Goal: Task Accomplishment & Management: Use online tool/utility

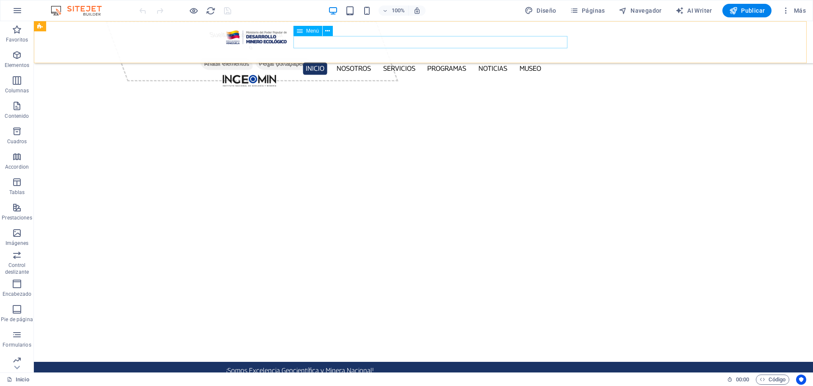
click at [381, 62] on nav "Inicio Nosotros Servicios Programas PNG INGEOMIN Va a La Escuela Comité de Muje…" at bounding box center [423, 68] width 401 height 12
select select
select select "1"
select select
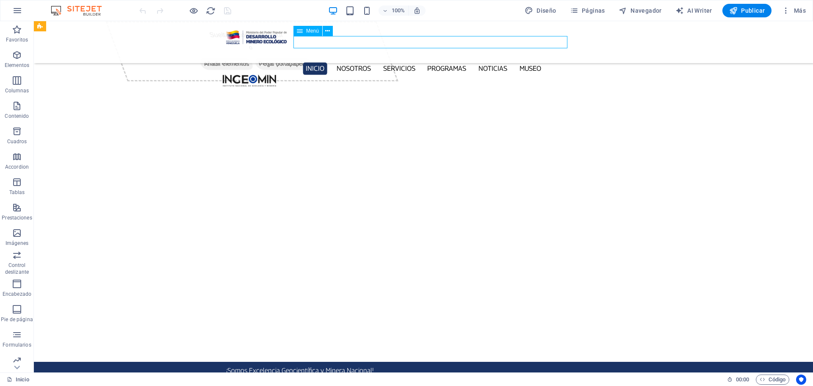
select select "2"
select select
select select "3"
select select
select select "4"
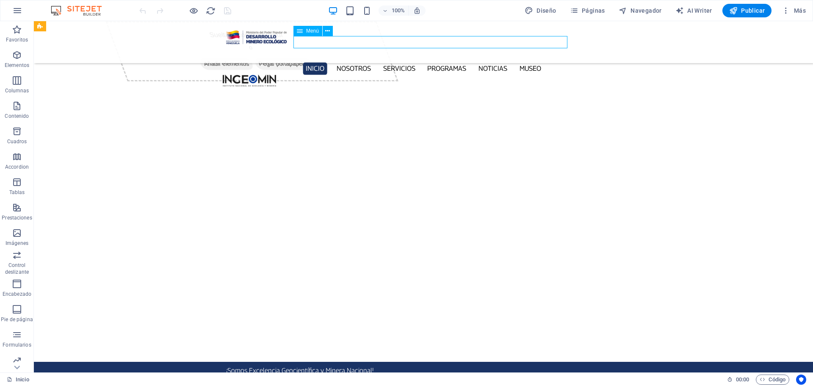
select select
select select "5"
select select
select select "6"
select select
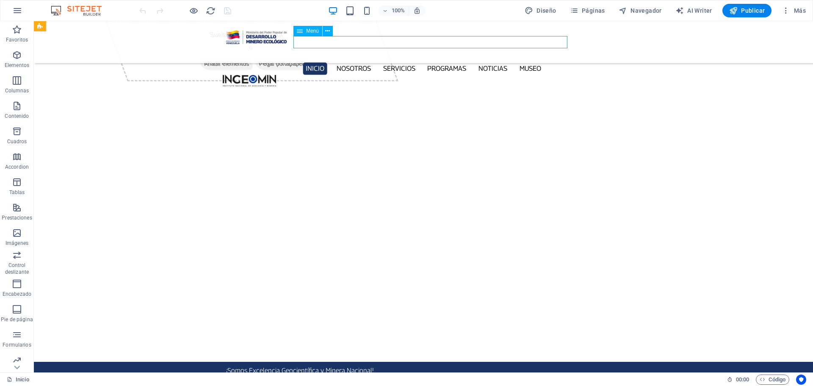
select select "7"
select select
select select "9"
select select
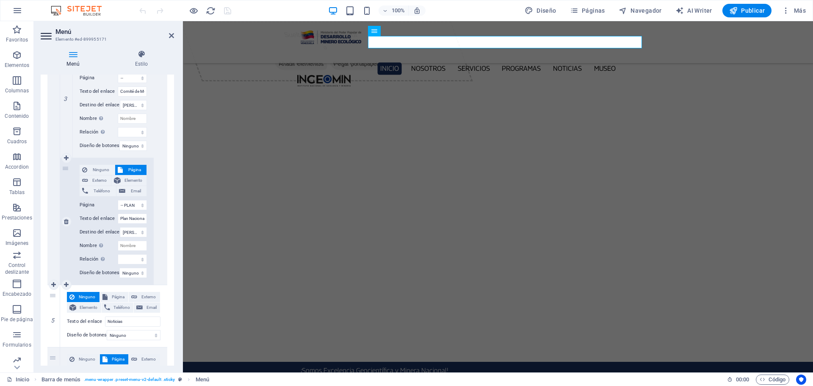
scroll to position [978, 0]
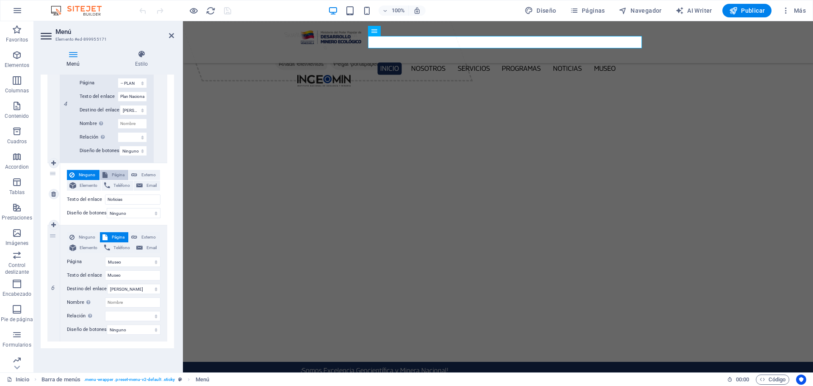
click at [111, 170] on span "Página" at bounding box center [118, 175] width 16 height 10
select select
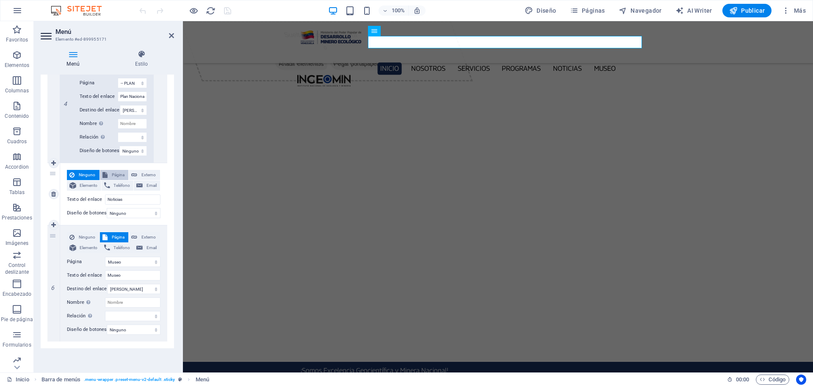
select select
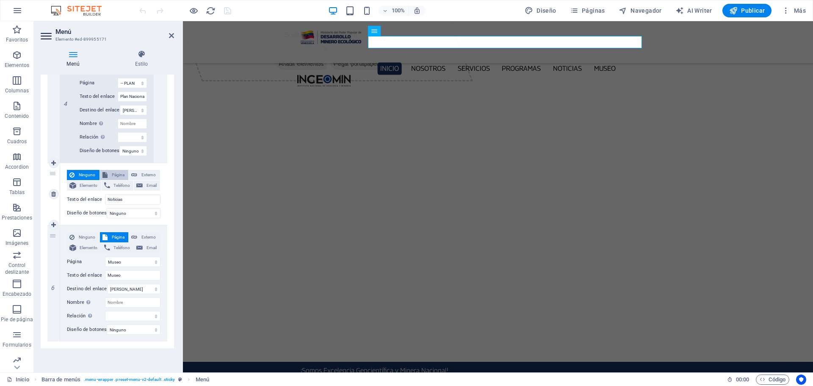
select select
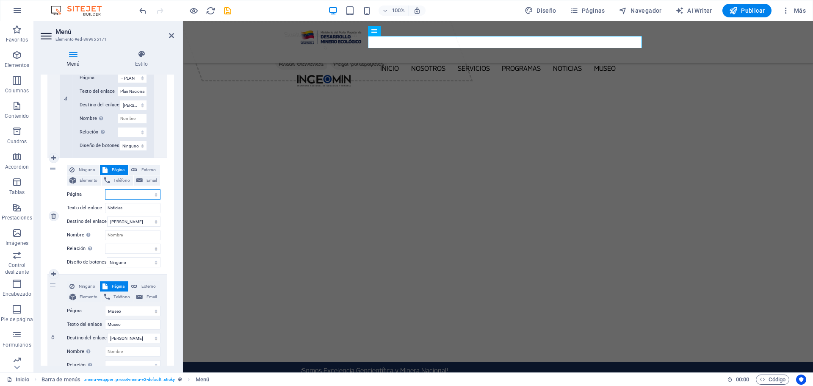
click at [155, 192] on select "Inicio Nosotros Servicios Programas -- PNG -- INGEOMIN VA A LA ESCUELA -- COMIT…" at bounding box center [132, 194] width 55 height 10
select select "8"
click at [105, 189] on select "Inicio Nosotros Servicios Programas -- PNG -- INGEOMIN VA A LA ESCUELA -- COMIT…" at bounding box center [132, 194] width 55 height 10
select select
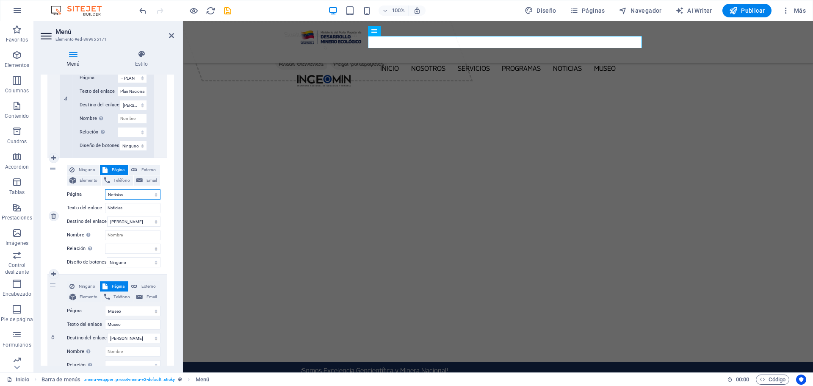
select select
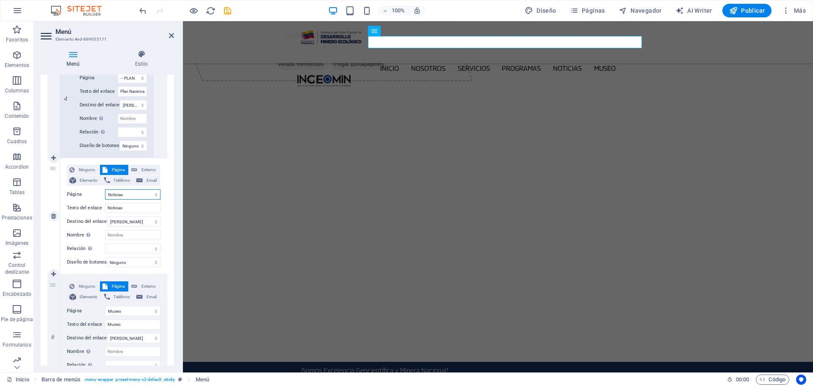
select select
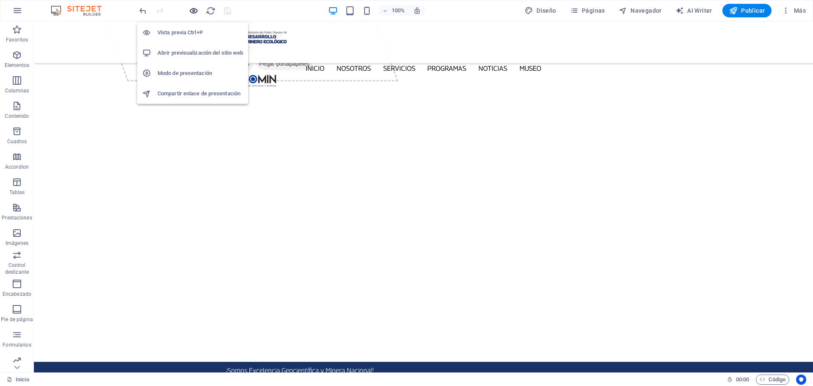
click at [0, 0] on icon "button" at bounding box center [0, 0] width 0 height 0
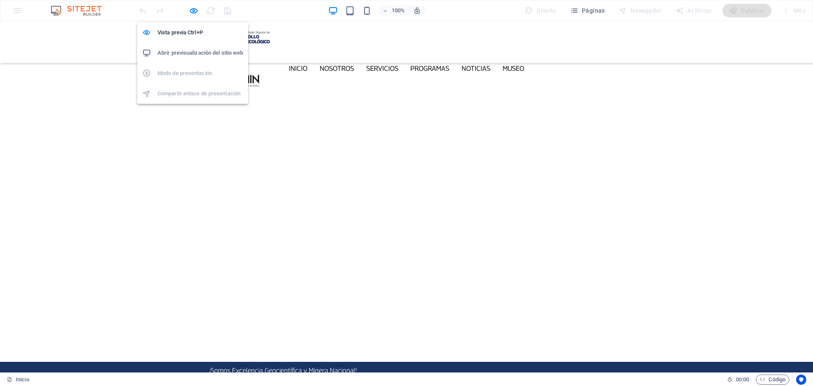
click at [195, 53] on h6 "Abrir previsualización del sitio web" at bounding box center [200, 53] width 86 height 10
click at [0, 0] on icon "button" at bounding box center [0, 0] width 0 height 0
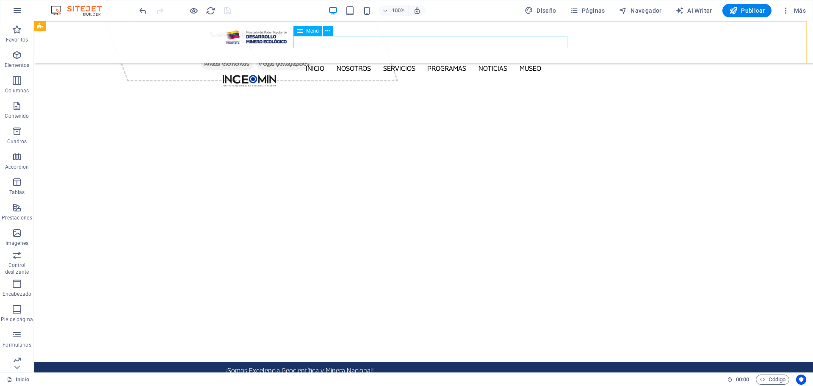
click at [456, 62] on nav "Inicio Nosotros Servicios Programas PNG INGEOMIN Va a La Escuela Comité de Muje…" at bounding box center [423, 68] width 401 height 12
select select
select select "1"
select select
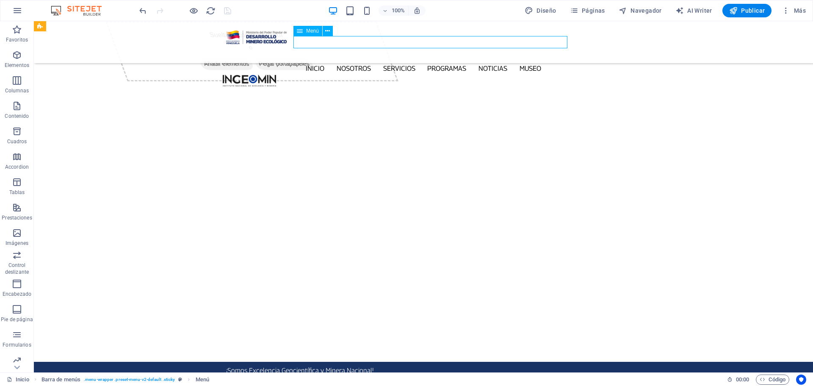
select select "2"
select select
select select "3"
select select
select select "4"
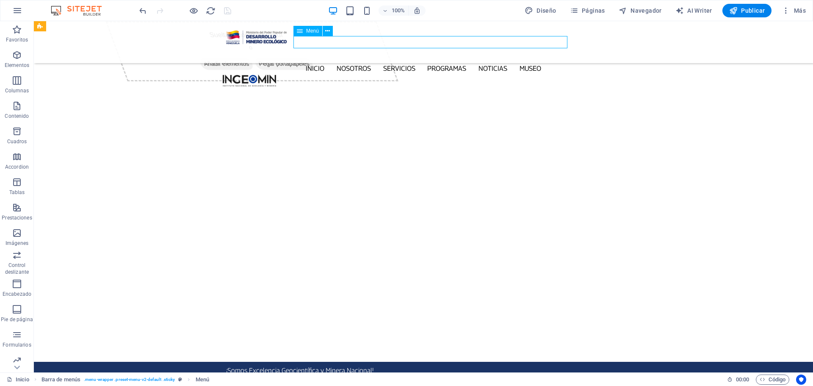
select select
select select "5"
select select
select select "6"
select select
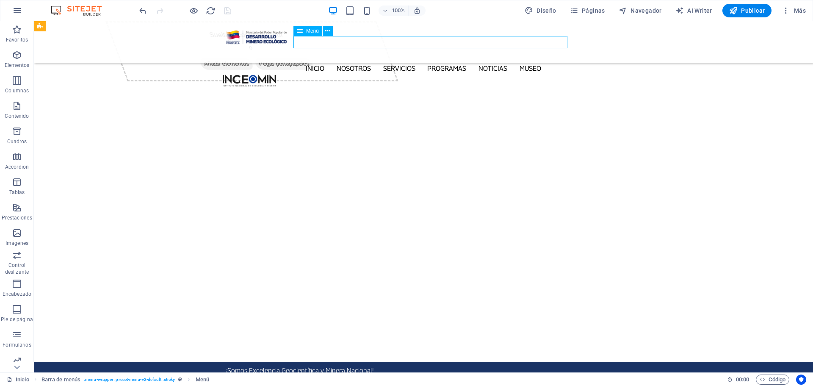
select select "7"
select select
select select "8"
select select
select select "9"
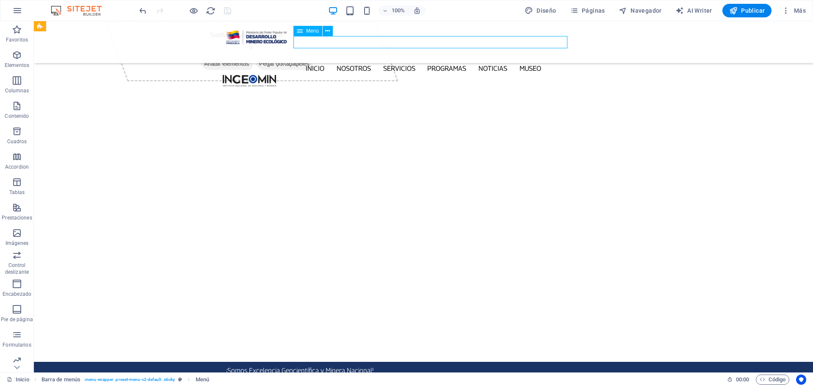
select select
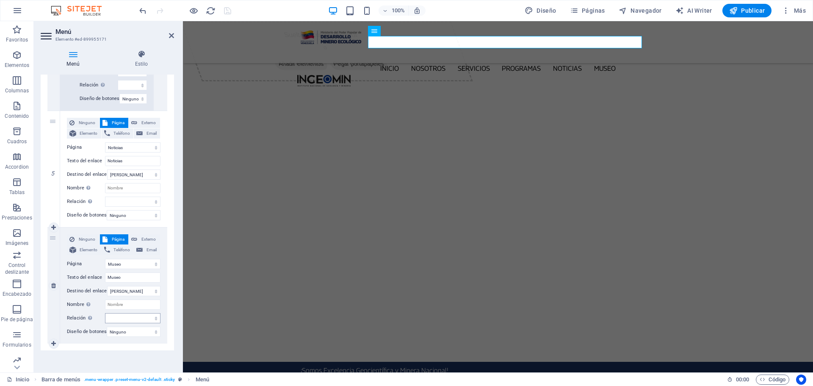
scroll to position [1032, 0]
click at [88, 116] on span "Ninguno" at bounding box center [87, 121] width 20 height 10
select select
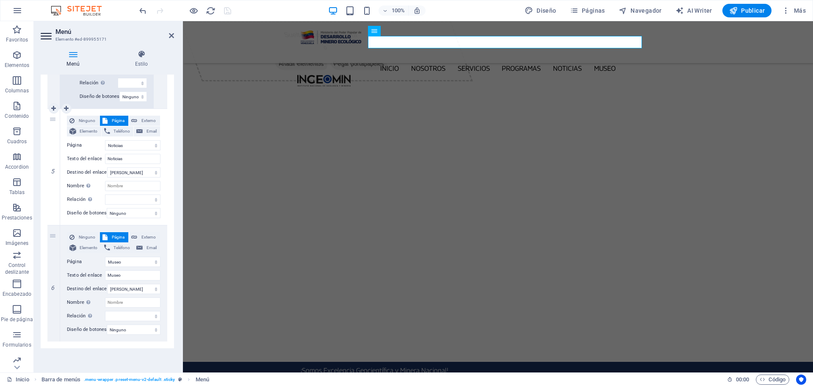
select select
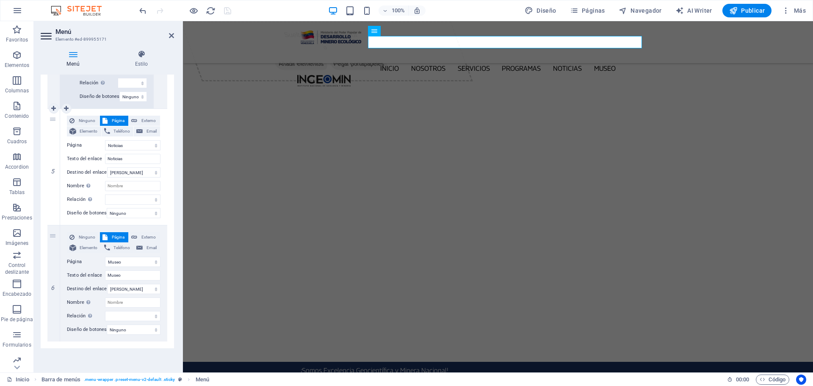
select select
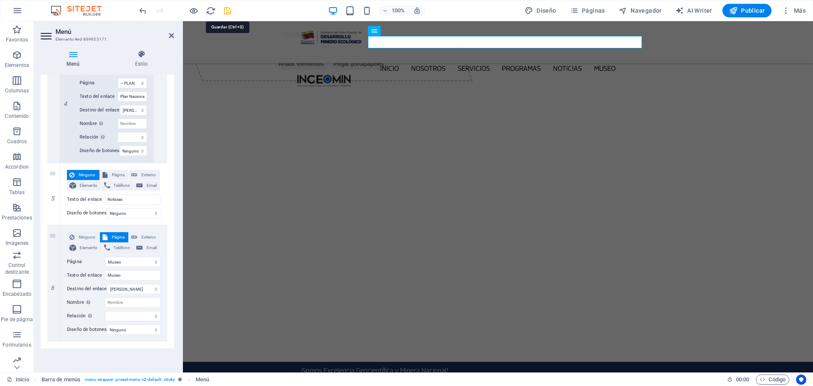
click at [227, 10] on icon "save" at bounding box center [228, 11] width 10 height 10
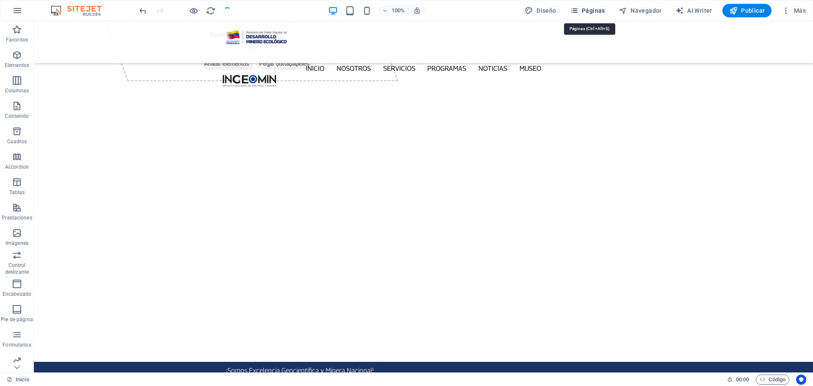
click at [0, 0] on icon "button" at bounding box center [0, 0] width 0 height 0
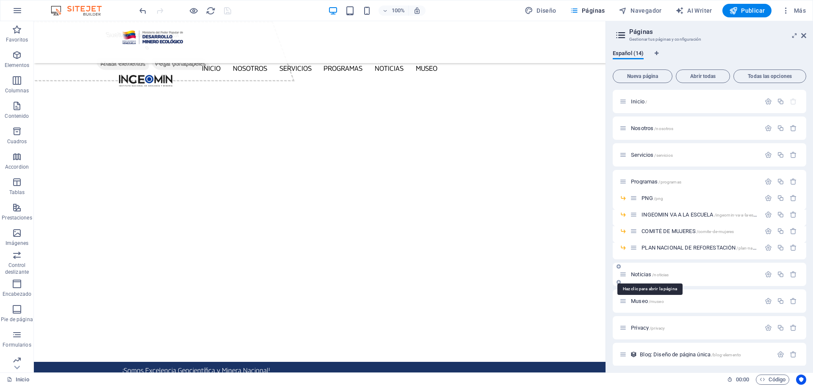
click at [653, 275] on span "/noticias" at bounding box center [660, 274] width 17 height 5
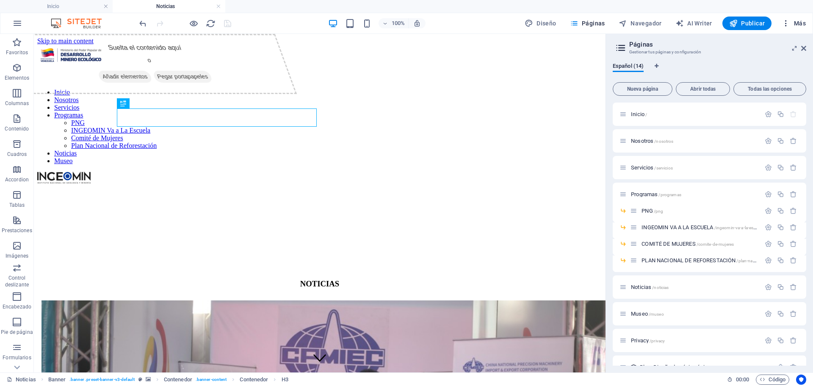
scroll to position [0, 0]
click at [807, 47] on aside "Páginas Gestionar tus páginas y configuración Español (14) Nueva página Abrir t…" at bounding box center [708, 203] width 207 height 338
click at [804, 48] on icon at bounding box center [803, 48] width 5 height 7
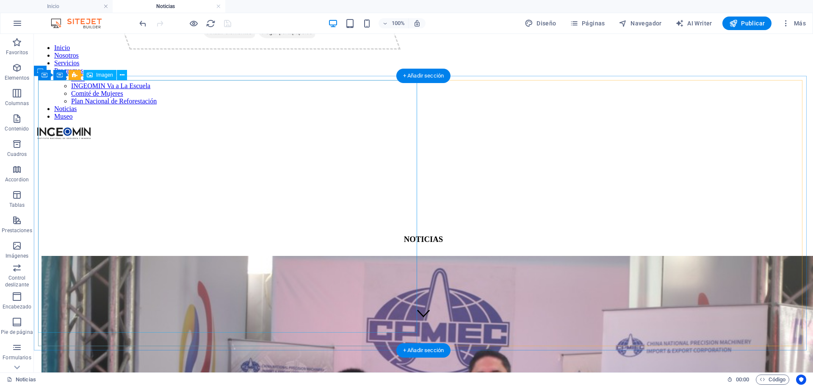
scroll to position [85, 0]
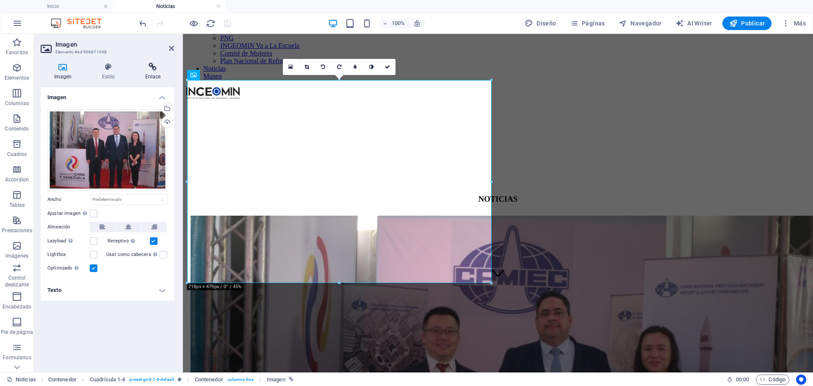
click at [151, 67] on icon at bounding box center [153, 67] width 42 height 8
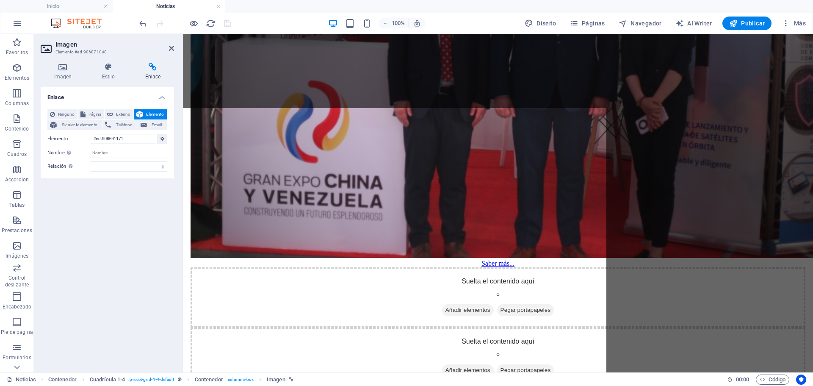
scroll to position [1089, 0]
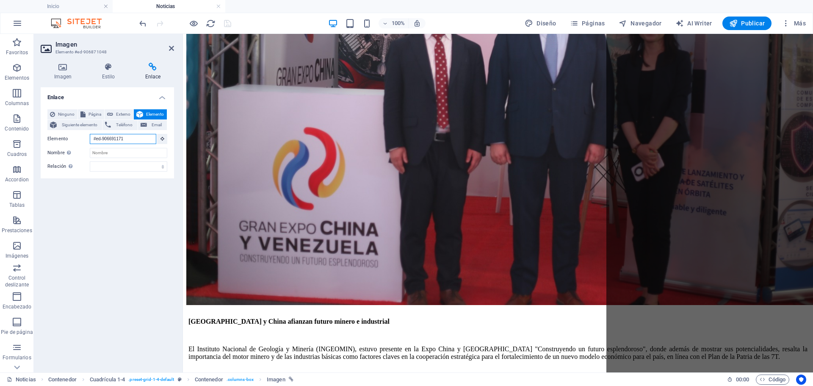
click at [131, 137] on input "#ed-906691171" at bounding box center [123, 139] width 66 height 10
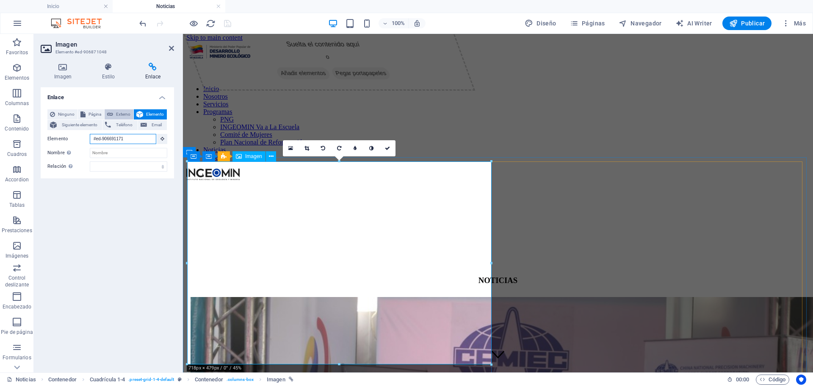
scroll to position [0, 0]
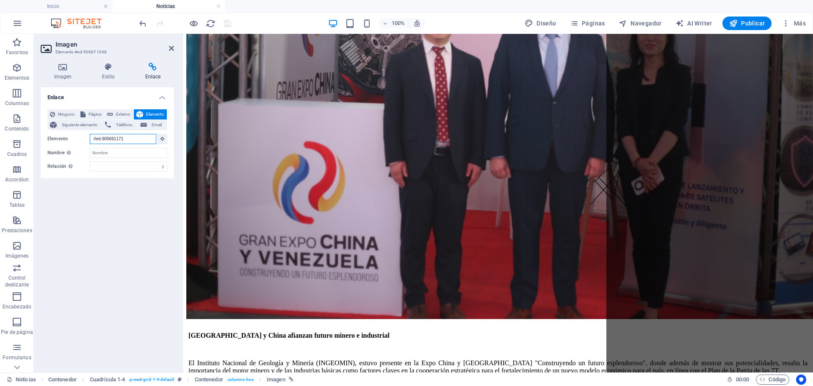
click at [156, 138] on input "#ed-906691171" at bounding box center [123, 139] width 66 height 10
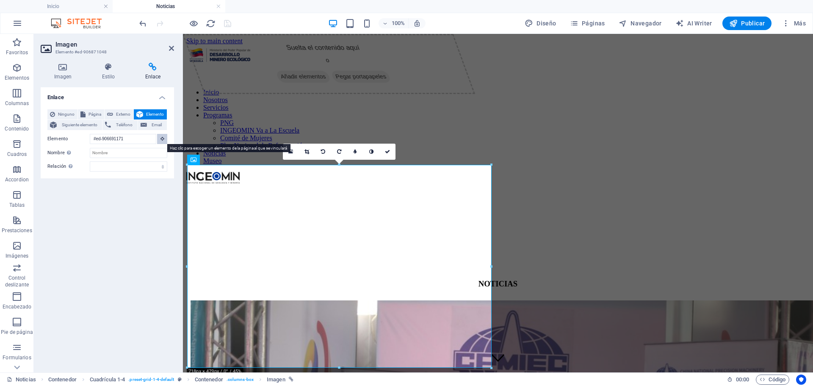
click at [164, 138] on icon at bounding box center [162, 138] width 4 height 4
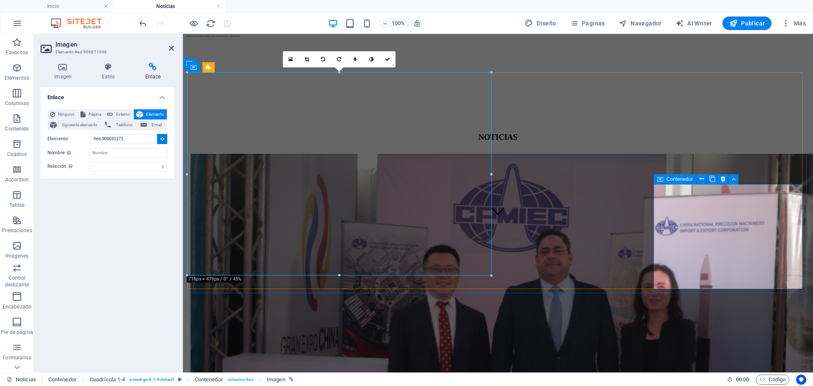
scroll to position [85, 0]
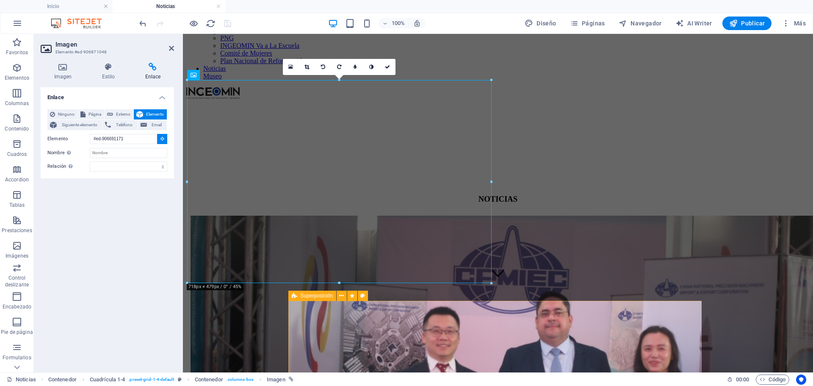
type input "#ed-906871063"
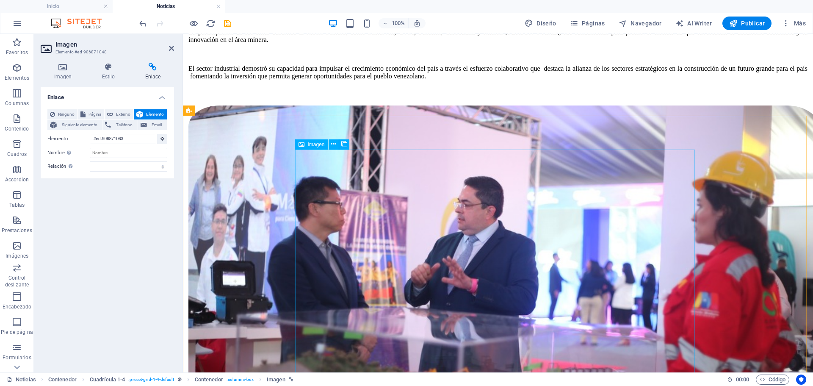
scroll to position [1482, 0]
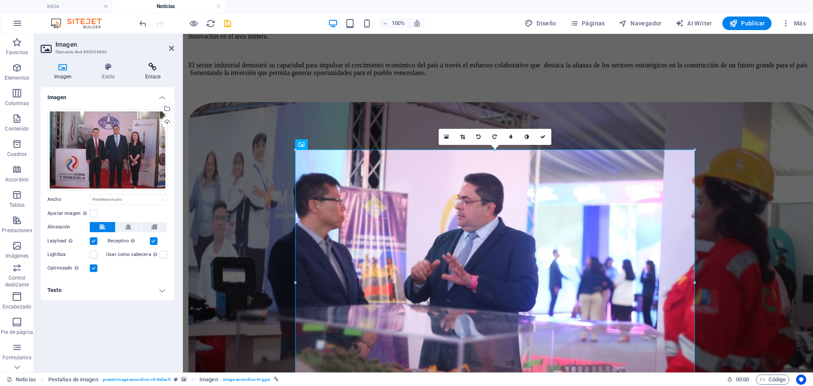
click at [150, 65] on icon at bounding box center [153, 67] width 42 height 8
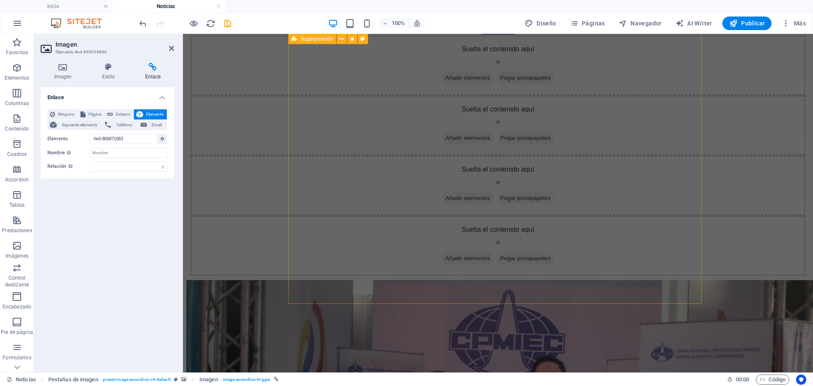
scroll to position [698, 0]
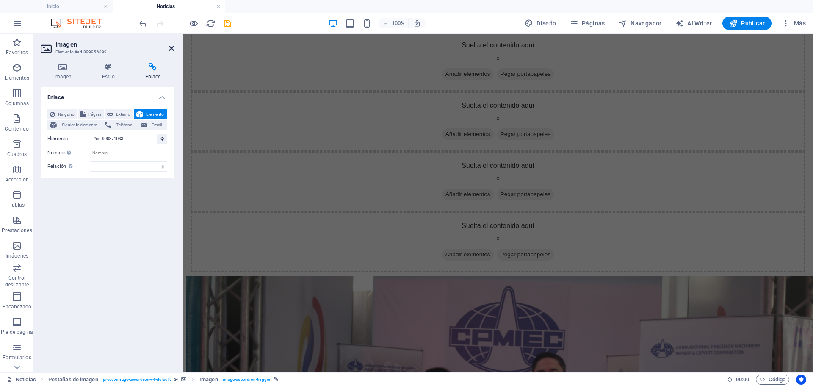
click at [170, 46] on icon at bounding box center [171, 48] width 5 height 7
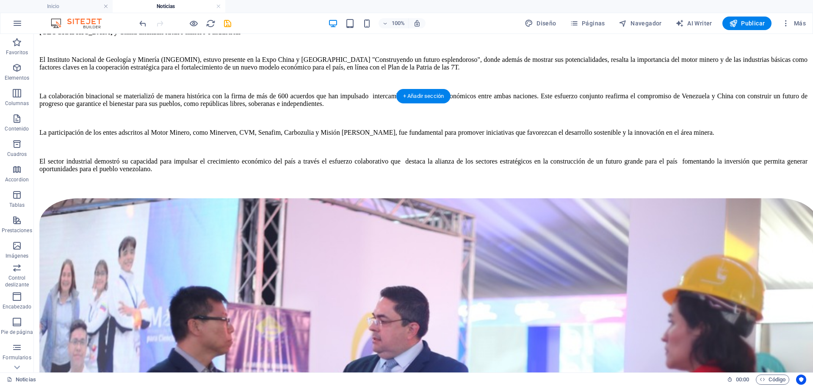
scroll to position [1651, 0]
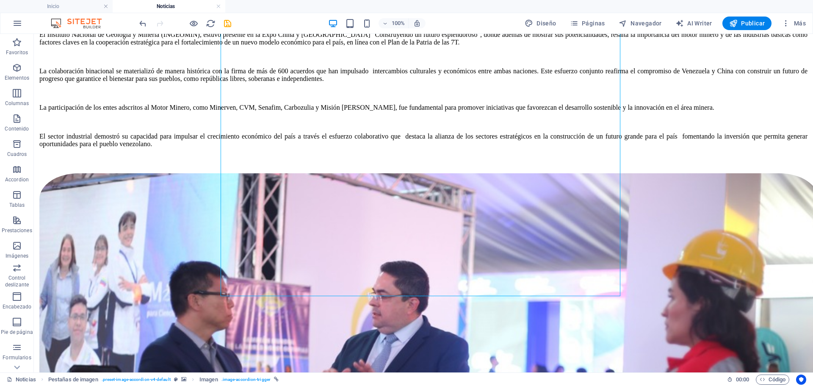
scroll to position [1524, 0]
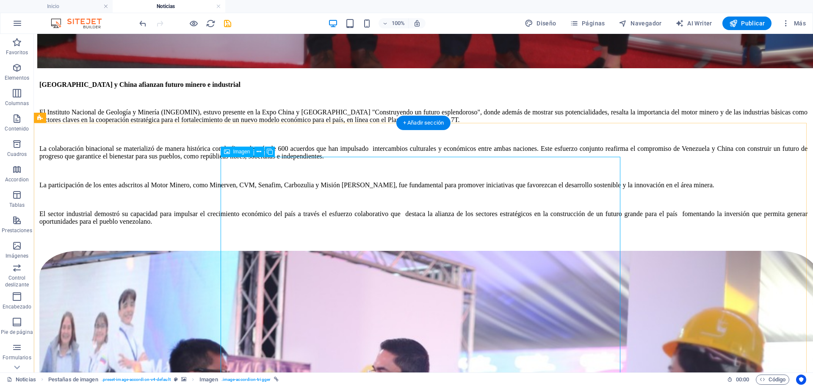
click at [243, 150] on span "Imagen" at bounding box center [241, 151] width 17 height 5
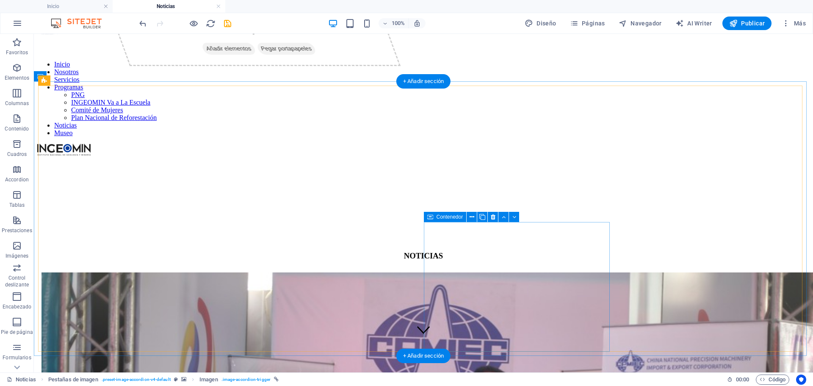
scroll to position [0, 0]
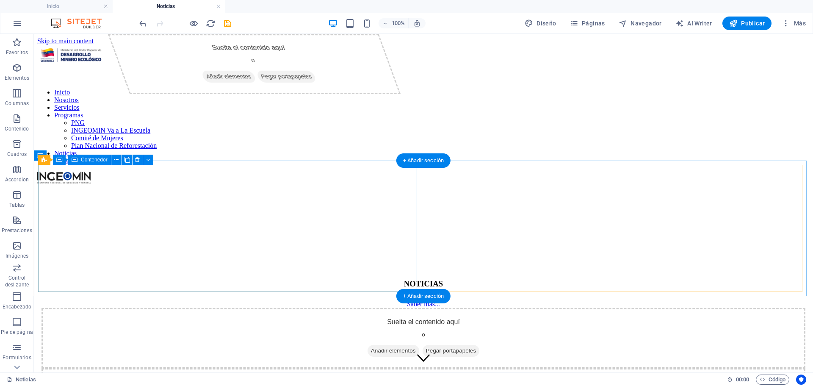
click at [296, 300] on div "Saber más..." at bounding box center [423, 304] width 764 height 8
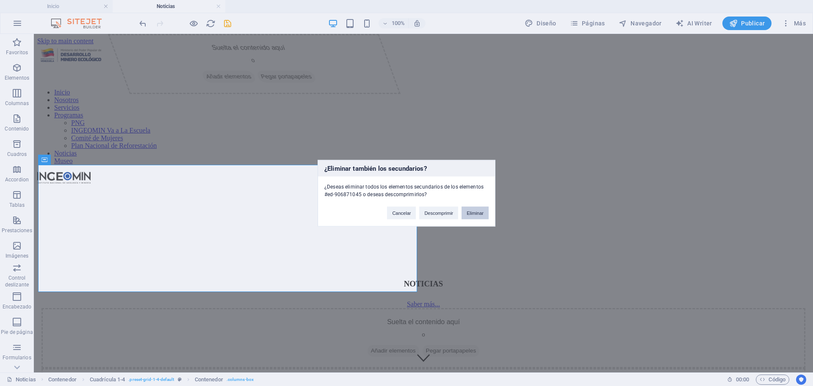
click at [480, 213] on button "Eliminar" at bounding box center [474, 212] width 27 height 13
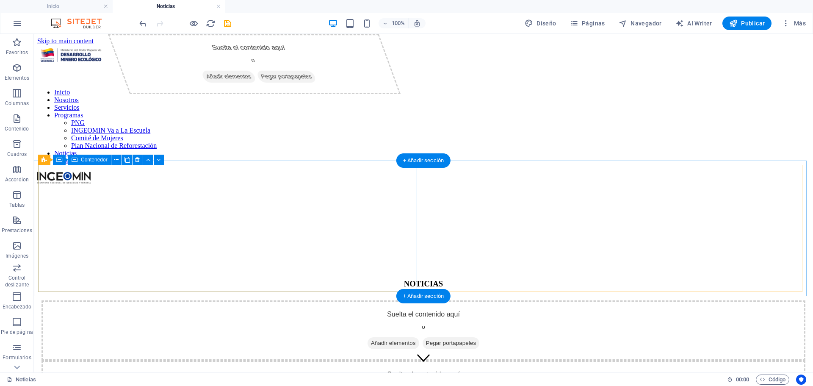
click at [423, 337] on span "Pegar portapapeles" at bounding box center [451, 343] width 57 height 12
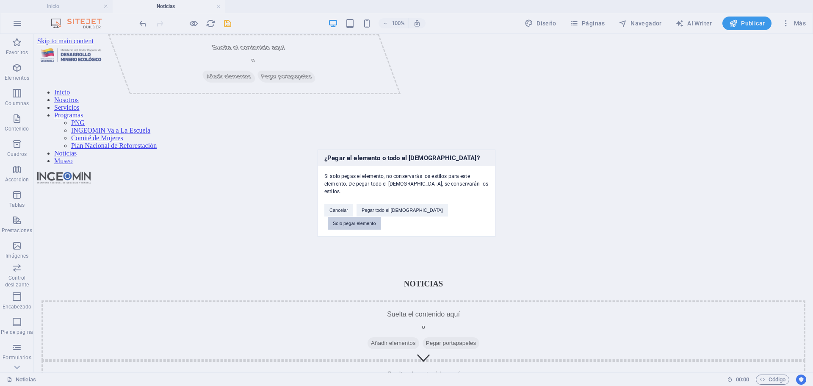
click at [381, 217] on button "Solo pegar elemento" at bounding box center [354, 223] width 53 height 13
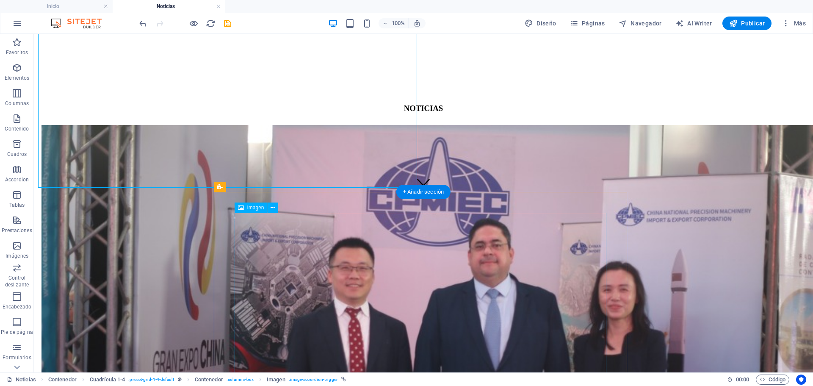
scroll to position [85, 0]
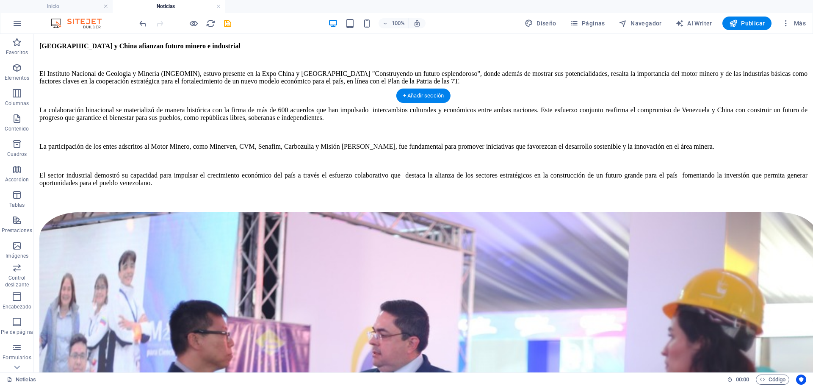
scroll to position [1609, 0]
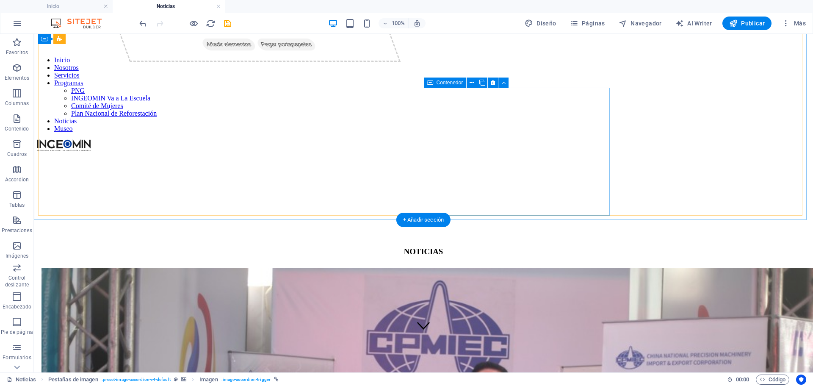
scroll to position [0, 0]
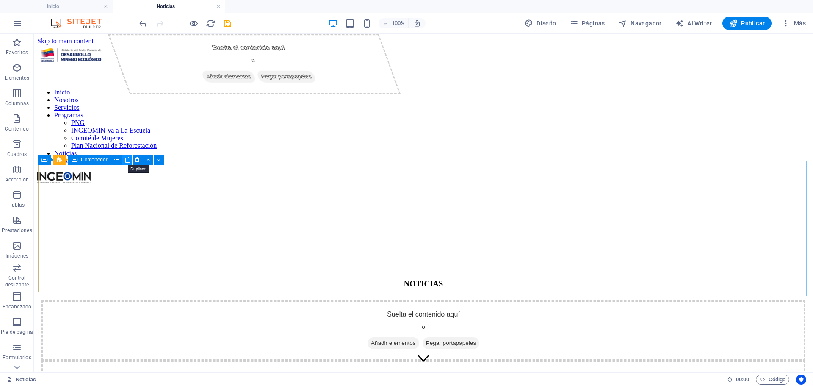
click at [129, 160] on icon at bounding box center [127, 159] width 6 height 9
click at [20, 250] on icon "button" at bounding box center [17, 245] width 10 height 10
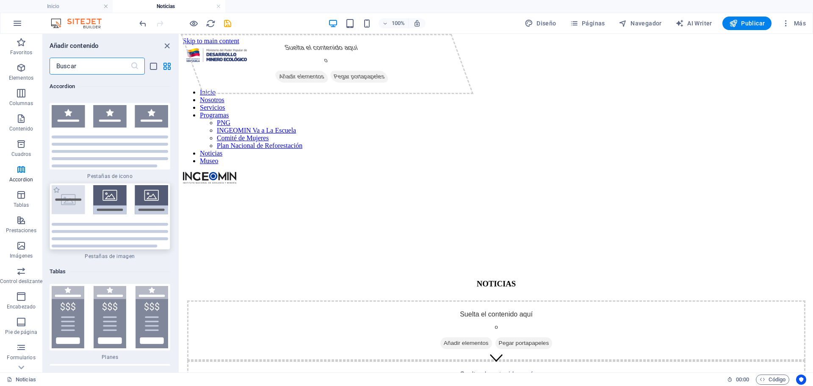
scroll to position [5548, 0]
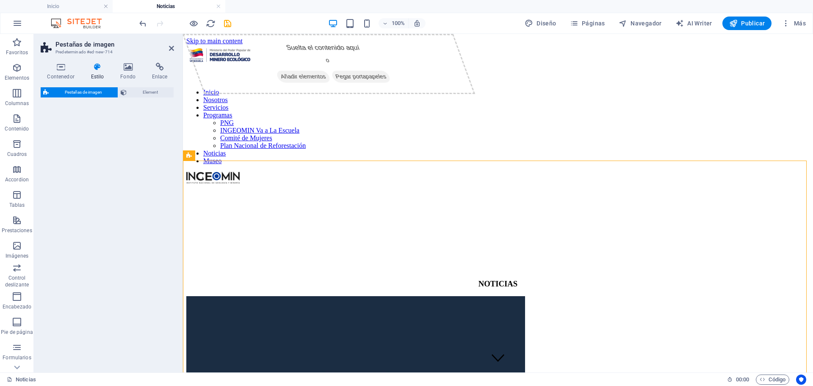
select select "rem"
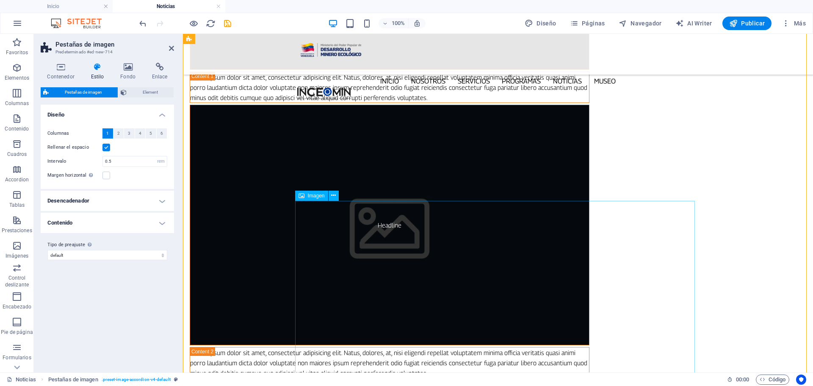
scroll to position [339, 0]
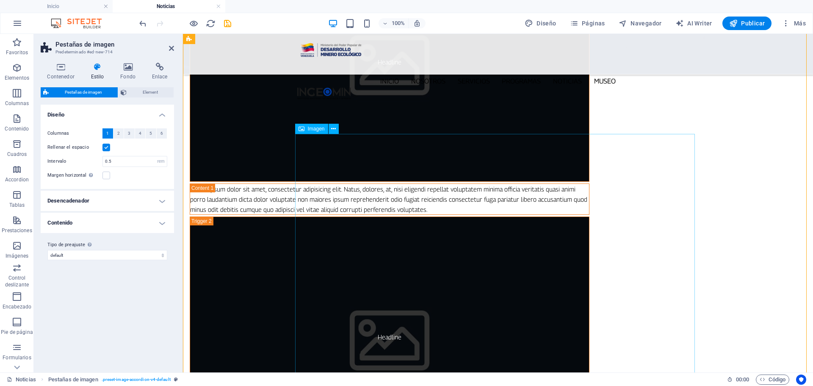
click at [304, 132] on icon at bounding box center [301, 129] width 6 height 10
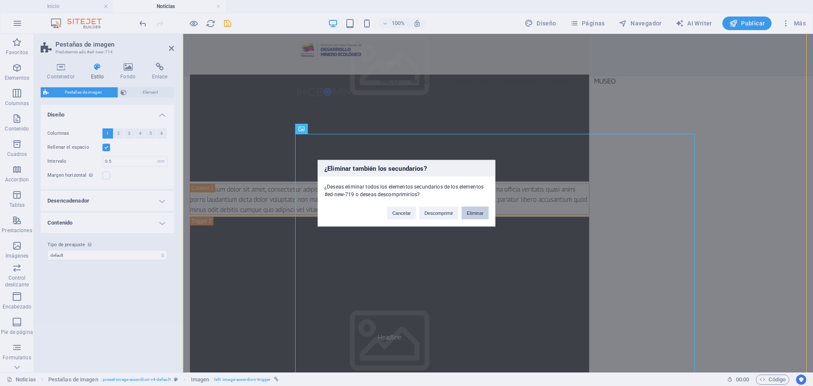
click at [474, 211] on button "Eliminar" at bounding box center [474, 212] width 27 height 13
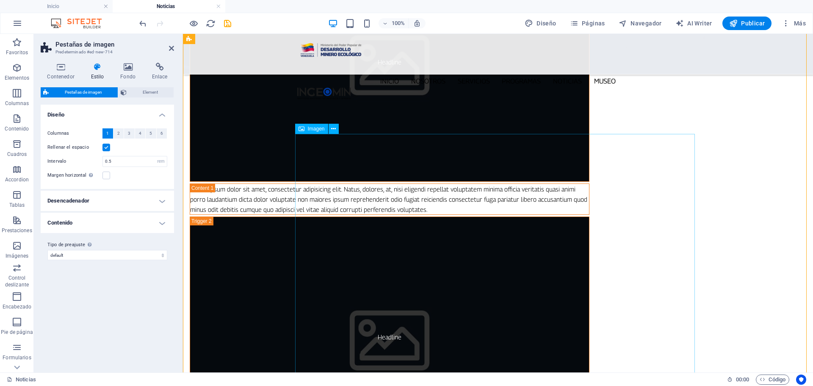
click at [312, 130] on span "Imagen" at bounding box center [316, 128] width 17 height 5
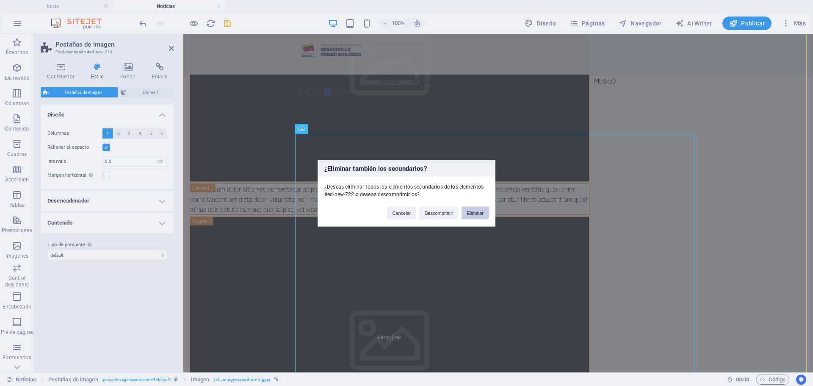
click at [479, 210] on button "Eliminar" at bounding box center [474, 212] width 27 height 13
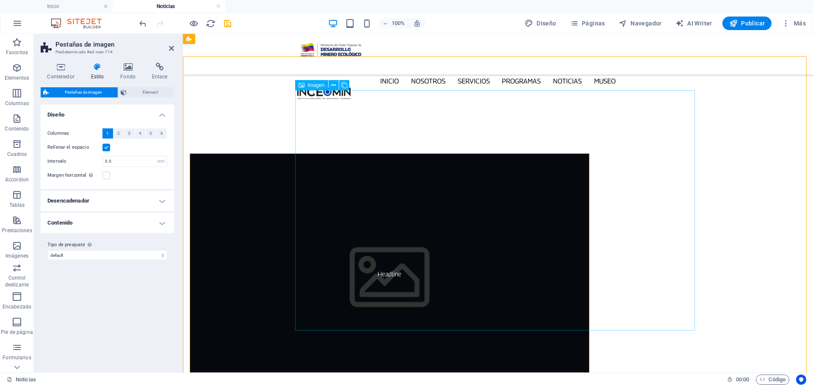
scroll to position [85, 0]
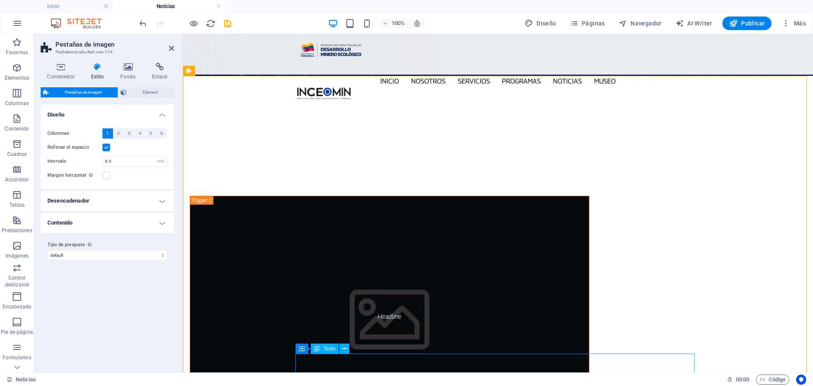
click at [329, 350] on span "Texto" at bounding box center [329, 348] width 12 height 5
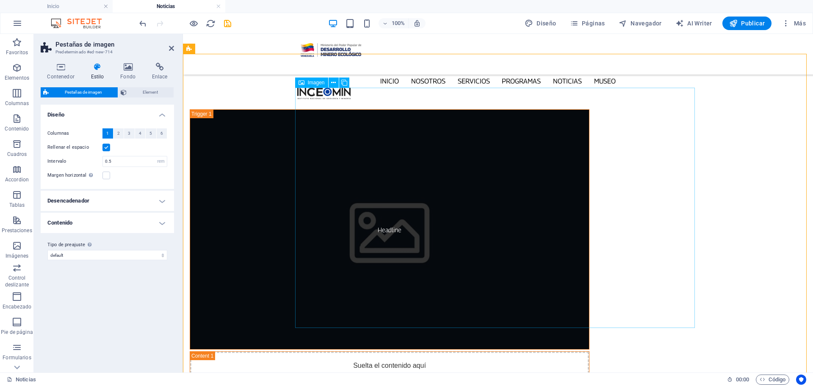
scroll to position [254, 0]
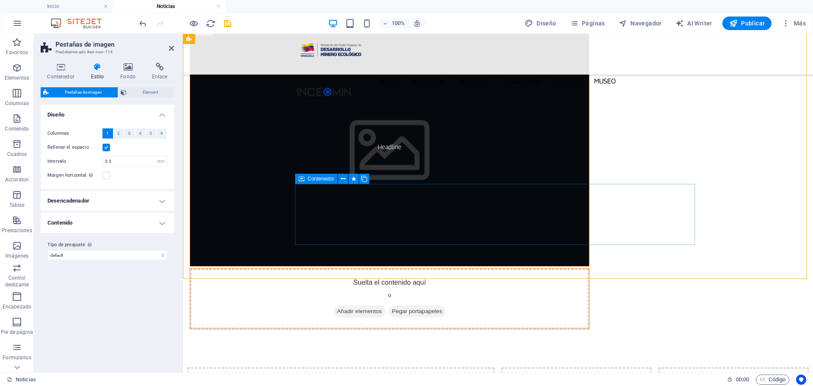
click at [326, 268] on div "Suelta el contenido aquí o Añadir elementos Pegar portapapeles" at bounding box center [389, 298] width 399 height 60
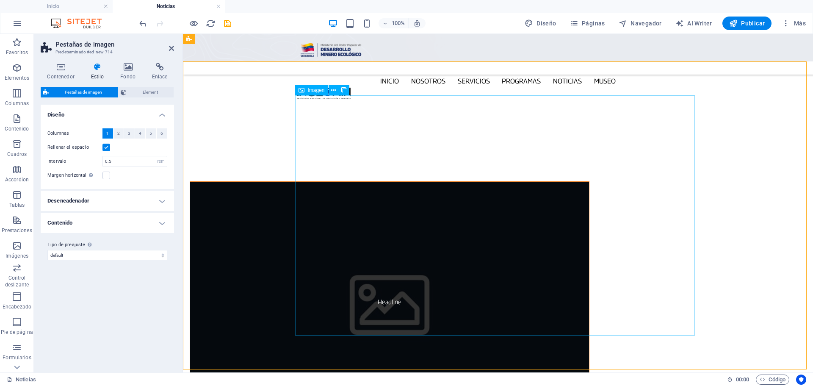
scroll to position [85, 0]
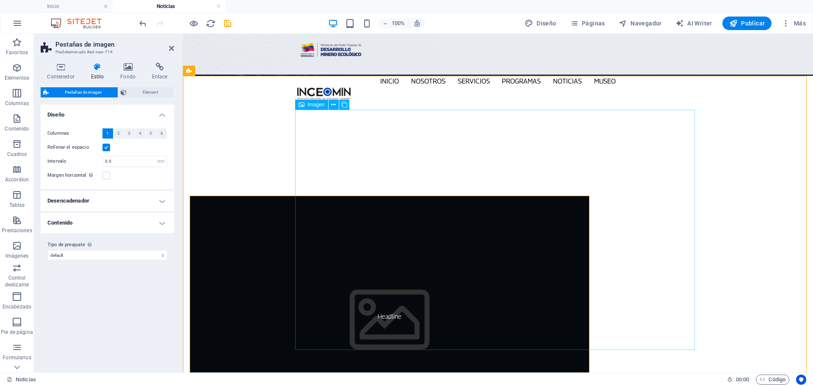
click at [374, 196] on figure "Headline" at bounding box center [390, 316] width 400 height 240
click at [334, 106] on icon at bounding box center [333, 104] width 5 height 9
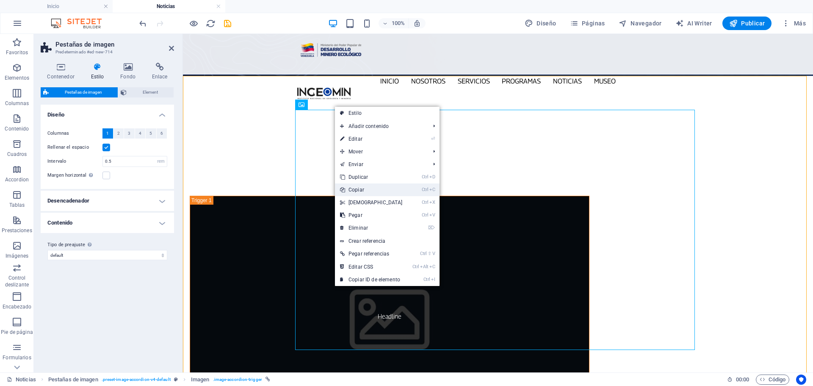
click at [369, 192] on link "Ctrl C Copiar" at bounding box center [371, 189] width 73 height 13
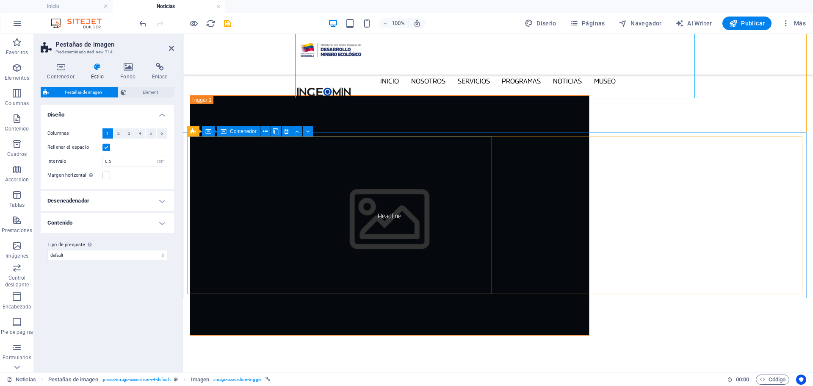
scroll to position [339, 0]
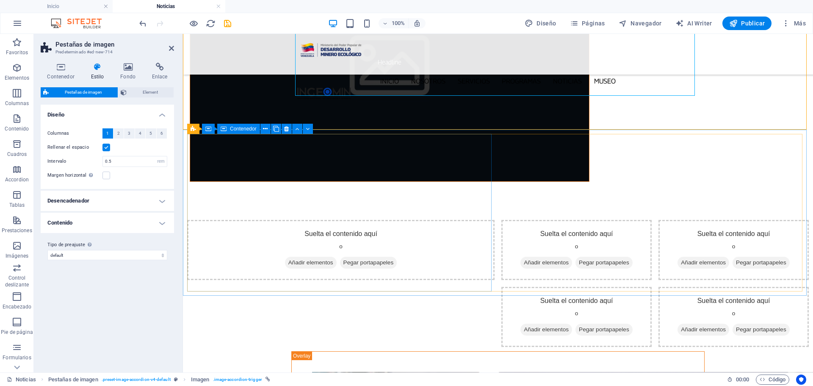
click at [375, 257] on span "Pegar portapapeles" at bounding box center [368, 263] width 57 height 12
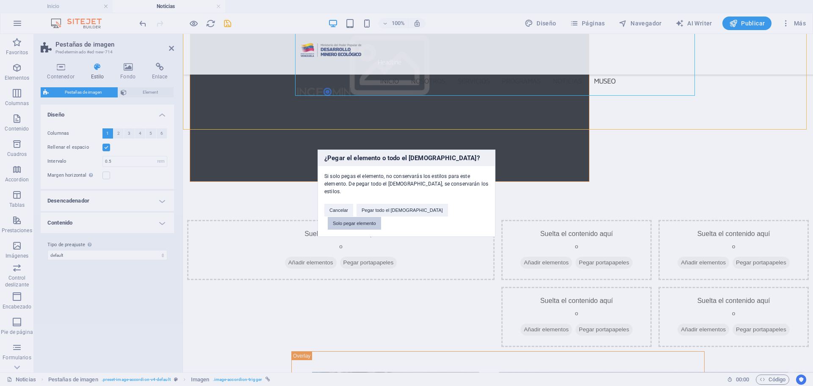
click at [381, 217] on button "Solo pegar elemento" at bounding box center [354, 223] width 53 height 13
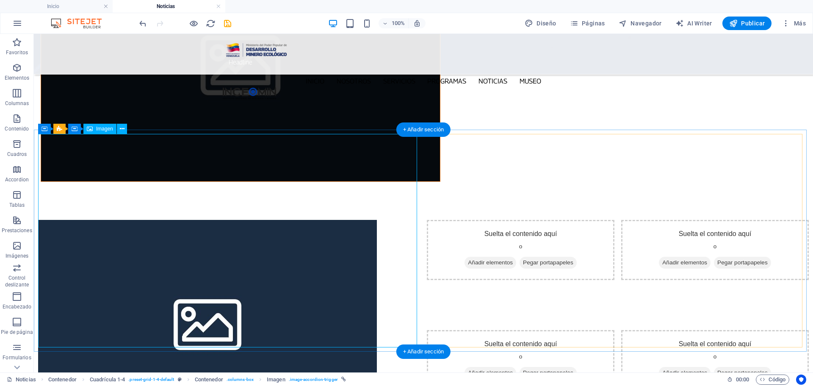
click at [238, 245] on figure "Headline" at bounding box center [229, 326] width 382 height 213
click at [206, 243] on figure "Headline" at bounding box center [229, 326] width 382 height 213
drag, startPoint x: 206, startPoint y: 243, endPoint x: 58, endPoint y: 243, distance: 147.3
click at [205, 243] on figure "Headline" at bounding box center [229, 326] width 382 height 213
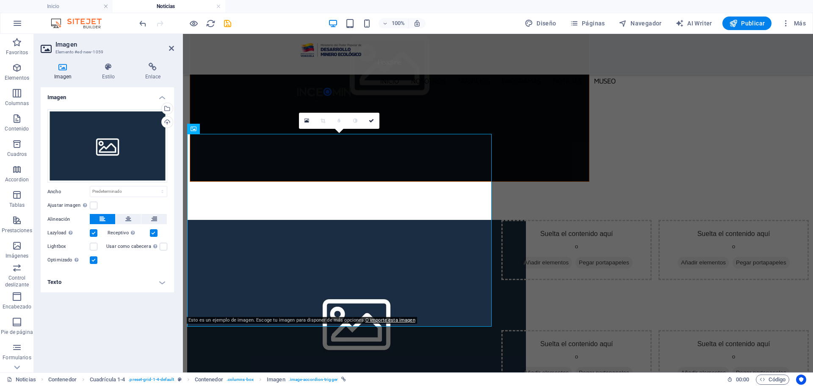
click at [164, 285] on h4 "Texto" at bounding box center [107, 282] width 133 height 20
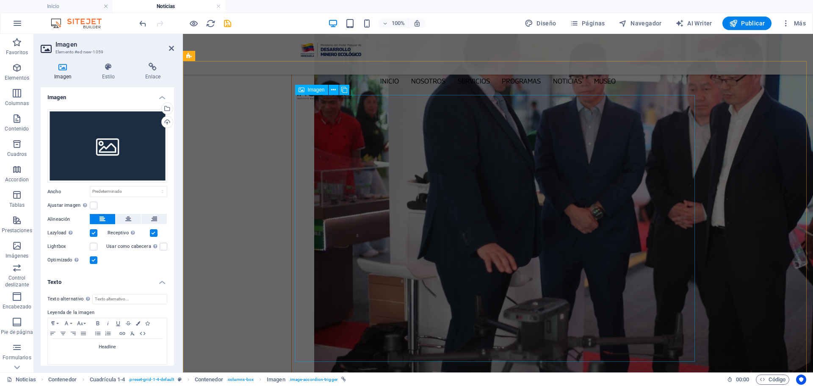
scroll to position [1821, 0]
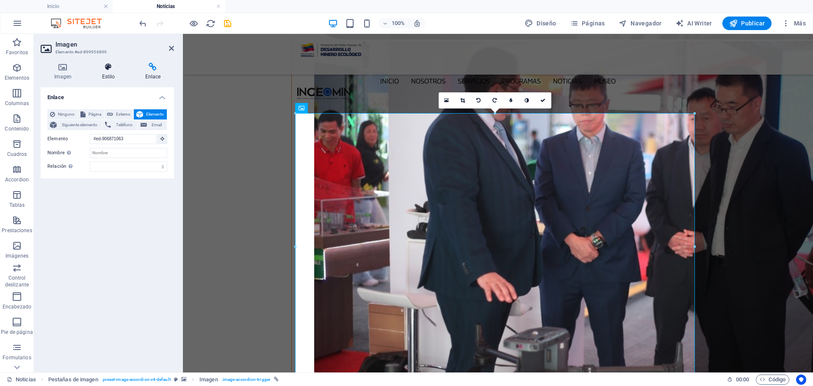
scroll to position [1780, 0]
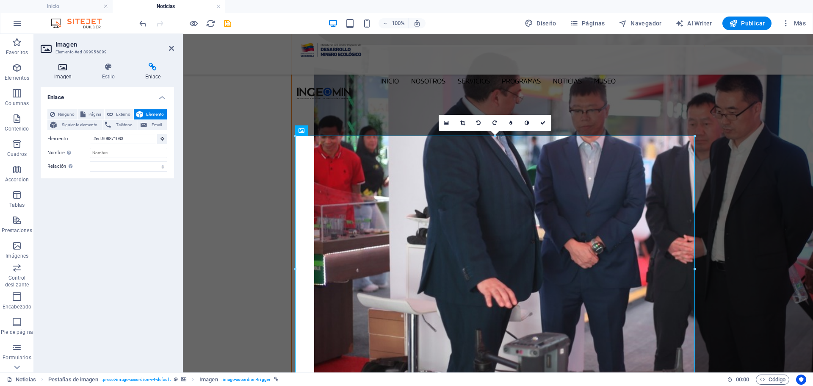
click at [60, 71] on icon at bounding box center [63, 67] width 44 height 8
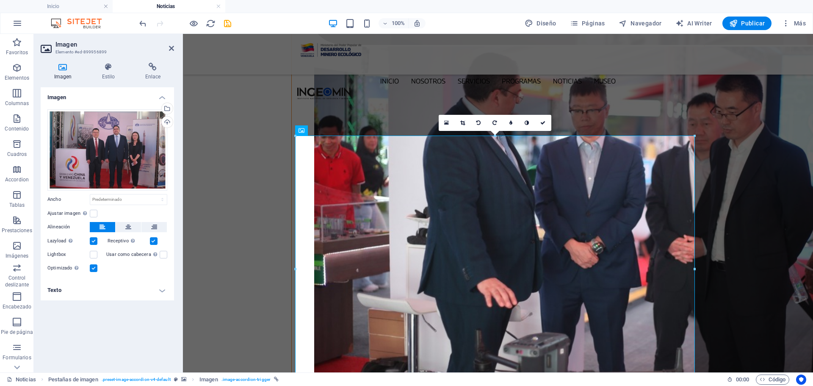
click at [162, 290] on h4 "Texto" at bounding box center [107, 290] width 133 height 20
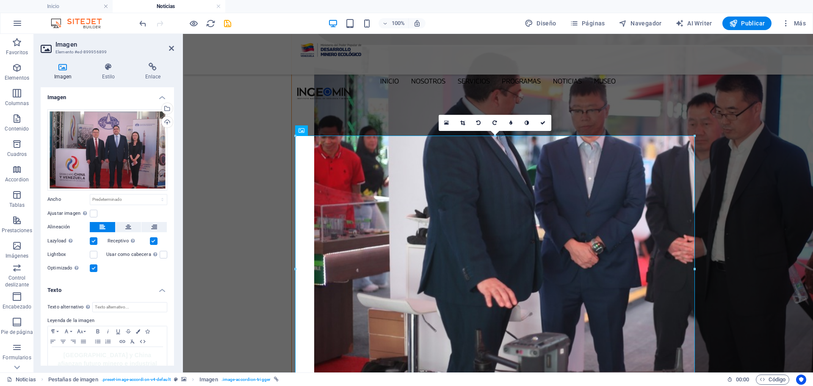
scroll to position [13, 0]
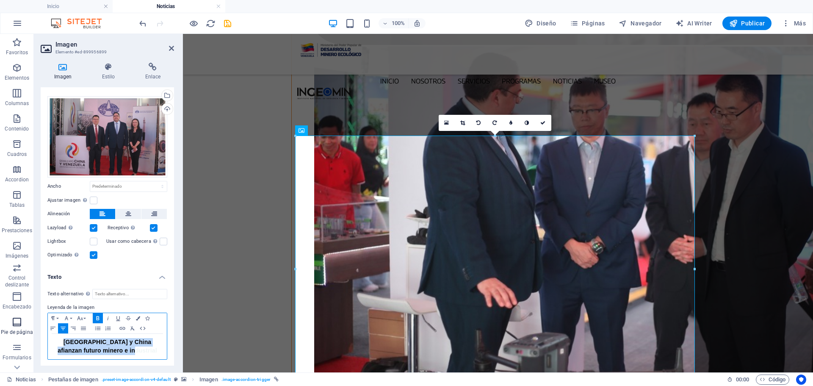
drag, startPoint x: 154, startPoint y: 347, endPoint x: 30, endPoint y: 327, distance: 125.6
click at [30, 327] on section "Favoritos Elementos Columnas Contenido Cuadros Accordion Tablas Prestaciones Im…" at bounding box center [406, 203] width 813 height 338
copy span "[GEOGRAPHIC_DATA] y China afianzan futuro minero e industrial"
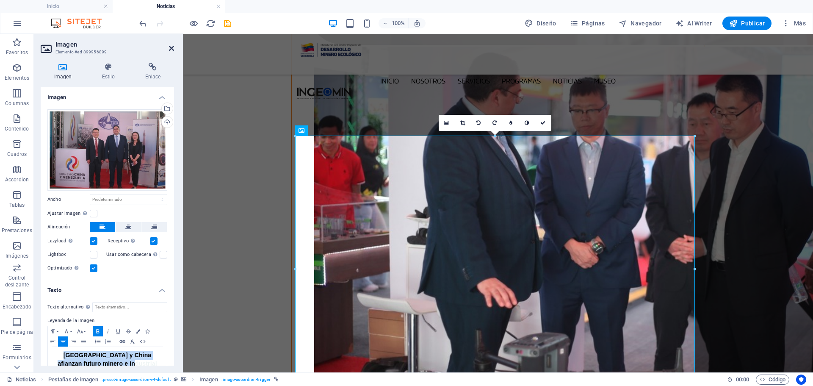
click at [171, 47] on icon at bounding box center [171, 48] width 5 height 7
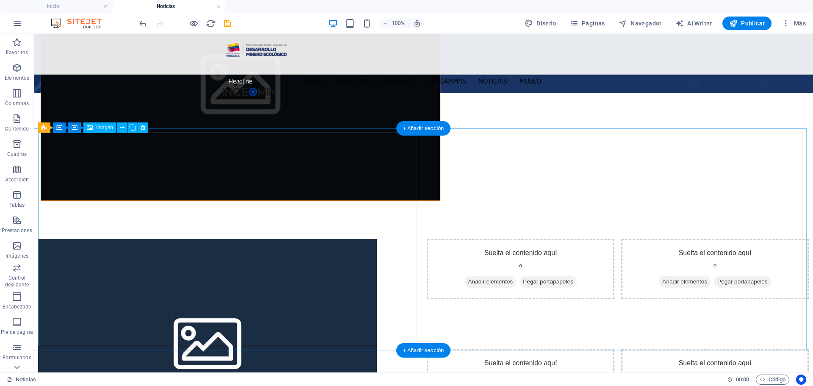
scroll to position [383, 0]
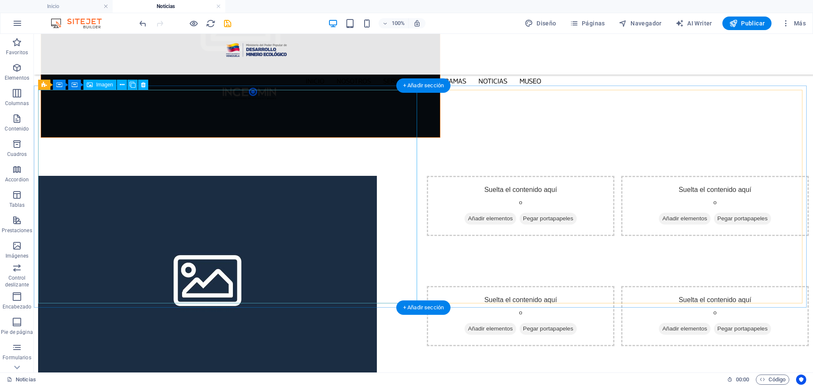
click at [239, 180] on figure "Headline" at bounding box center [229, 282] width 382 height 213
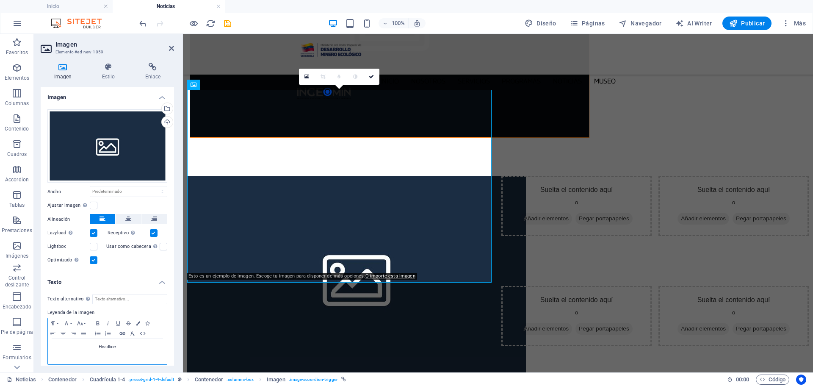
click at [140, 345] on p "Headline" at bounding box center [107, 347] width 111 height 8
click at [372, 77] on icon at bounding box center [371, 76] width 5 height 5
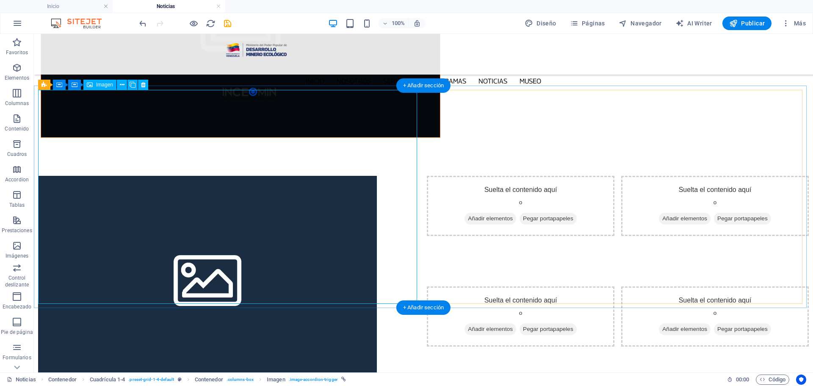
click at [192, 180] on figure "[GEOGRAPHIC_DATA] y China afianzan futuro minero e industrial" at bounding box center [229, 282] width 382 height 213
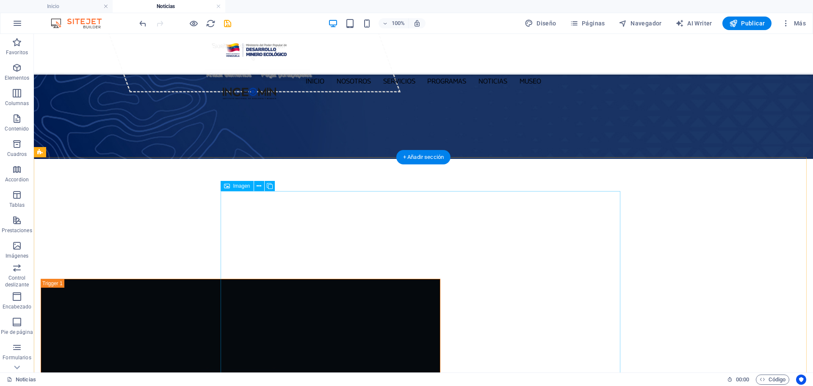
scroll to position [213, 0]
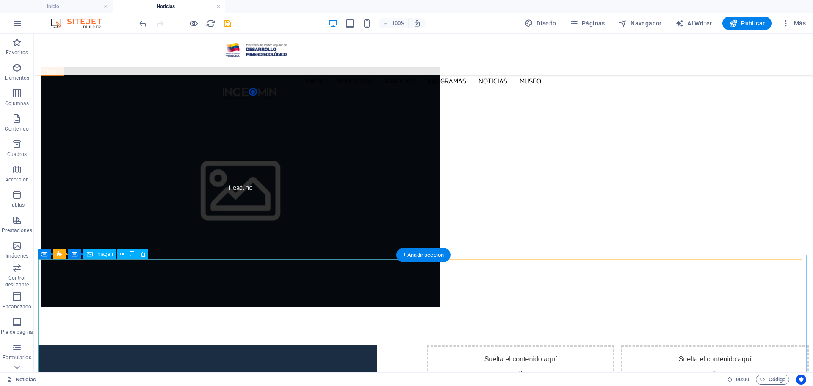
drag, startPoint x: 233, startPoint y: 307, endPoint x: 229, endPoint y: 313, distance: 6.7
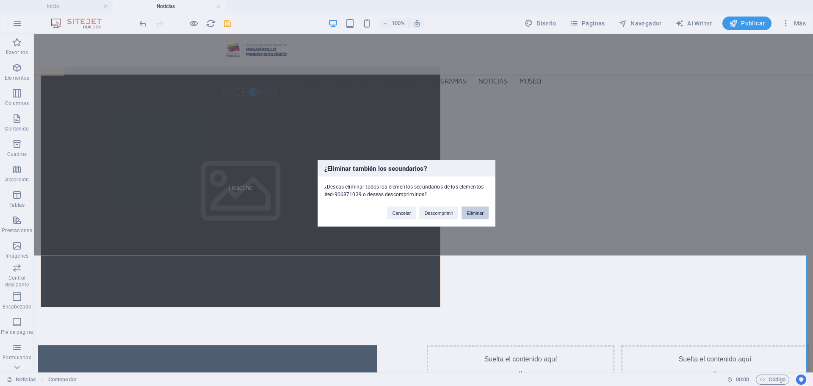
click at [472, 212] on button "Eliminar" at bounding box center [474, 212] width 27 height 13
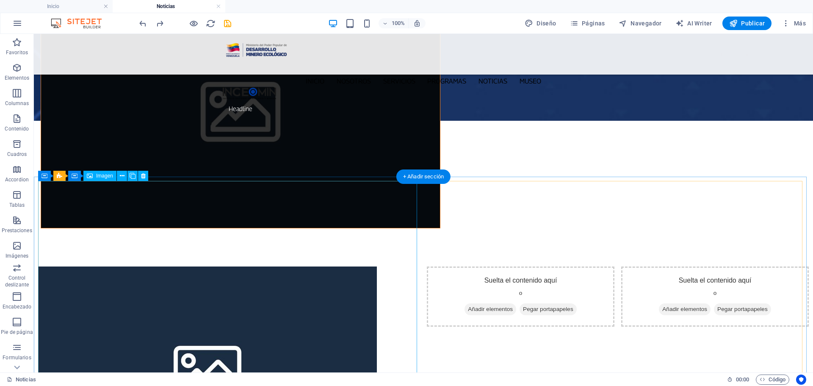
scroll to position [292, 0]
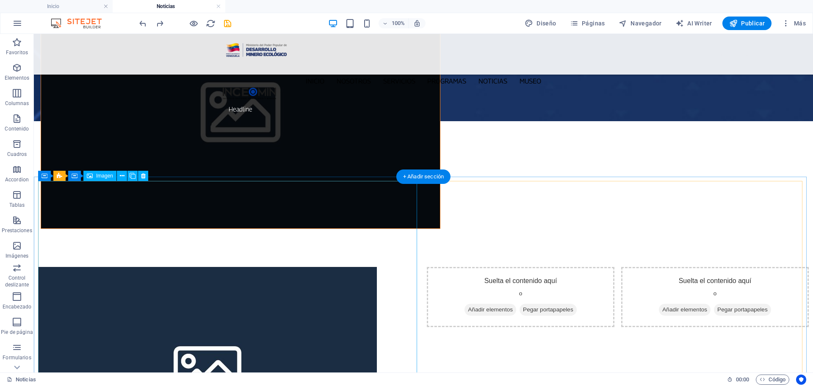
click at [305, 274] on figure "[GEOGRAPHIC_DATA] y China afianzan futuro minero e industrial" at bounding box center [229, 373] width 382 height 213
click at [336, 304] on figure "[GEOGRAPHIC_DATA] y China afianzan futuro minero e industrial" at bounding box center [229, 373] width 382 height 213
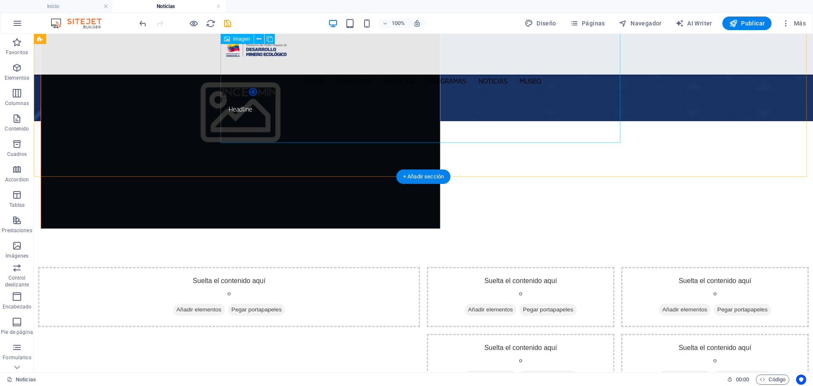
click at [440, 112] on figure "Headline" at bounding box center [241, 109] width 400 height 240
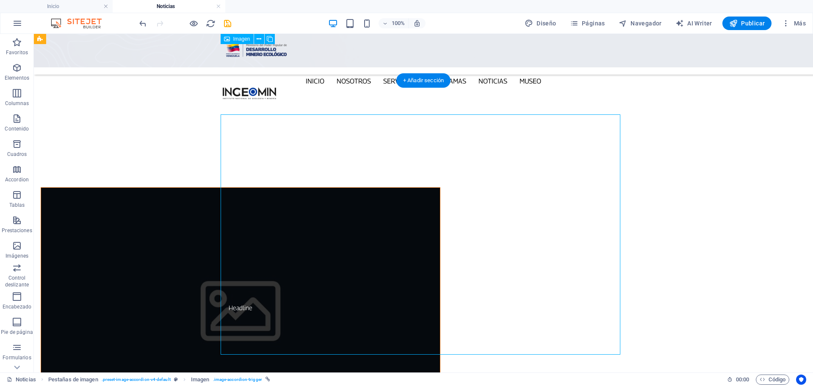
scroll to position [80, 0]
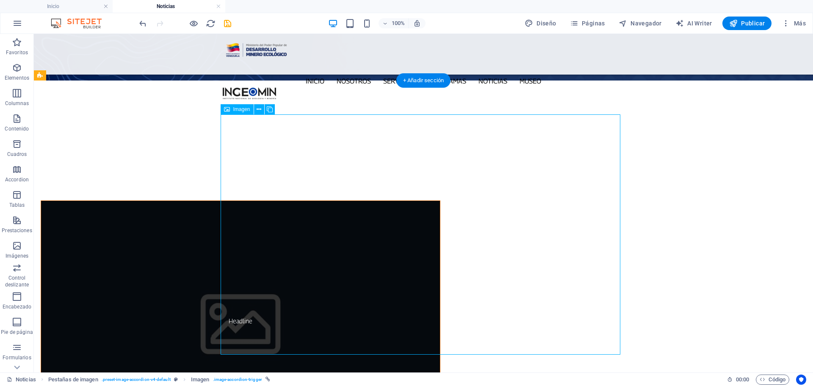
click at [269, 200] on figure "Headline" at bounding box center [241, 320] width 400 height 240
click at [259, 110] on icon at bounding box center [259, 109] width 5 height 9
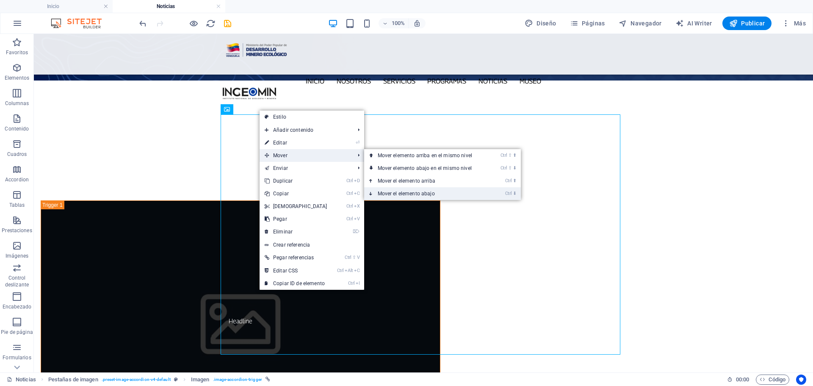
drag, startPoint x: 443, startPoint y: 192, endPoint x: 442, endPoint y: 158, distance: 33.9
click at [443, 192] on link "Ctrl ⬇ Mover el elemento abajo" at bounding box center [426, 193] width 125 height 13
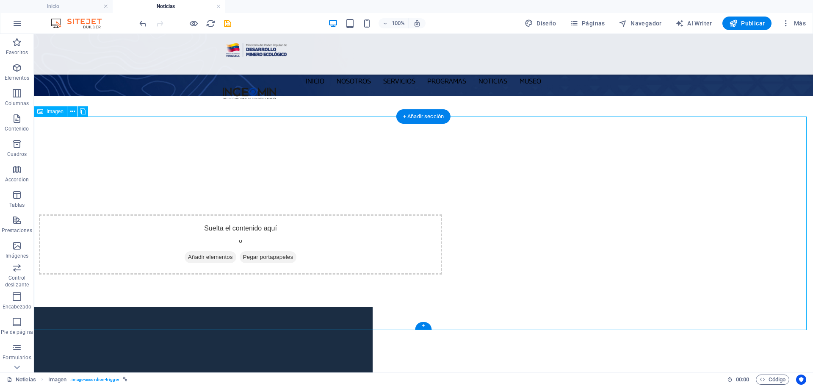
scroll to position [169, 0]
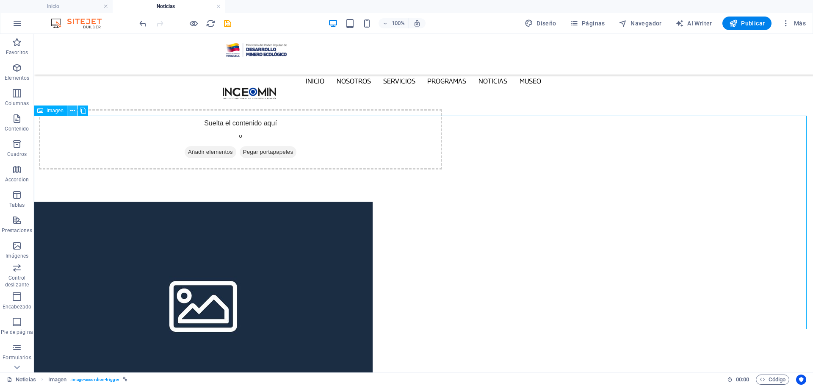
click at [72, 112] on icon at bounding box center [72, 110] width 5 height 9
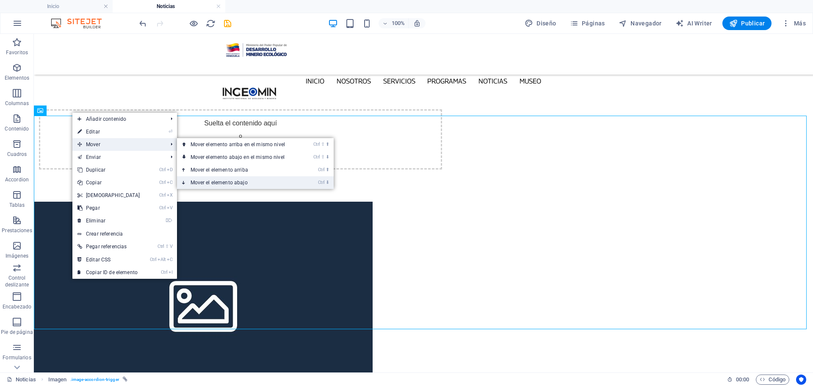
click at [262, 181] on link "Ctrl ⬇ Mover el elemento abajo" at bounding box center [239, 182] width 125 height 13
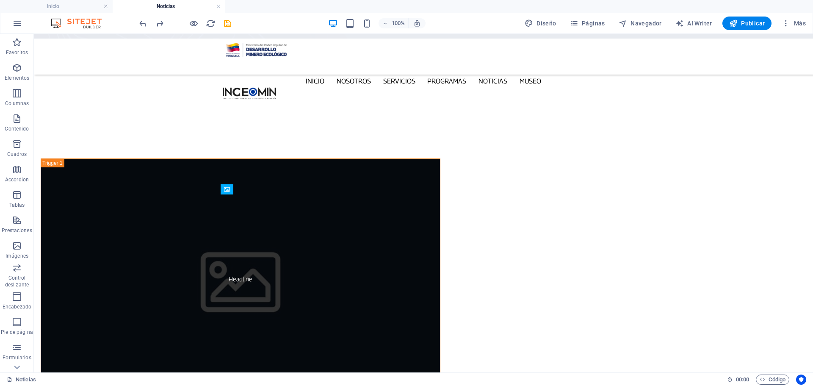
scroll to position [0, 0]
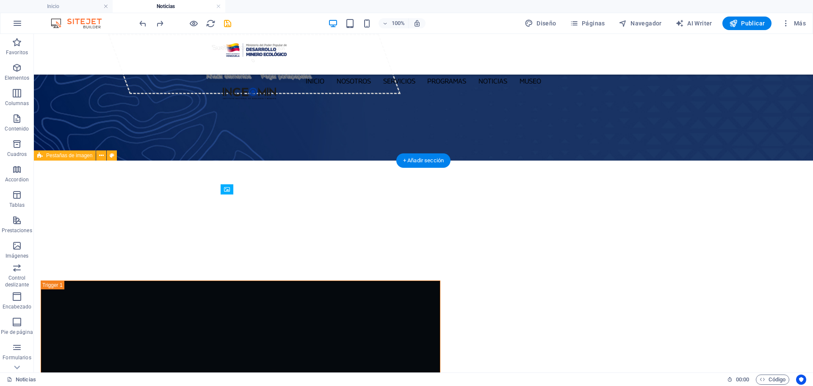
drag, startPoint x: 668, startPoint y: 218, endPoint x: 660, endPoint y: 212, distance: 9.9
click at [144, 22] on icon "undo" at bounding box center [143, 24] width 10 height 10
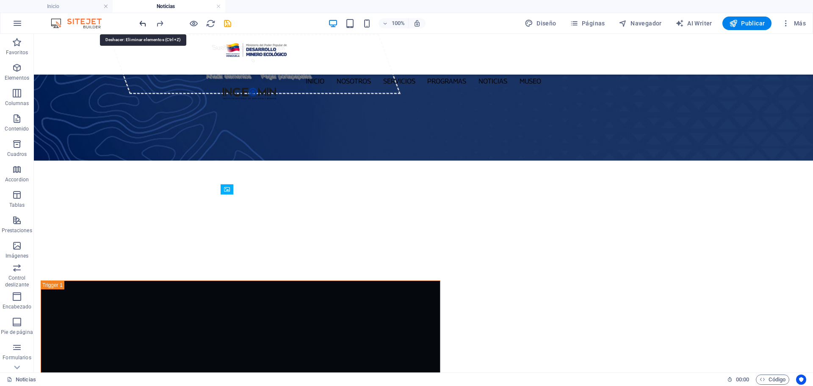
click at [144, 22] on icon "undo" at bounding box center [143, 24] width 10 height 10
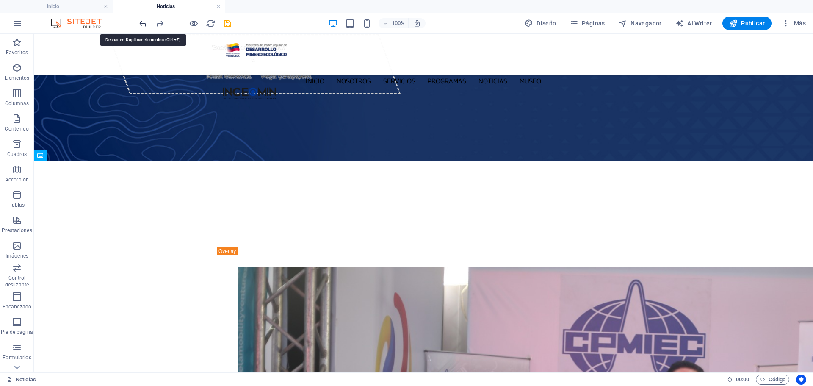
click at [144, 22] on icon "undo" at bounding box center [143, 24] width 10 height 10
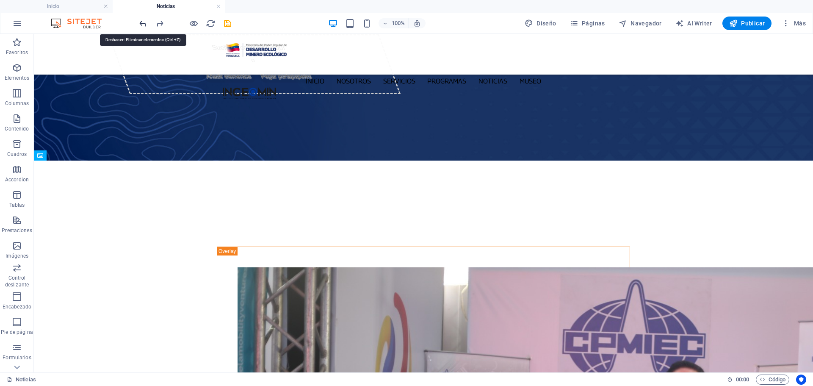
click at [144, 22] on icon "undo" at bounding box center [143, 24] width 10 height 10
click at [144, 22] on div at bounding box center [185, 24] width 95 height 14
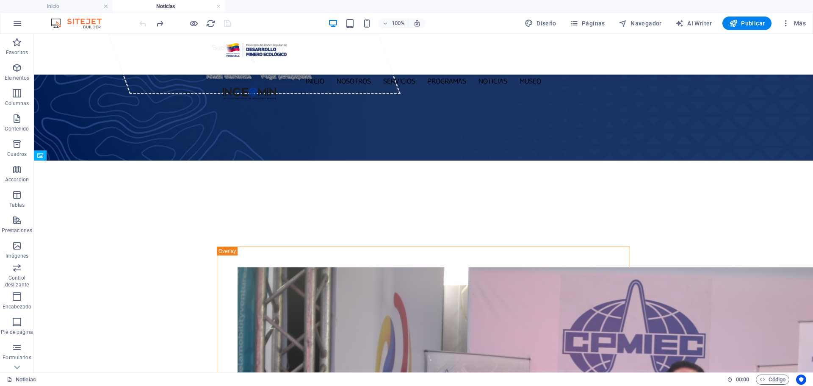
click at [144, 22] on div at bounding box center [185, 24] width 95 height 14
drag, startPoint x: 700, startPoint y: 277, endPoint x: 704, endPoint y: 268, distance: 10.2
click at [25, 97] on span "Columnas" at bounding box center [17, 98] width 34 height 20
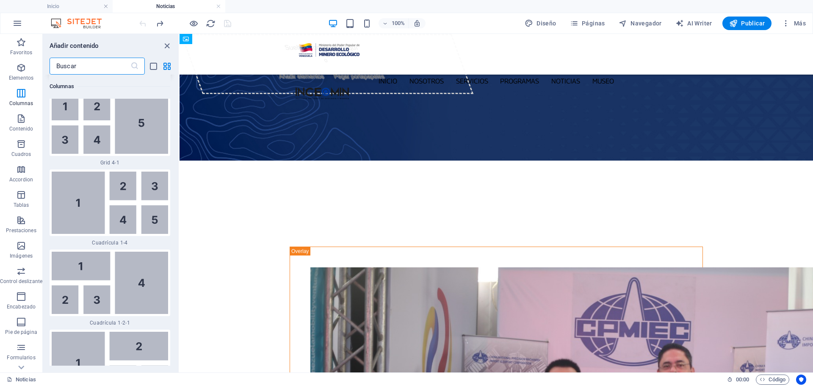
scroll to position [2224, 0]
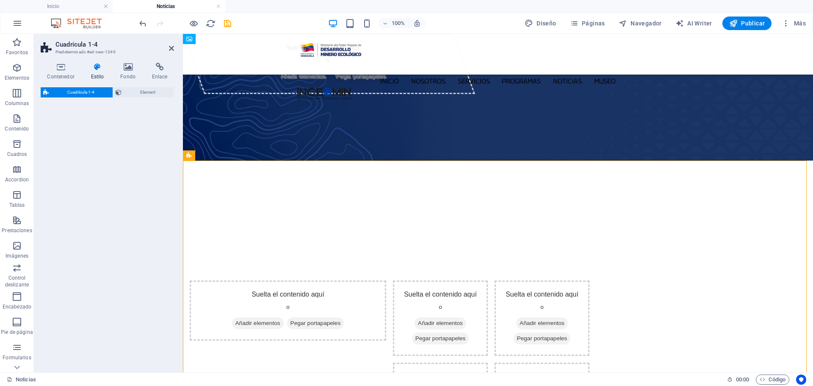
select select "rem"
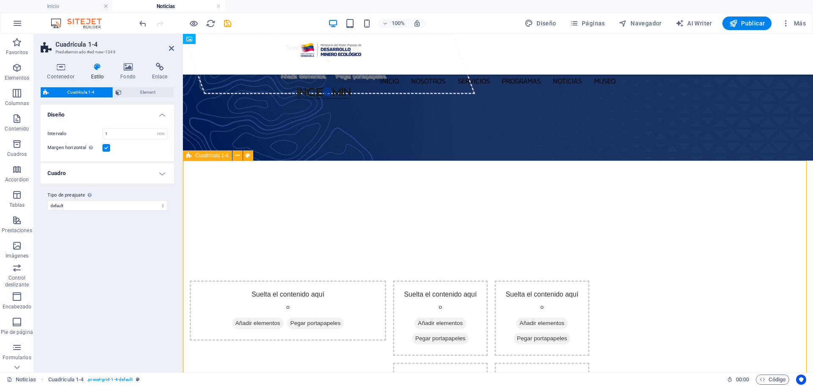
click at [207, 155] on span "Cuadrícula 1-4" at bounding box center [211, 155] width 33 height 5
click at [59, 66] on icon at bounding box center [61, 67] width 40 height 8
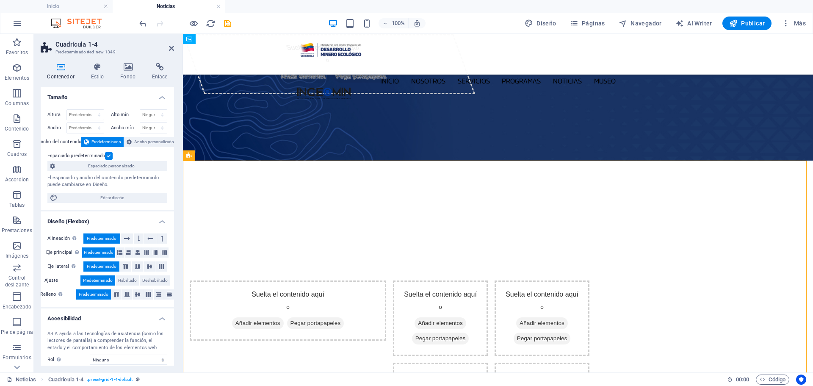
click at [108, 155] on label at bounding box center [109, 156] width 8 height 8
click at [0, 0] on input "Espaciado predeterminado" at bounding box center [0, 0] width 0 height 0
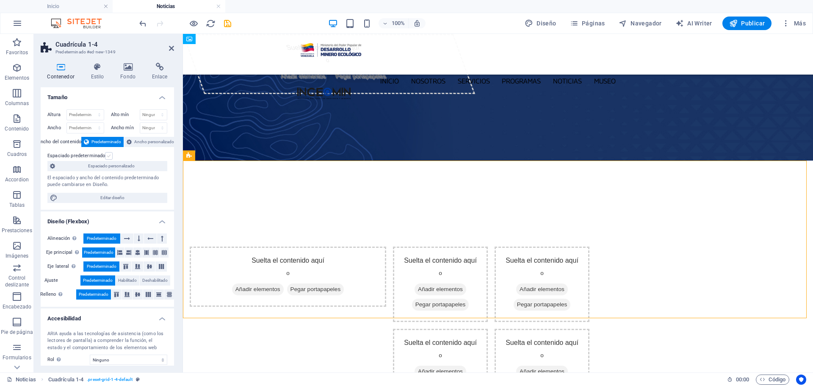
click at [108, 155] on label at bounding box center [109, 156] width 8 height 8
click at [0, 0] on input "Espaciado predeterminado" at bounding box center [0, 0] width 0 height 0
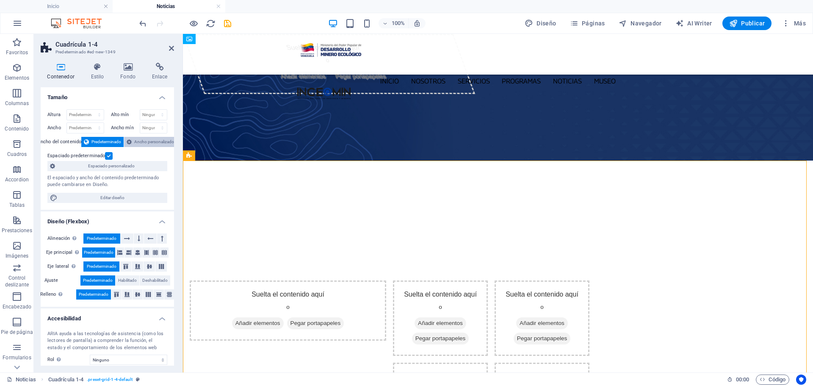
click at [137, 137] on span "Ancho personalizado" at bounding box center [154, 142] width 40 height 10
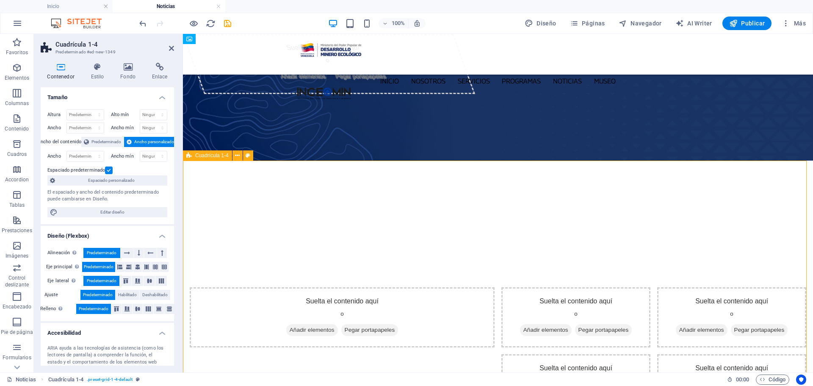
click at [374, 246] on div "Suelta el contenido aquí o Añadir elementos Pegar portapapeles Suelta el conten…" at bounding box center [498, 350] width 630 height 208
click at [298, 324] on span "Añadir elementos" at bounding box center [312, 330] width 52 height 12
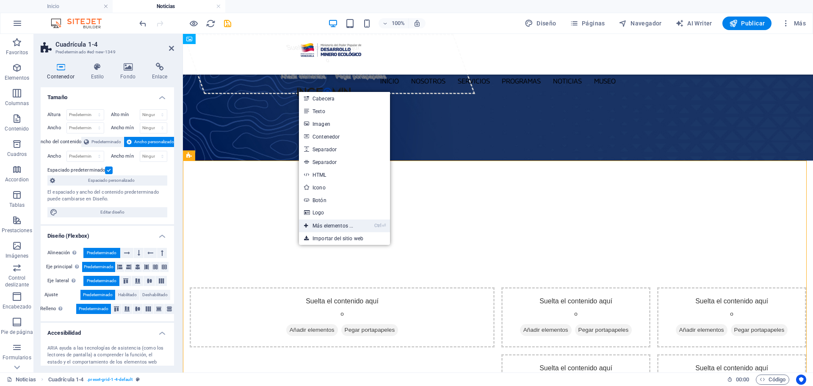
click at [354, 227] on link "Ctrl ⏎ Más elementos ..." at bounding box center [328, 225] width 59 height 13
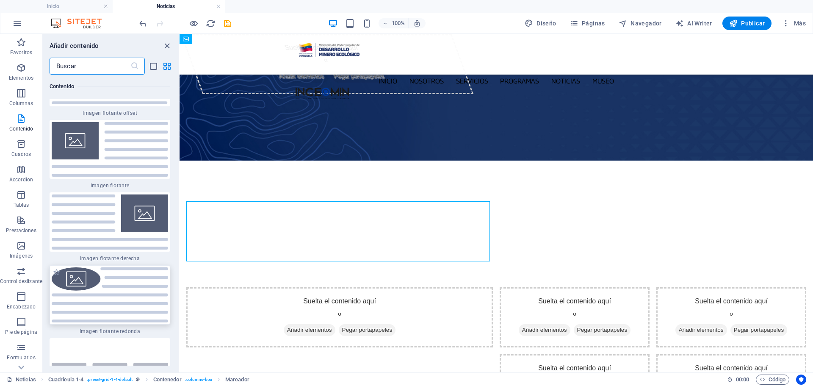
scroll to position [3716, 0]
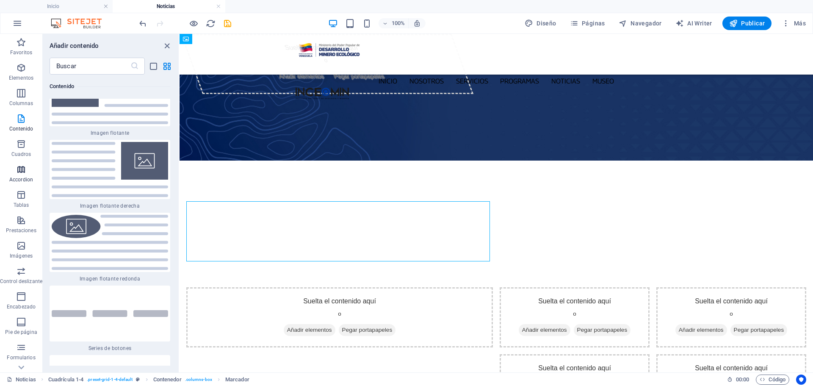
click at [24, 172] on icon "button" at bounding box center [21, 169] width 10 height 10
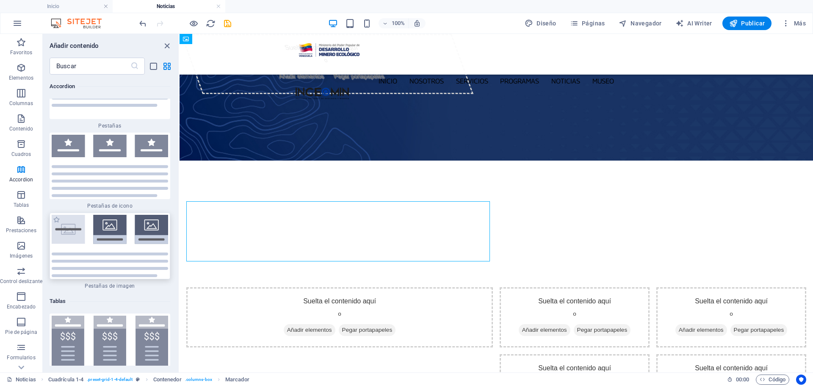
scroll to position [5514, 0]
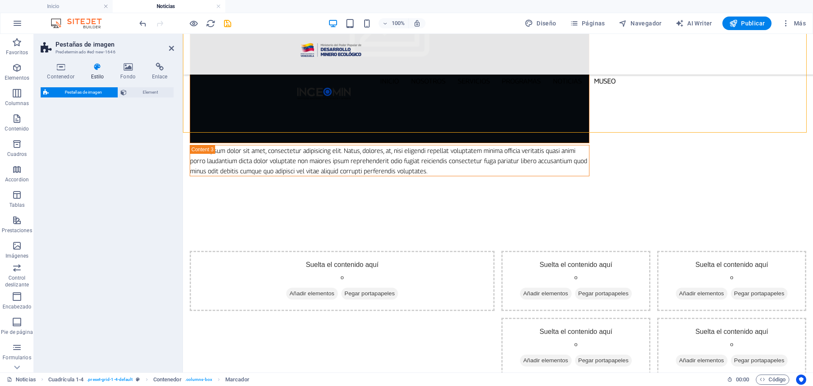
select select "rem"
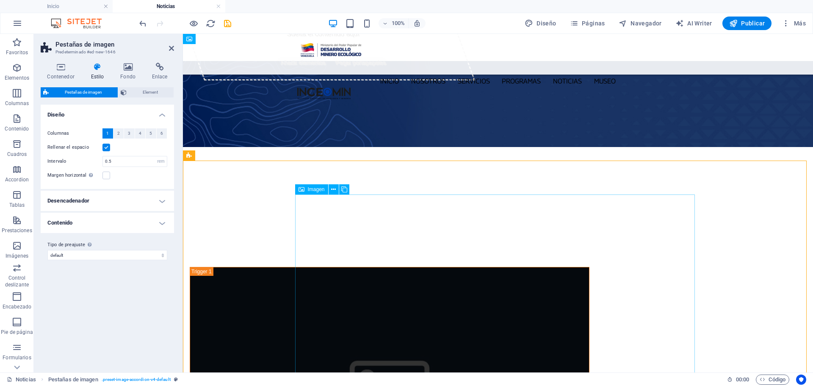
scroll to position [0, 0]
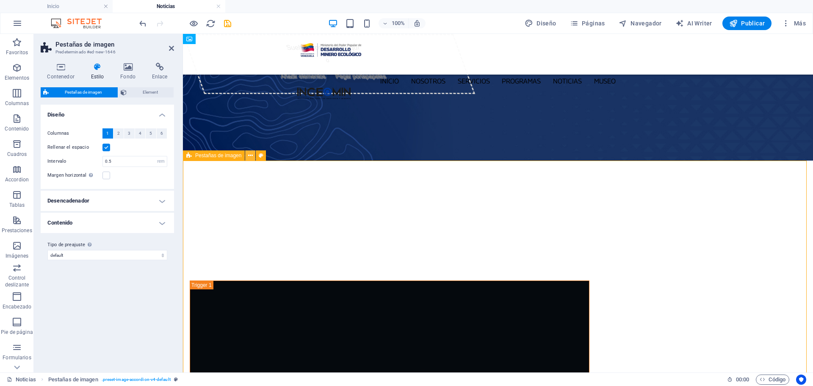
click at [248, 157] on icon at bounding box center [250, 155] width 5 height 9
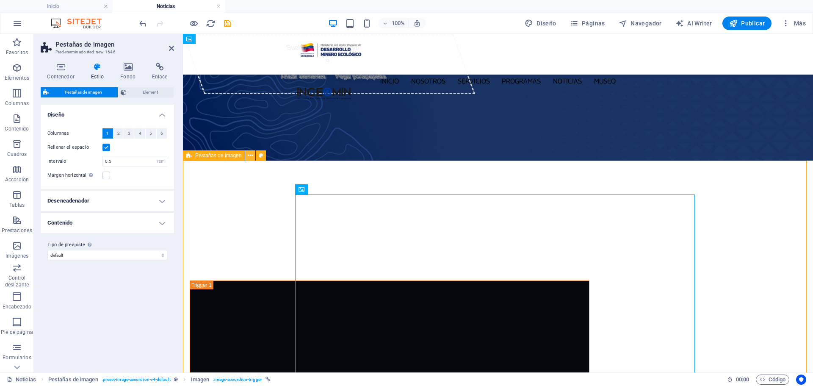
click at [250, 159] on icon at bounding box center [250, 155] width 5 height 9
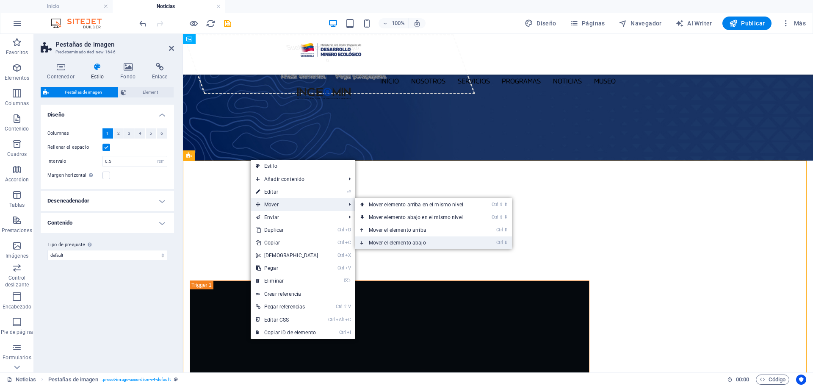
click at [419, 238] on link "Ctrl ⬇ Mover el elemento abajo" at bounding box center [417, 242] width 125 height 13
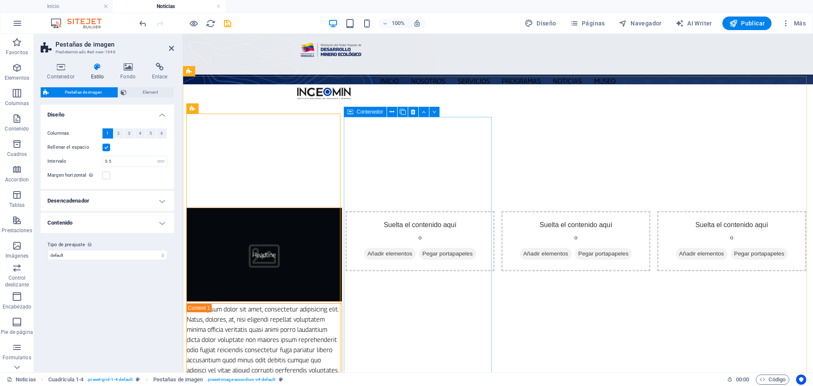
scroll to position [85, 0]
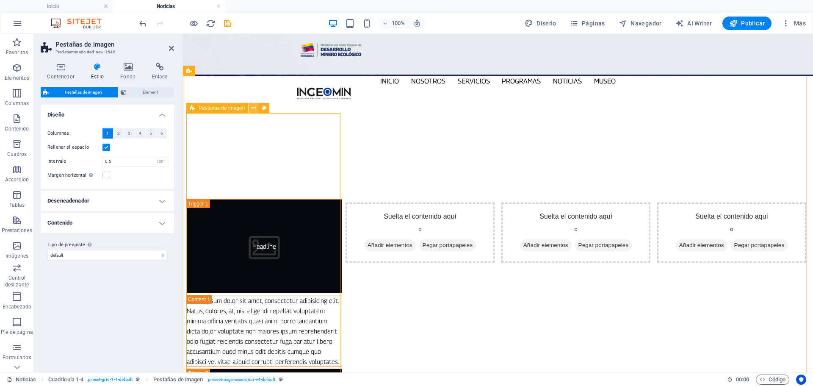
click at [254, 109] on icon at bounding box center [253, 108] width 5 height 9
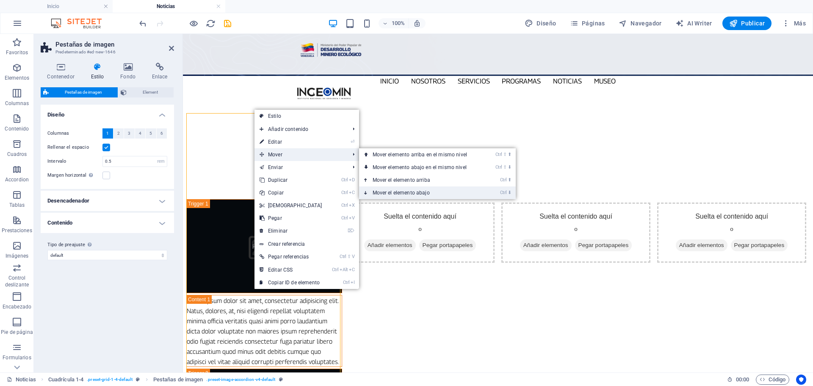
click at [423, 191] on link "Ctrl ⬇ Mover el elemento abajo" at bounding box center [421, 192] width 125 height 13
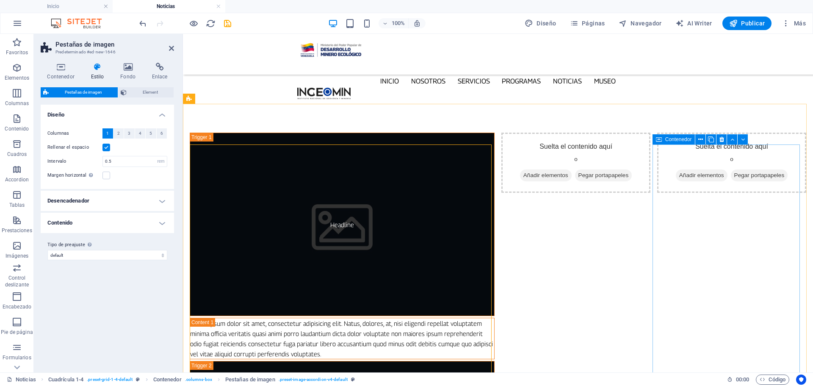
scroll to position [212, 0]
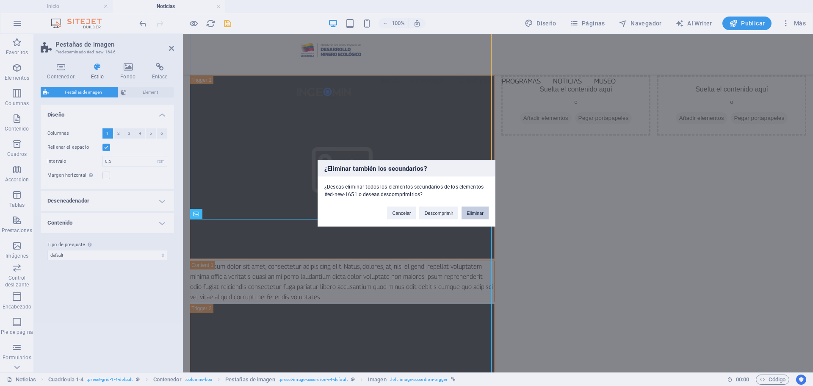
click at [476, 214] on button "Eliminar" at bounding box center [474, 212] width 27 height 13
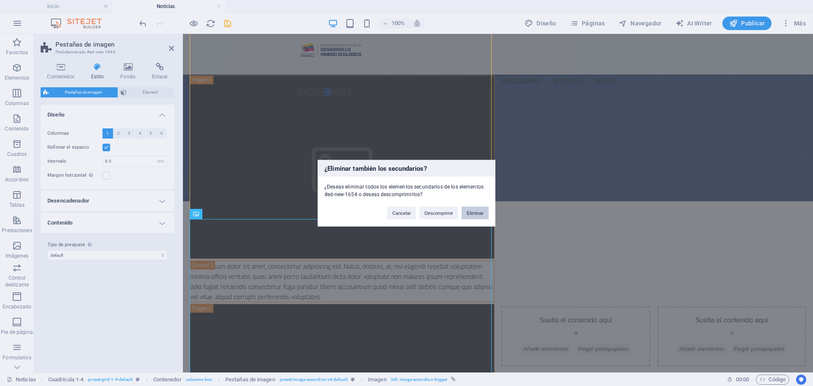
click at [486, 211] on button "Eliminar" at bounding box center [474, 212] width 27 height 13
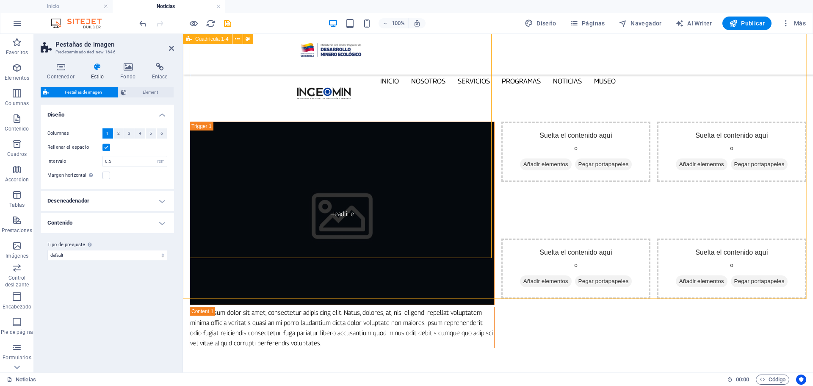
scroll to position [169, 0]
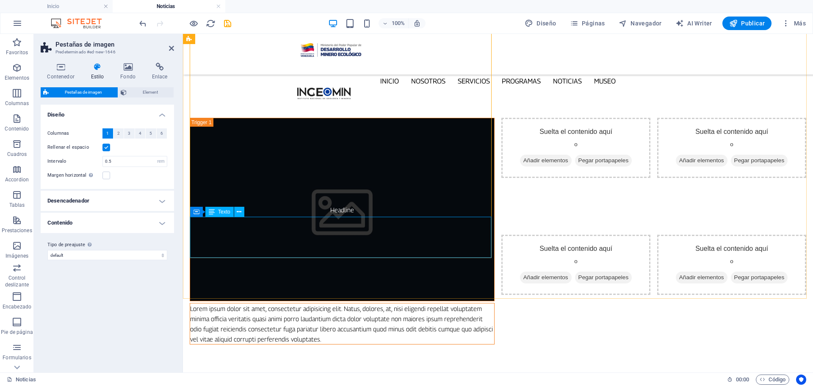
click at [357, 303] on div "Lorem ipsum dolor sit amet, consectetur adipisicing elit. Natus, dolores, at, n…" at bounding box center [342, 323] width 304 height 41
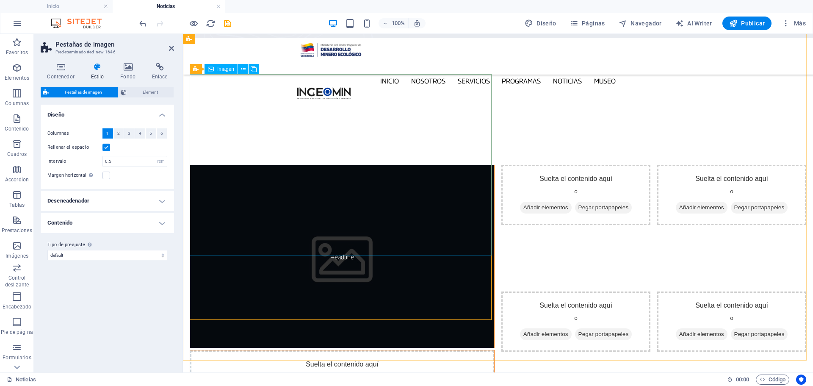
scroll to position [127, 0]
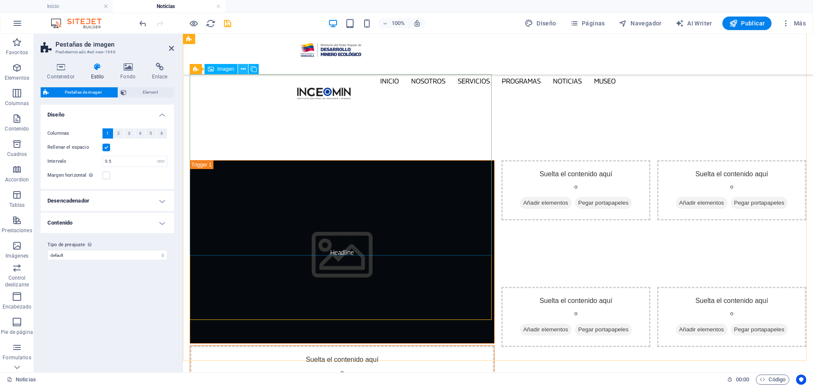
click at [242, 69] on icon at bounding box center [243, 69] width 5 height 9
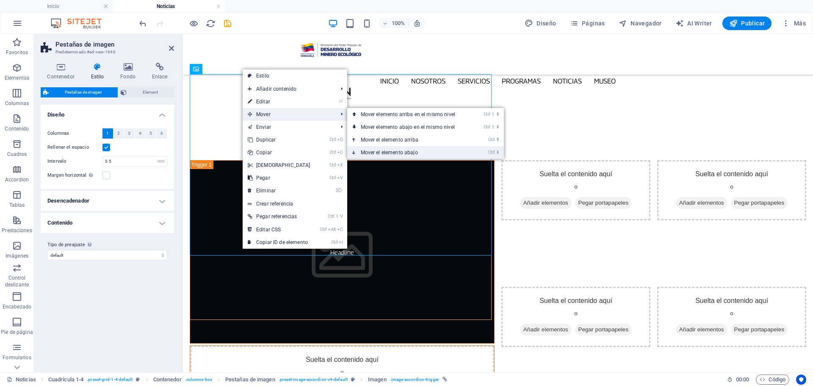
click at [409, 150] on link "Ctrl ⬇ Mover el elemento abajo" at bounding box center [409, 152] width 125 height 13
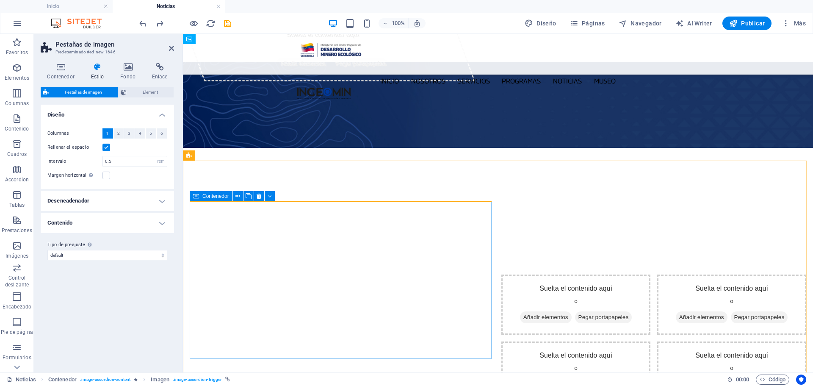
scroll to position [0, 0]
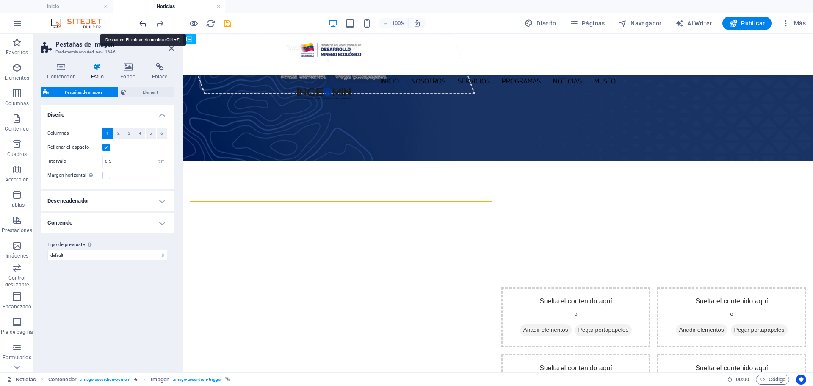
click at [143, 22] on icon "undo" at bounding box center [143, 24] width 10 height 10
click at [388, 246] on div "Suelta el contenido aquí o Añadir elementos Pegar portapapeles Suelta el conten…" at bounding box center [498, 350] width 630 height 208
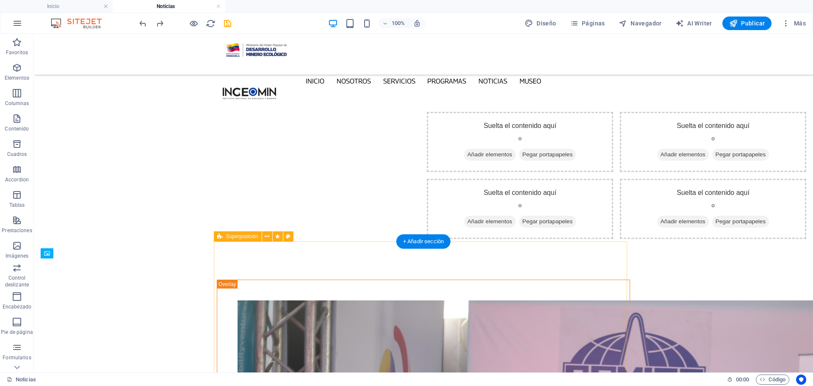
scroll to position [85, 0]
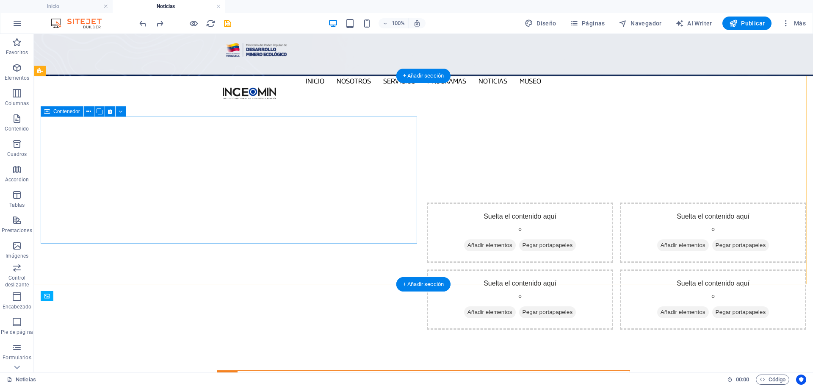
click at [249, 202] on div at bounding box center [230, 265] width 379 height 127
click at [142, 202] on div at bounding box center [230, 265] width 379 height 127
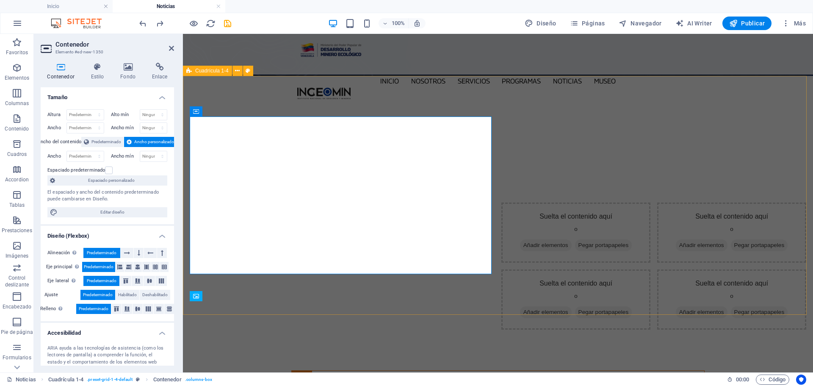
drag, startPoint x: 251, startPoint y: 95, endPoint x: 319, endPoint y: 59, distance: 76.3
click at [400, 162] on div "Suelta el contenido aquí o Añadir elementos Pegar portapapeles Suelta el conten…" at bounding box center [498, 266] width 630 height 208
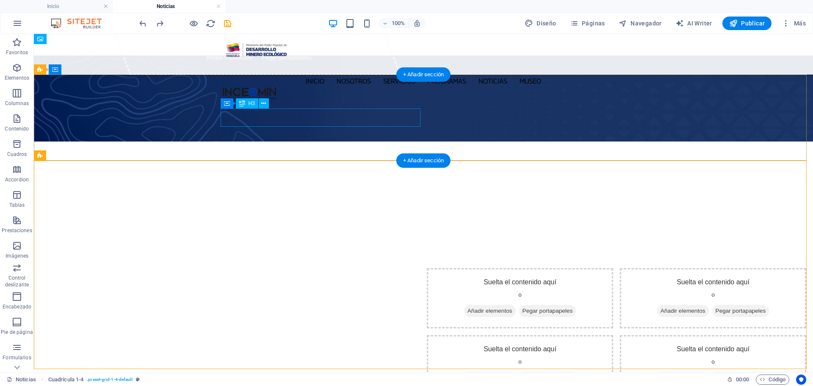
scroll to position [0, 0]
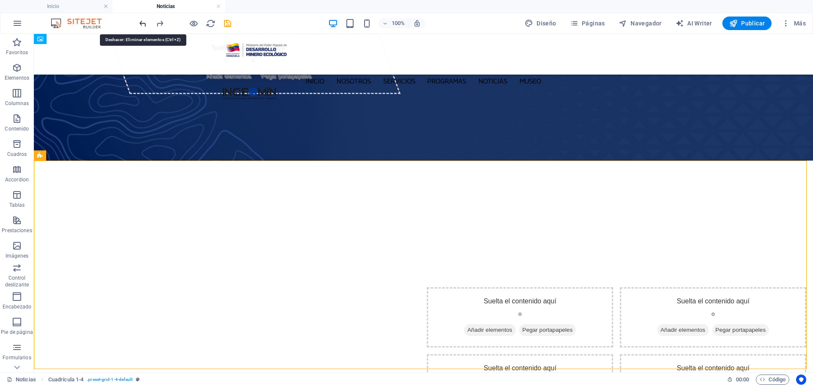
click at [139, 23] on icon "undo" at bounding box center [143, 24] width 10 height 10
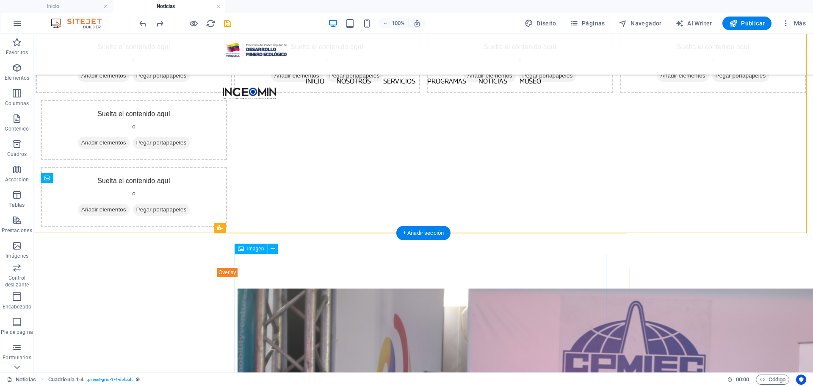
scroll to position [42, 0]
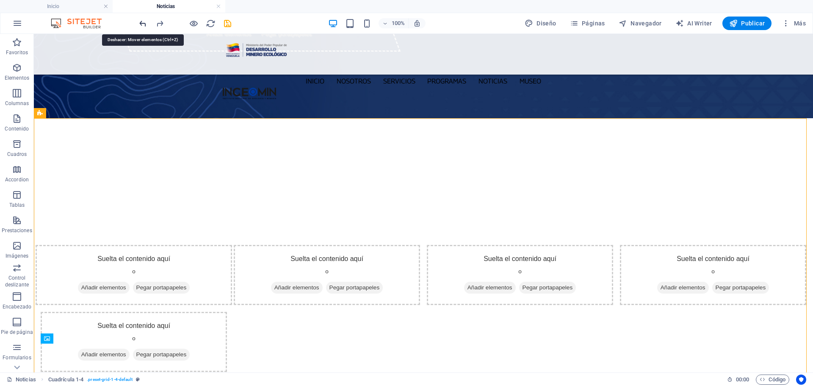
click at [139, 23] on icon "undo" at bounding box center [143, 24] width 10 height 10
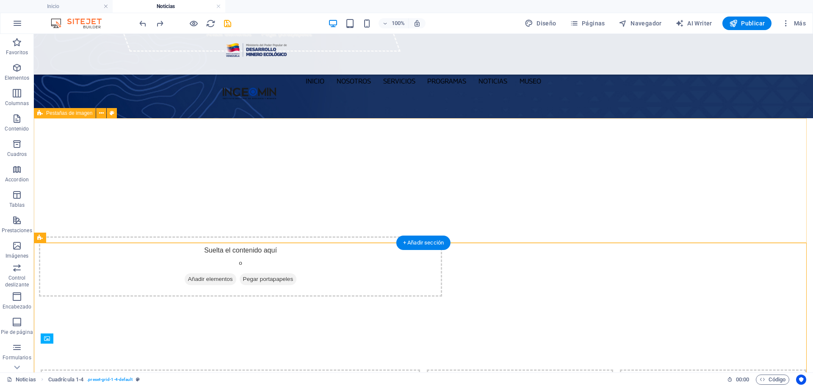
click at [82, 204] on div "Suelta el contenido aquí o Añadir elementos Pegar portapapeles" at bounding box center [423, 266] width 779 height 124
click at [101, 116] on icon at bounding box center [101, 113] width 5 height 9
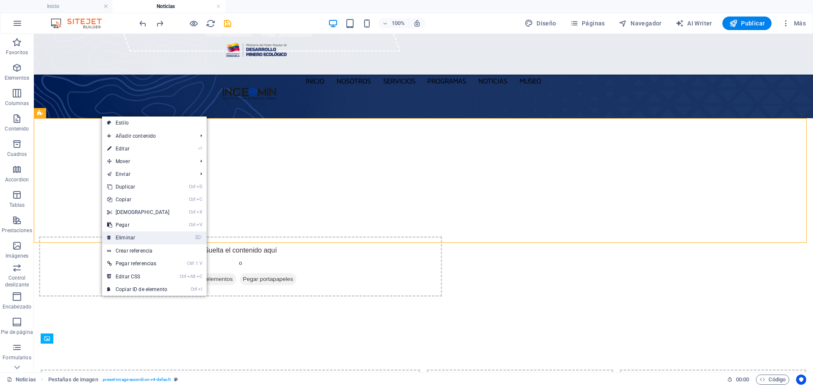
click at [141, 236] on link "⌦ Eliminar" at bounding box center [138, 237] width 73 height 13
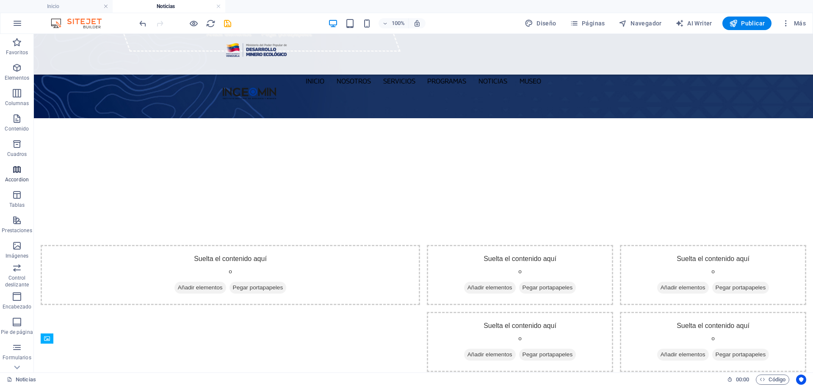
click at [18, 169] on icon "button" at bounding box center [17, 169] width 10 height 10
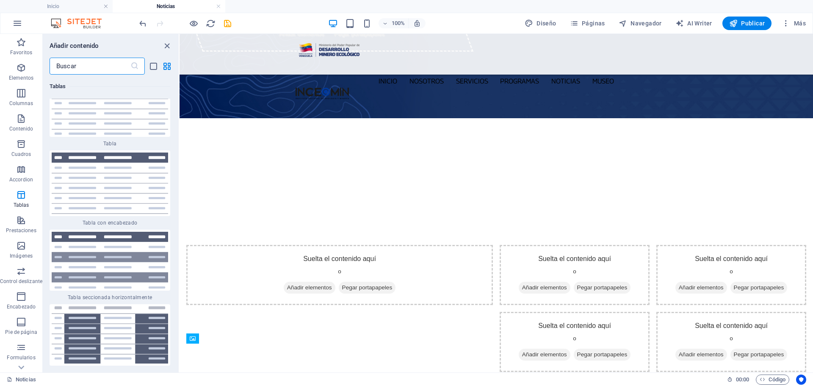
scroll to position [6318, 0]
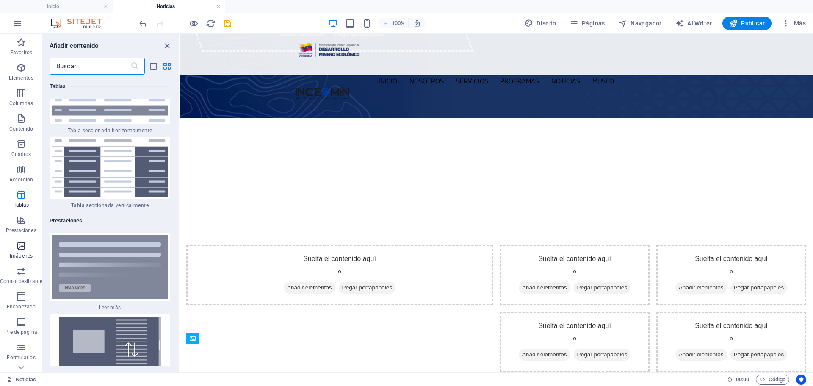
click at [19, 251] on span "Imágenes" at bounding box center [21, 250] width 42 height 20
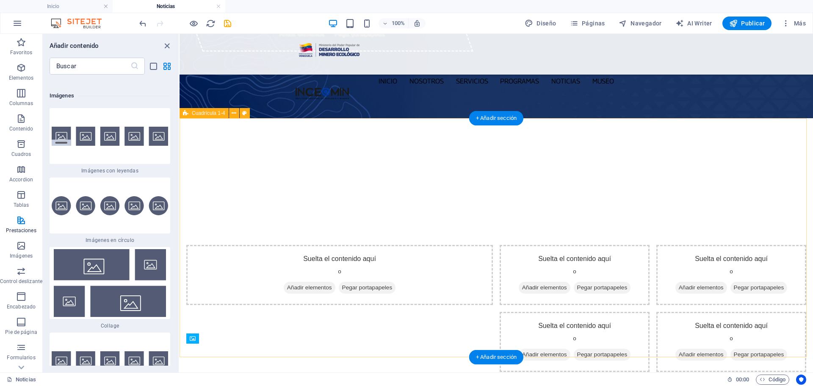
scroll to position [8496, 0]
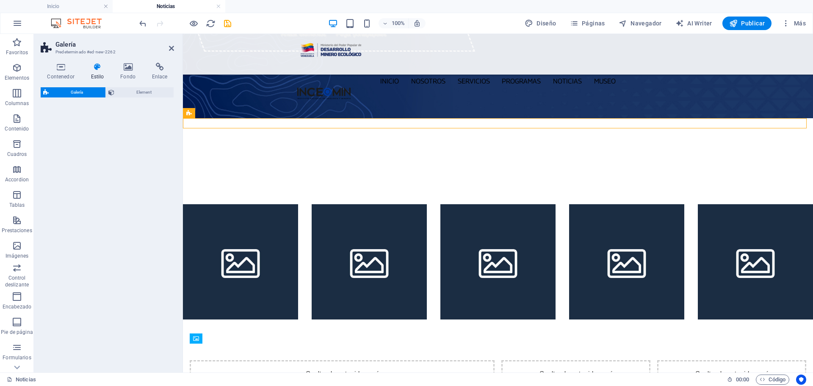
select select "rem"
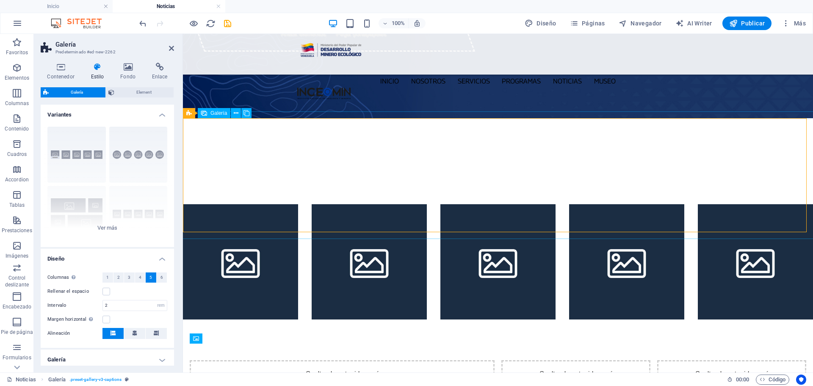
click at [346, 204] on li at bounding box center [369, 261] width 115 height 115
click at [404, 204] on li at bounding box center [369, 261] width 115 height 115
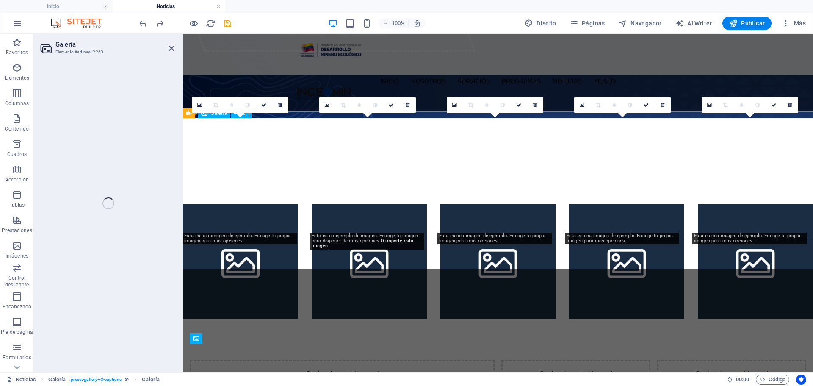
select select "4"
select select "px"
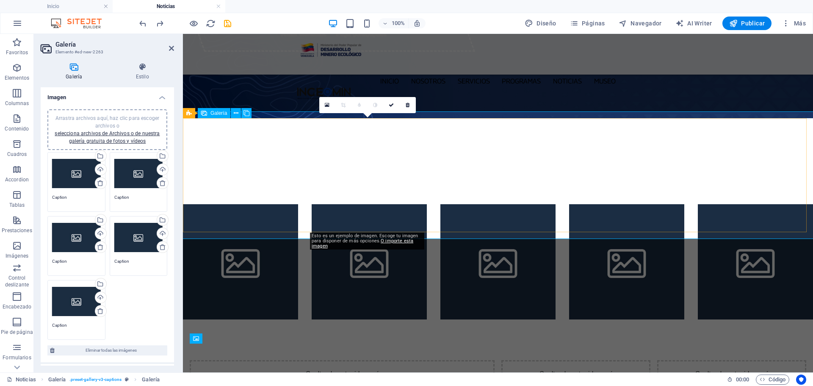
click at [400, 204] on li at bounding box center [369, 261] width 115 height 115
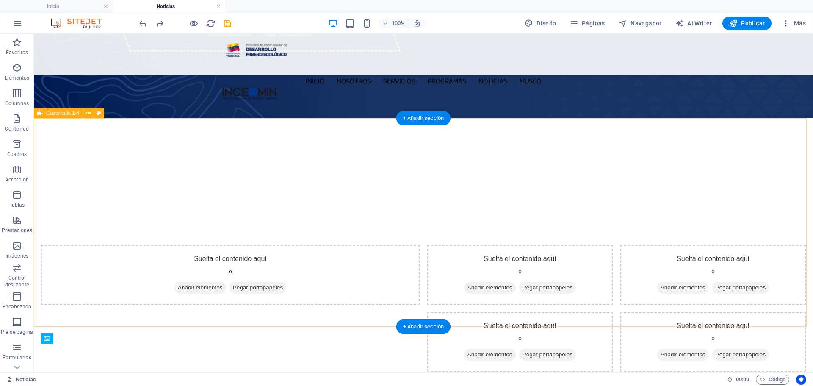
click at [443, 204] on div "Suelta el contenido aquí o Añadir elementos Pegar portapapeles Suelta el conten…" at bounding box center [423, 308] width 779 height 208
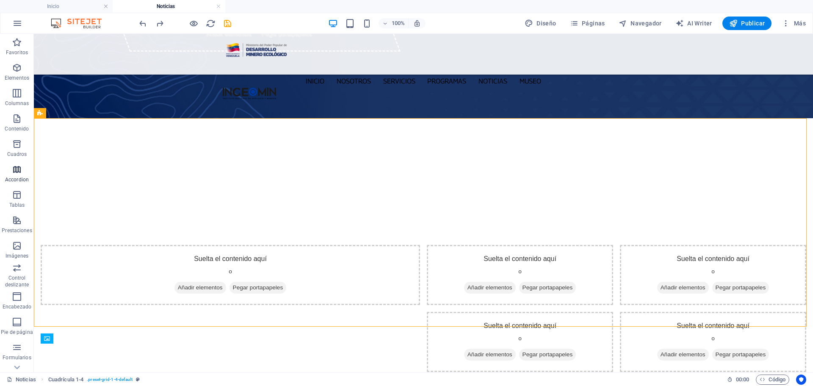
click at [17, 169] on icon "button" at bounding box center [17, 169] width 10 height 10
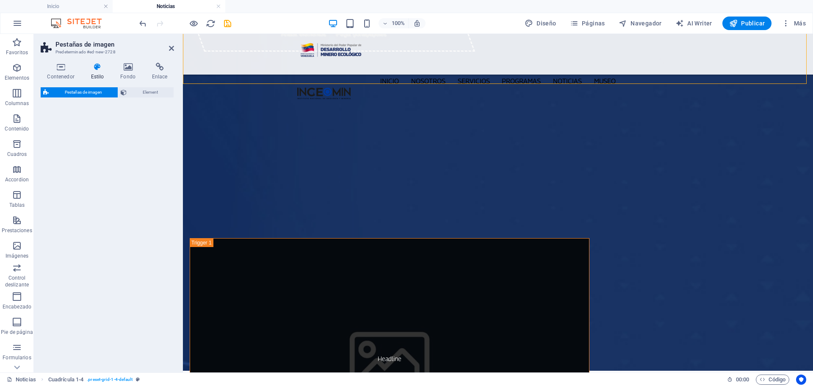
scroll to position [407, 0]
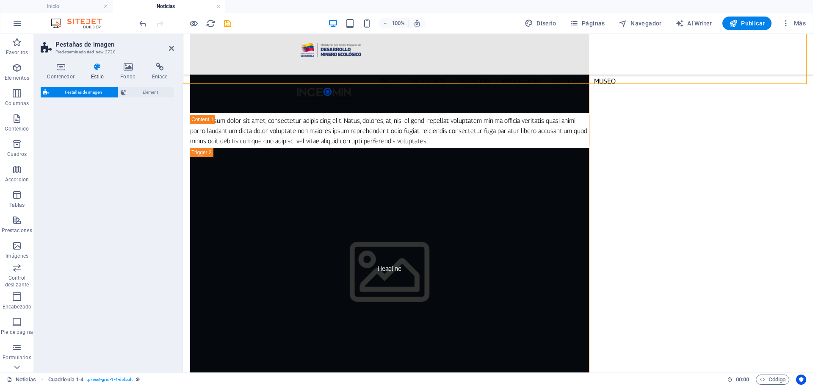
select select "rem"
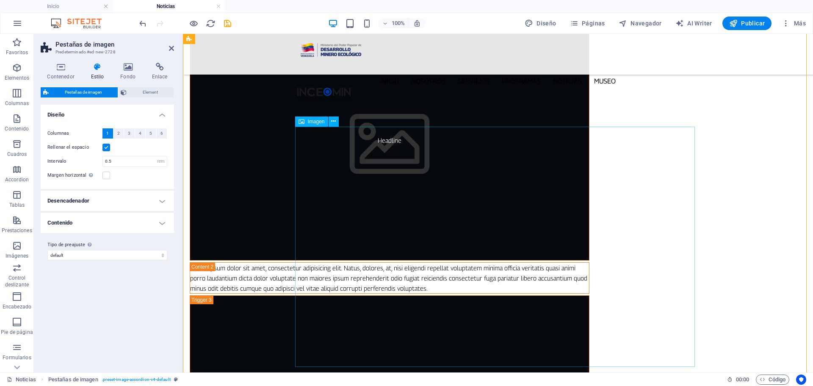
scroll to position [534, 0]
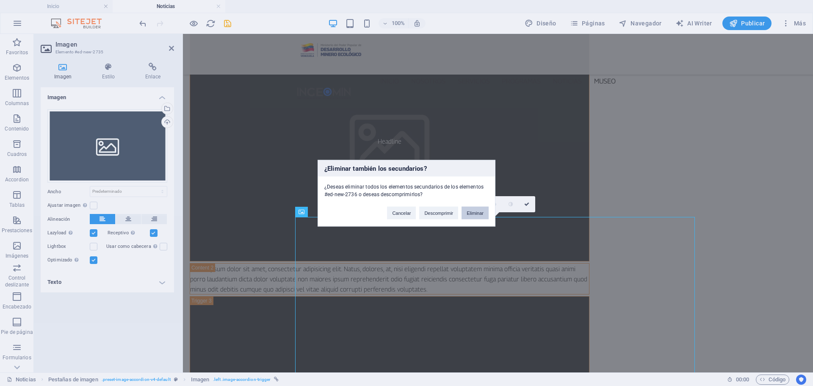
click at [483, 213] on button "Eliminar" at bounding box center [474, 212] width 27 height 13
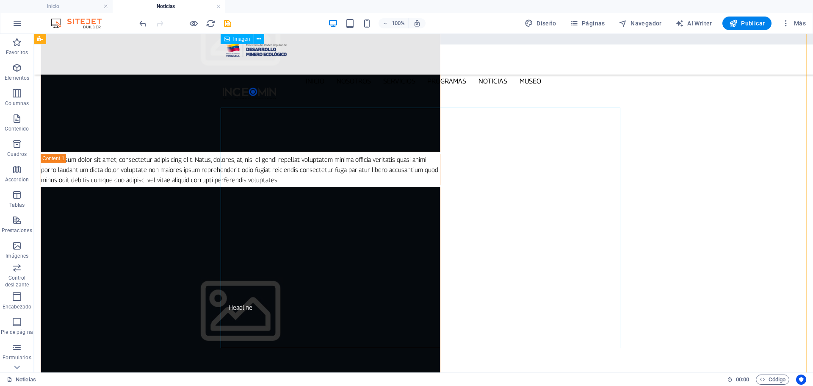
scroll to position [365, 0]
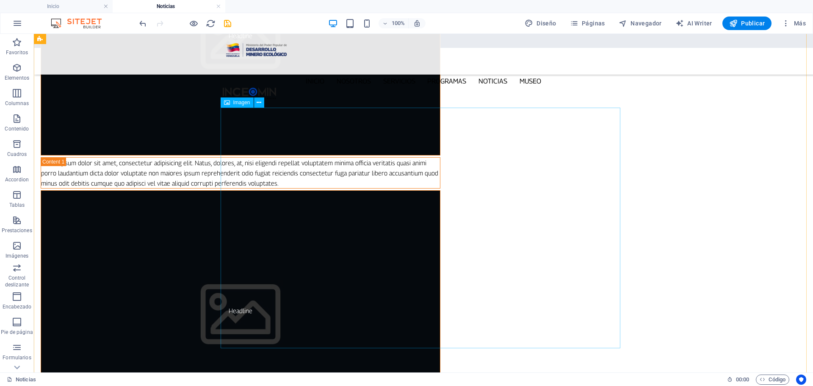
click at [292, 190] on figure "Headline" at bounding box center [241, 310] width 400 height 240
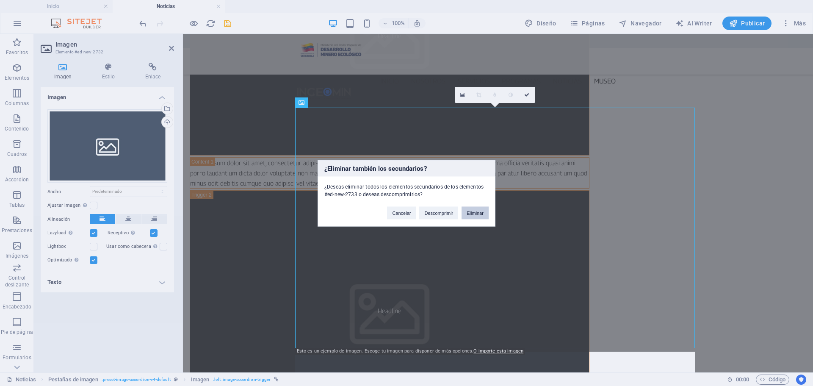
click at [472, 211] on button "Eliminar" at bounding box center [474, 212] width 27 height 13
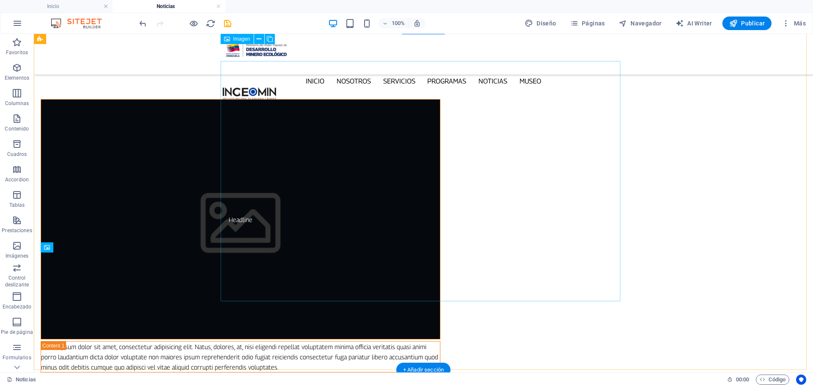
scroll to position [111, 0]
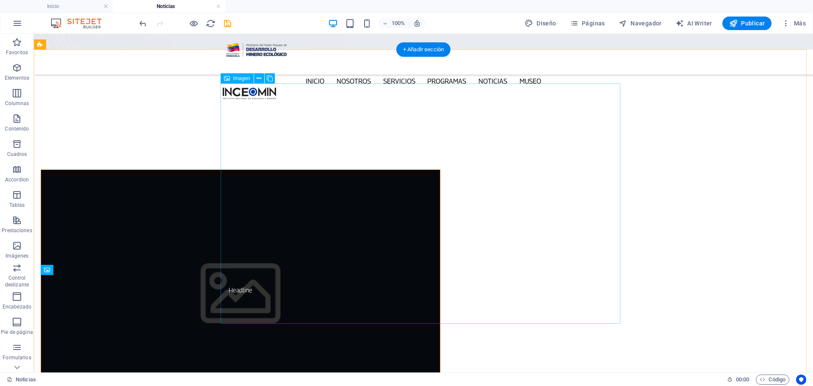
click at [232, 169] on figure "Headline" at bounding box center [241, 289] width 400 height 240
click at [246, 169] on figure "Headline" at bounding box center [241, 289] width 400 height 240
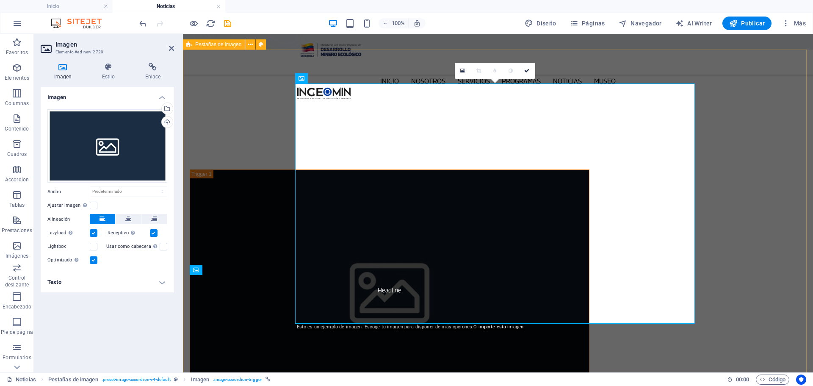
click at [734, 179] on div "Headline Lorem ipsum dolor sit amet, consectetur adipisicing elit. Natus, dolor…" at bounding box center [498, 305] width 630 height 341
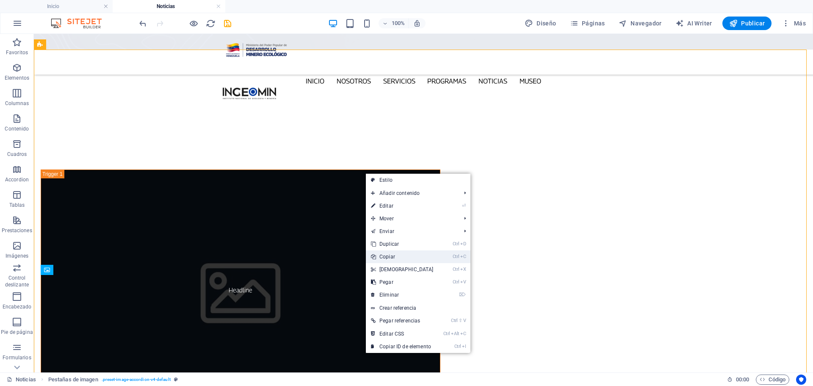
click at [406, 259] on link "Ctrl C Copiar" at bounding box center [402, 256] width 73 height 13
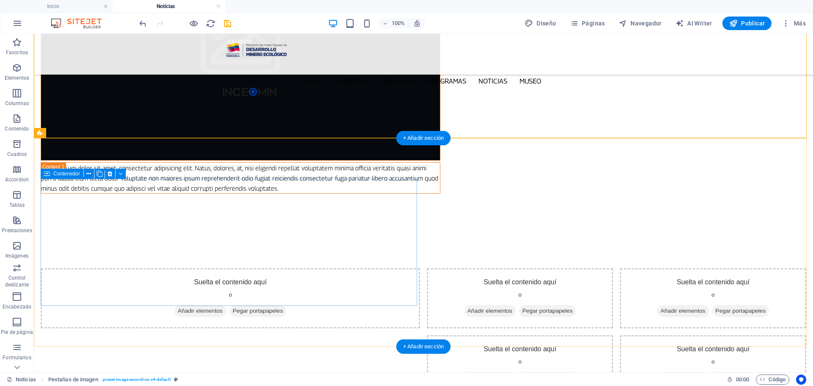
scroll to position [365, 0]
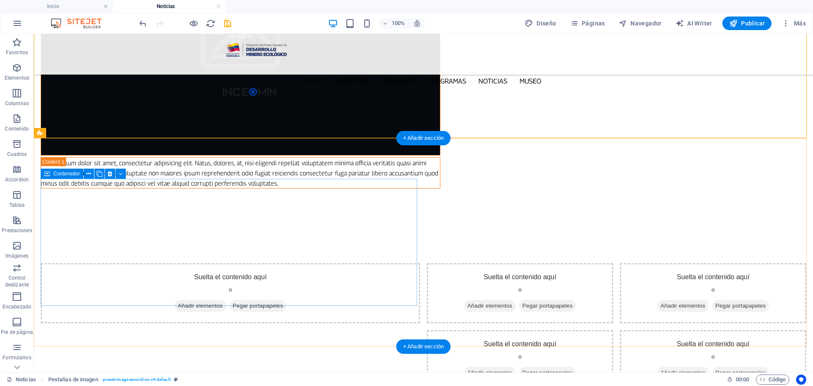
click at [267, 300] on span "Pegar portapapeles" at bounding box center [257, 306] width 57 height 12
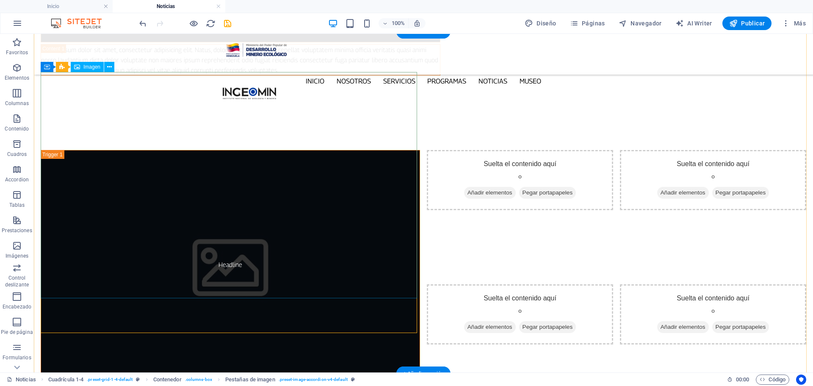
scroll to position [492, 0]
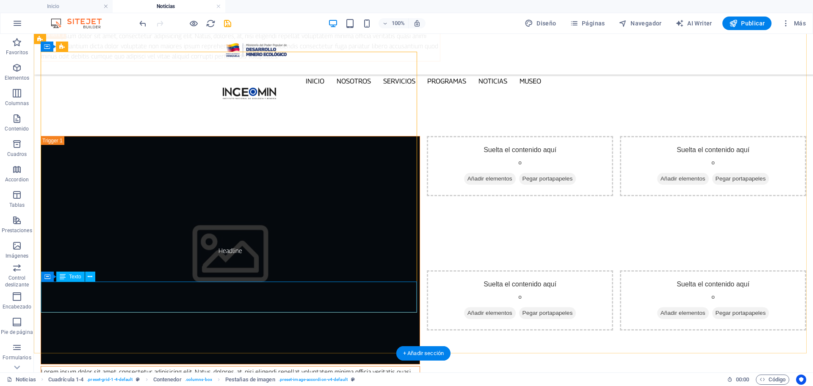
click at [287, 366] on div "Lorem ipsum dolor sit amet, consectetur adipisicing elit. Natus, dolores, at, n…" at bounding box center [230, 381] width 378 height 30
click at [75, 276] on span "Texto" at bounding box center [75, 276] width 12 height 5
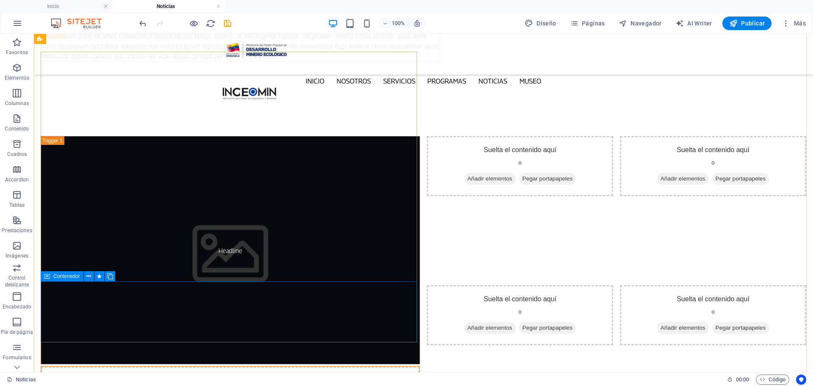
click at [72, 276] on span "Contenedor" at bounding box center [66, 275] width 27 height 5
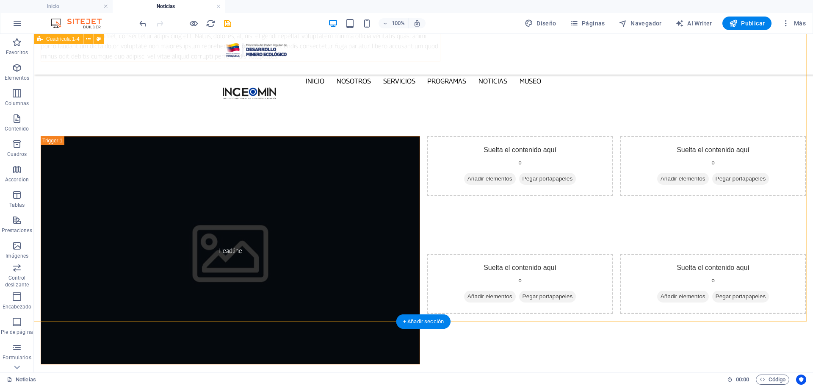
scroll to position [407, 0]
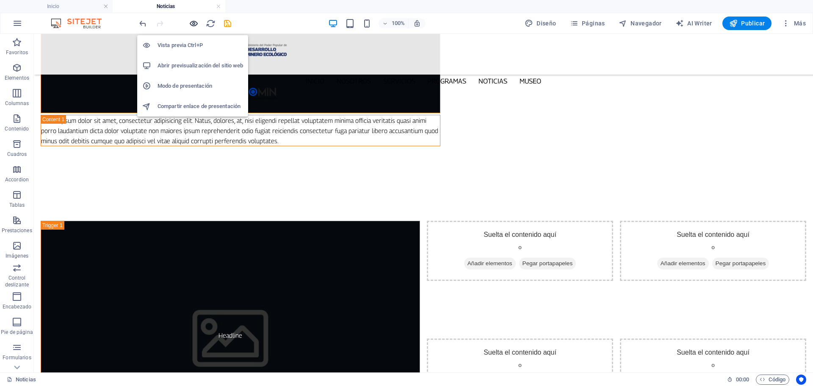
click at [192, 22] on icon "button" at bounding box center [194, 24] width 10 height 10
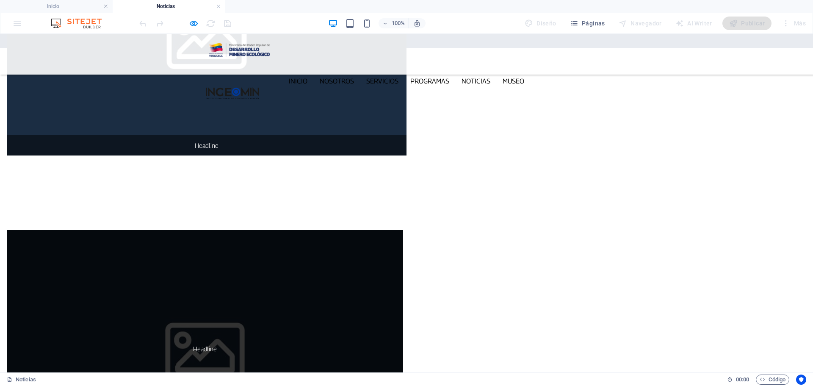
click at [197, 343] on p "Headline" at bounding box center [205, 348] width 383 height 10
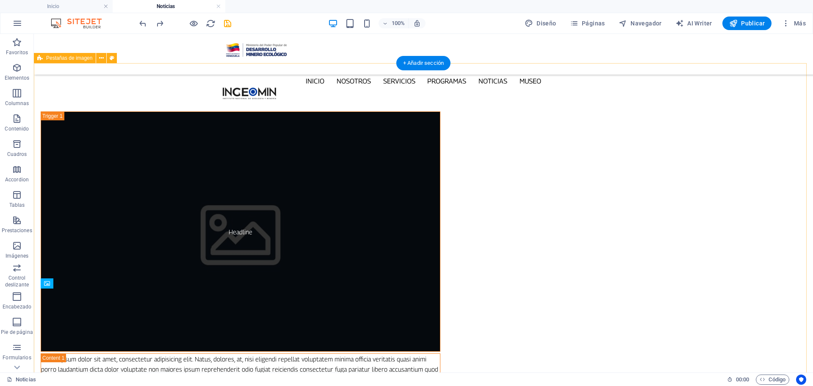
scroll to position [171, 0]
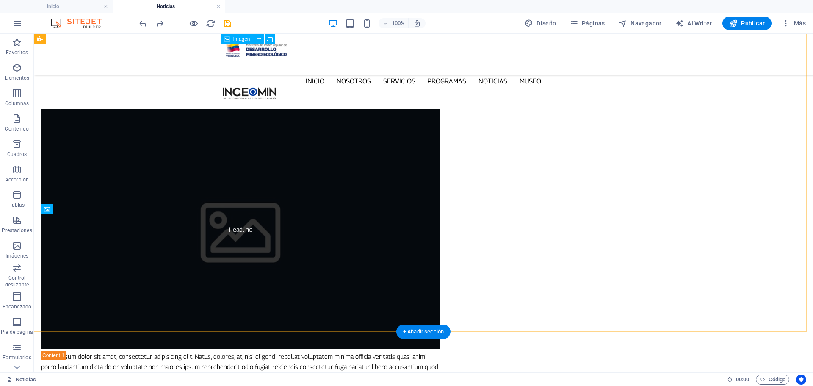
click at [283, 185] on figure "Headline" at bounding box center [241, 229] width 400 height 240
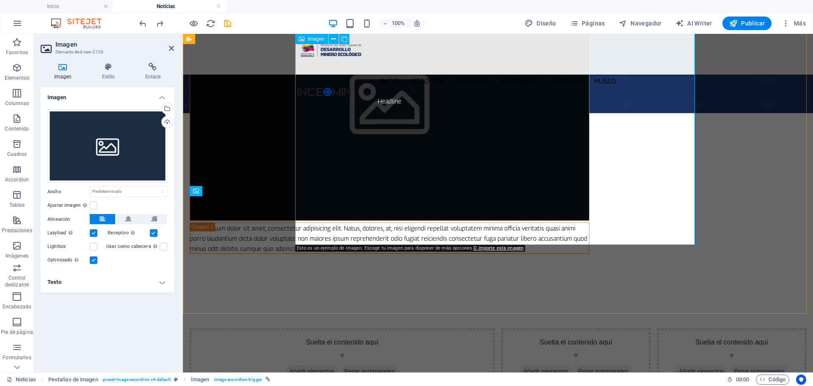
scroll to position [425, 0]
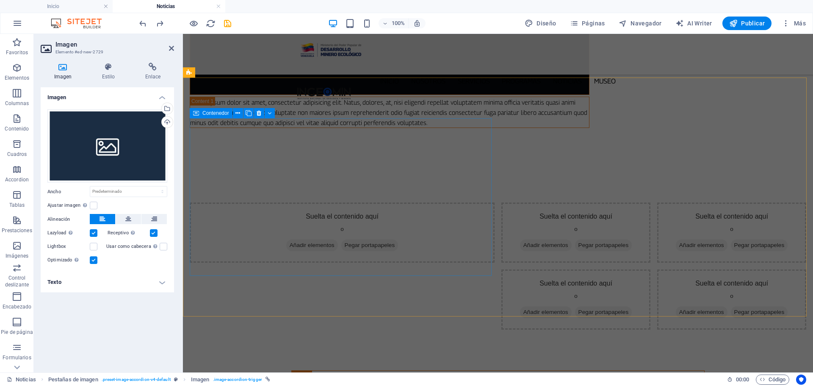
click at [362, 239] on span "Pegar portapapeles" at bounding box center [369, 245] width 57 height 12
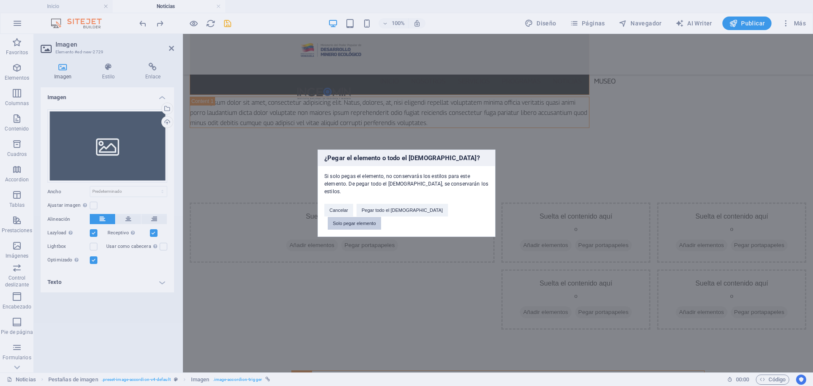
click at [381, 217] on button "Solo pegar elemento" at bounding box center [354, 223] width 53 height 13
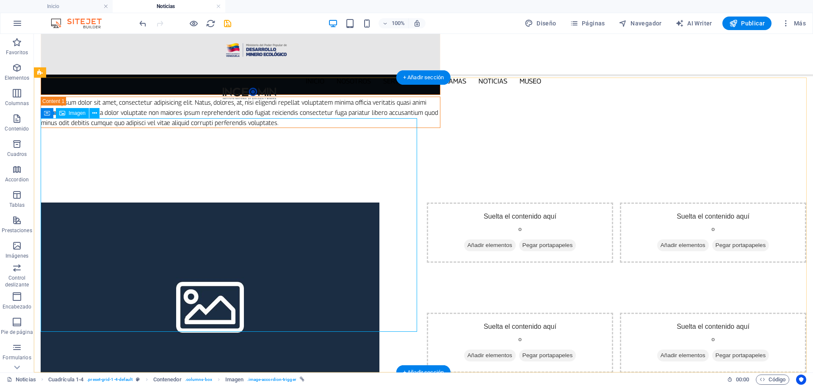
click at [288, 249] on figure "Headline" at bounding box center [230, 308] width 379 height 213
click at [303, 202] on figure "Headline" at bounding box center [230, 308] width 379 height 213
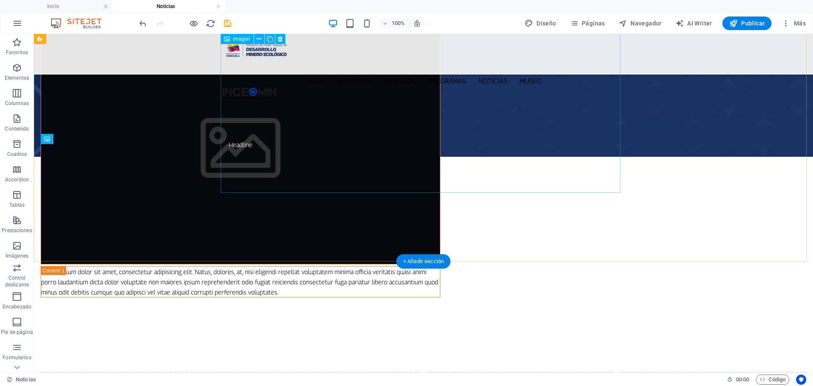
scroll to position [87, 0]
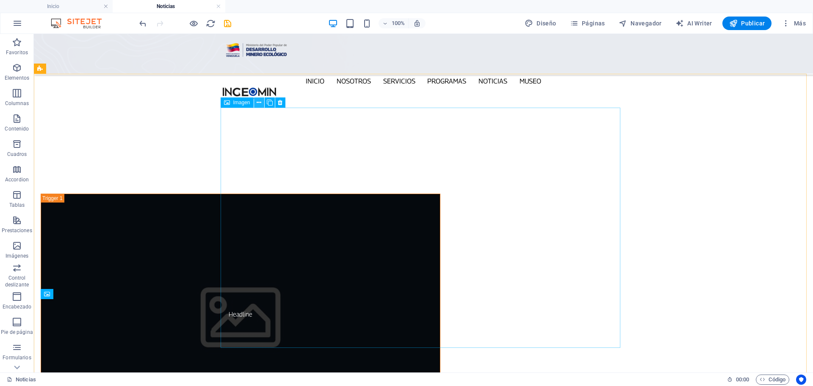
click at [262, 102] on button at bounding box center [259, 102] width 10 height 10
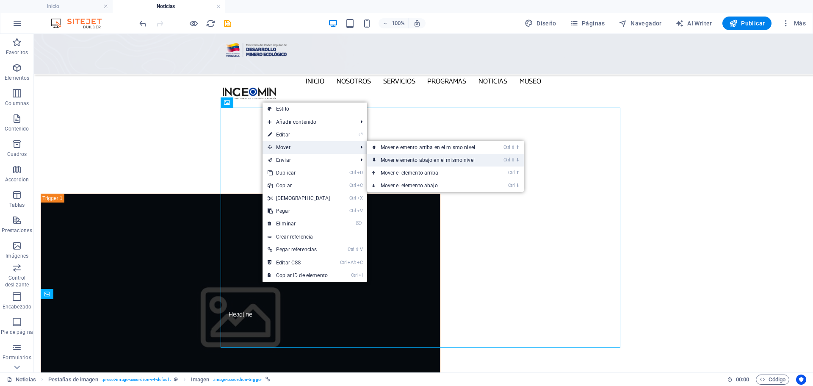
click at [485, 163] on link "Ctrl ⇧ ⬇ Mover elemento abajo en el mismo nivel" at bounding box center [429, 160] width 125 height 13
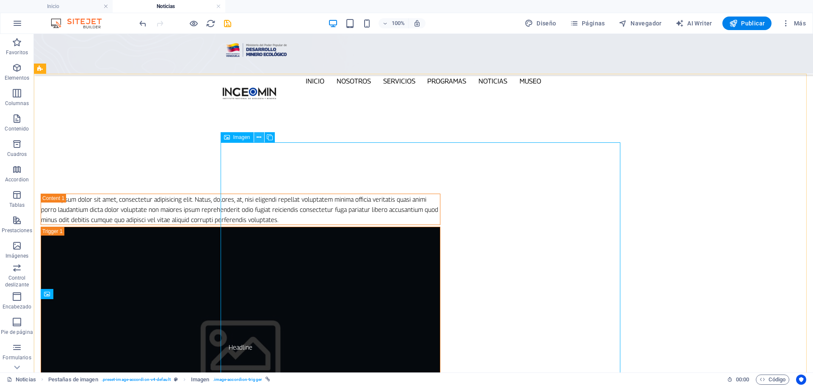
click at [260, 137] on icon at bounding box center [259, 137] width 5 height 9
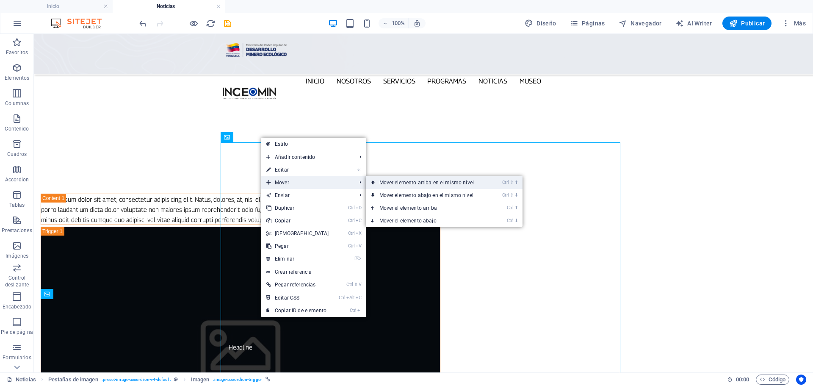
click at [470, 180] on link "Ctrl ⇧ ⬆ Mover elemento arriba en el mismo nivel" at bounding box center [428, 182] width 125 height 13
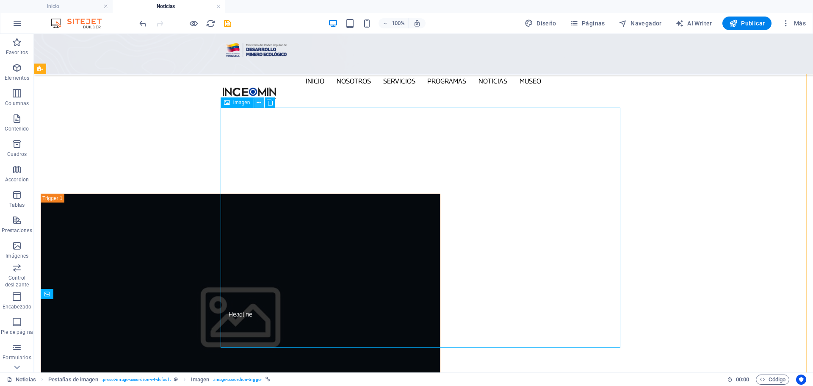
click at [259, 104] on icon at bounding box center [259, 102] width 5 height 9
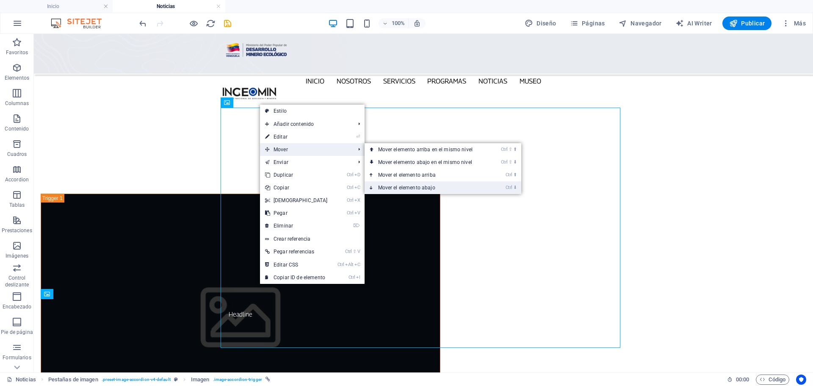
click at [443, 189] on link "Ctrl ⬇ Mover el elemento abajo" at bounding box center [427, 187] width 125 height 13
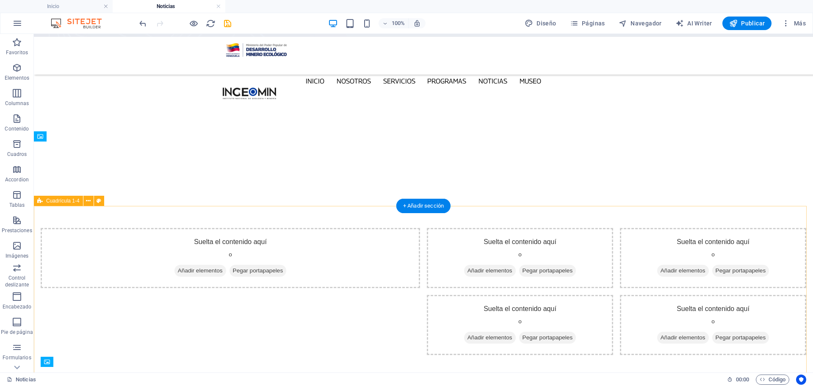
scroll to position [0, 0]
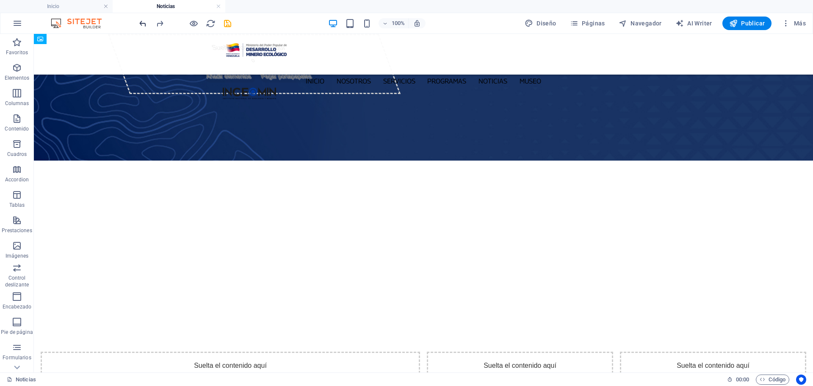
click at [144, 26] on icon "undo" at bounding box center [143, 24] width 10 height 10
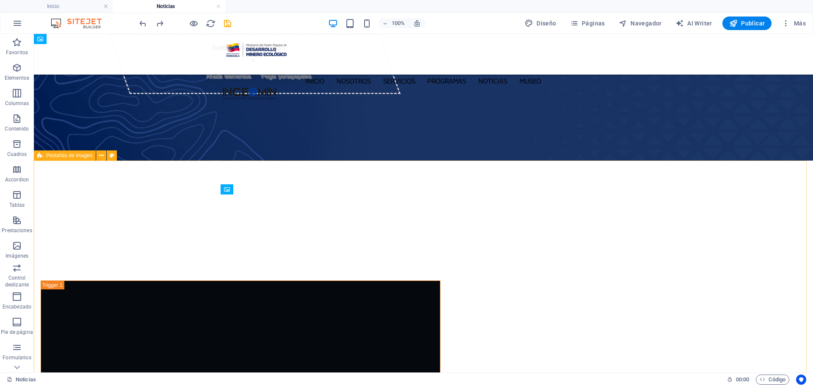
click at [74, 158] on span "Pestañas de imagen" at bounding box center [69, 155] width 46 height 5
select select "rem"
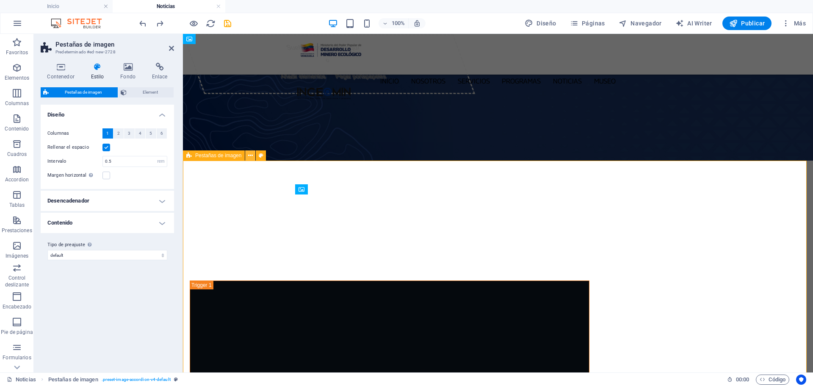
click at [249, 156] on icon at bounding box center [250, 155] width 5 height 9
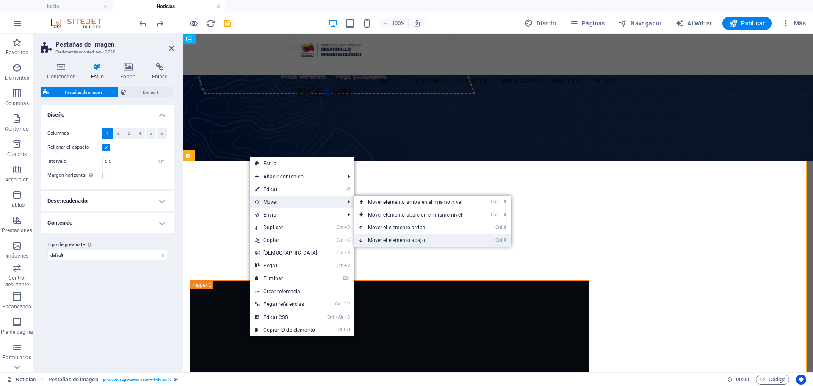
click at [424, 241] on link "Ctrl ⬇ Mover el elemento abajo" at bounding box center [416, 240] width 125 height 13
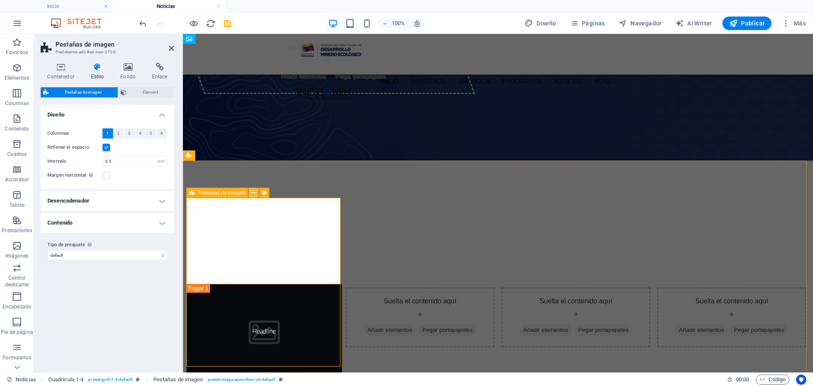
click at [253, 194] on icon at bounding box center [253, 192] width 5 height 9
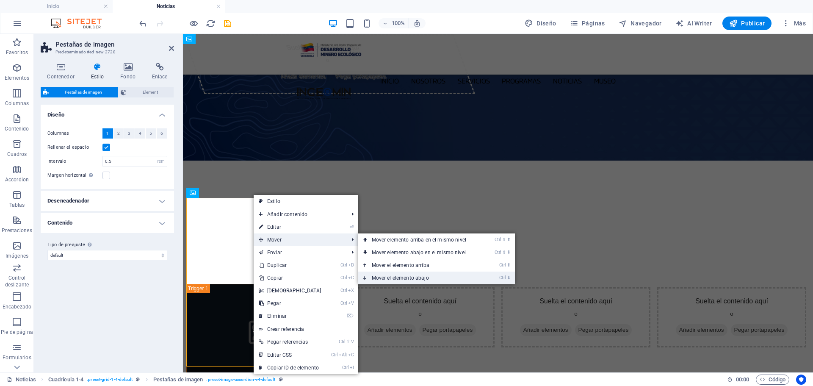
click at [433, 277] on link "Ctrl ⬇ Mover el elemento abajo" at bounding box center [420, 277] width 125 height 13
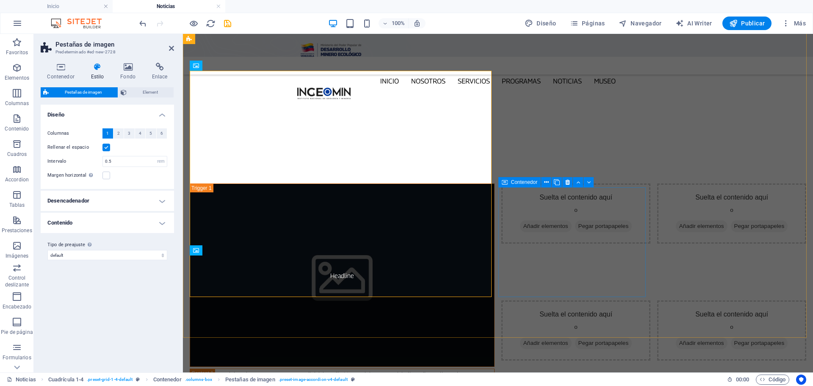
scroll to position [85, 0]
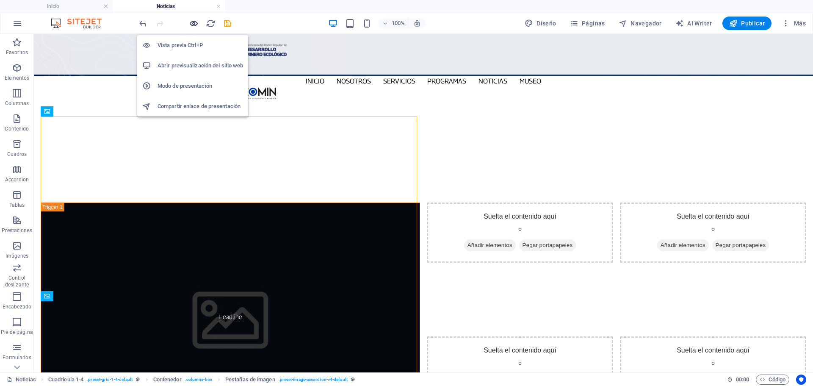
click at [197, 23] on icon "button" at bounding box center [194, 24] width 10 height 10
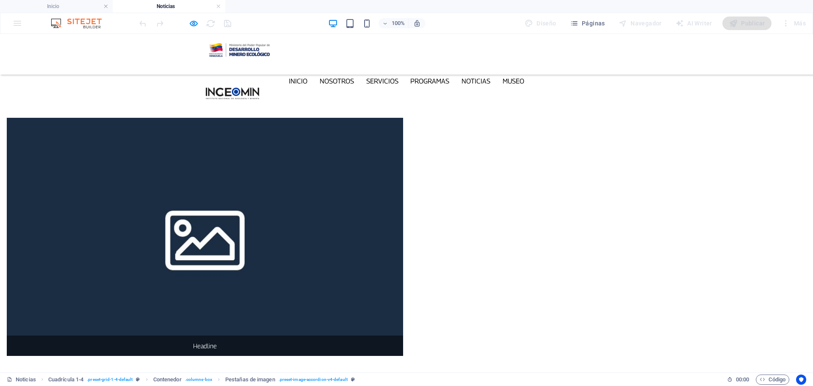
scroll to position [170, 0]
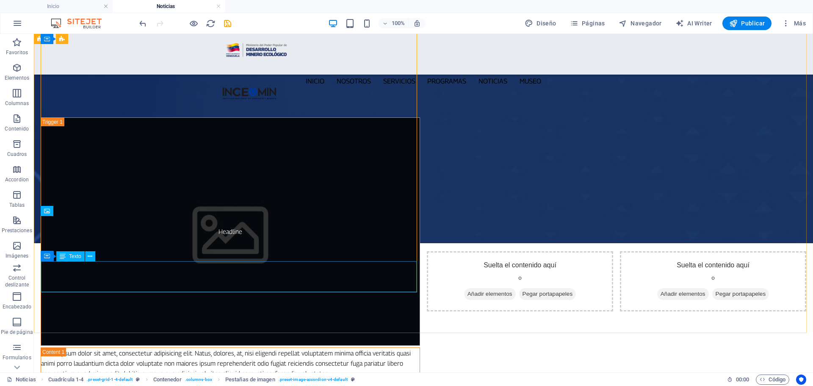
click at [74, 257] on span "Texto" at bounding box center [75, 256] width 12 height 5
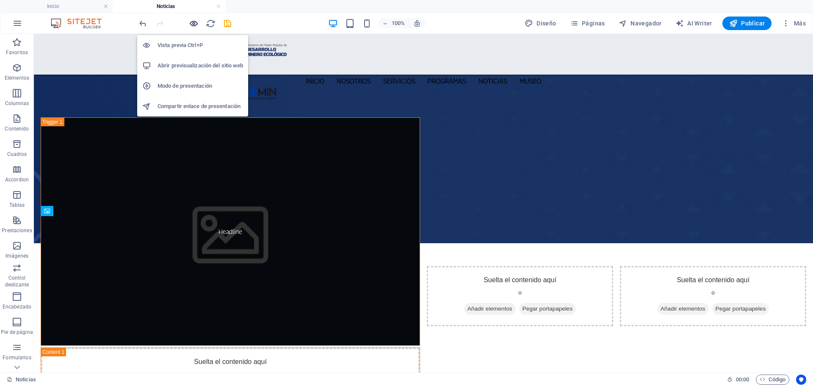
click at [195, 25] on icon "button" at bounding box center [194, 24] width 10 height 10
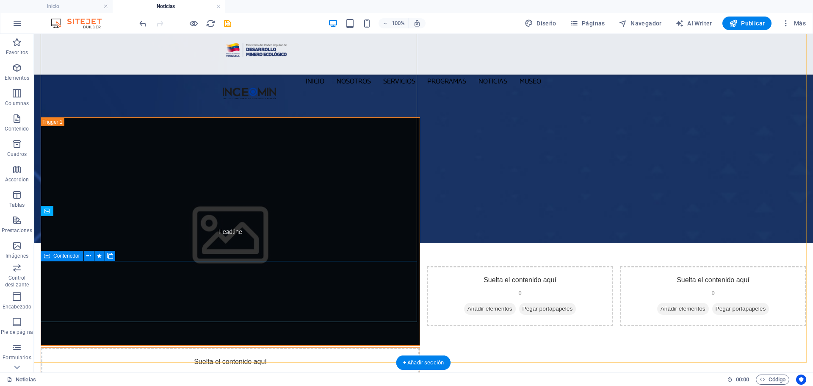
click at [84, 348] on div "Suelta el contenido aquí o Añadir elementos Pegar portapapeles" at bounding box center [230, 378] width 378 height 60
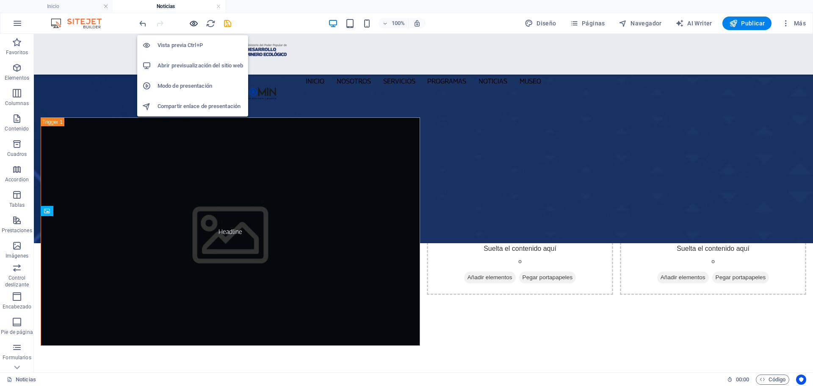
click at [193, 23] on icon "button" at bounding box center [194, 24] width 10 height 10
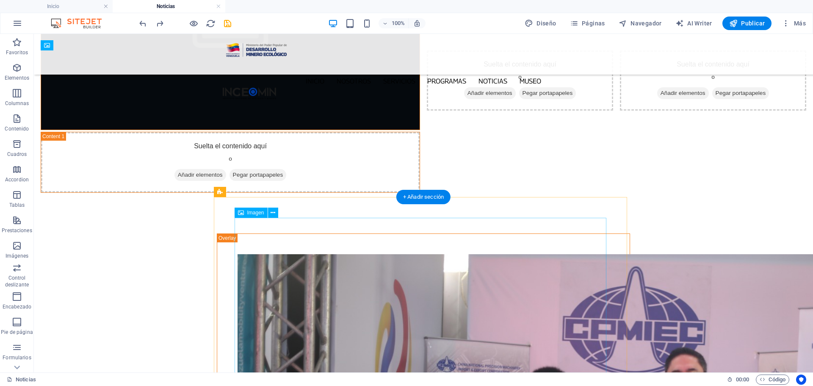
scroll to position [174, 0]
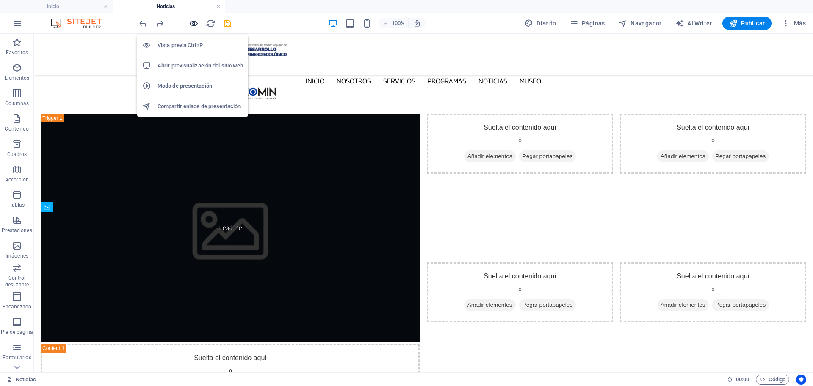
click at [194, 24] on icon "button" at bounding box center [194, 24] width 10 height 10
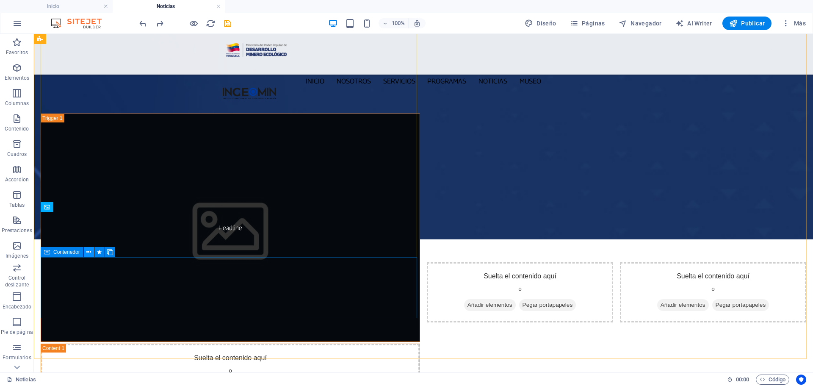
click at [87, 251] on icon at bounding box center [88, 252] width 5 height 9
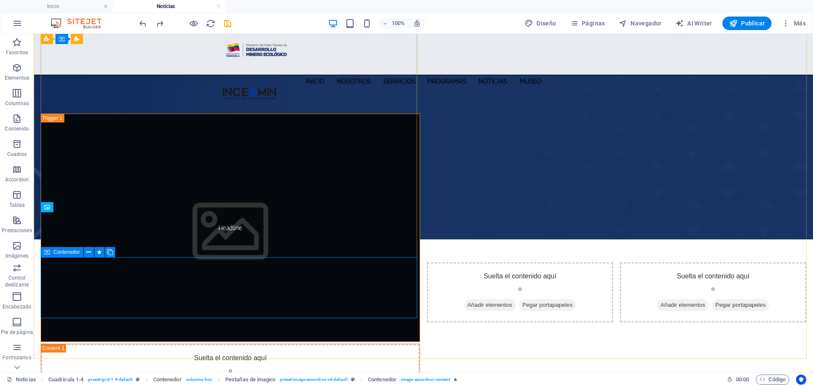
click at [77, 253] on span "Contenedor" at bounding box center [66, 251] width 27 height 5
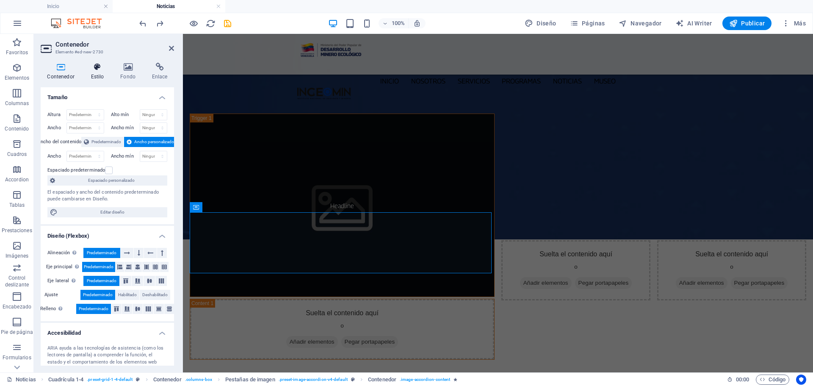
click at [98, 68] on icon at bounding box center [97, 67] width 26 height 8
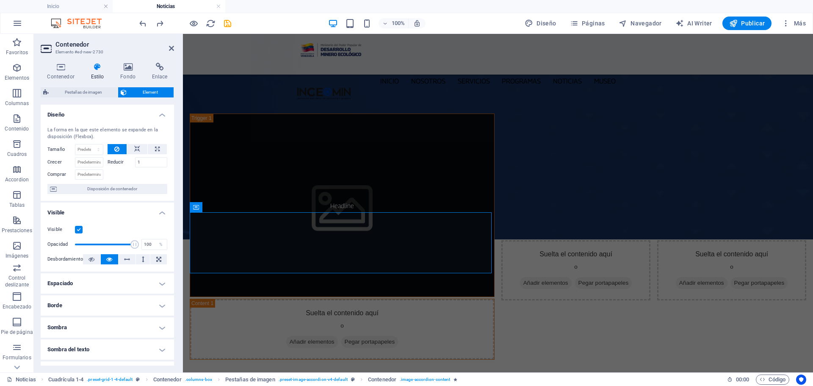
click at [79, 231] on label at bounding box center [79, 230] width 8 height 8
click at [0, 0] on input "Visible" at bounding box center [0, 0] width 0 height 0
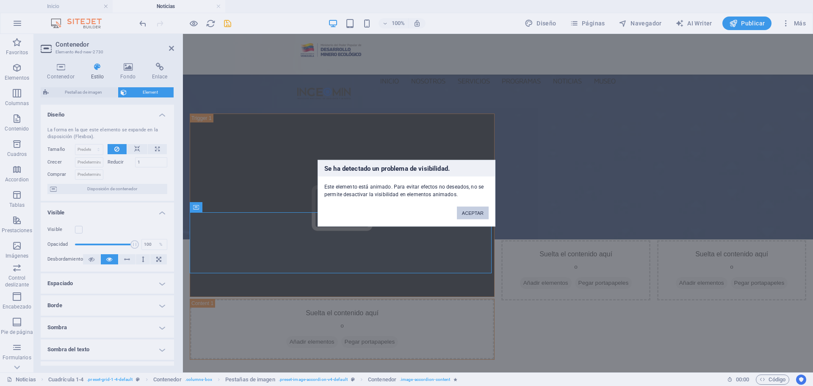
drag, startPoint x: 479, startPoint y: 215, endPoint x: 412, endPoint y: 213, distance: 66.9
click at [479, 215] on button "ACEPTAR" at bounding box center [473, 212] width 32 height 13
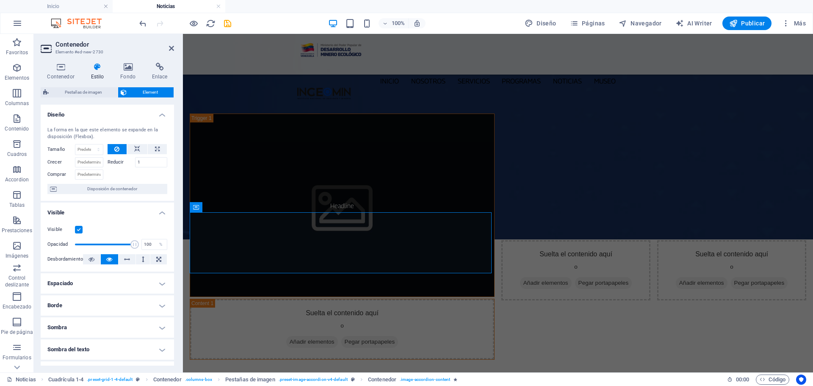
click at [80, 229] on label at bounding box center [79, 230] width 8 height 8
click at [0, 0] on input "Visible" at bounding box center [0, 0] width 0 height 0
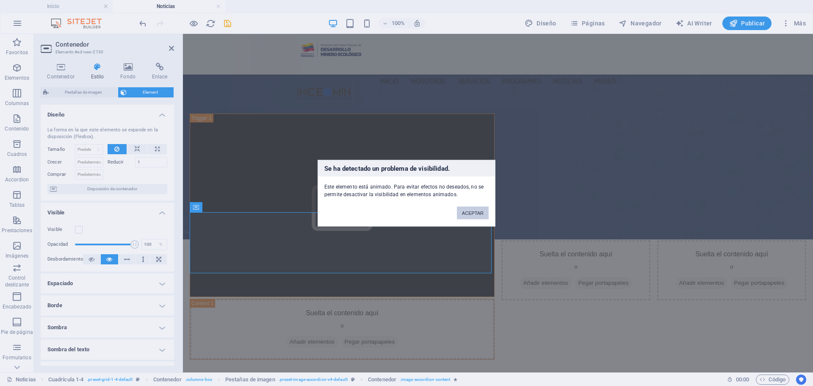
click at [475, 210] on button "ACEPTAR" at bounding box center [473, 212] width 32 height 13
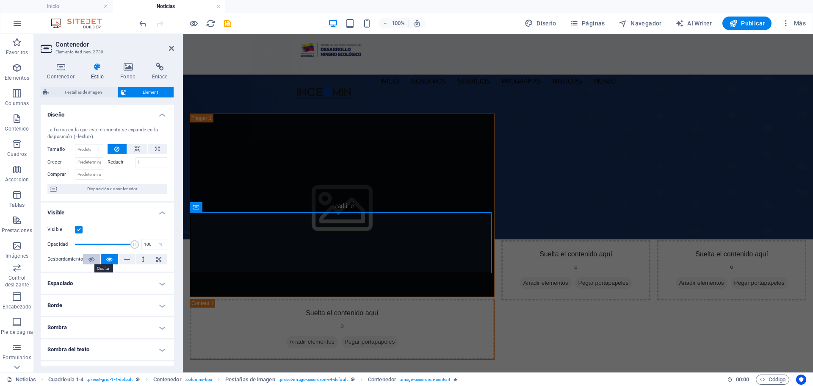
click at [88, 262] on icon at bounding box center [91, 259] width 6 height 10
click at [108, 261] on icon at bounding box center [109, 259] width 6 height 10
click at [78, 229] on label at bounding box center [79, 230] width 8 height 8
click at [0, 0] on input "Visible" at bounding box center [0, 0] width 0 height 0
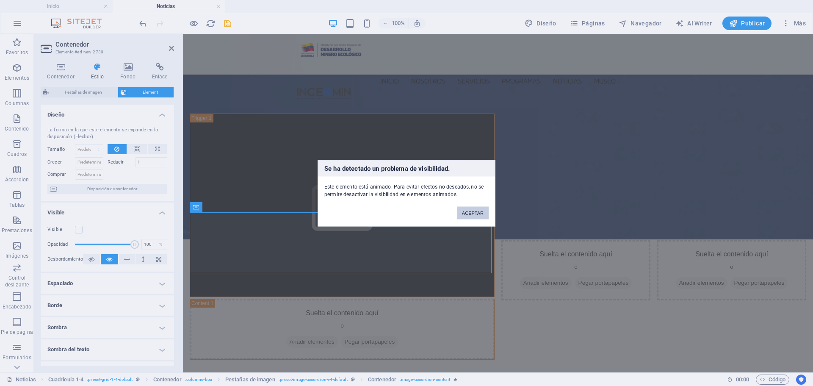
click at [487, 214] on button "ACEPTAR" at bounding box center [473, 212] width 32 height 13
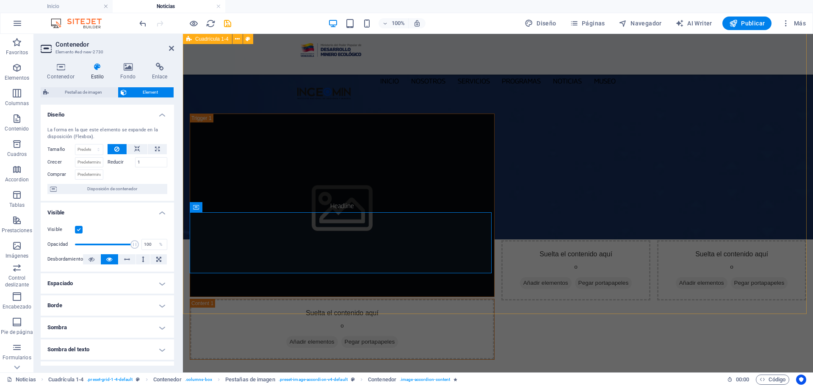
click at [563, 280] on div "Headline Suelta el contenido aquí o Añadir elementos Pegar portapapeles Suelta …" at bounding box center [498, 236] width 630 height 327
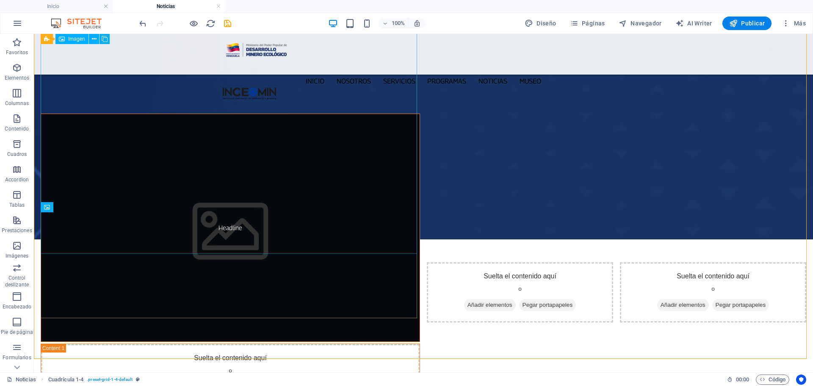
click at [290, 127] on figure "Headline" at bounding box center [230, 227] width 379 height 228
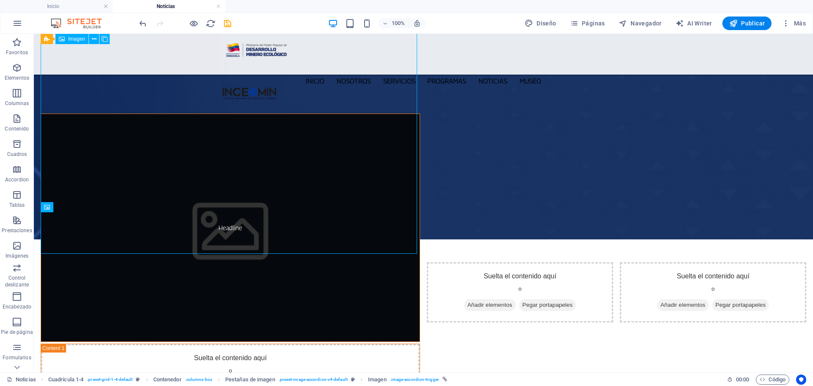
click at [316, 181] on figure "Headline" at bounding box center [230, 227] width 379 height 228
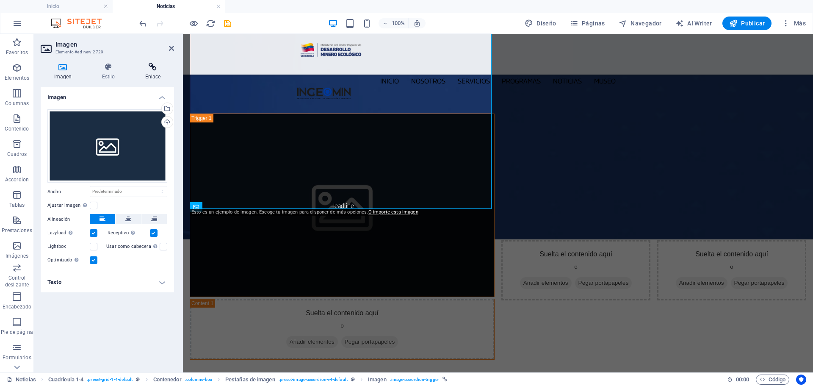
click at [155, 66] on icon at bounding box center [153, 67] width 42 height 8
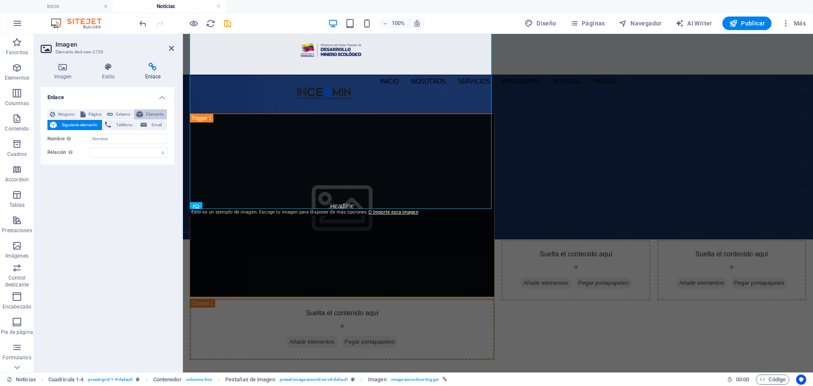
click at [157, 112] on span "Elemento" at bounding box center [155, 114] width 19 height 10
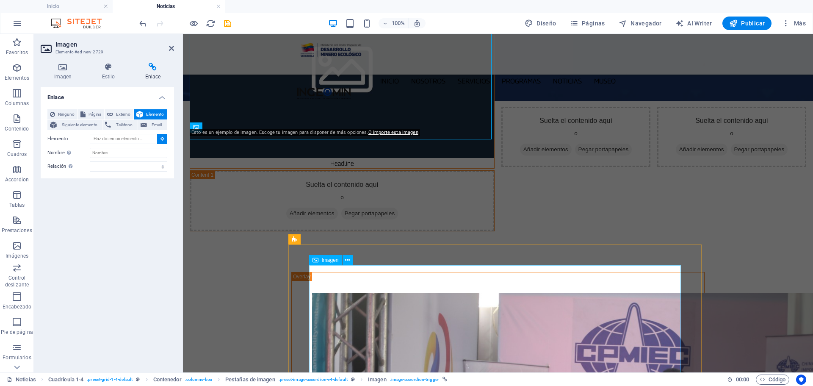
scroll to position [343, 0]
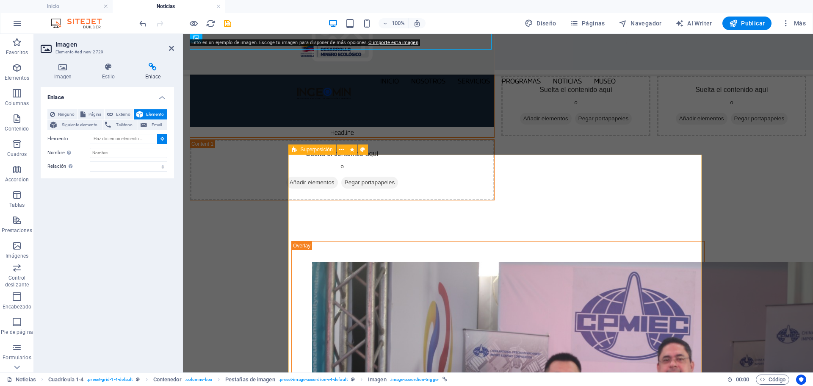
type input "#ed-906871063"
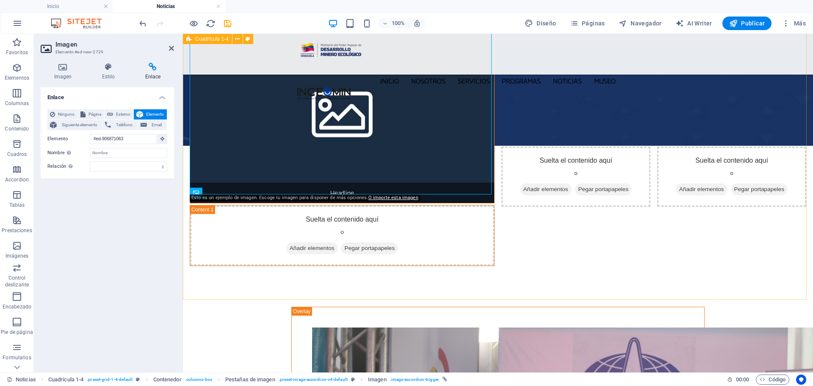
scroll to position [174, 0]
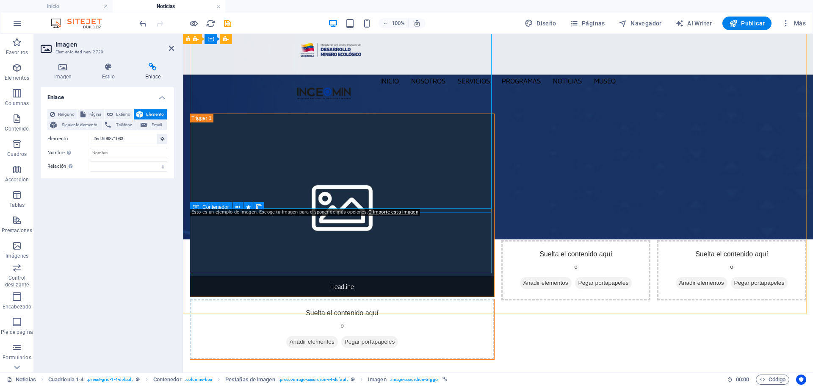
click at [234, 299] on div "Suelta el contenido aquí o Añadir elementos Pegar portapapeles" at bounding box center [342, 329] width 304 height 60
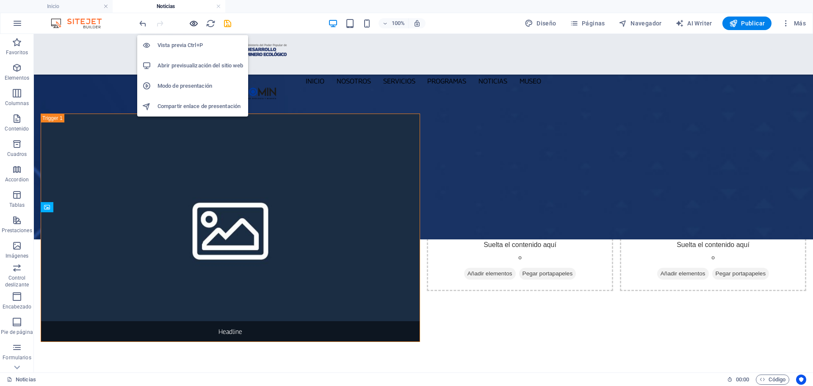
click at [195, 20] on icon "button" at bounding box center [194, 24] width 10 height 10
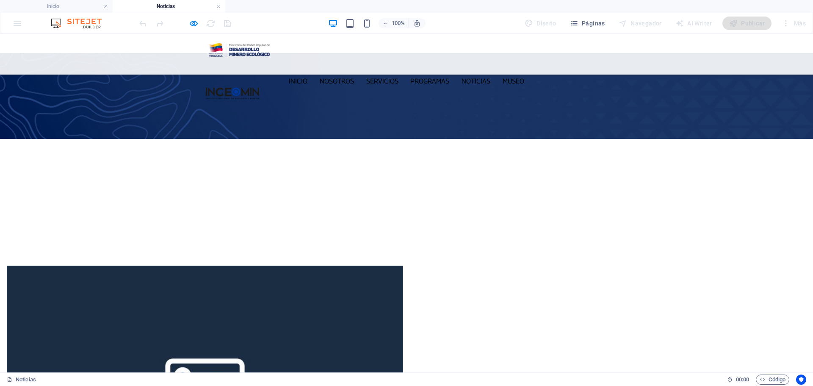
scroll to position [0, 0]
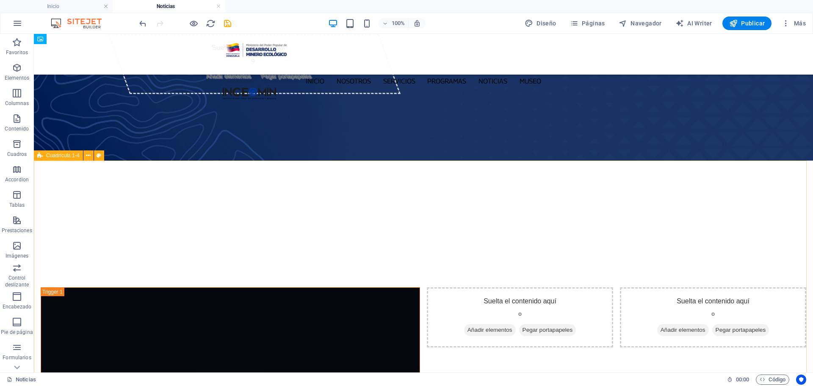
click at [65, 156] on span "Cuadrícula 1-4" at bounding box center [62, 155] width 33 height 5
click at [64, 155] on span "Cuadrícula 1-4" at bounding box center [62, 155] width 33 height 5
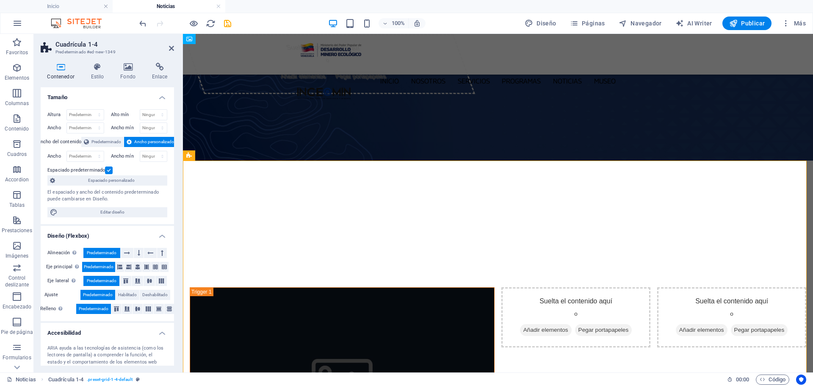
click at [109, 169] on label at bounding box center [109, 170] width 8 height 8
click at [0, 0] on input "Espaciado predeterminado" at bounding box center [0, 0] width 0 height 0
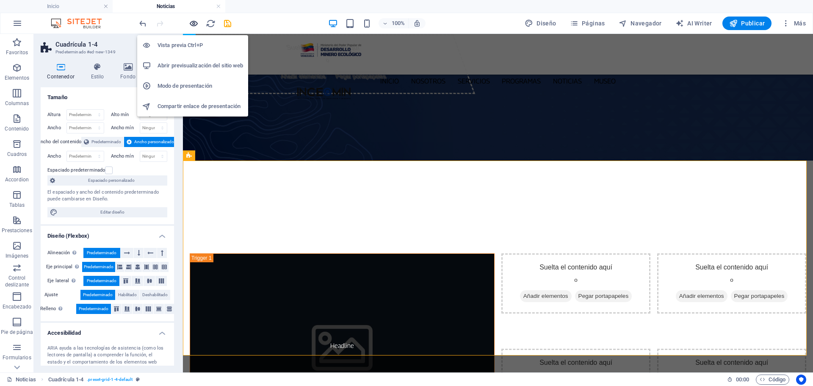
click at [193, 21] on icon "button" at bounding box center [194, 24] width 10 height 10
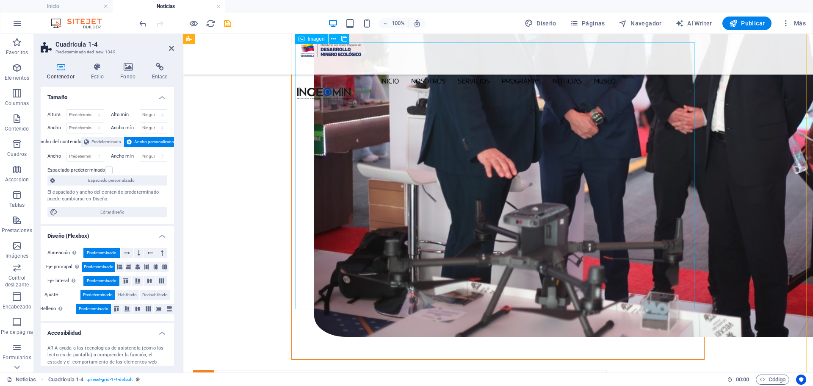
scroll to position [1524, 0]
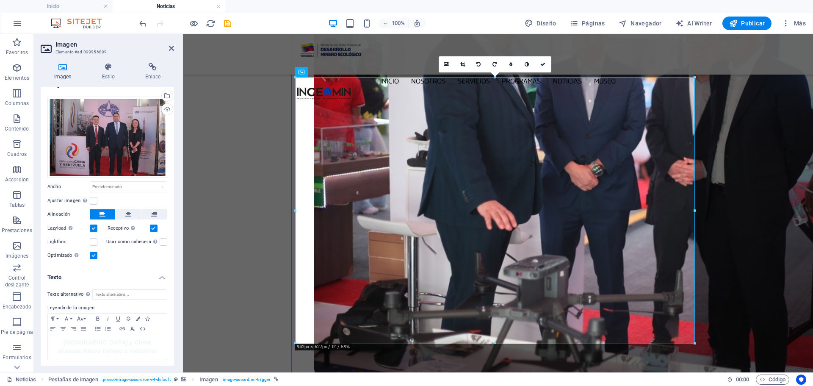
scroll to position [13, 0]
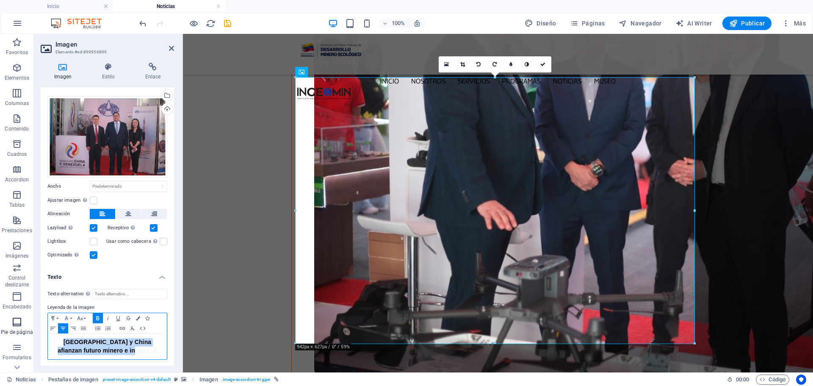
drag, startPoint x: 160, startPoint y: 352, endPoint x: 8, endPoint y: 328, distance: 153.9
click at [8, 328] on section "Favoritos Elementos Columnas Contenido Cuadros Accordion Tablas Prestaciones Im…" at bounding box center [406, 203] width 813 height 338
copy span "[GEOGRAPHIC_DATA] y China afianzan futuro minero e industrial"
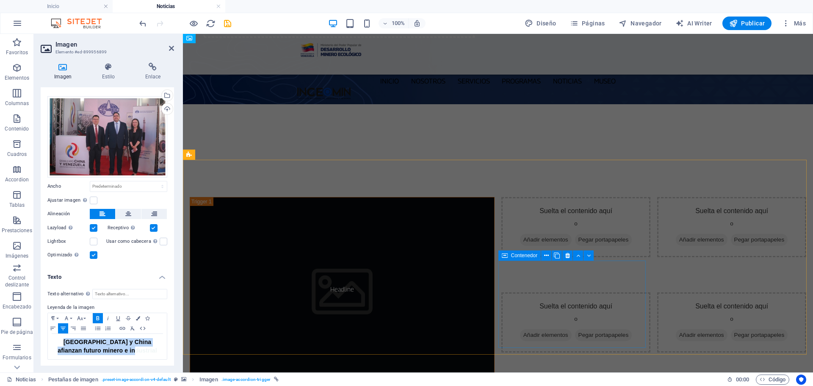
scroll to position [0, 0]
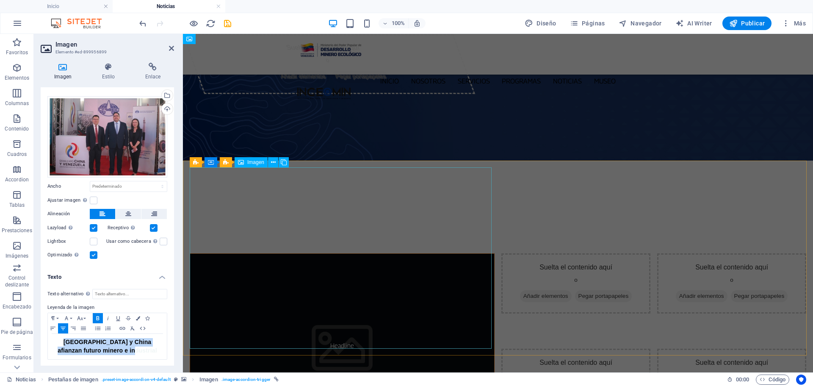
click at [384, 281] on figure "Headline" at bounding box center [342, 344] width 305 height 183
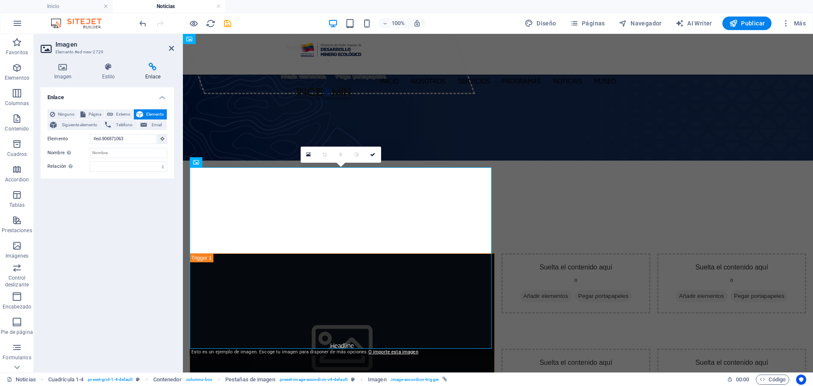
drag, startPoint x: 66, startPoint y: 73, endPoint x: 68, endPoint y: 85, distance: 12.3
click at [66, 73] on h4 "Imagen" at bounding box center [65, 72] width 48 height 18
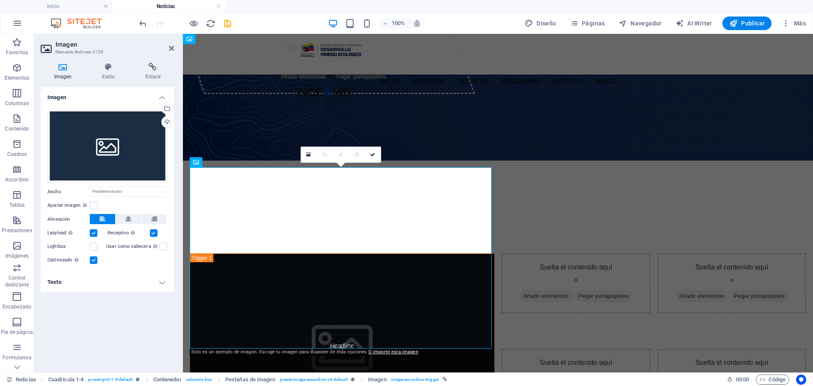
click at [162, 285] on h4 "Texto" at bounding box center [107, 282] width 133 height 20
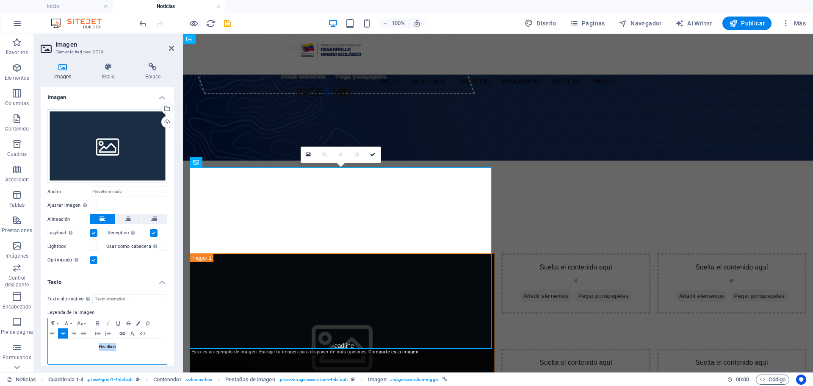
drag, startPoint x: 155, startPoint y: 348, endPoint x: 90, endPoint y: 338, distance: 66.4
click at [90, 339] on div "Headline" at bounding box center [107, 351] width 119 height 25
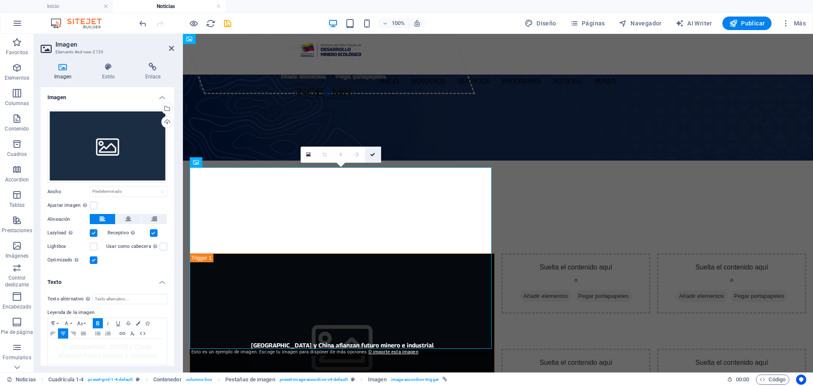
click at [373, 154] on icon at bounding box center [372, 154] width 5 height 5
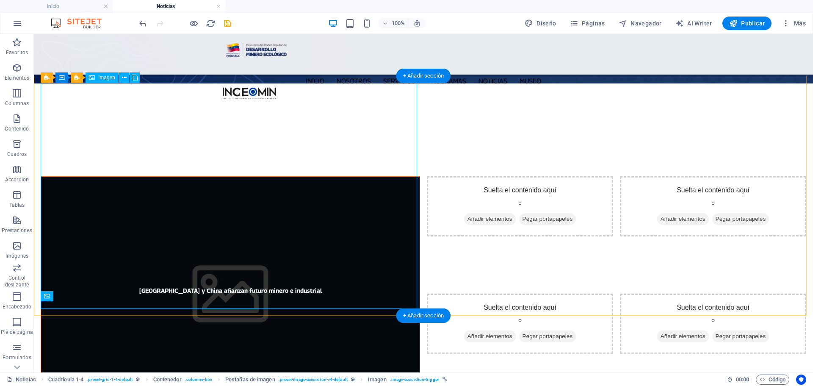
scroll to position [85, 0]
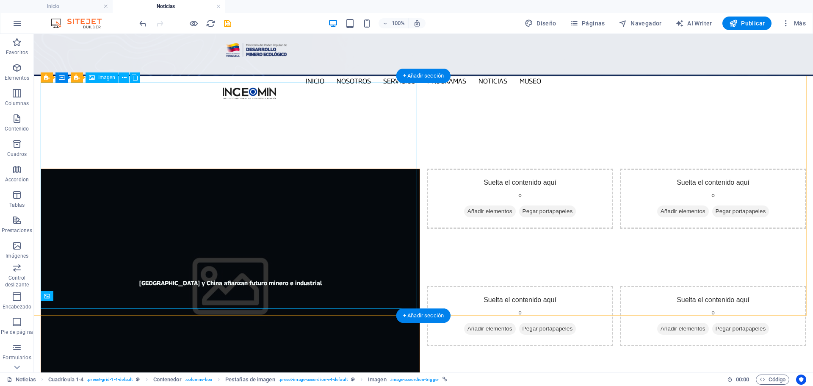
click at [107, 169] on figure "[GEOGRAPHIC_DATA] y China afianzan futuro minero e industrial" at bounding box center [230, 283] width 379 height 228
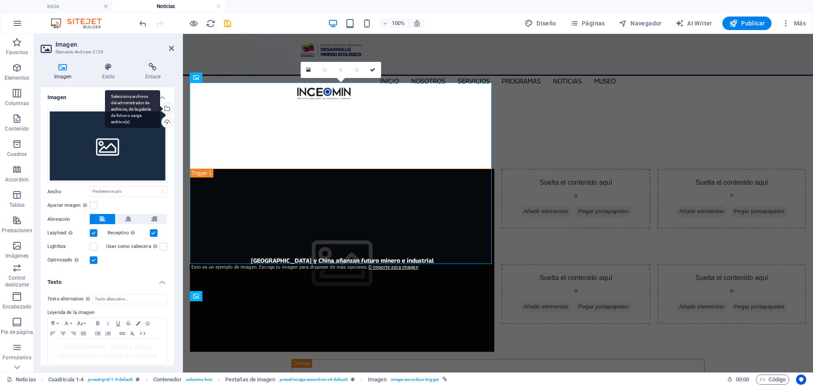
click at [169, 107] on div "Selecciona archivos del administrador de archivos, de la galería de fotos o car…" at bounding box center [166, 109] width 13 height 13
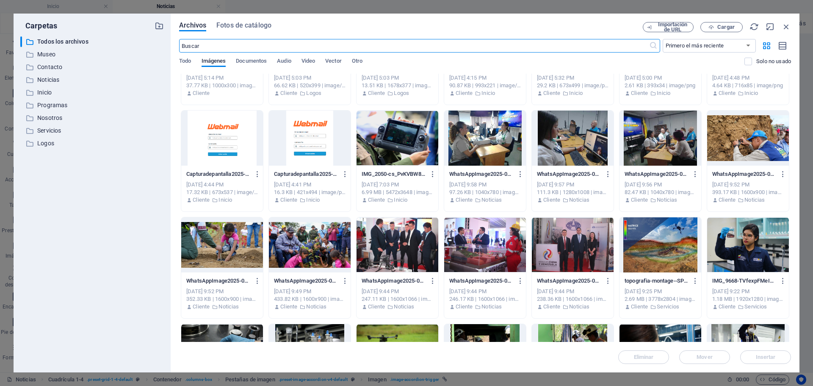
scroll to position [296, 0]
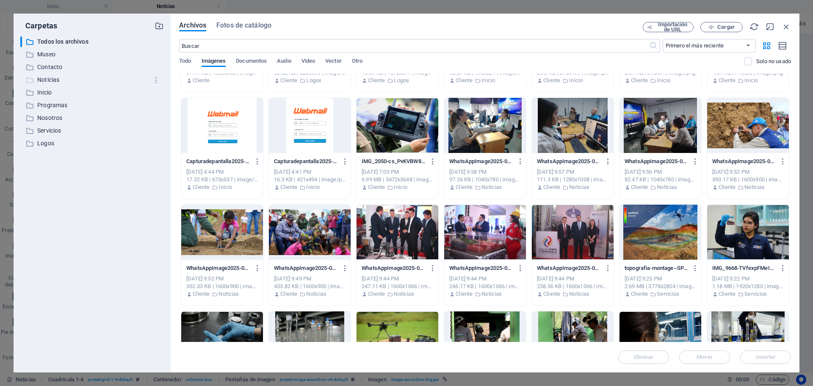
click at [52, 83] on p "Noticias" at bounding box center [92, 80] width 111 height 10
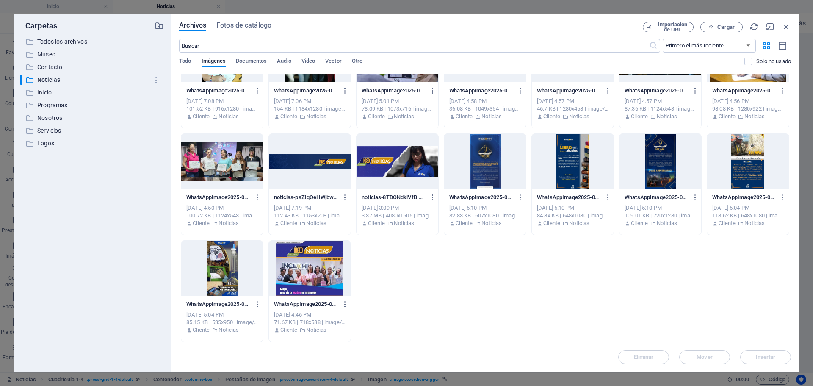
scroll to position [0, 0]
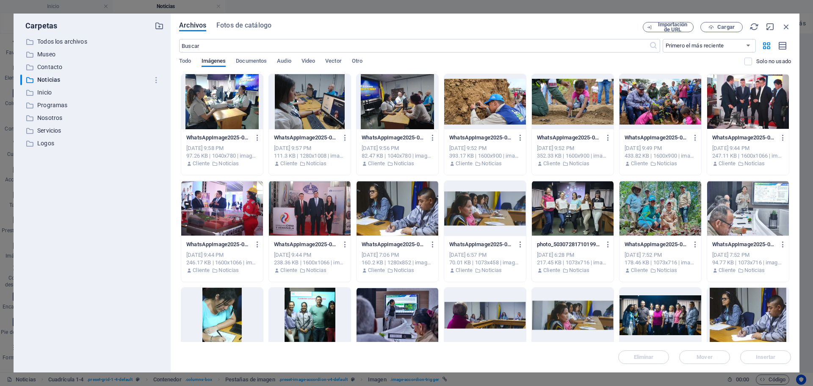
click at [317, 207] on div at bounding box center [310, 208] width 82 height 55
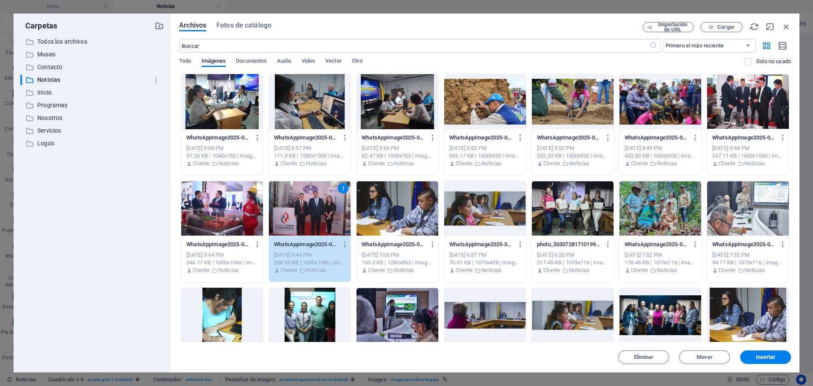
click at [791, 362] on div "Archivos Fotos de catálogo Importación de URL Cargar ​ Primero el más reciente …" at bounding box center [485, 193] width 629 height 359
click at [785, 358] on span "Insertar" at bounding box center [765, 356] width 44 height 5
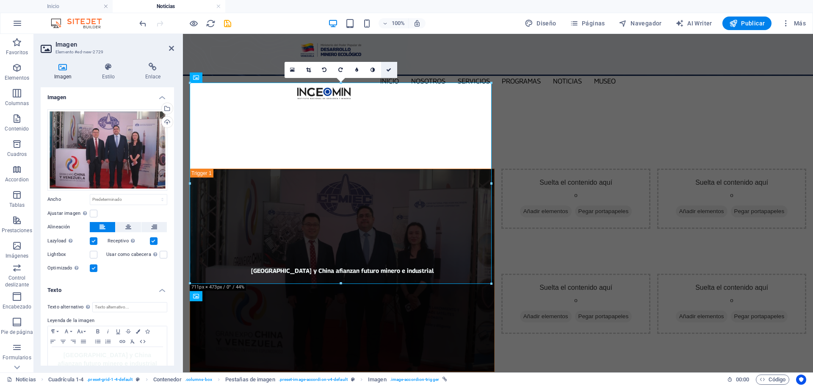
click at [390, 68] on icon at bounding box center [388, 69] width 5 height 5
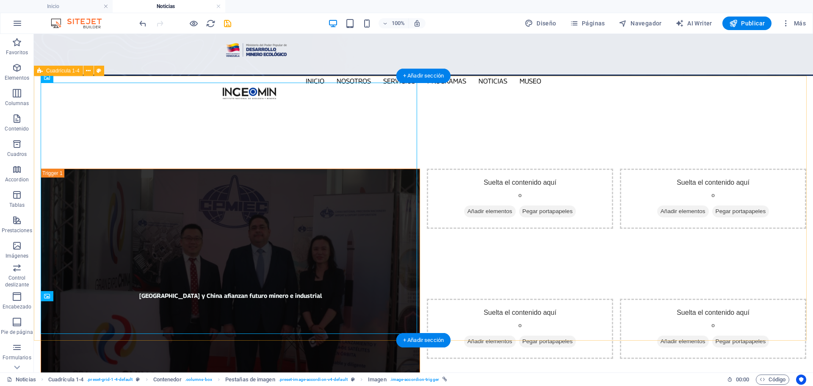
click at [422, 162] on div "[GEOGRAPHIC_DATA] y China afianzan futuro minero e industrial Suelta el conteni…" at bounding box center [423, 295] width 779 height 266
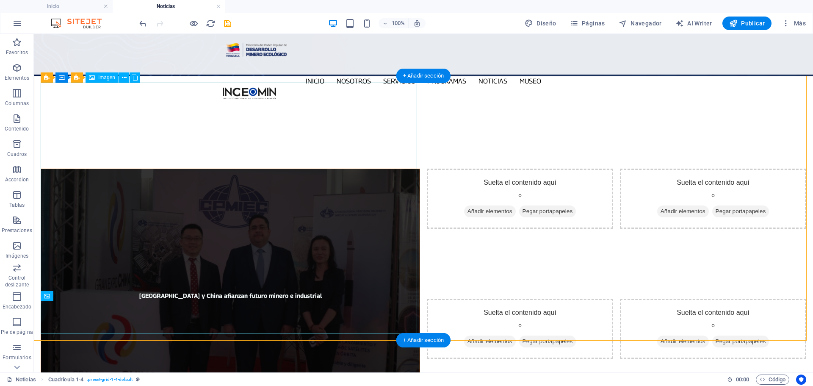
click at [356, 169] on figure "[GEOGRAPHIC_DATA] y China afianzan futuro minero e industrial" at bounding box center [230, 295] width 379 height 253
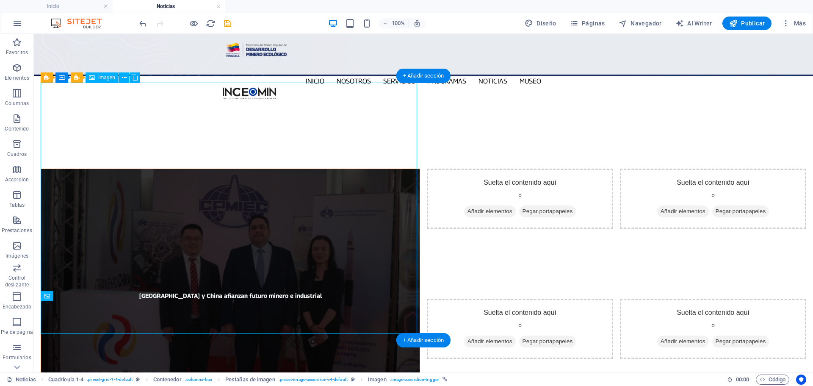
click at [357, 169] on figure "[GEOGRAPHIC_DATA] y China afianzan futuro minero e industrial" at bounding box center [230, 295] width 379 height 253
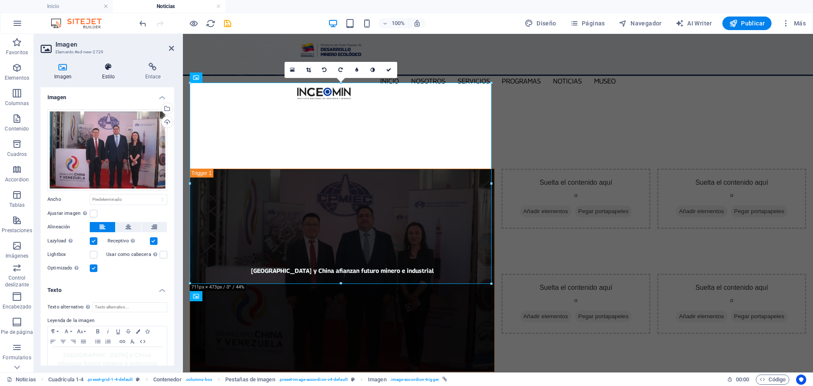
click at [109, 67] on icon at bounding box center [108, 67] width 40 height 8
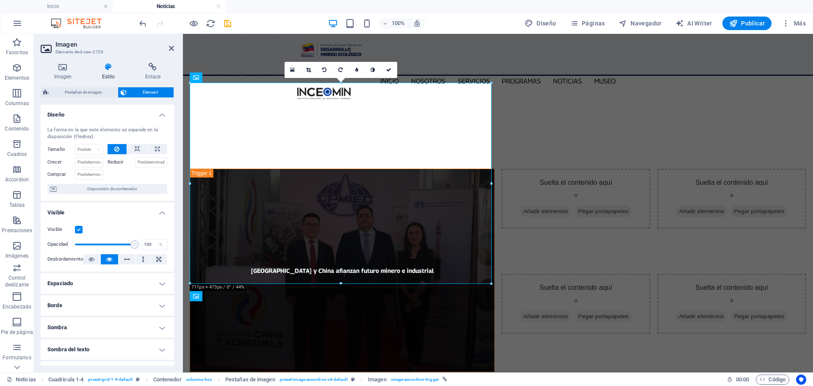
click at [85, 281] on h4 "Espaciado" at bounding box center [107, 283] width 133 height 20
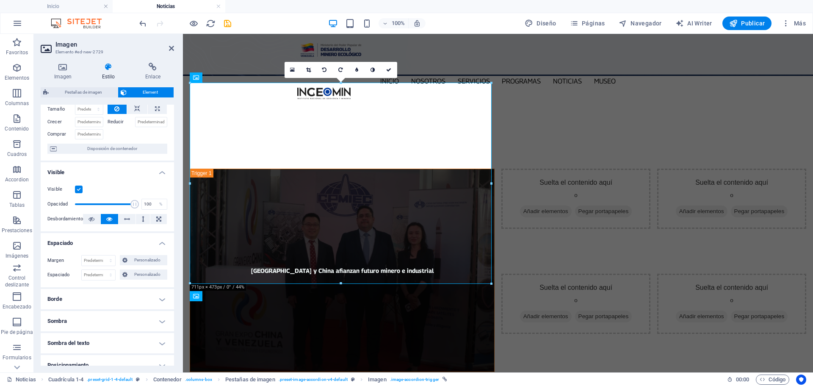
scroll to position [85, 0]
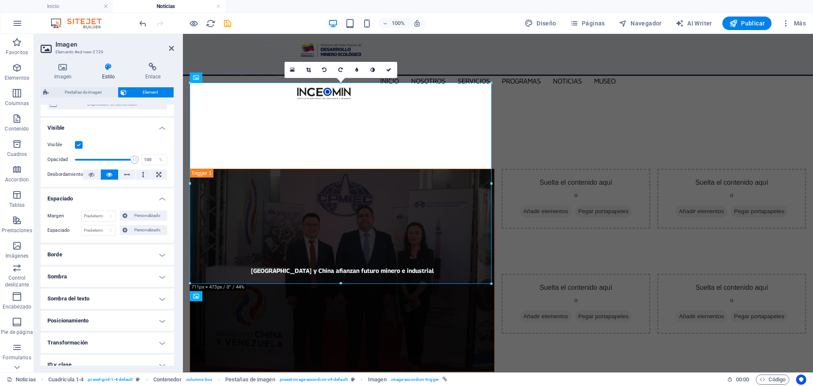
click at [127, 253] on h4 "Borde" at bounding box center [107, 254] width 133 height 20
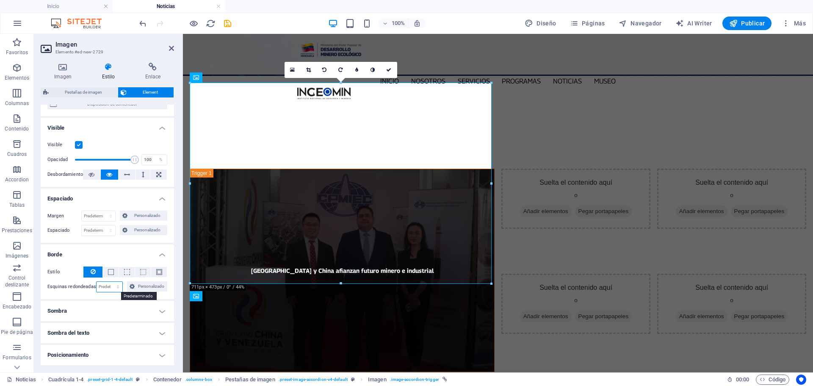
click at [110, 287] on select "Predeterminado px rem % vh vw Personalizado" at bounding box center [110, 287] width 26 height 10
select select "%"
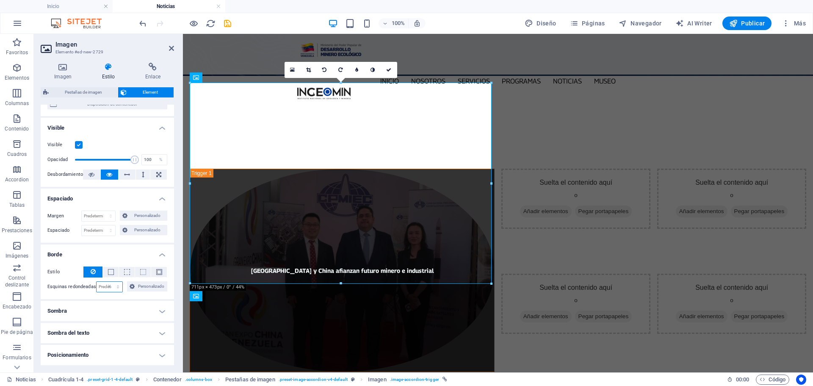
click at [109, 282] on select "Predeterminado px rem % vh vw Personalizado" at bounding box center [110, 287] width 26 height 10
type input "1"
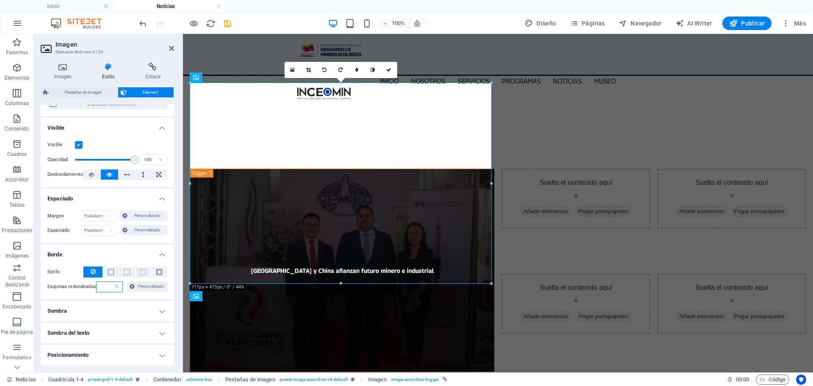
type input "5"
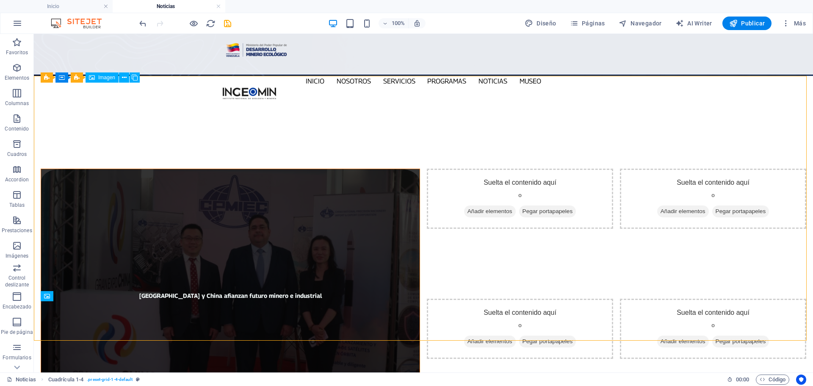
click at [298, 169] on figure "[GEOGRAPHIC_DATA] y China afianzan futuro minero e industrial" at bounding box center [230, 295] width 379 height 253
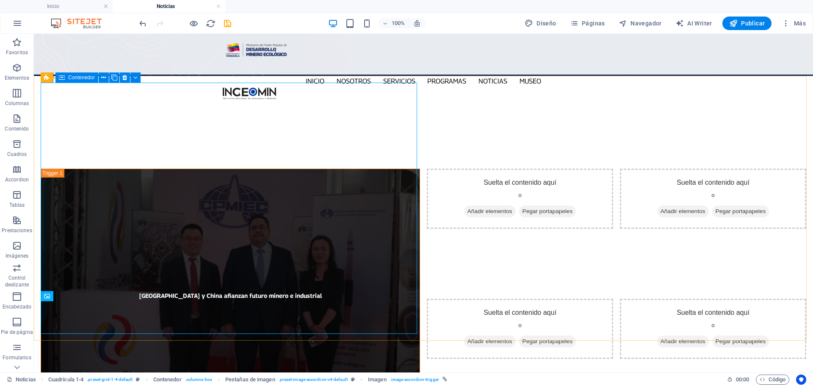
click at [59, 78] on icon at bounding box center [62, 77] width 6 height 10
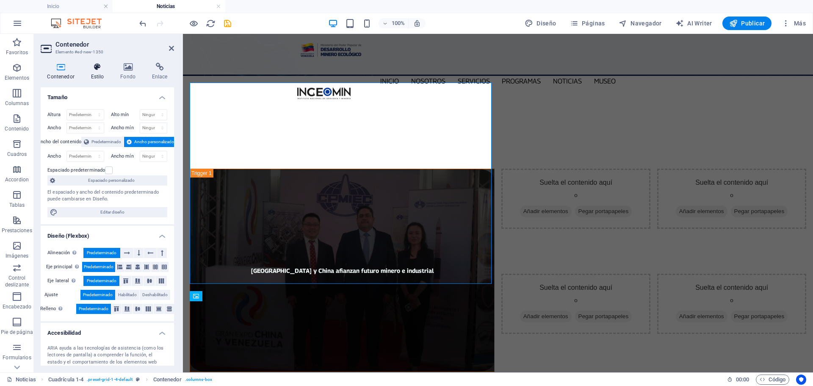
click at [99, 69] on icon at bounding box center [97, 67] width 26 height 8
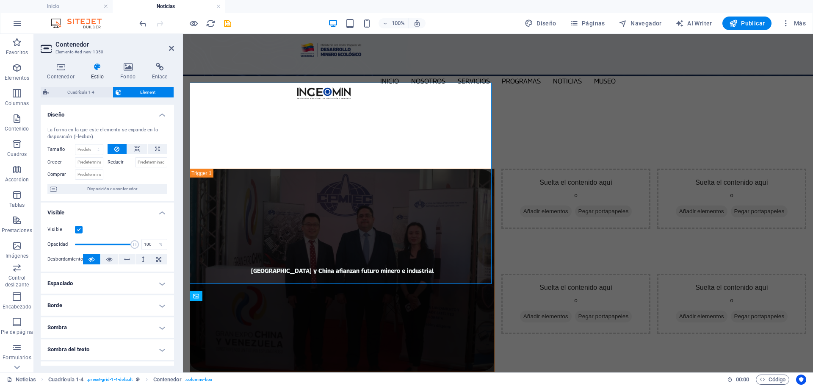
click at [103, 285] on h4 "Espaciado" at bounding box center [107, 283] width 133 height 20
click at [71, 336] on h4 "Borde" at bounding box center [107, 339] width 133 height 20
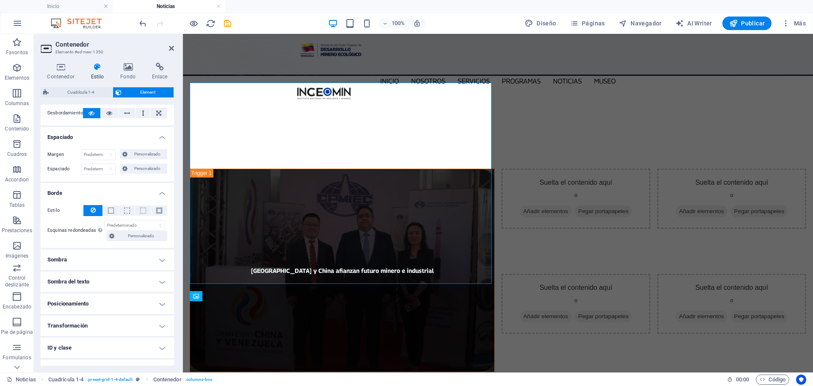
scroll to position [169, 0]
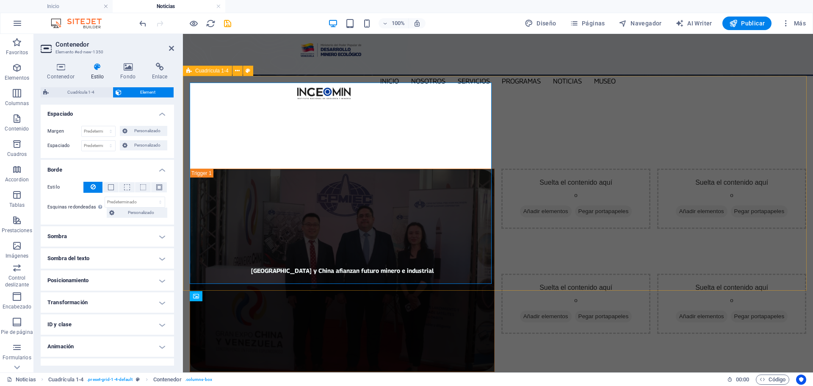
click at [494, 162] on div "[GEOGRAPHIC_DATA] y China afianzan futuro minero e industrial Suelta el conteni…" at bounding box center [498, 270] width 630 height 217
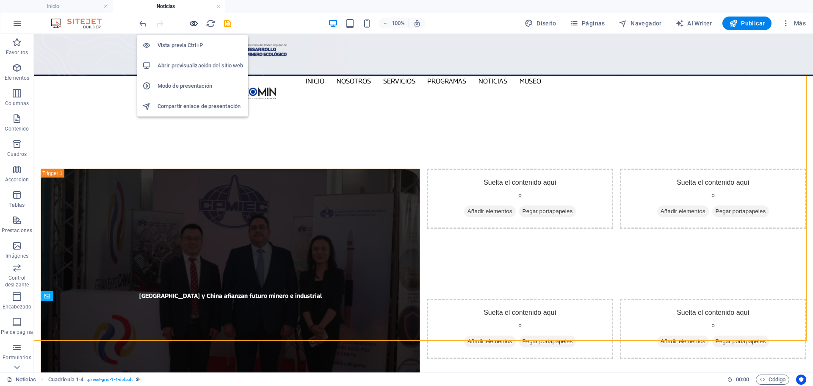
click at [191, 24] on icon "button" at bounding box center [194, 24] width 10 height 10
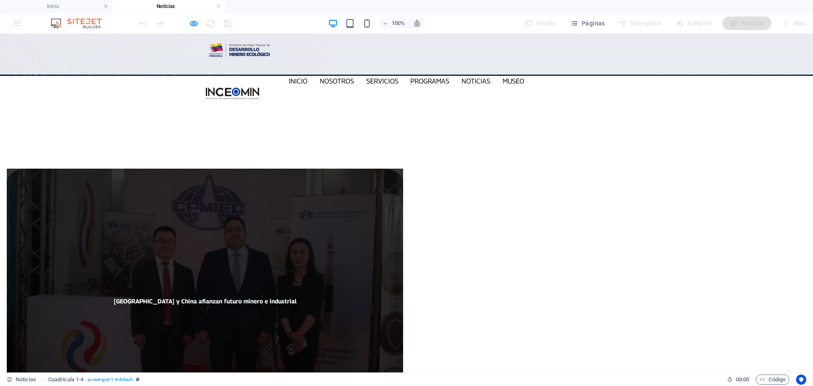
click at [229, 220] on span "[GEOGRAPHIC_DATA] y China afianzan futuro minero e industrial" at bounding box center [205, 301] width 396 height 264
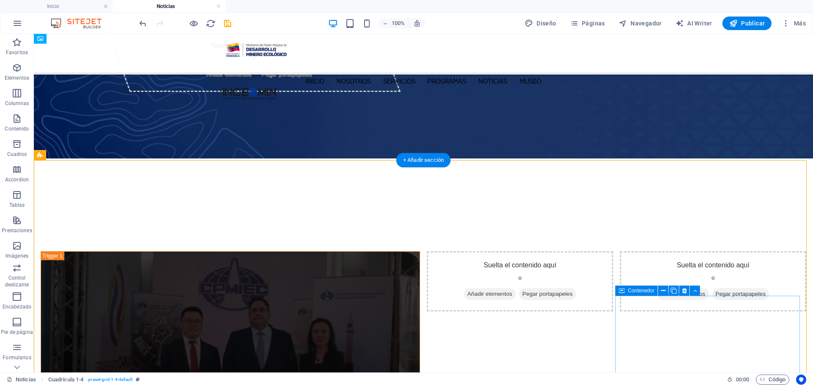
scroll to position [0, 0]
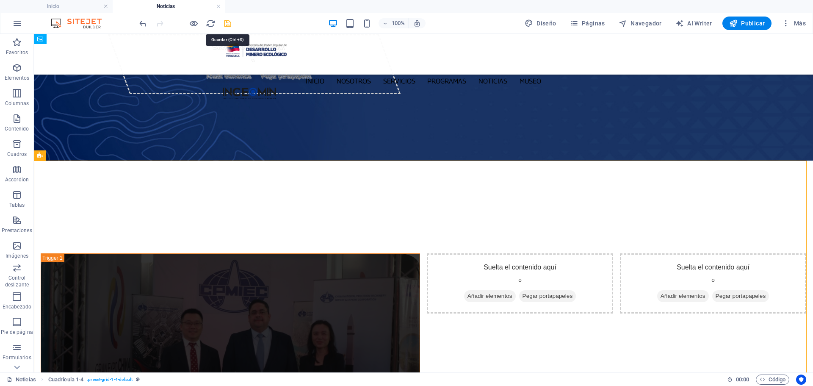
click at [229, 24] on icon "save" at bounding box center [228, 24] width 10 height 10
click at [64, 6] on h4 "Inicio" at bounding box center [56, 6] width 113 height 9
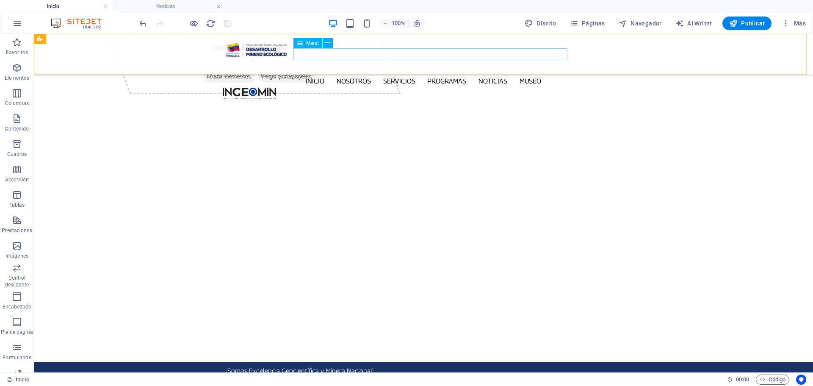
click at [424, 75] on nav "Inicio Nosotros Servicios Programas PNG INGEOMIN Va a La Escuela Comité de Muje…" at bounding box center [423, 81] width 401 height 12
select select
select select "1"
select select
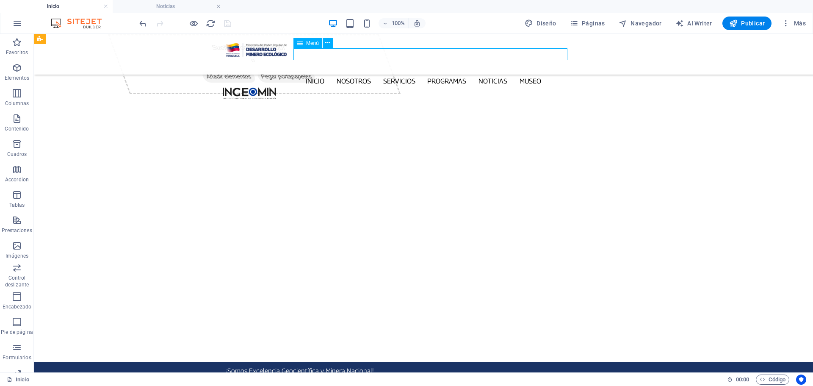
select select "2"
select select
select select "3"
select select
select select "4"
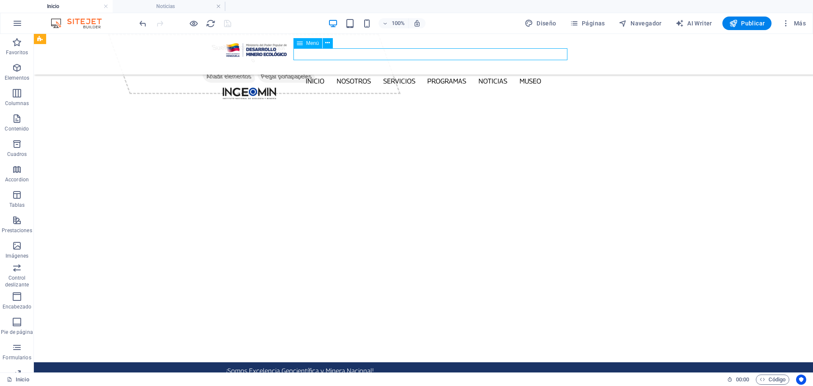
select select
select select "5"
select select
select select "6"
select select
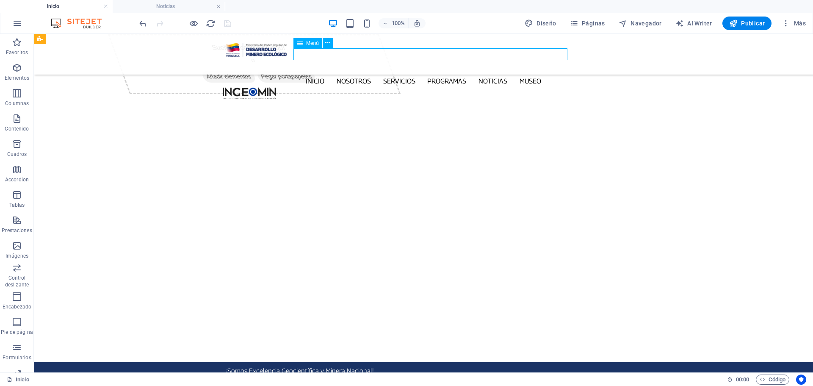
select select "7"
select select
select select "9"
select select
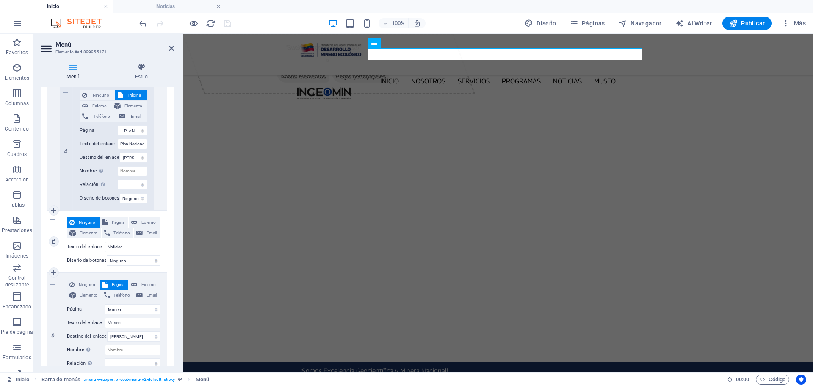
scroll to position [990, 0]
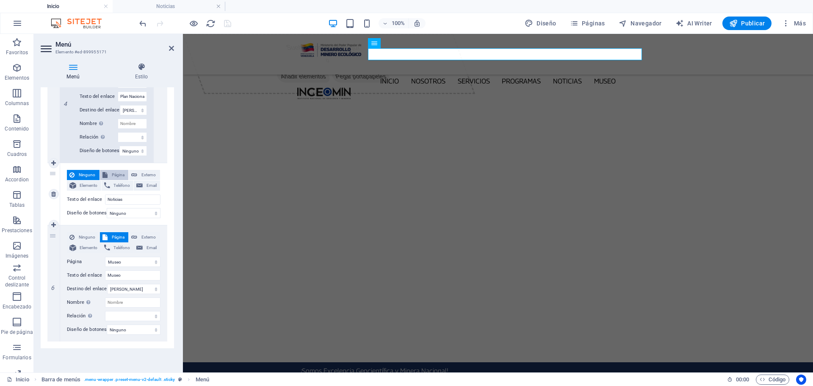
click at [111, 170] on span "Página" at bounding box center [118, 175] width 16 height 10
select select
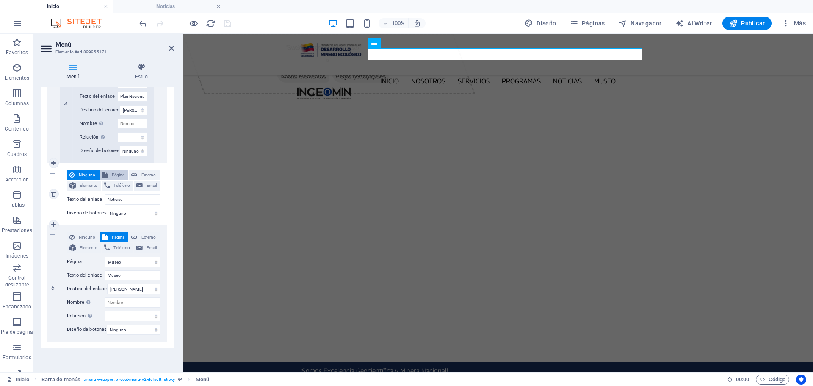
select select
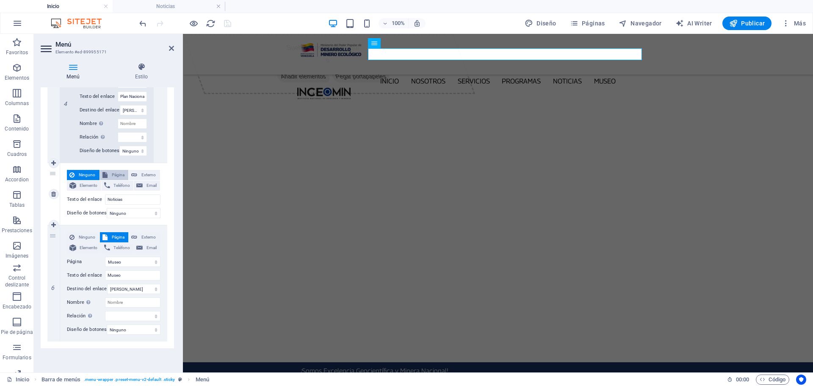
select select
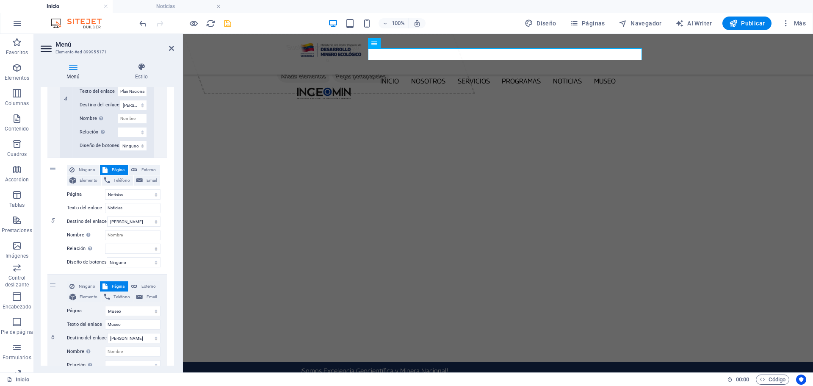
click at [229, 24] on icon "save" at bounding box center [228, 24] width 10 height 10
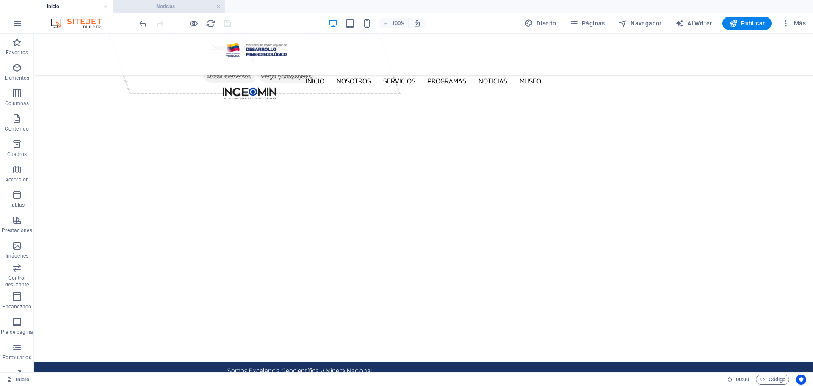
click at [168, 6] on h4 "Noticias" at bounding box center [169, 6] width 113 height 9
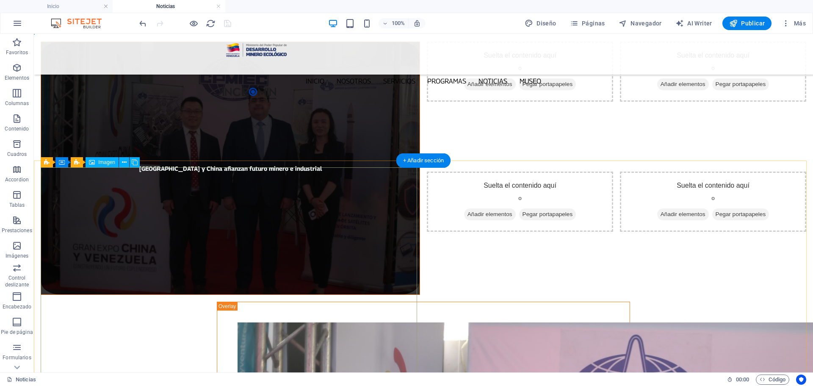
scroll to position [0, 0]
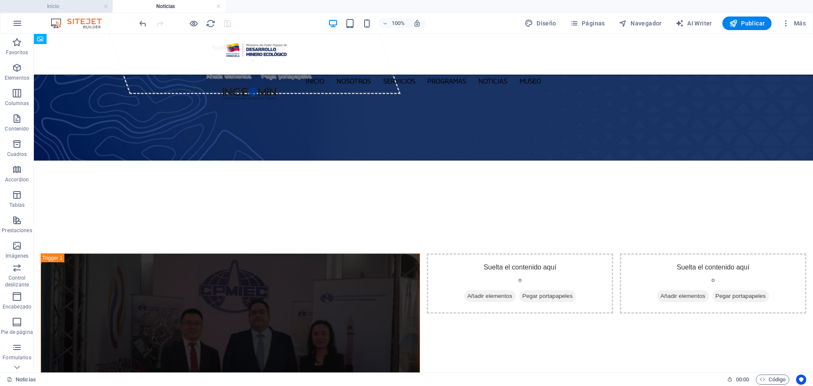
click at [62, 6] on h4 "Inicio" at bounding box center [56, 6] width 113 height 9
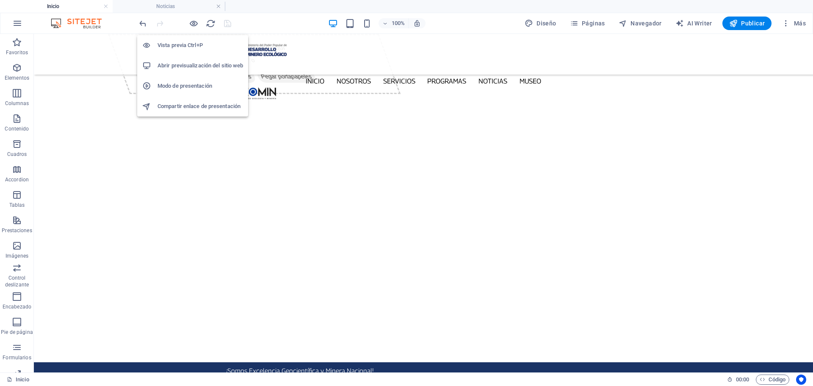
click at [202, 69] on h6 "Abrir previsualización del sitio web" at bounding box center [200, 66] width 86 height 10
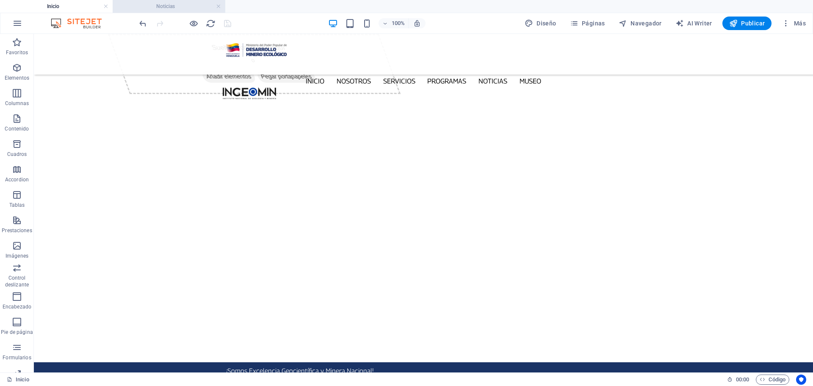
click at [171, 3] on h4 "Noticias" at bounding box center [169, 6] width 113 height 9
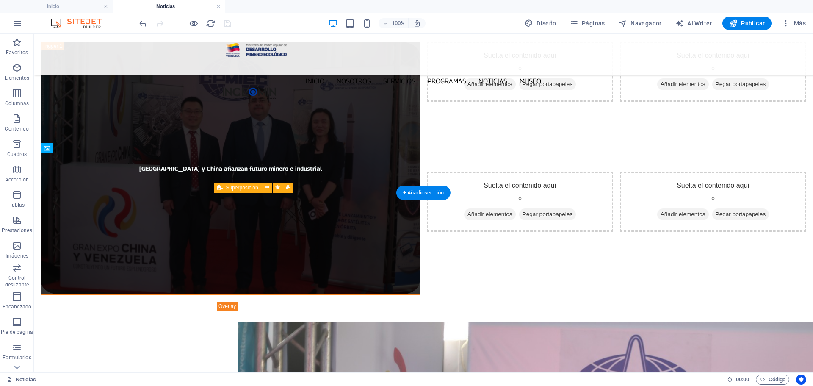
scroll to position [296, 0]
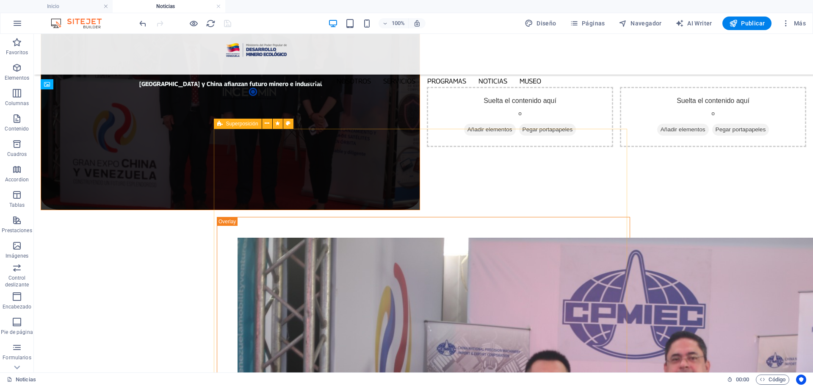
click at [232, 125] on span "Superposición" at bounding box center [242, 123] width 32 height 5
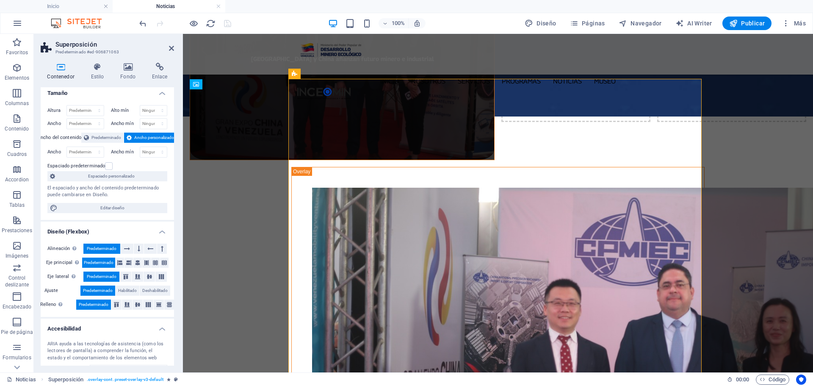
scroll to position [0, 0]
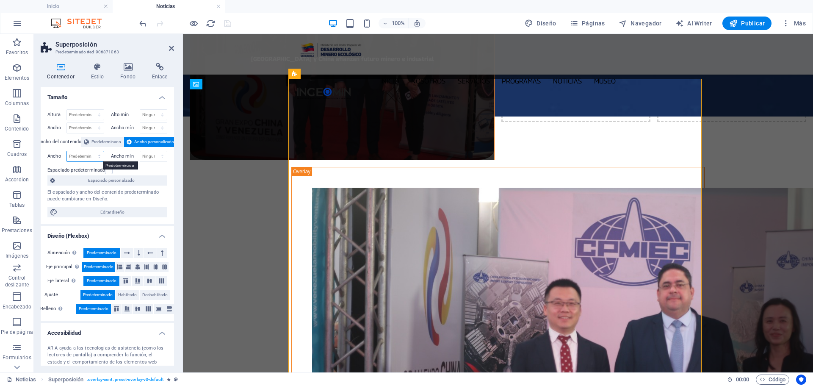
click at [99, 157] on select "Predeterminado px rem % em vh vw" at bounding box center [85, 156] width 37 height 10
select select "px"
click at [91, 151] on select "Predeterminado px rem % em vh vw" at bounding box center [85, 156] width 37 height 10
type input "974"
click at [96, 157] on select "Predeterminado px rem % em vh vw" at bounding box center [98, 156] width 12 height 10
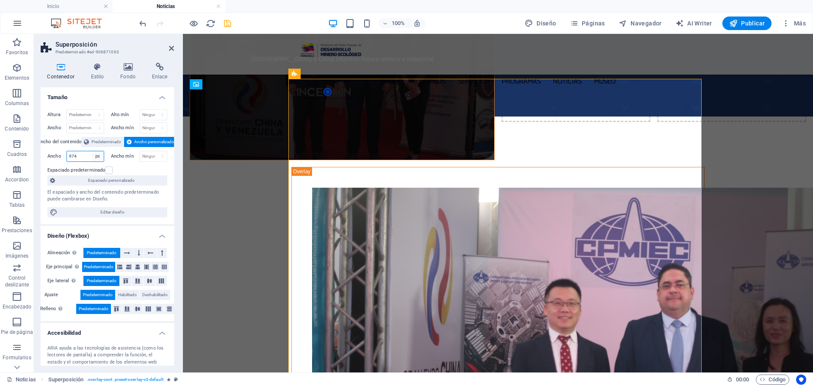
select select "gccdengu1ho"
click at [92, 151] on select "Predeterminado px rem % em vh vw" at bounding box center [98, 156] width 12 height 10
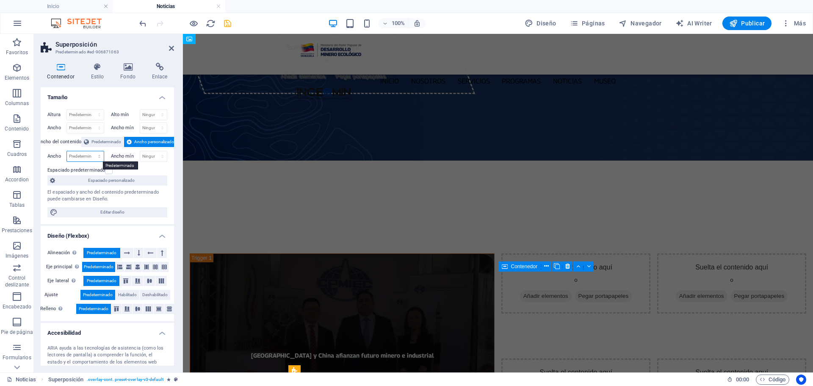
click at [99, 157] on select "Predeterminado px rem % em vh vw" at bounding box center [85, 156] width 37 height 10
select select "px"
click at [91, 151] on select "Predeterminado px rem % em vh vw" at bounding box center [85, 156] width 37 height 10
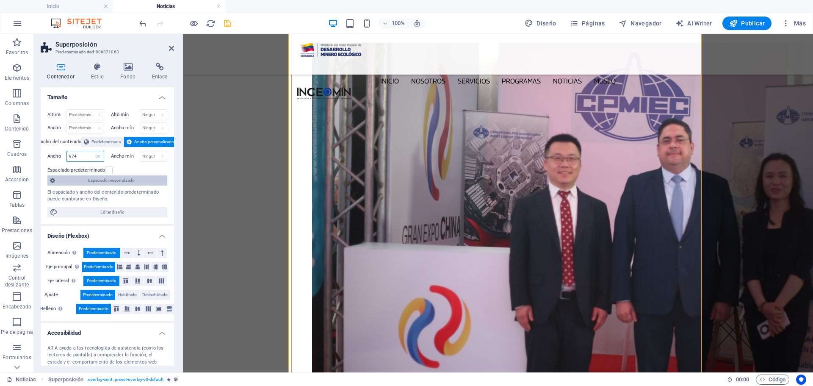
scroll to position [472, 0]
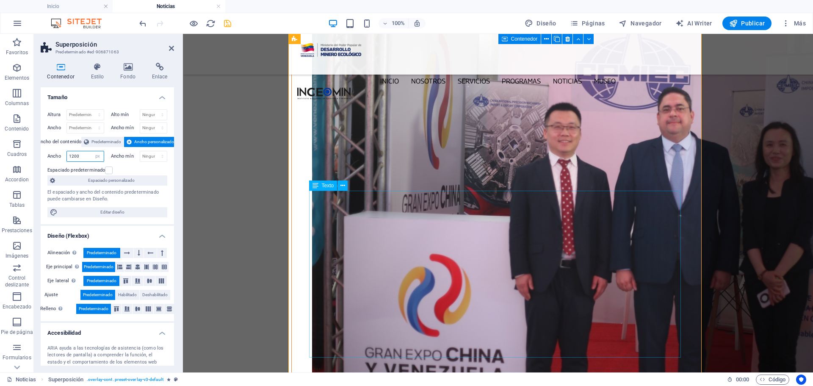
type input "1200"
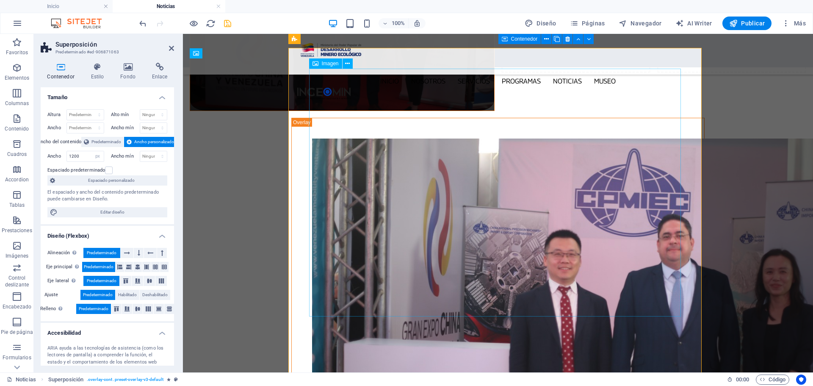
scroll to position [218, 0]
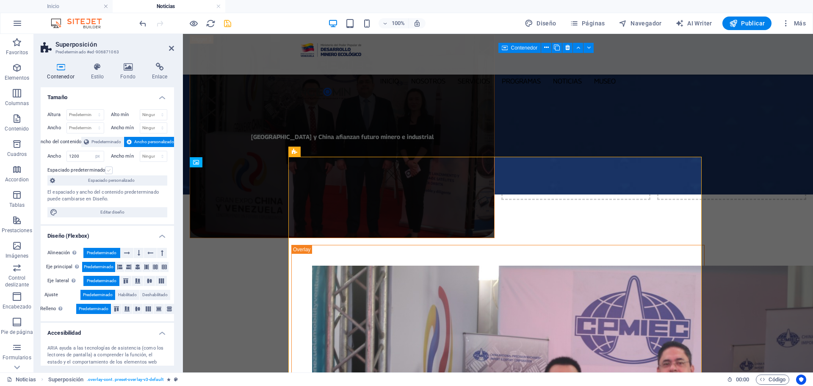
click at [108, 171] on label at bounding box center [109, 170] width 8 height 8
click at [0, 0] on input "Espaciado predeterminado" at bounding box center [0, 0] width 0 height 0
click at [108, 171] on label at bounding box center [109, 170] width 8 height 8
click at [0, 0] on input "Espaciado predeterminado" at bounding box center [0, 0] width 0 height 0
click at [97, 156] on select "Predeterminado px rem % em vh vw" at bounding box center [98, 156] width 12 height 10
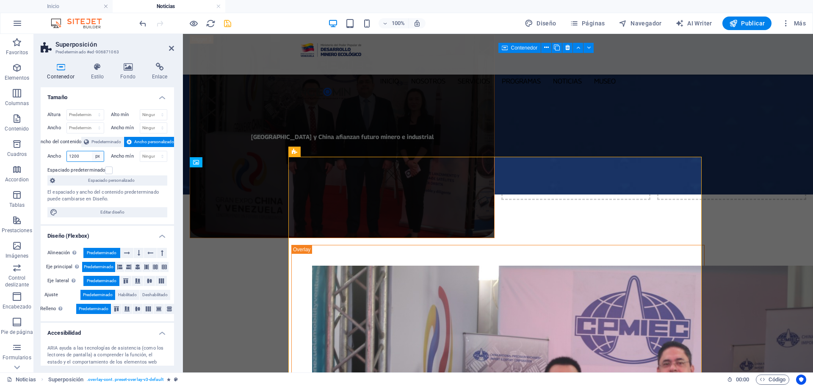
select select "gccdengu1ho"
click at [92, 151] on select "Predeterminado px rem % em vh vw" at bounding box center [98, 156] width 12 height 10
select select "DISABLED_OPTION_VALUE"
click at [99, 127] on select "Predeterminado px rem % em vh vw" at bounding box center [85, 128] width 37 height 10
select select "px"
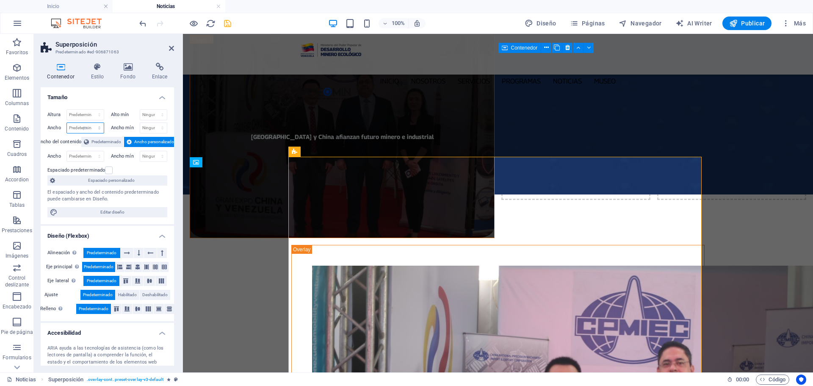
click at [91, 123] on select "Predeterminado px rem % em vh vw" at bounding box center [85, 128] width 37 height 10
click at [309, 151] on span "Superposición" at bounding box center [317, 151] width 32 height 5
type input "1200"
click at [99, 124] on select "Predeterminado px rem % em vh vw" at bounding box center [98, 128] width 12 height 10
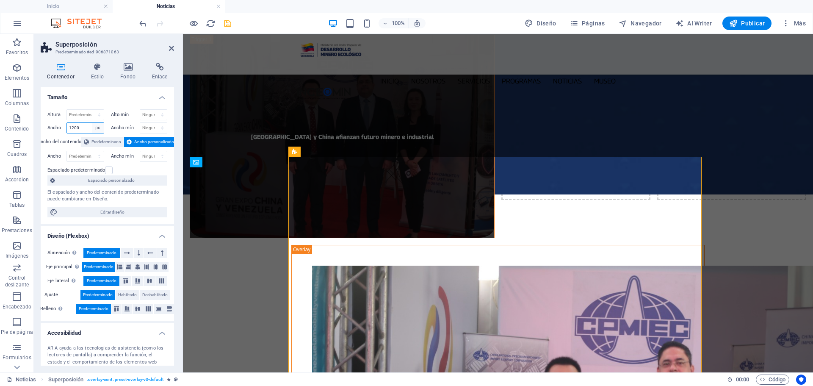
select select "default"
click at [92, 123] on select "Predeterminado px rem % em vh vw" at bounding box center [98, 128] width 12 height 10
select select "DISABLED_OPTION_VALUE"
click at [99, 70] on icon at bounding box center [97, 67] width 26 height 8
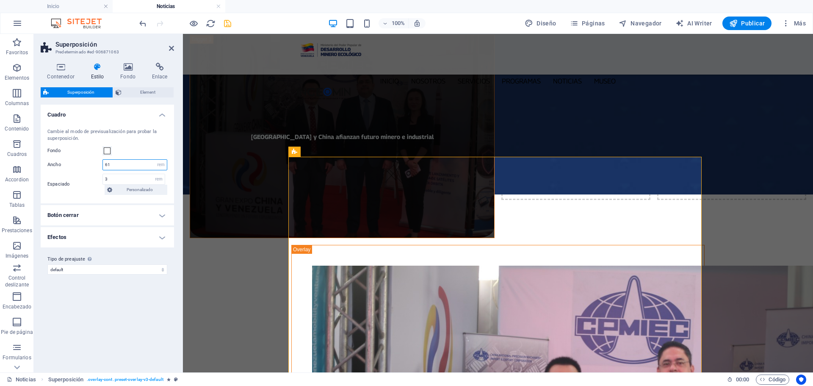
click at [119, 163] on input "61" at bounding box center [135, 165] width 64 height 10
click at [119, 163] on input "70" at bounding box center [135, 165] width 64 height 10
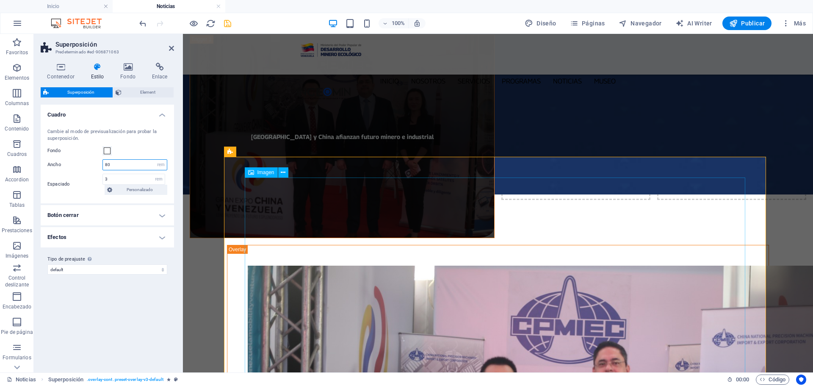
type input "80"
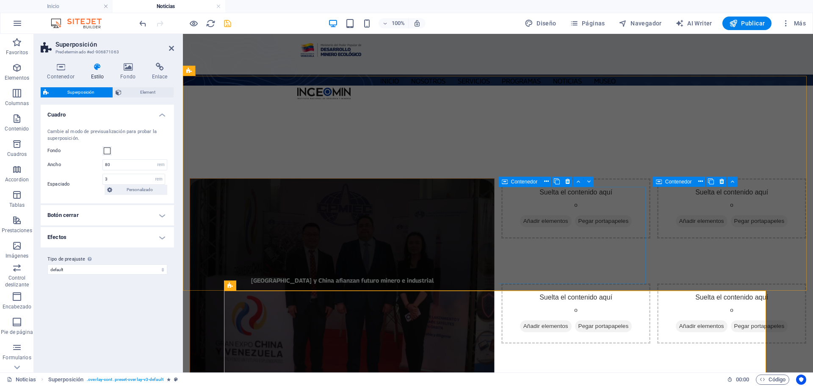
scroll to position [85, 0]
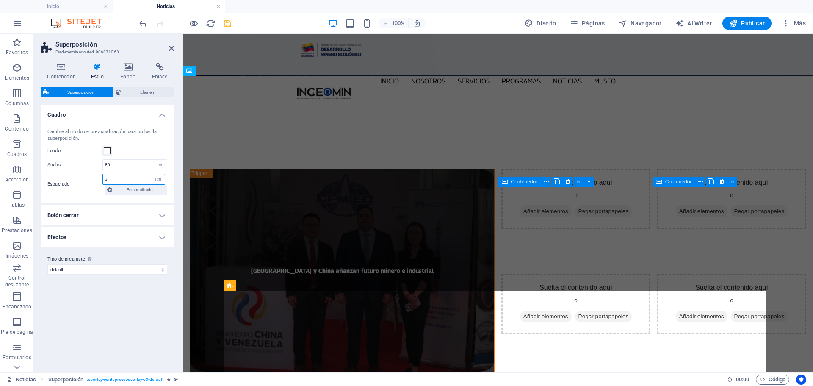
click at [119, 180] on input "3" at bounding box center [134, 179] width 62 height 10
type input "2"
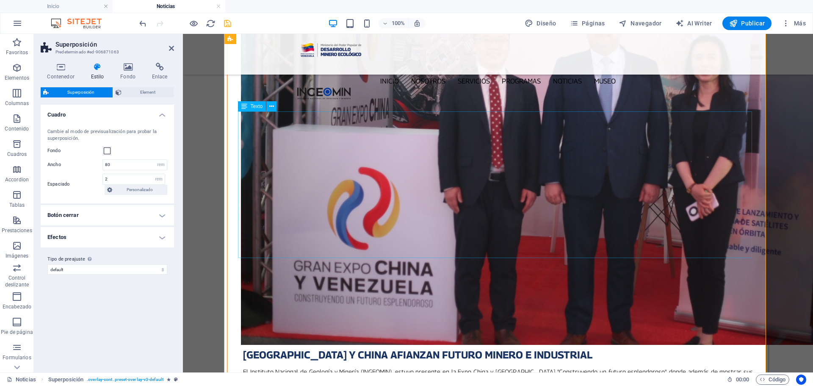
scroll to position [550, 0]
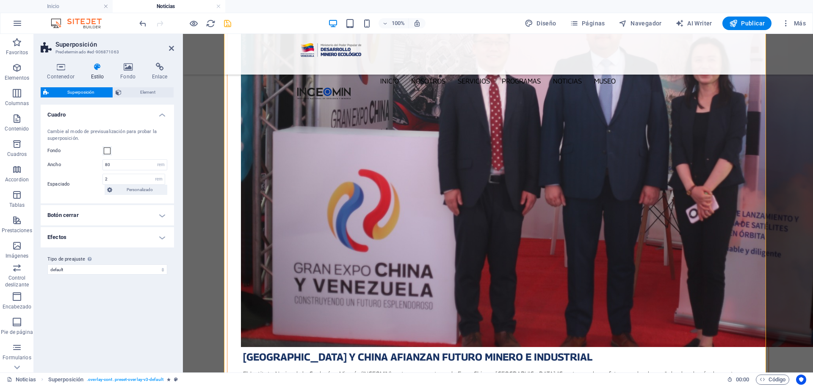
click at [135, 213] on h4 "Botón cerrar" at bounding box center [107, 215] width 133 height 20
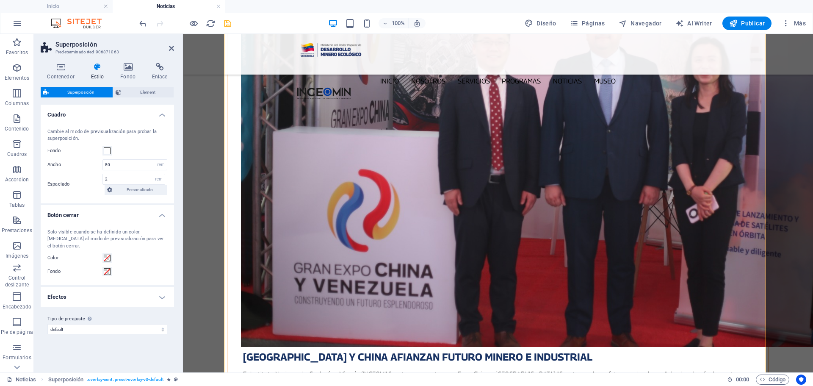
click at [164, 289] on h4 "Efectos" at bounding box center [107, 297] width 133 height 20
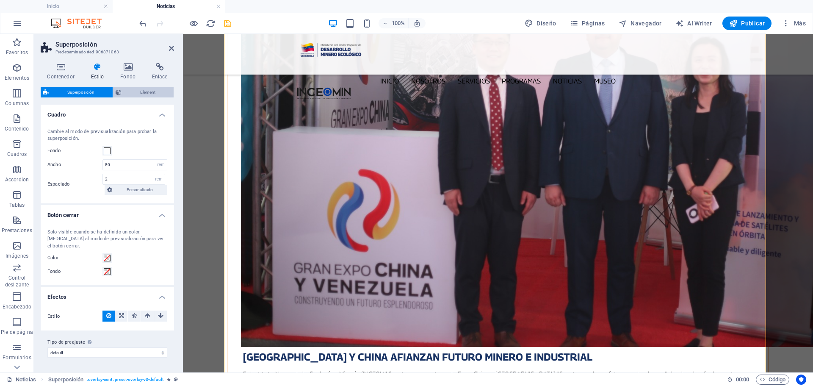
click at [144, 94] on span "Element" at bounding box center [147, 92] width 47 height 10
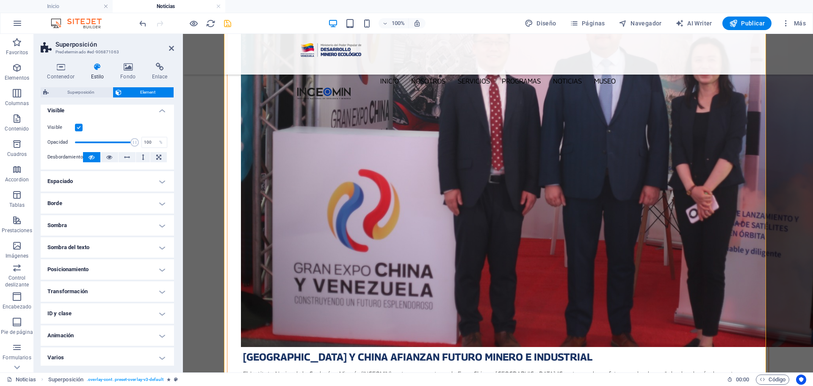
scroll to position [6, 0]
click at [157, 332] on h4 "Animación" at bounding box center [107, 333] width 133 height 20
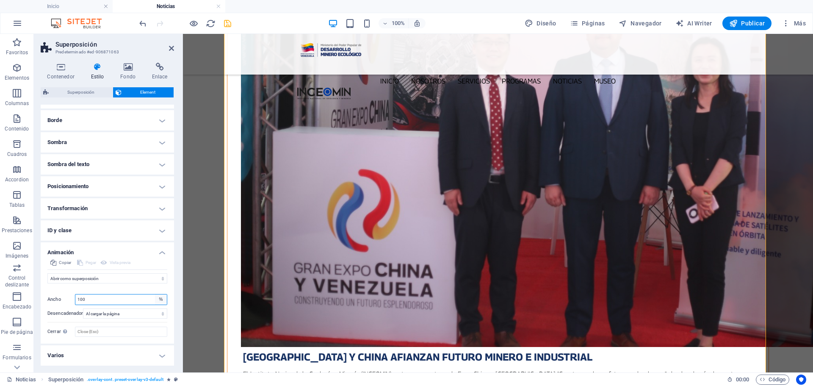
click at [161, 298] on select "automático px %" at bounding box center [161, 299] width 12 height 10
select select "auto"
click at [155, 294] on select "automático px %" at bounding box center [161, 299] width 12 height 10
select select "DISABLED_OPTION_VALUE"
click at [152, 312] on select "Ningún desencadenador automático Al cargar la página Desplazar hasta que esté v…" at bounding box center [125, 313] width 84 height 10
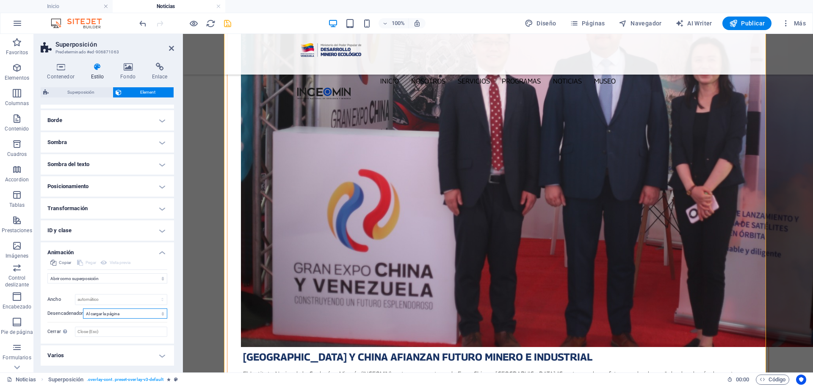
select select
click at [83, 308] on select "Ningún desencadenador automático Al cargar la página Desplazar hasta que esté v…" at bounding box center [125, 313] width 84 height 10
click at [230, 23] on icon "save" at bounding box center [228, 24] width 10 height 10
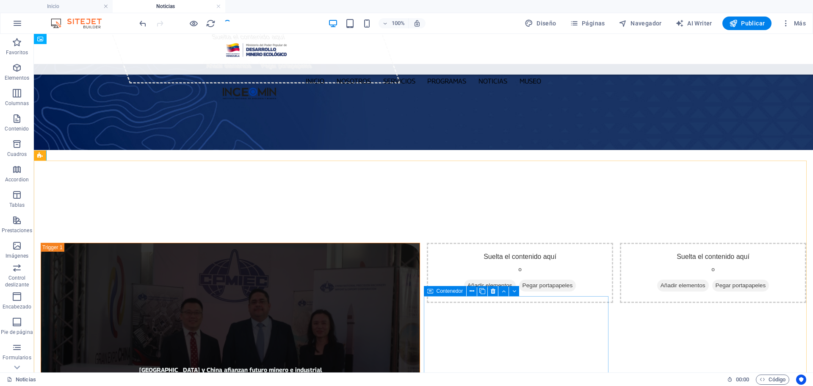
scroll to position [0, 0]
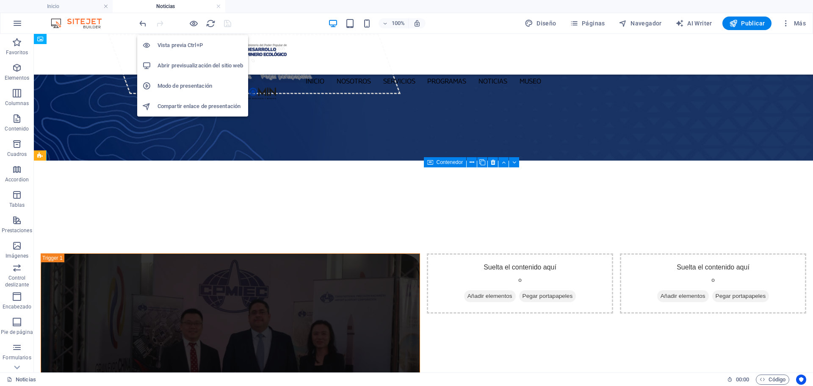
click at [189, 66] on h6 "Abrir previsualización del sitio web" at bounding box center [200, 66] width 86 height 10
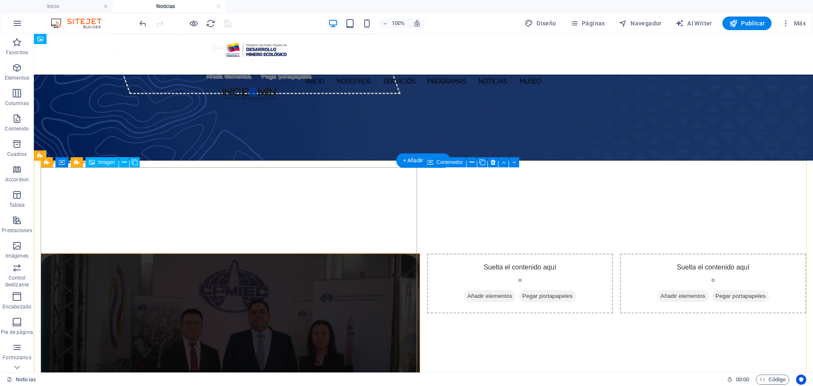
click at [274, 253] on figure "[GEOGRAPHIC_DATA] y China afianzan futuro minero e industrial" at bounding box center [230, 379] width 379 height 253
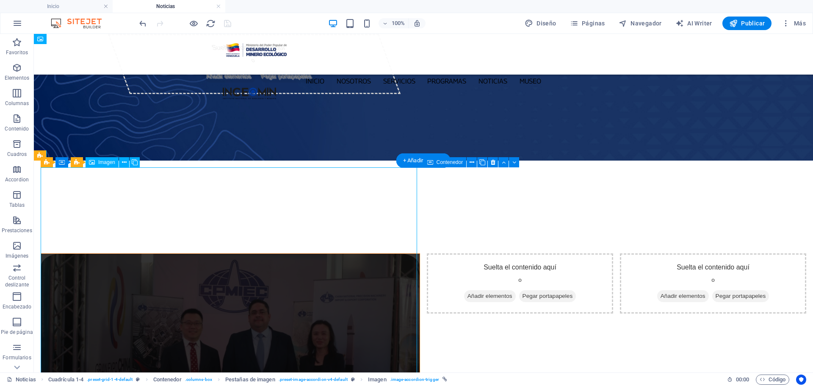
click at [274, 253] on figure "[GEOGRAPHIC_DATA] y China afianzan futuro minero e industrial" at bounding box center [230, 379] width 379 height 253
select select "%"
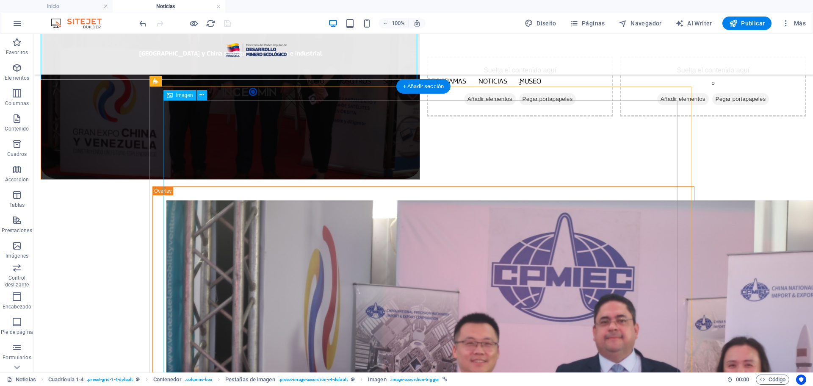
scroll to position [339, 0]
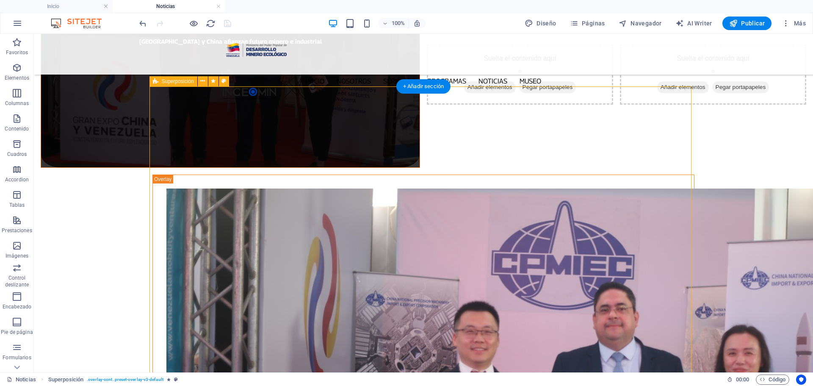
select select "overlay"
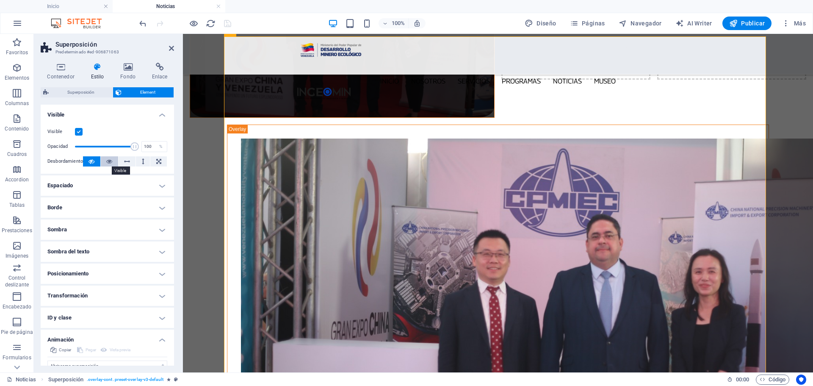
click at [110, 163] on icon at bounding box center [109, 161] width 6 height 10
click at [226, 22] on icon "save" at bounding box center [228, 24] width 10 height 10
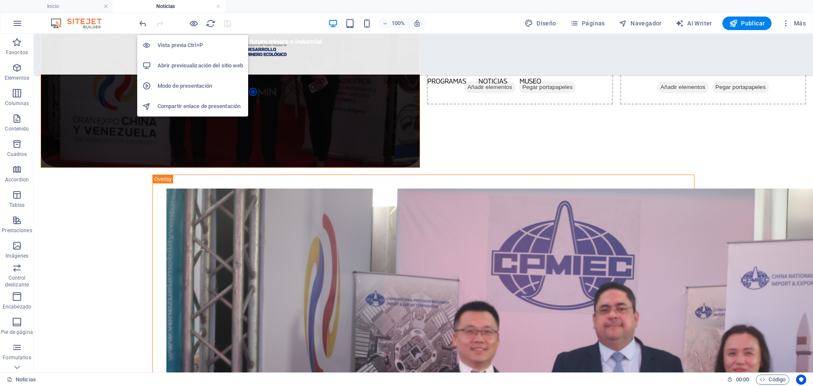
click at [199, 64] on h6 "Abrir previsualización del sitio web" at bounding box center [200, 66] width 86 height 10
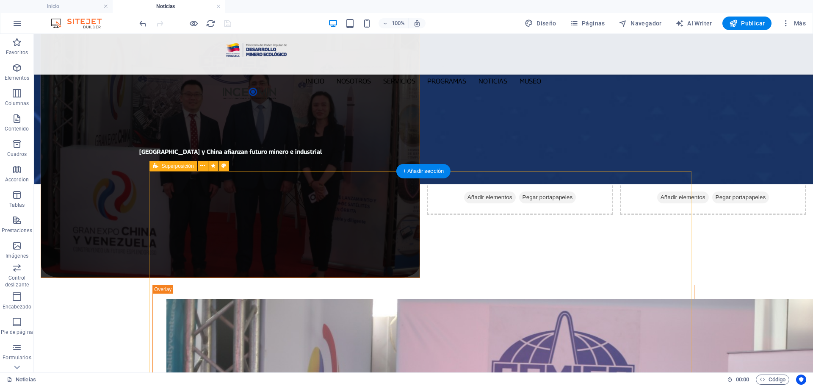
scroll to position [254, 0]
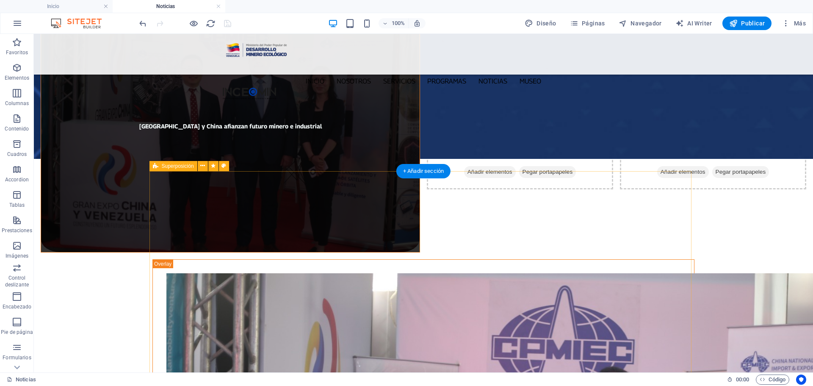
select select "overlay"
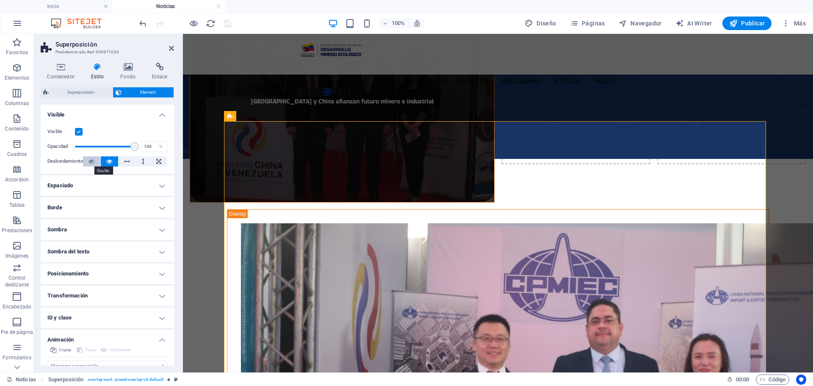
click at [86, 161] on button at bounding box center [91, 161] width 17 height 10
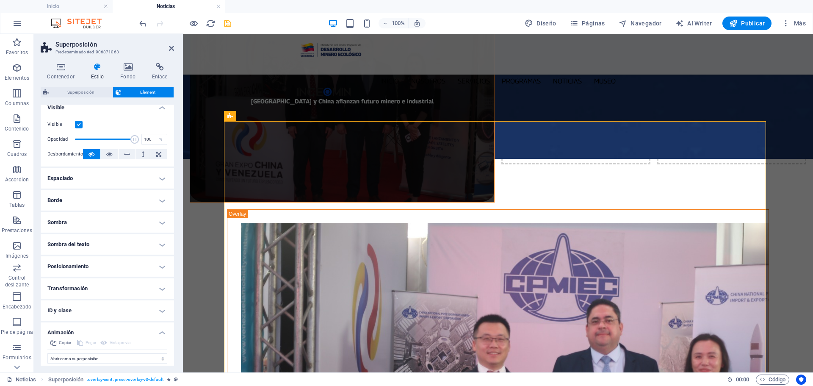
scroll to position [0, 0]
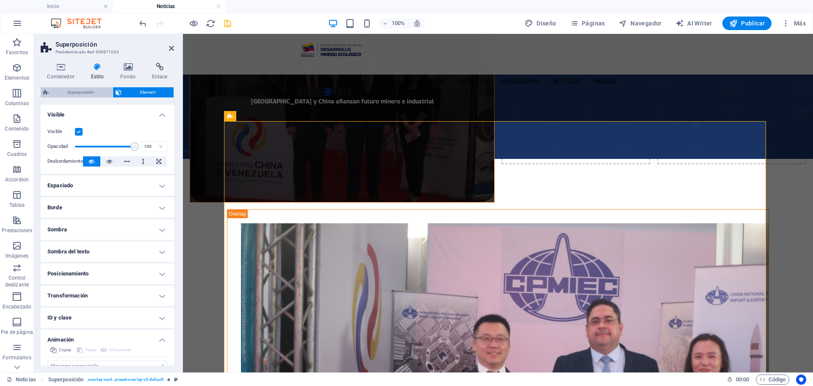
click at [82, 91] on span "Superposición" at bounding box center [80, 92] width 59 height 10
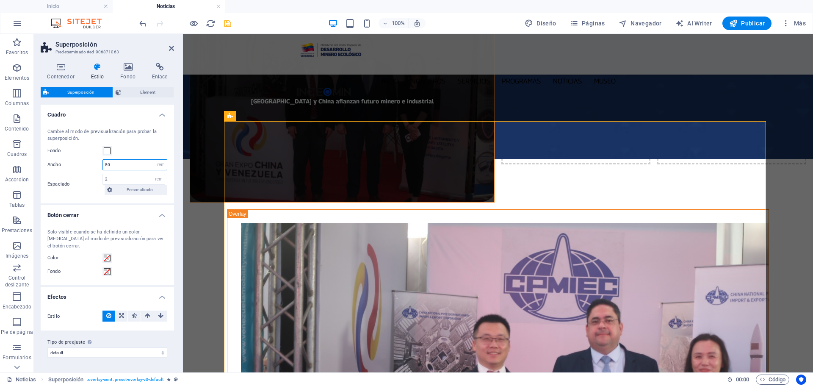
click at [122, 168] on input "80" at bounding box center [135, 165] width 64 height 10
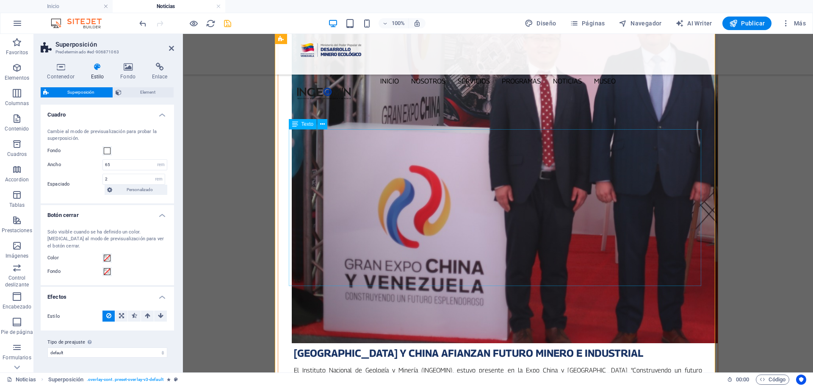
scroll to position [508, 0]
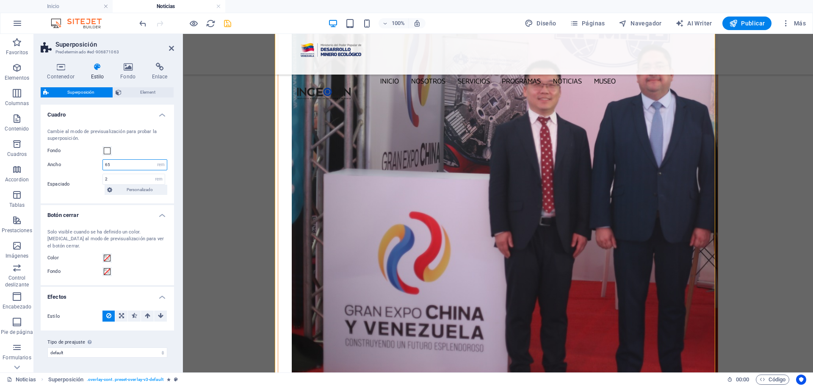
click at [120, 163] on input "65" at bounding box center [135, 165] width 64 height 10
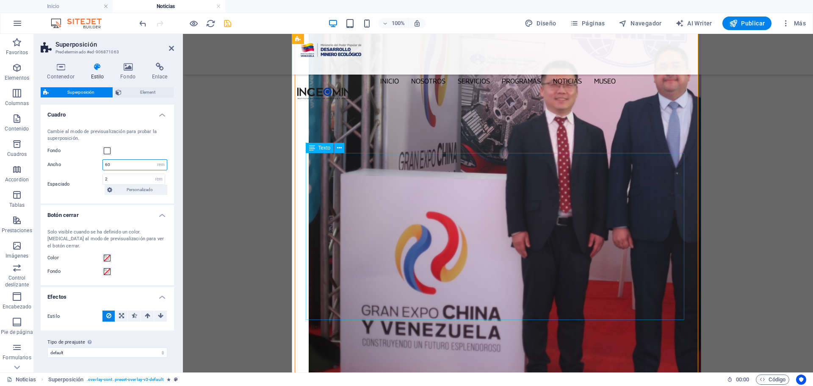
type input "60"
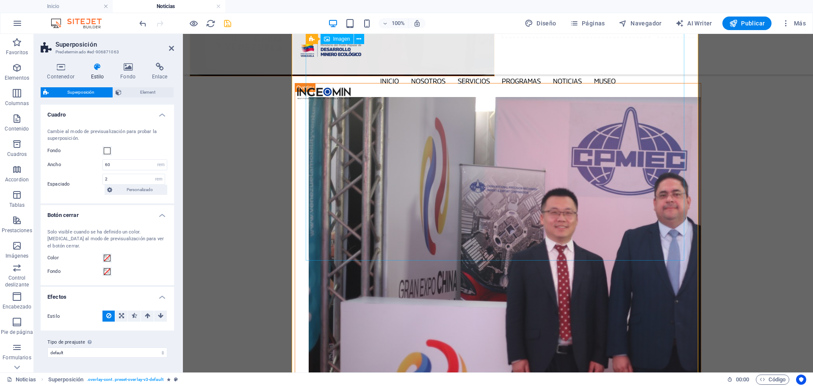
scroll to position [381, 0]
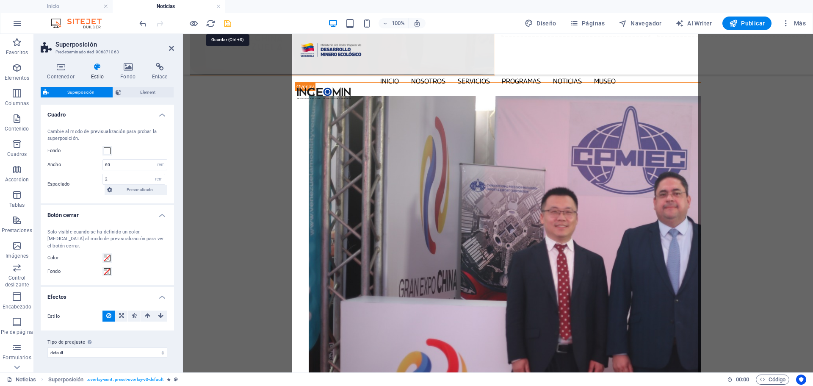
click at [229, 24] on icon "save" at bounding box center [228, 24] width 10 height 10
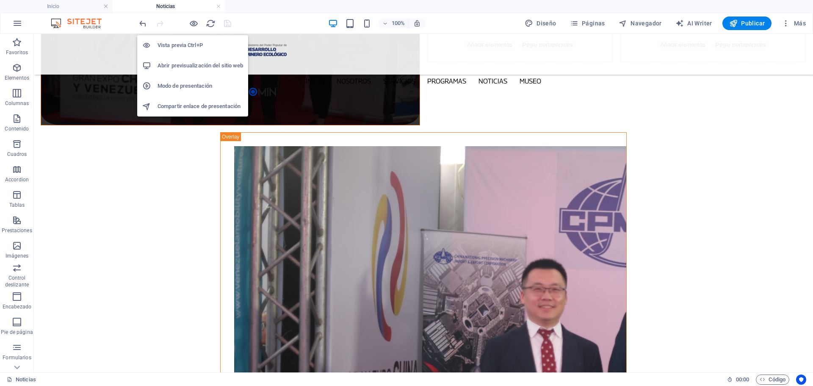
click at [203, 64] on h6 "Abrir previsualización del sitio web" at bounding box center [200, 66] width 86 height 10
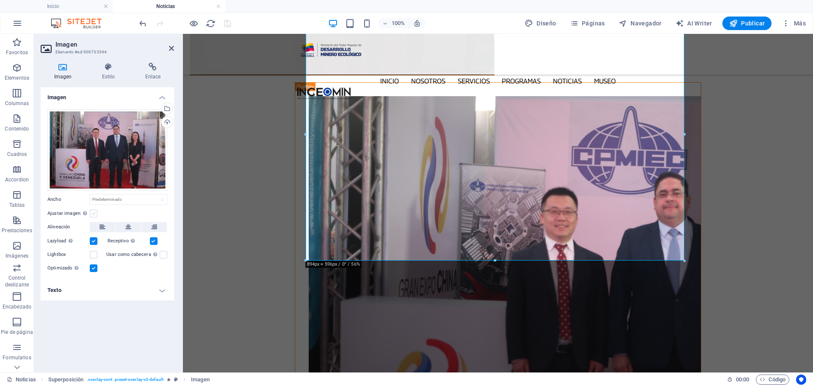
click at [96, 211] on label at bounding box center [94, 214] width 8 height 8
click at [0, 0] on input "Ajustar imagen Ajustar imagen automáticamente a un ancho y alto fijo" at bounding box center [0, 0] width 0 height 0
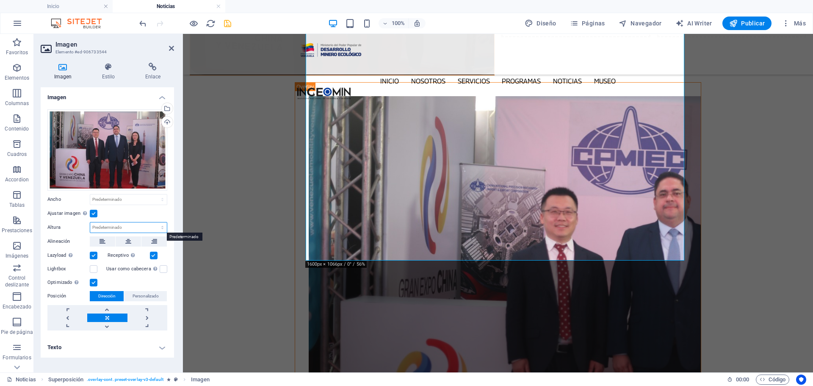
click at [119, 229] on select "Predeterminado automático px" at bounding box center [128, 227] width 77 height 10
select select "px"
click at [155, 222] on select "Predeterminado automático px" at bounding box center [128, 227] width 77 height 10
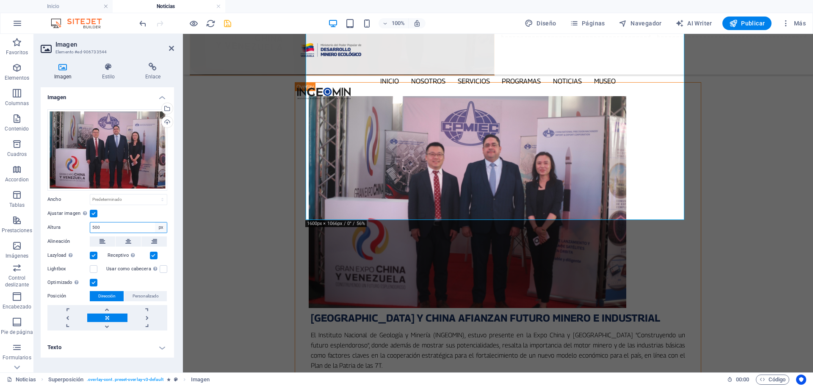
type input "500"
click at [159, 227] on select "Predeterminado automático px" at bounding box center [161, 227] width 12 height 10
select select "auto"
click at [155, 222] on select "Predeterminado automático px" at bounding box center [161, 227] width 12 height 10
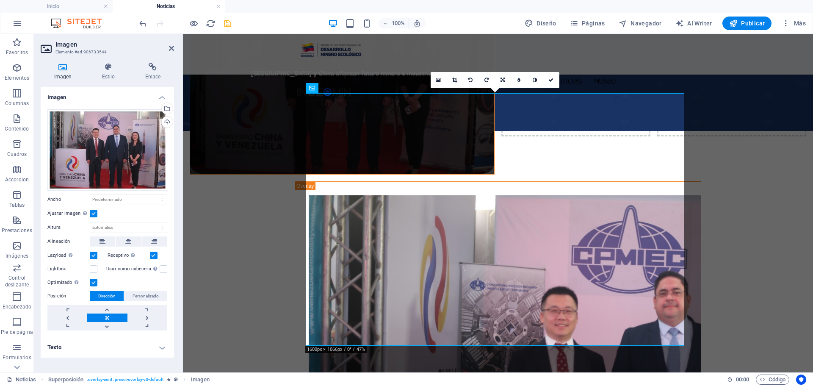
scroll to position [296, 0]
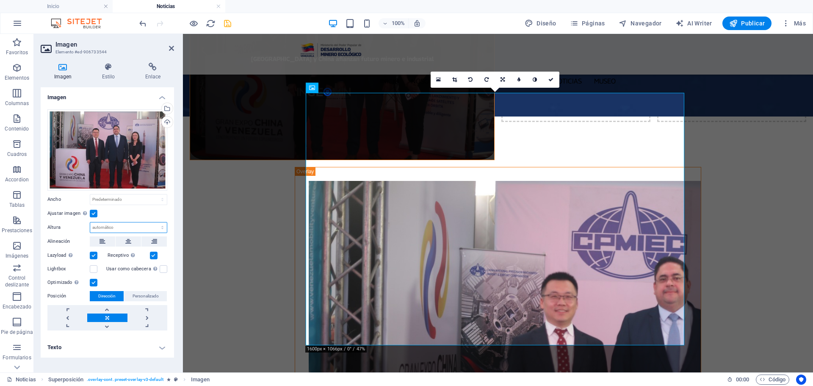
click at [144, 222] on select "Predeterminado automático px" at bounding box center [128, 227] width 77 height 10
click at [90, 222] on select "Predeterminado automático px" at bounding box center [128, 227] width 77 height 10
select select "DISABLED_OPTION_VALUE"
click at [128, 240] on icon at bounding box center [128, 241] width 6 height 10
click at [549, 79] on icon at bounding box center [550, 79] width 5 height 5
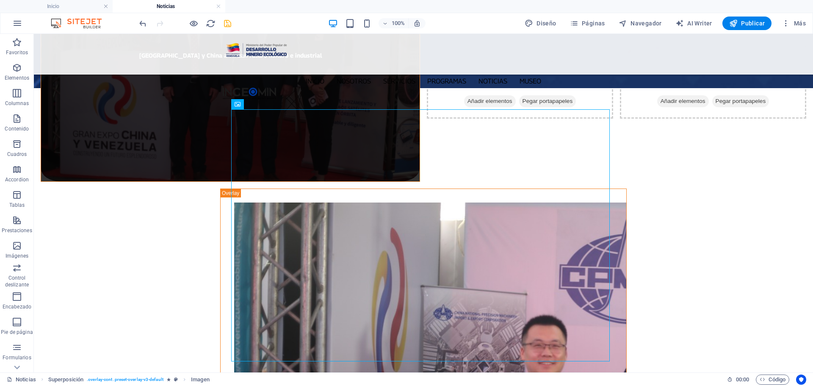
scroll to position [339, 0]
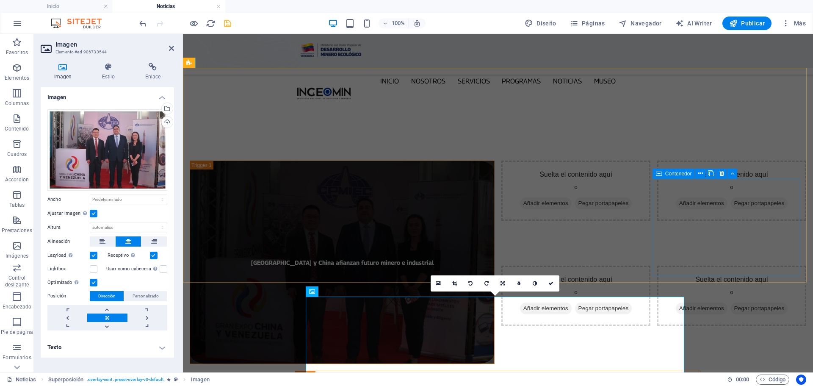
scroll to position [0, 0]
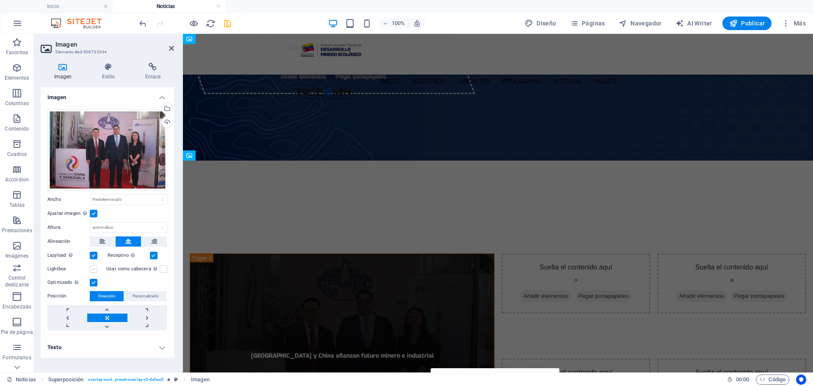
click at [93, 271] on label at bounding box center [94, 269] width 8 height 8
click at [0, 0] on input "Lightbox" at bounding box center [0, 0] width 0 height 0
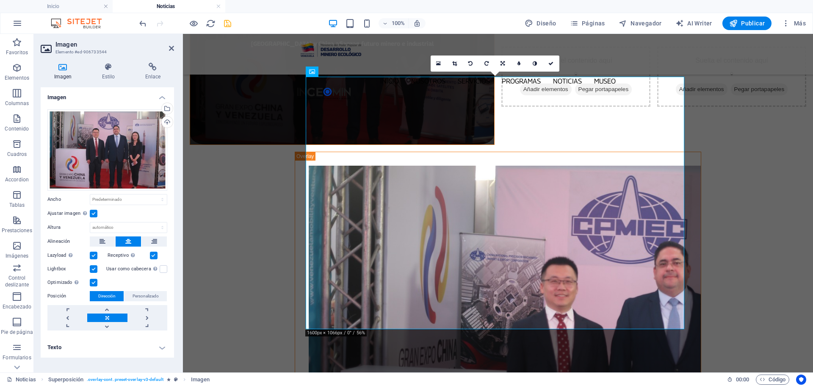
scroll to position [312, 0]
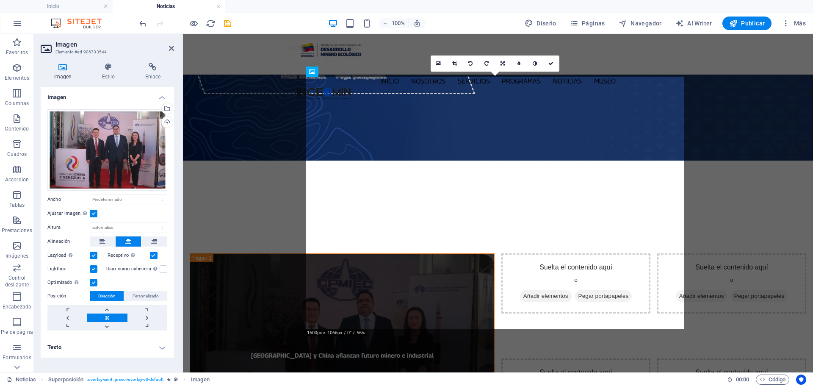
scroll to position [312, 0]
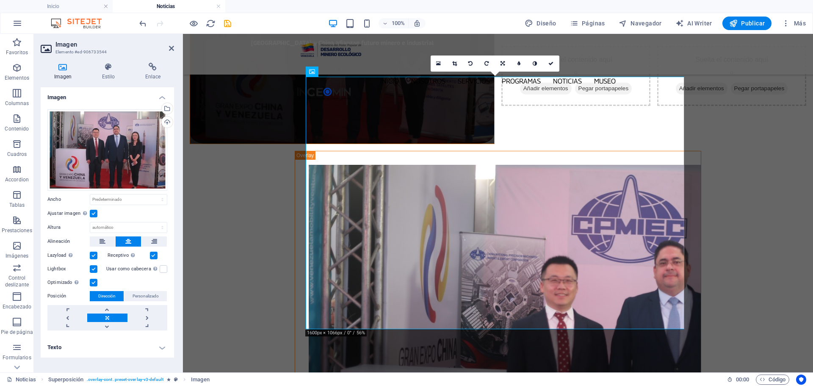
click at [548, 63] on icon at bounding box center [550, 63] width 5 height 5
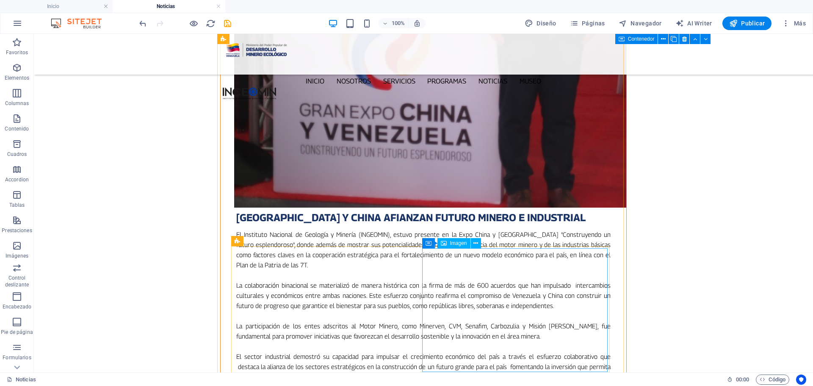
scroll to position [847, 0]
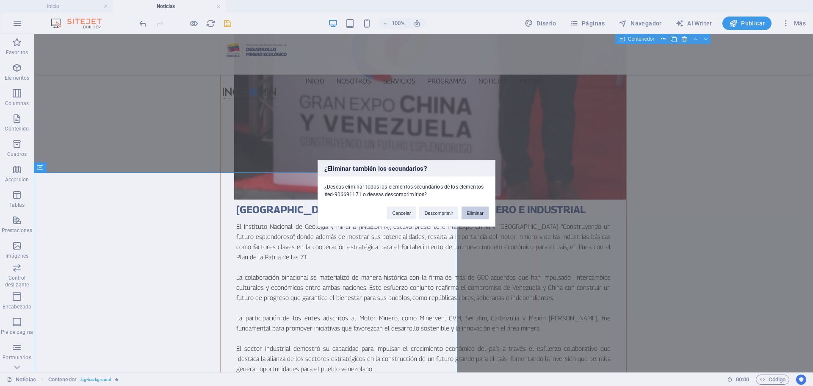
drag, startPoint x: 485, startPoint y: 208, endPoint x: 454, endPoint y: 174, distance: 46.2
click at [485, 208] on button "Eliminar" at bounding box center [474, 212] width 27 height 13
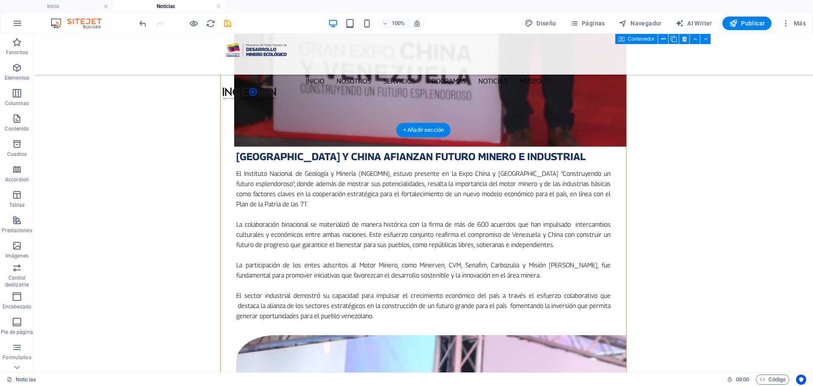
scroll to position [889, 0]
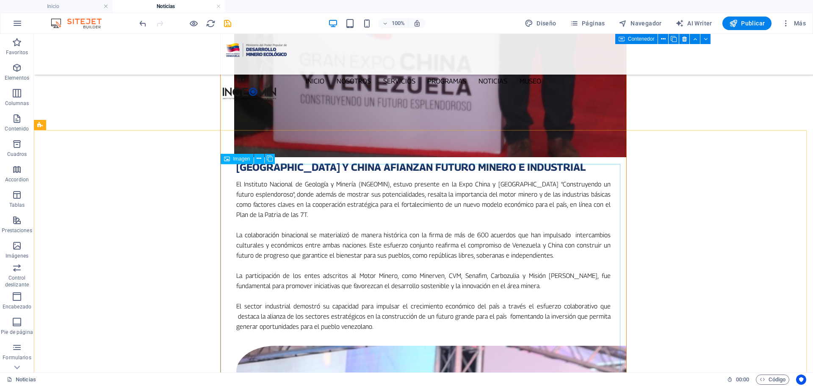
click at [235, 162] on div "Imagen" at bounding box center [237, 159] width 33 height 10
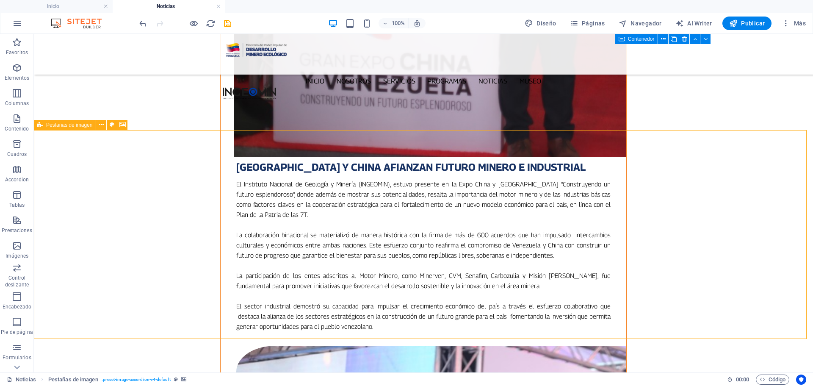
click at [38, 126] on icon at bounding box center [40, 125] width 6 height 10
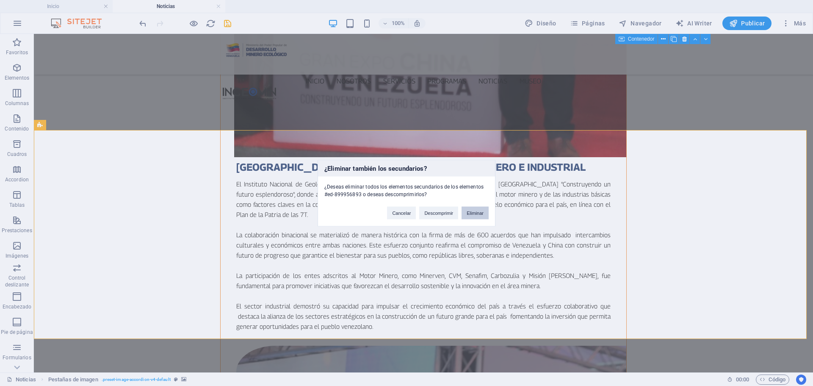
click at [467, 210] on button "Eliminar" at bounding box center [474, 212] width 27 height 13
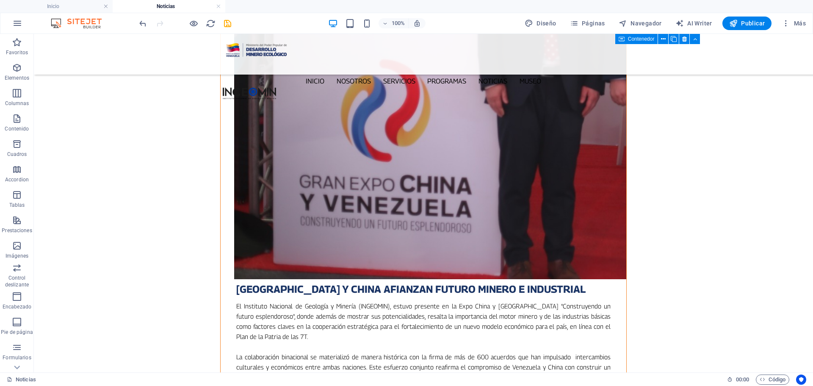
scroll to position [762, 0]
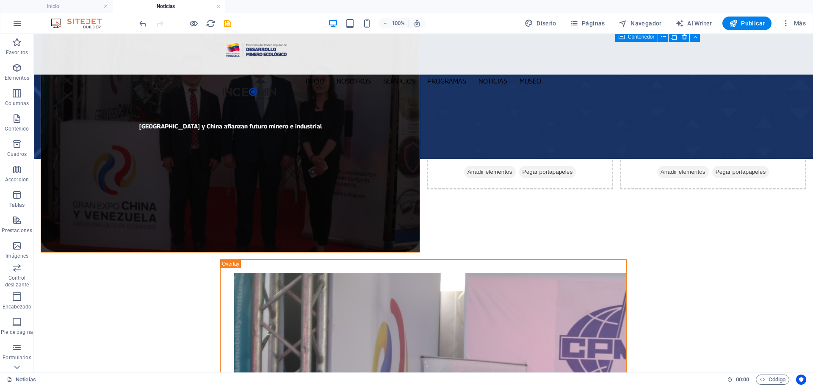
scroll to position [296, 0]
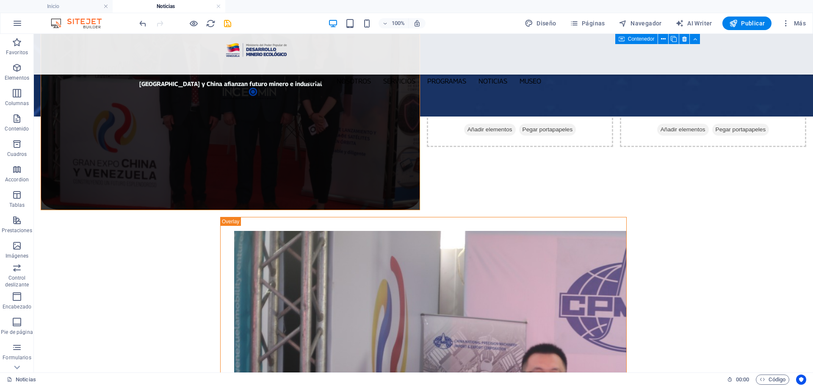
click at [243, 124] on span "Superposición" at bounding box center [245, 123] width 32 height 5
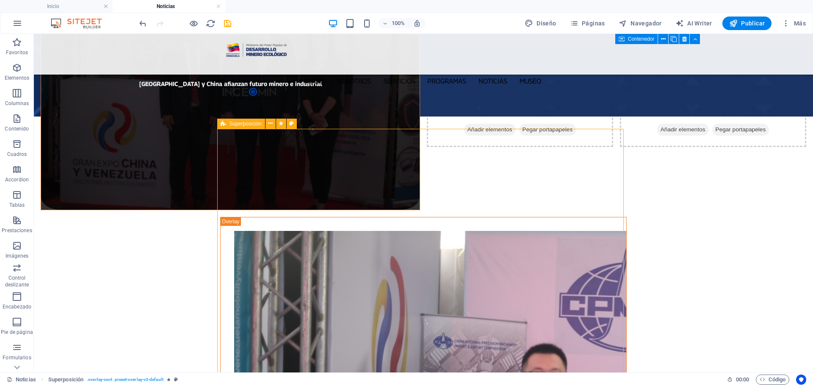
click at [243, 124] on span "Superposición" at bounding box center [245, 123] width 32 height 5
select select "rem"
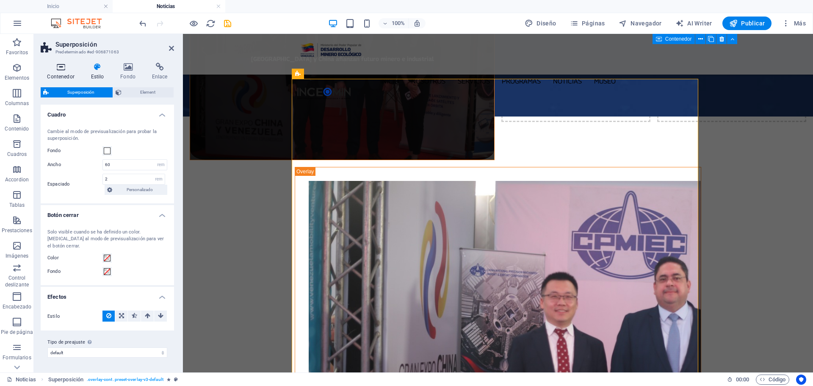
click at [62, 66] on icon at bounding box center [61, 67] width 40 height 8
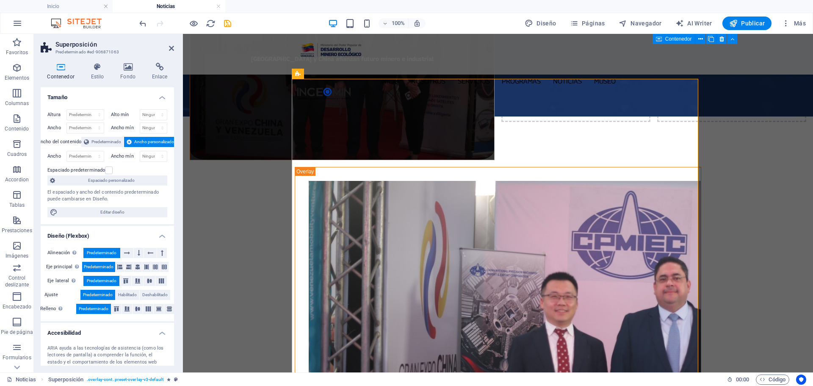
click at [62, 66] on icon at bounding box center [61, 67] width 40 height 8
click at [171, 47] on icon at bounding box center [171, 48] width 5 height 7
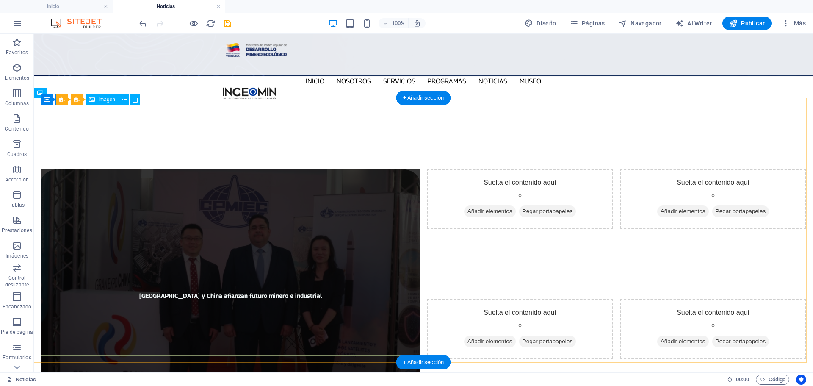
scroll to position [0, 0]
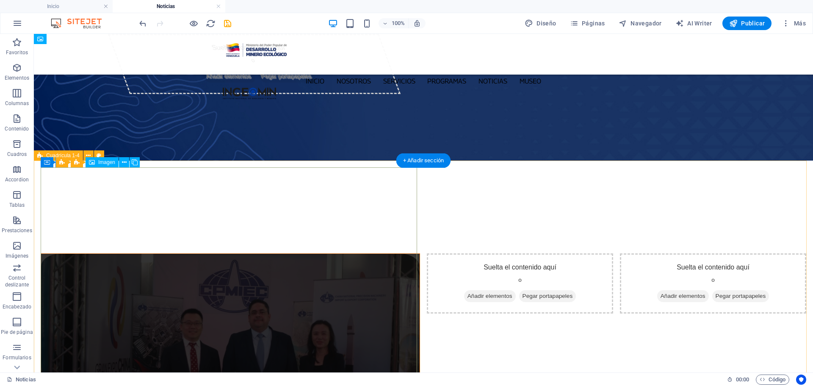
click at [49, 253] on figure "[GEOGRAPHIC_DATA] y China afianzan futuro minero e industrial" at bounding box center [230, 379] width 379 height 253
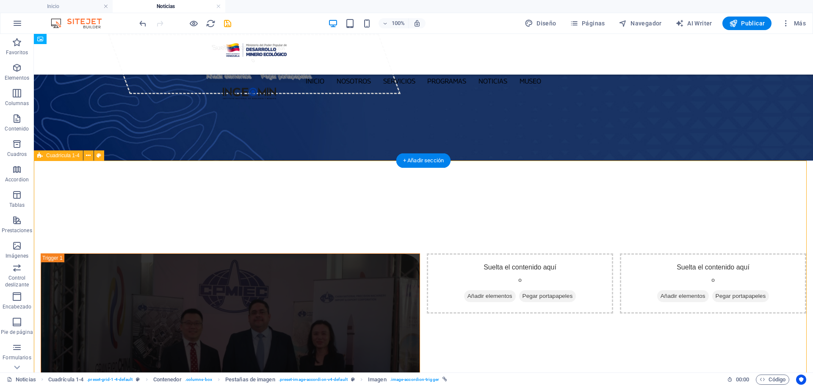
click at [46, 246] on div "[GEOGRAPHIC_DATA] y China afianzan futuro minero e industrial Suelta el conteni…" at bounding box center [423, 379] width 779 height 266
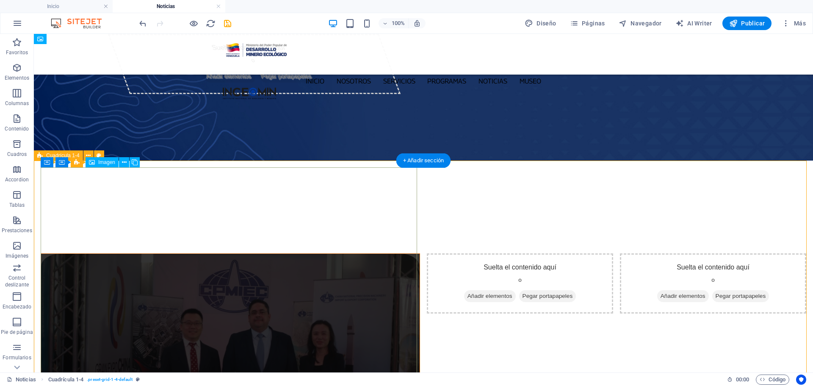
click at [401, 253] on figure "[GEOGRAPHIC_DATA] y China afianzan futuro minero e industrial" at bounding box center [230, 379] width 379 height 253
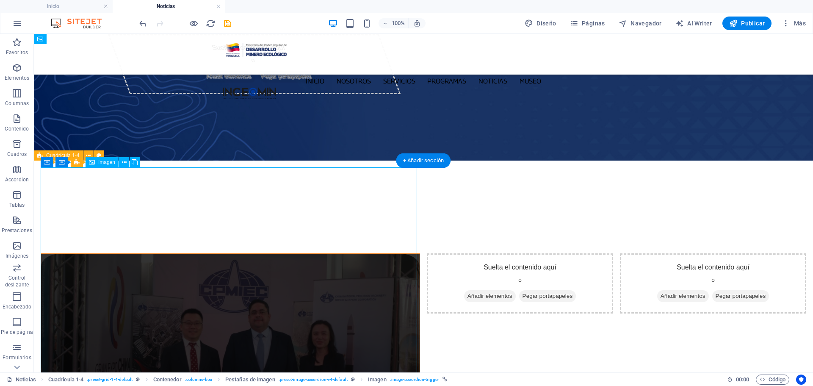
click at [411, 253] on figure "[GEOGRAPHIC_DATA] y China afianzan futuro minero e industrial" at bounding box center [230, 379] width 379 height 253
click at [413, 253] on figure "[GEOGRAPHIC_DATA] y China afianzan futuro minero e industrial" at bounding box center [230, 379] width 379 height 253
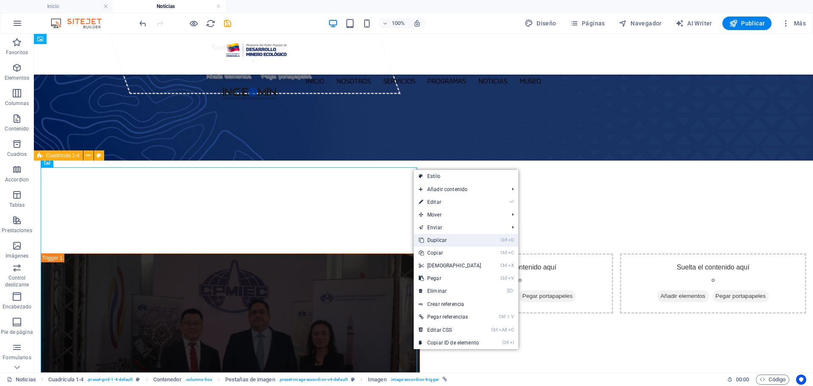
click at [439, 240] on link "Ctrl D Duplicar" at bounding box center [450, 240] width 73 height 13
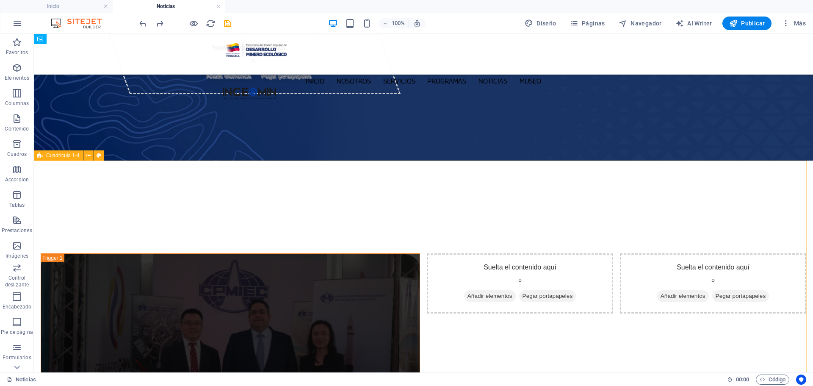
click at [40, 160] on icon at bounding box center [40, 155] width 6 height 10
click at [39, 246] on div "[GEOGRAPHIC_DATA] y China afianzan futuro minero e industrial Suelta el conteni…" at bounding box center [423, 379] width 779 height 266
click at [177, 246] on div "[GEOGRAPHIC_DATA] y China afianzan futuro minero e industrial Suelta el conteni…" at bounding box center [423, 379] width 779 height 266
click at [78, 246] on div "[GEOGRAPHIC_DATA] y China afianzan futuro minero e industrial Suelta el conteni…" at bounding box center [423, 379] width 779 height 266
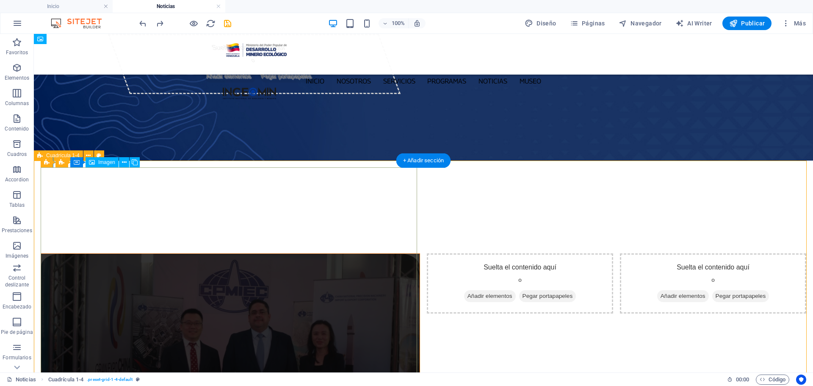
click at [70, 253] on figure "[GEOGRAPHIC_DATA] y China afianzan futuro minero e industrial" at bounding box center [230, 379] width 379 height 253
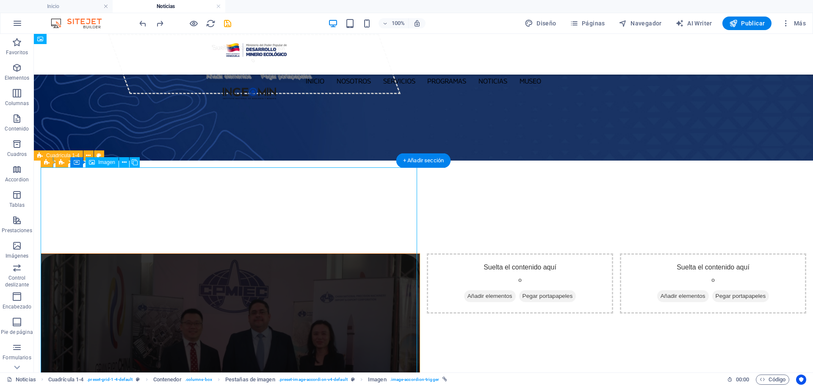
click at [69, 253] on figure "[GEOGRAPHIC_DATA] y China afianzan futuro minero e industrial" at bounding box center [230, 379] width 379 height 253
select select "%"
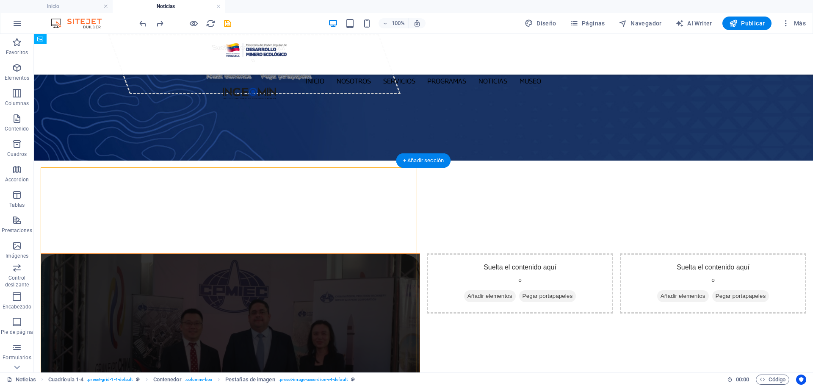
click at [55, 253] on figure "[GEOGRAPHIC_DATA] y China afianzan futuro minero e industrial" at bounding box center [230, 379] width 379 height 253
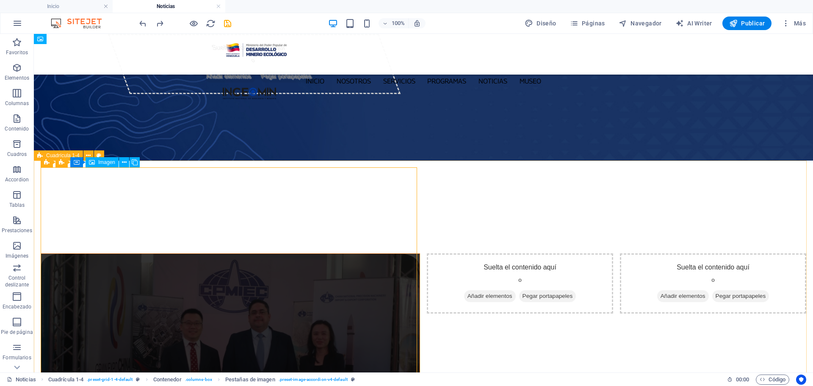
click at [62, 168] on div "Pestañas de imagen Cuadrícula 1-4 Contenedor Imagen" at bounding box center [93, 162] width 105 height 11
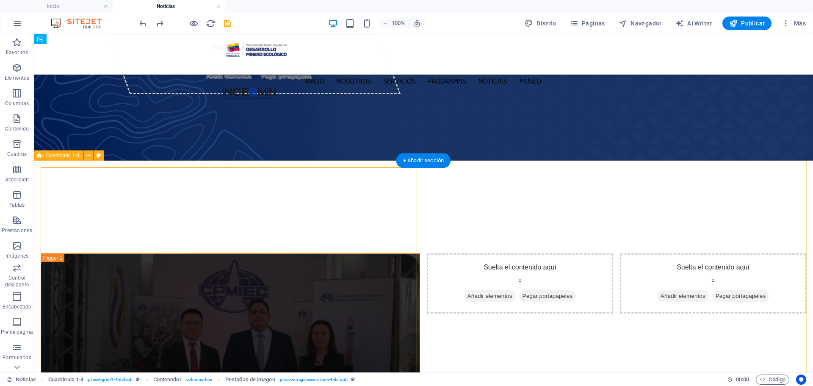
click at [76, 246] on div "[GEOGRAPHIC_DATA] y China afianzan futuro minero e industrial Suelta el conteni…" at bounding box center [423, 379] width 779 height 266
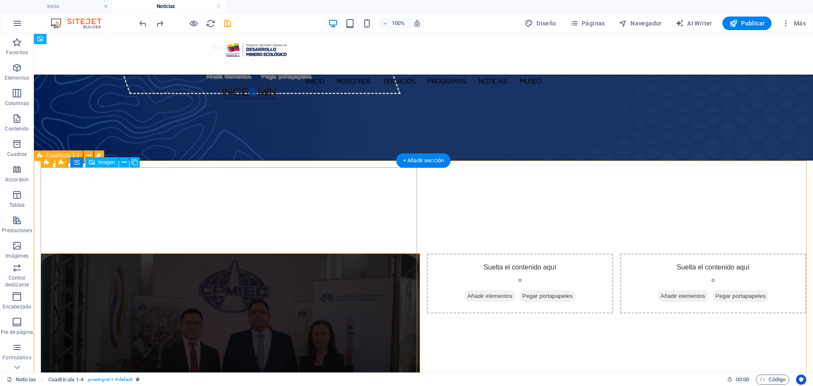
click at [69, 253] on figure "[GEOGRAPHIC_DATA] y China afianzan futuro minero e industrial" at bounding box center [230, 379] width 379 height 253
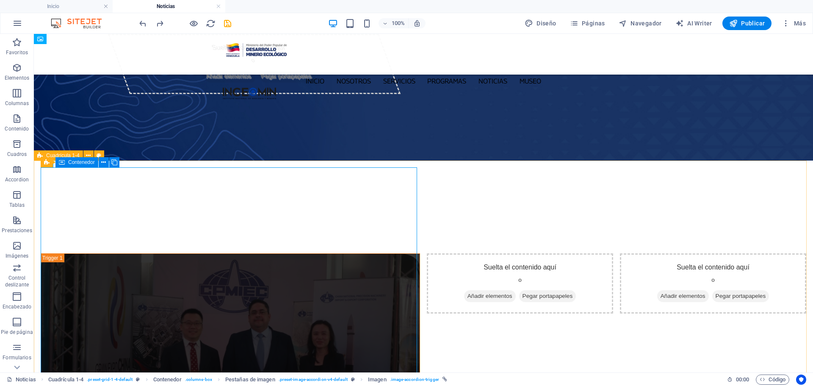
click at [73, 166] on div "Contenedor" at bounding box center [76, 162] width 43 height 10
click at [74, 164] on span "Contenedor" at bounding box center [81, 162] width 27 height 5
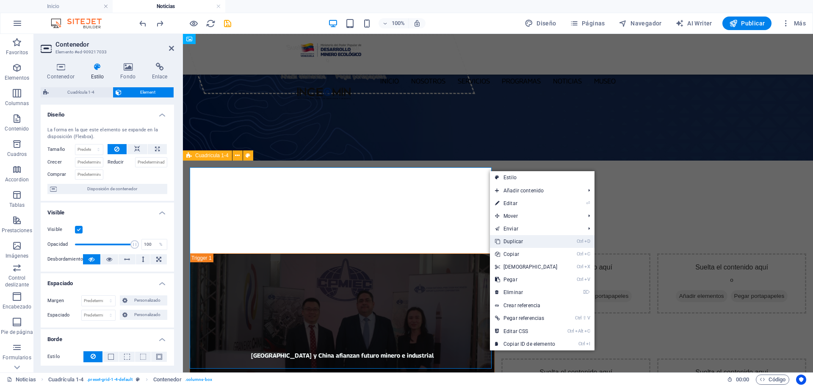
click at [528, 241] on link "Ctrl D Duplicar" at bounding box center [526, 241] width 73 height 13
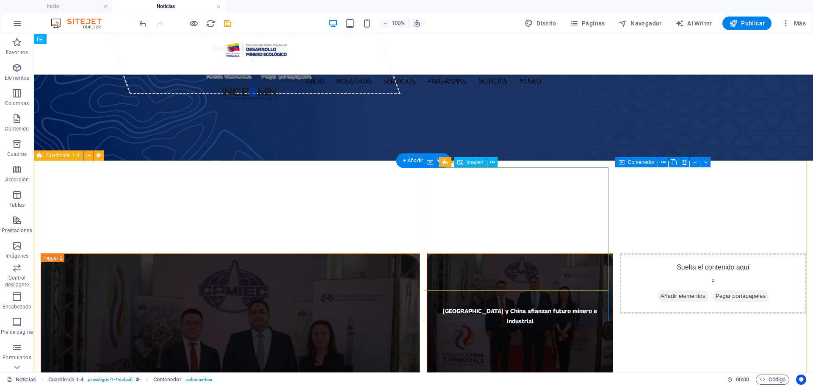
scroll to position [212, 0]
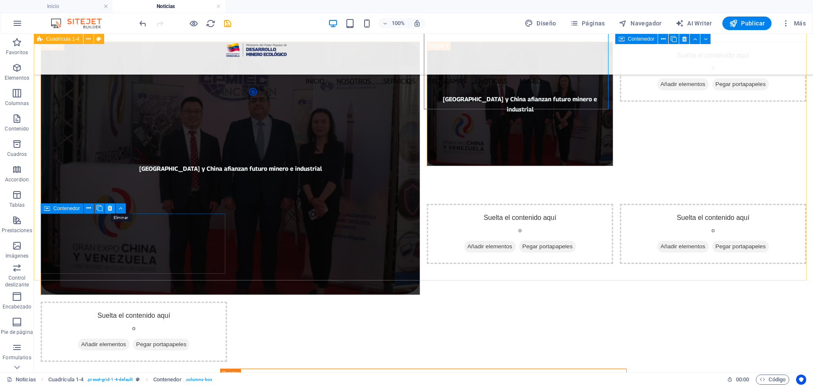
drag, startPoint x: 106, startPoint y: 208, endPoint x: 119, endPoint y: 177, distance: 33.3
click at [106, 208] on button at bounding box center [110, 208] width 10 height 10
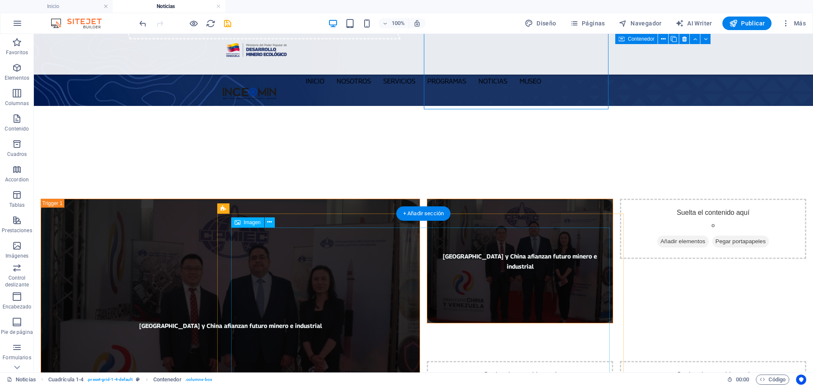
scroll to position [0, 0]
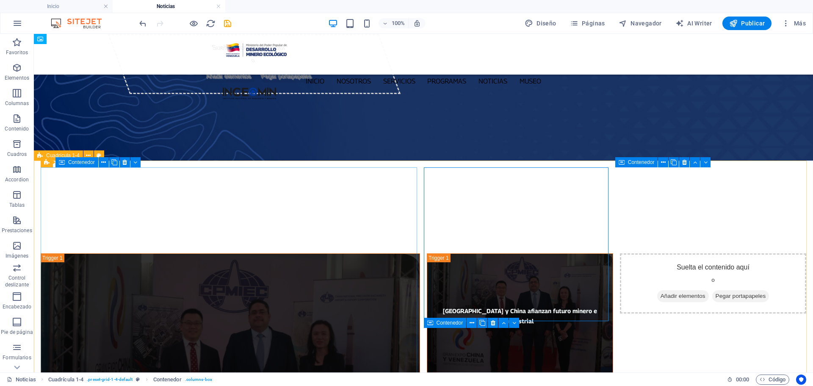
click at [69, 164] on span "Contenedor" at bounding box center [81, 162] width 27 height 5
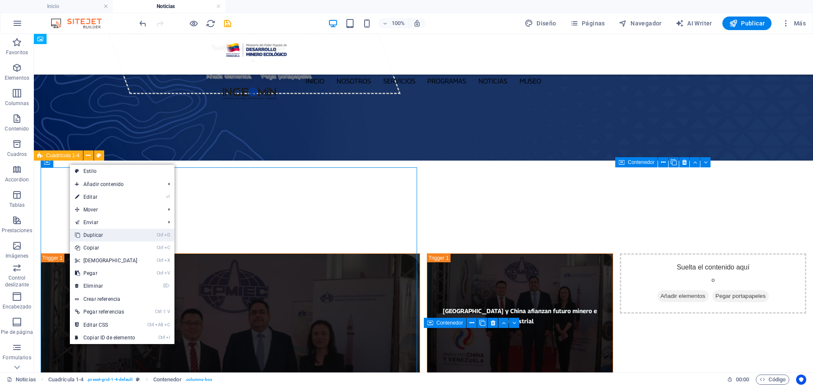
click at [110, 234] on link "Ctrl D Duplicar" at bounding box center [106, 235] width 73 height 13
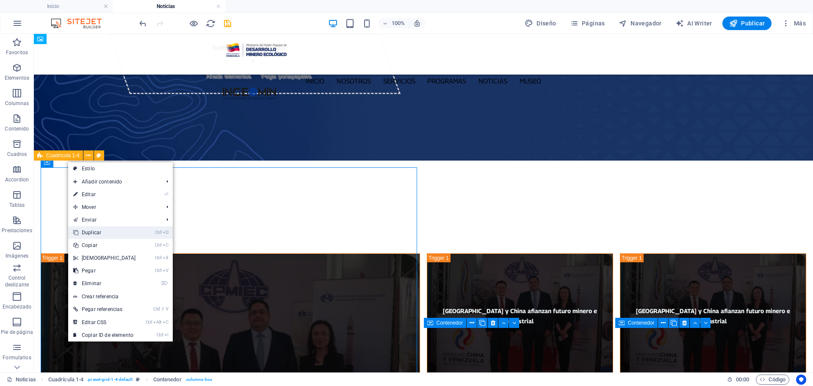
click at [99, 234] on link "Ctrl D Duplicar" at bounding box center [104, 232] width 73 height 13
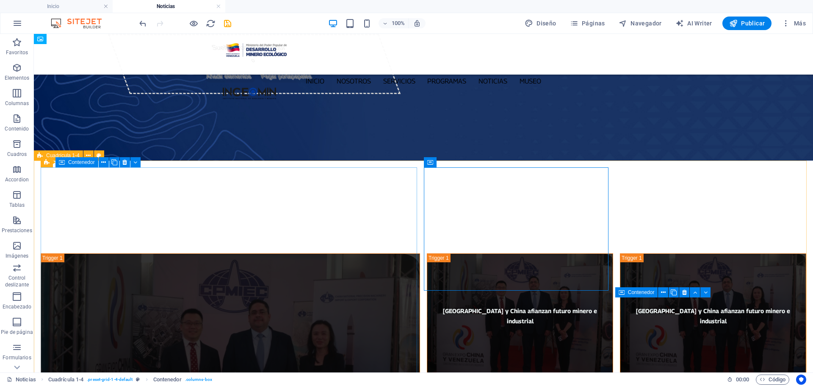
click at [66, 163] on div "Contenedor" at bounding box center [76, 162] width 43 height 10
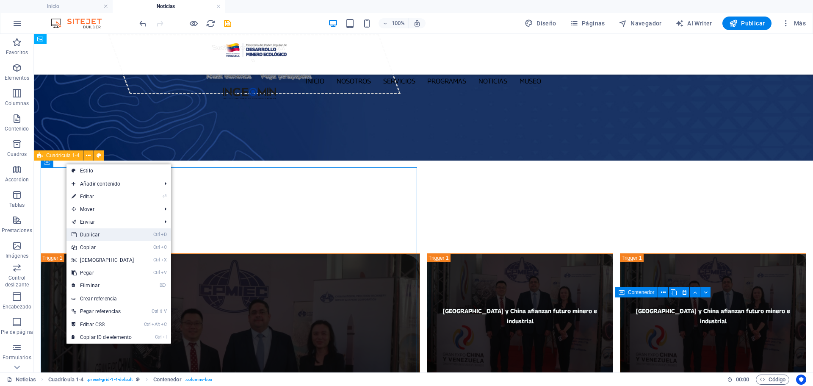
click at [97, 232] on link "Ctrl D Duplicar" at bounding box center [102, 234] width 73 height 13
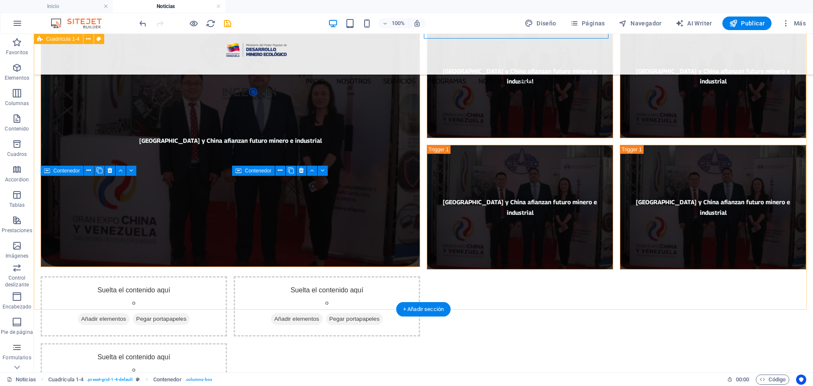
scroll to position [254, 0]
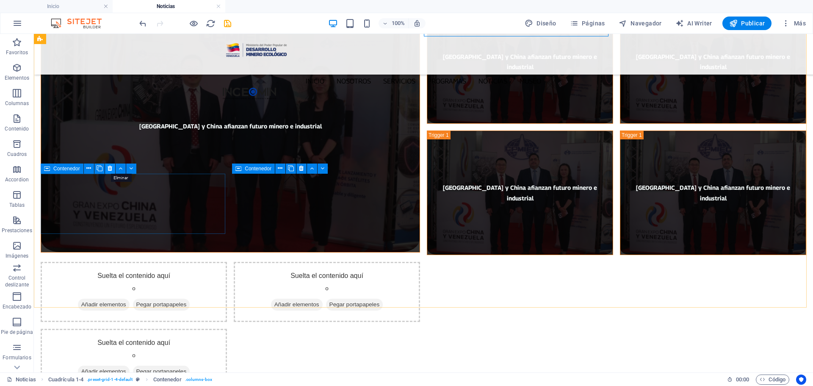
click at [110, 169] on icon at bounding box center [110, 168] width 5 height 9
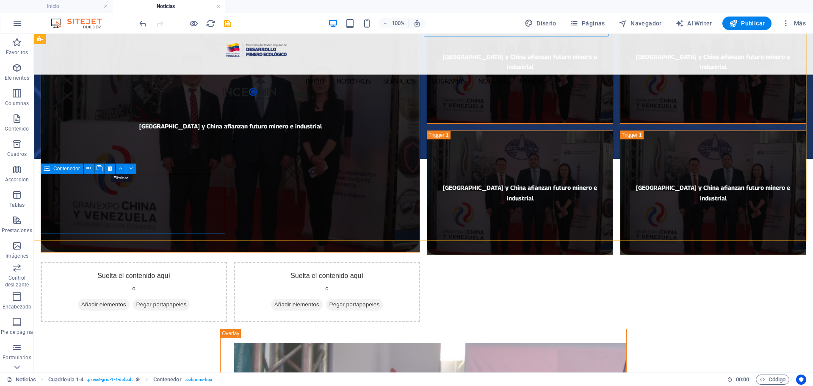
click at [110, 169] on icon at bounding box center [110, 168] width 5 height 9
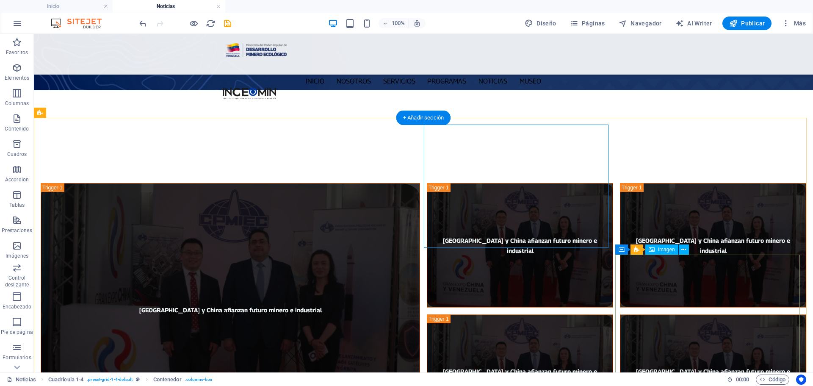
scroll to position [85, 0]
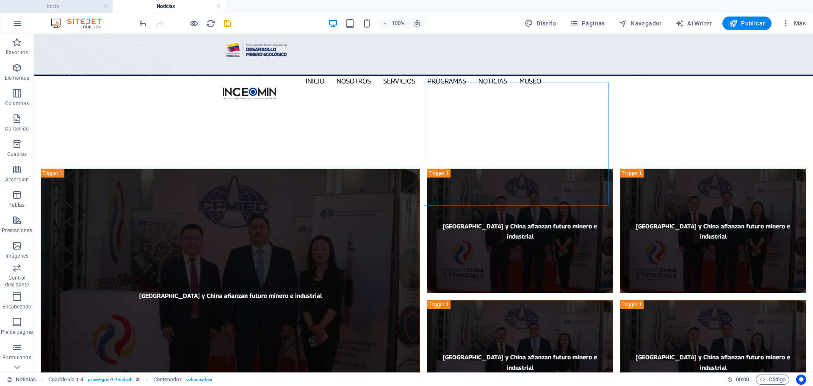
click at [72, 5] on h4 "Inicio" at bounding box center [56, 6] width 113 height 9
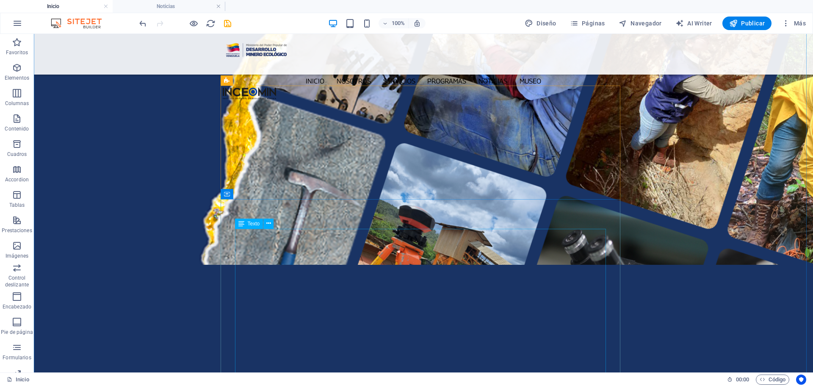
scroll to position [1397, 0]
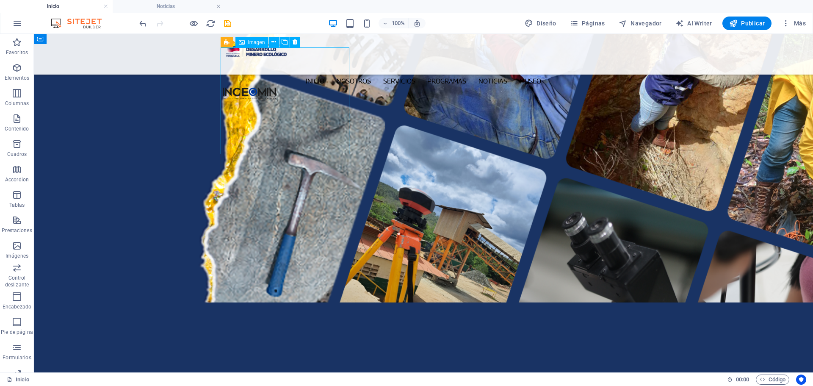
select select "px"
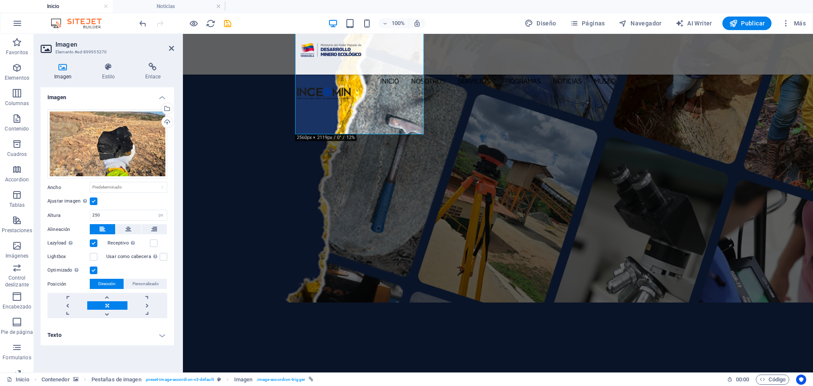
click at [161, 334] on h4 "Texto" at bounding box center [107, 335] width 133 height 20
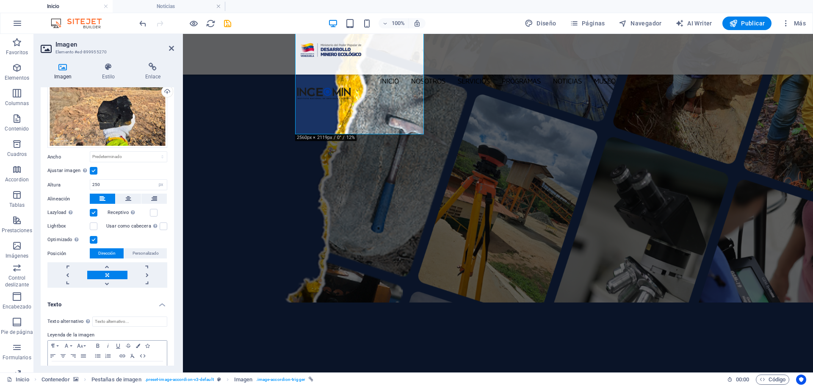
scroll to position [58, 0]
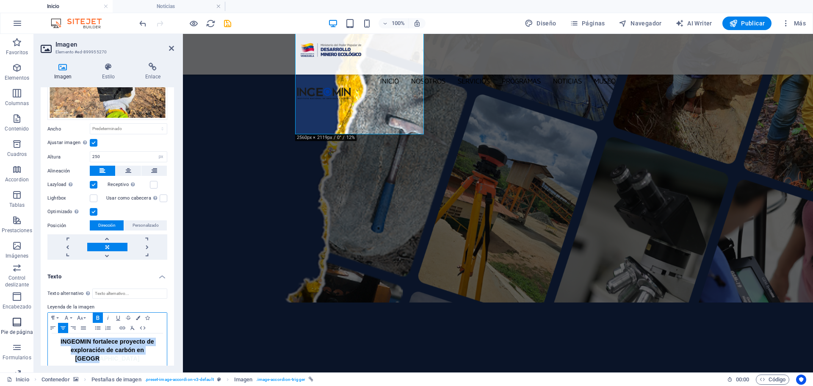
drag, startPoint x: 163, startPoint y: 350, endPoint x: 17, endPoint y: 325, distance: 147.8
click at [17, 325] on section "Favoritos Elementos Columnas Contenido Cuadros Accordion Tablas Prestaciones Im…" at bounding box center [406, 203] width 813 height 338
copy span "INGEOMIN fortalece proyecto de exploración de carbón en [GEOGRAPHIC_DATA]"
click at [182, 6] on h4 "Noticias" at bounding box center [169, 6] width 113 height 9
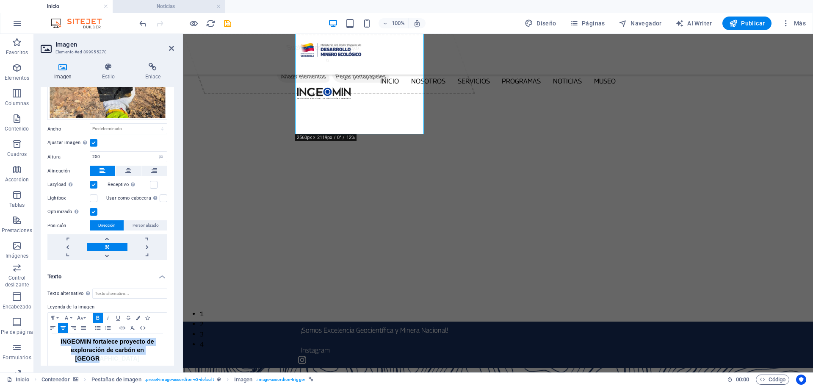
scroll to position [85, 0]
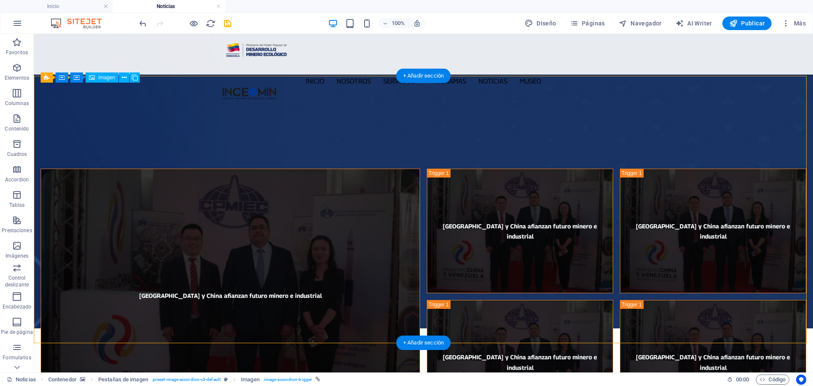
click at [291, 212] on figure "[GEOGRAPHIC_DATA] y China afianzan futuro minero e industrial" at bounding box center [230, 295] width 379 height 253
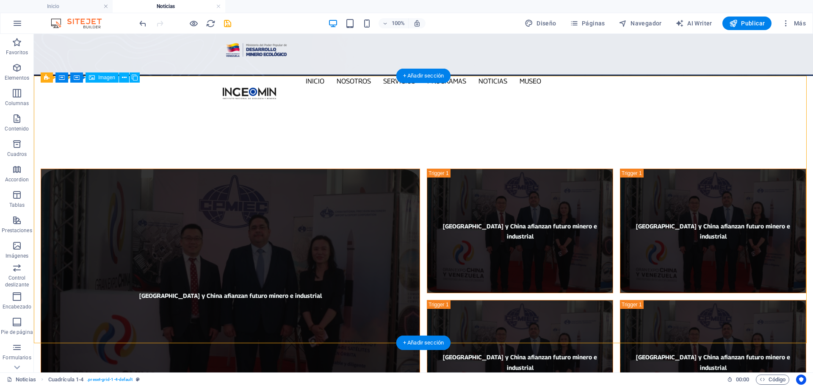
select select "%"
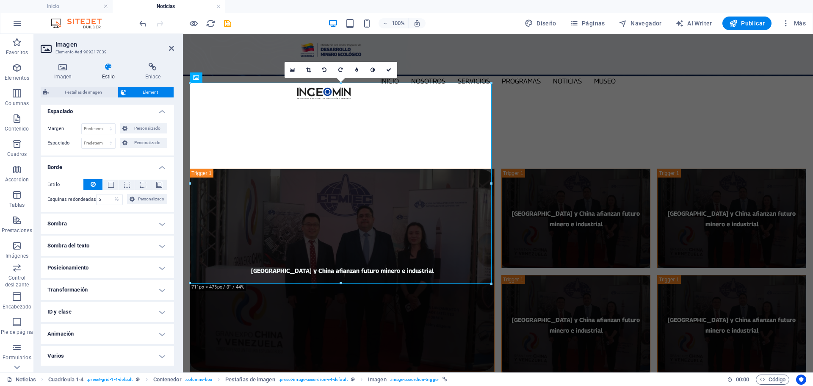
scroll to position [172, 0]
click at [65, 69] on icon at bounding box center [63, 67] width 44 height 8
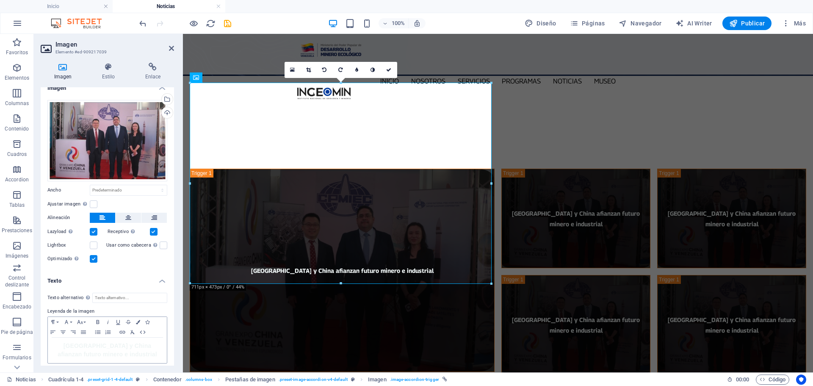
scroll to position [13, 0]
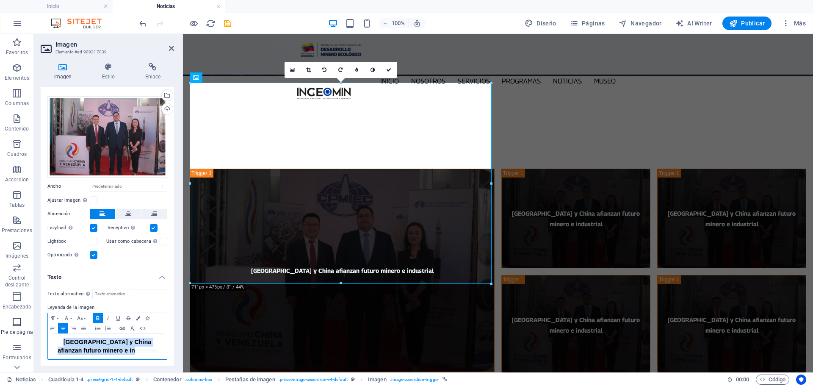
drag, startPoint x: 158, startPoint y: 353, endPoint x: 20, endPoint y: 332, distance: 139.7
click at [0, 0] on section "Favoritos Elementos Columnas Contenido Cuadros Accordion Tablas Prestaciones Im…" at bounding box center [0, 0] width 0 height 0
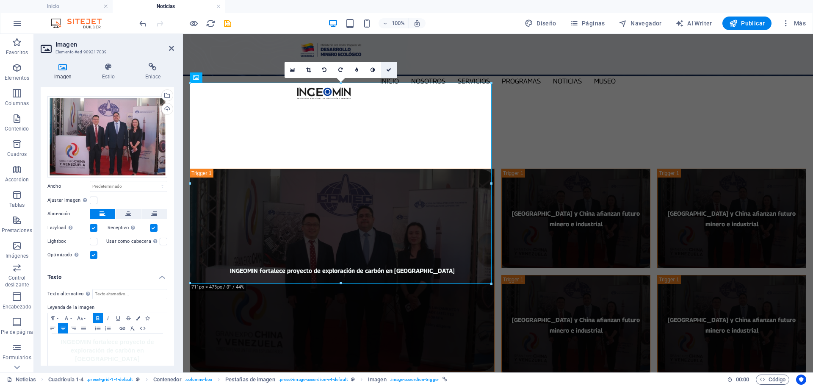
drag, startPoint x: 387, startPoint y: 69, endPoint x: 354, endPoint y: 35, distance: 48.5
click at [387, 69] on icon at bounding box center [388, 69] width 5 height 5
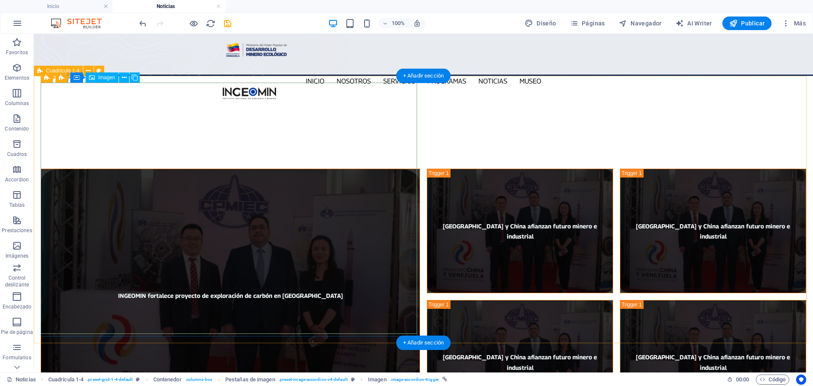
click at [298, 169] on figure "INGEOMIN fortalece proyecto de exploración de carbón en [GEOGRAPHIC_DATA]" at bounding box center [230, 295] width 379 height 253
select select "%"
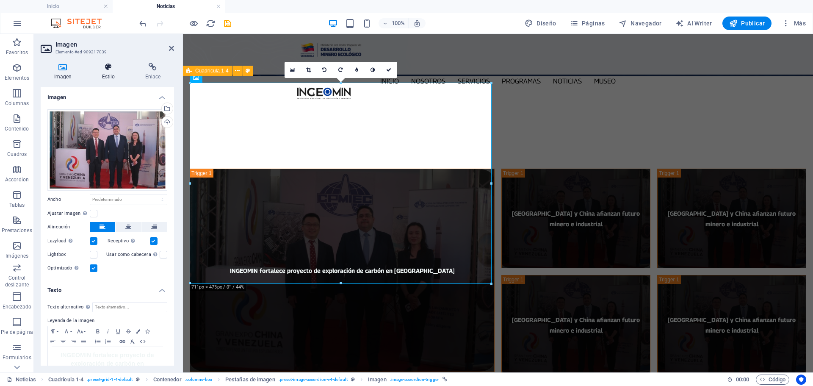
click at [108, 76] on h4 "Estilo" at bounding box center [109, 72] width 43 height 18
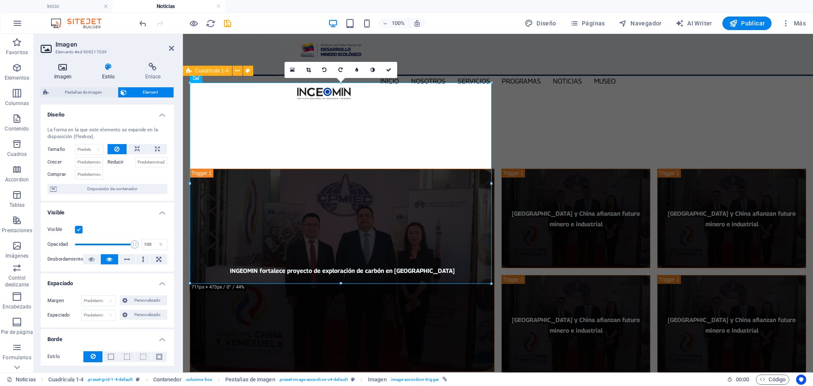
click at [57, 72] on h4 "Imagen" at bounding box center [65, 72] width 48 height 18
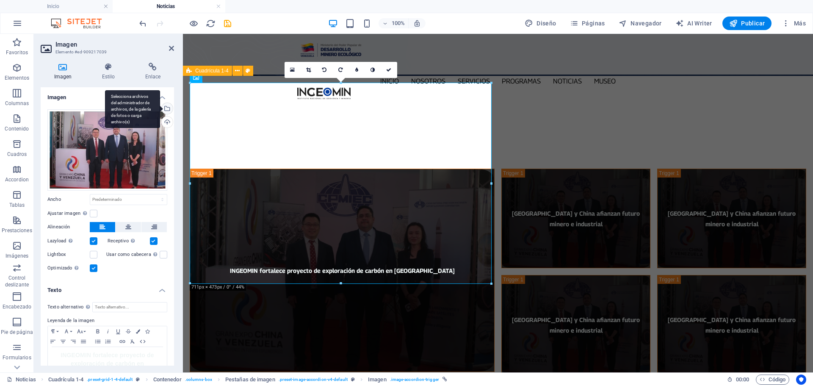
click at [166, 109] on div "Selecciona archivos del administrador de archivos, de la galería de fotos o car…" at bounding box center [166, 109] width 13 height 13
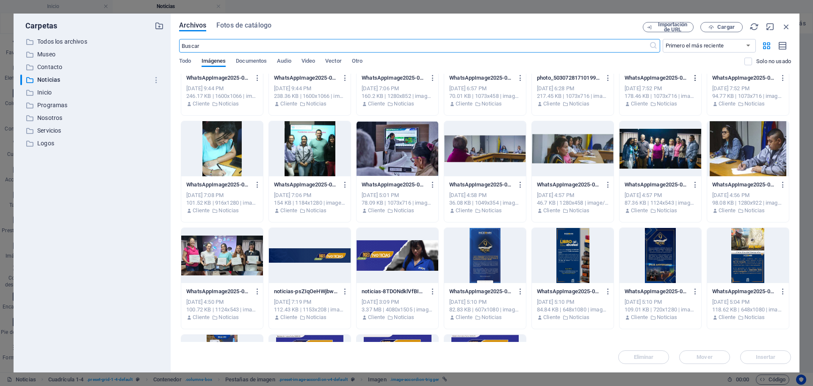
scroll to position [0, 0]
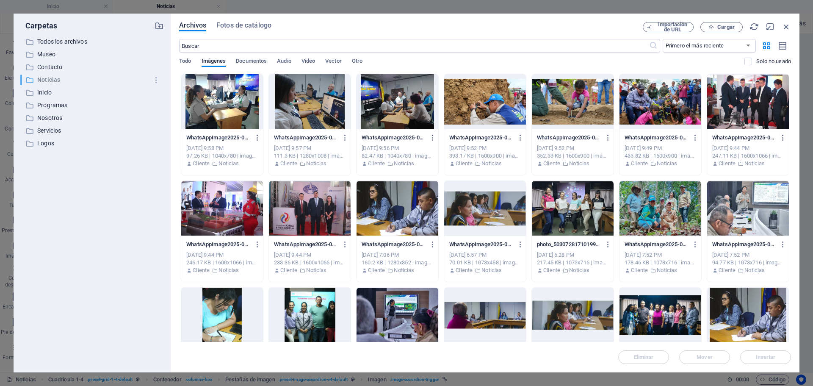
click at [58, 82] on p "Noticias" at bounding box center [92, 80] width 111 height 10
click at [56, 41] on p "Todos los archivos" at bounding box center [92, 42] width 111 height 10
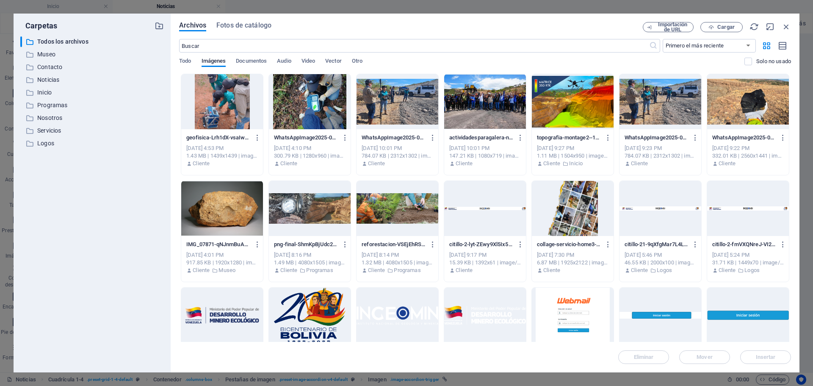
drag, startPoint x: 734, startPoint y: 94, endPoint x: 734, endPoint y: 99, distance: 5.1
click at [735, 94] on div at bounding box center [748, 101] width 82 height 55
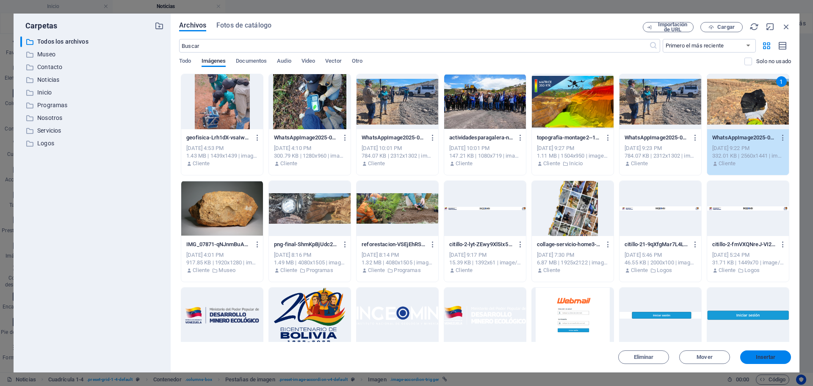
click at [783, 356] on span "Insertar" at bounding box center [765, 356] width 44 height 5
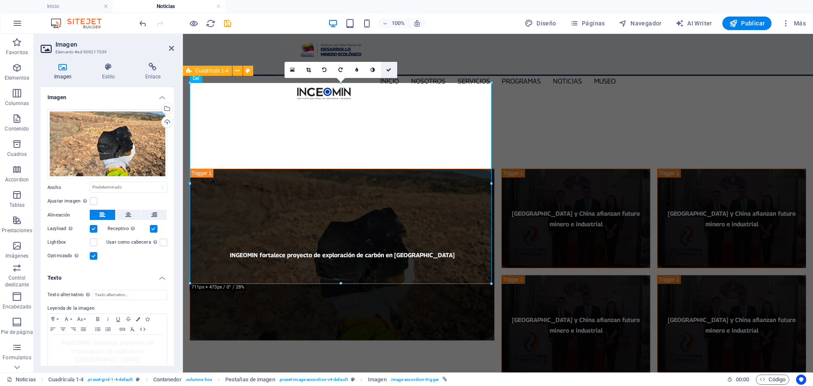
click at [387, 70] on icon at bounding box center [388, 69] width 5 height 5
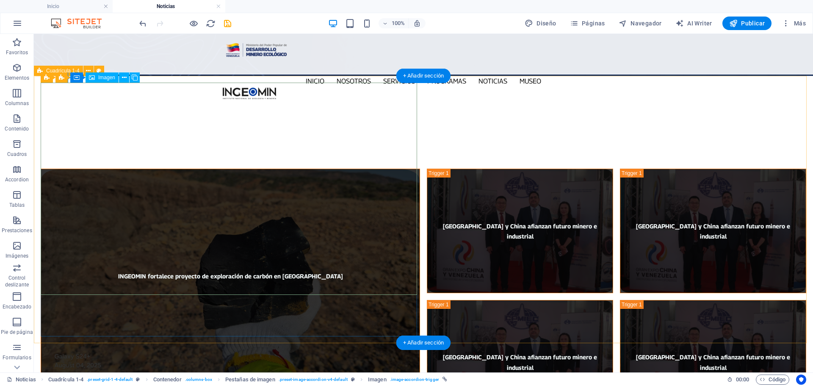
click at [139, 169] on figure "INGEOMIN fortalece proyecto de exploración de carbón en [GEOGRAPHIC_DATA]" at bounding box center [230, 276] width 379 height 214
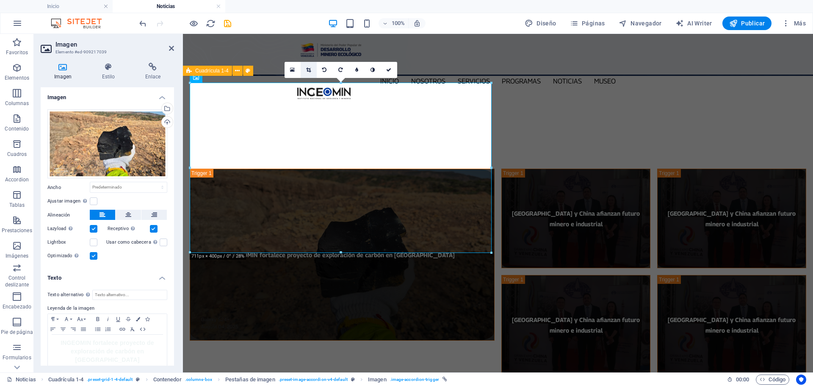
click at [309, 68] on icon at bounding box center [308, 69] width 5 height 5
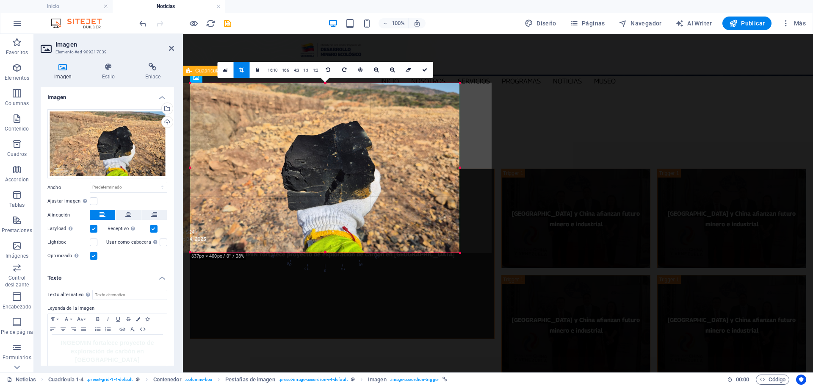
drag, startPoint x: 191, startPoint y: 168, endPoint x: 223, endPoint y: 170, distance: 31.8
click at [223, 170] on div "180 170 160 150 140 130 120 110 100 90 80 70 60 50 40 30 20 10 0 -10 -20 -30 -4…" at bounding box center [325, 167] width 270 height 169
click at [426, 69] on icon at bounding box center [424, 69] width 5 height 5
type input "636"
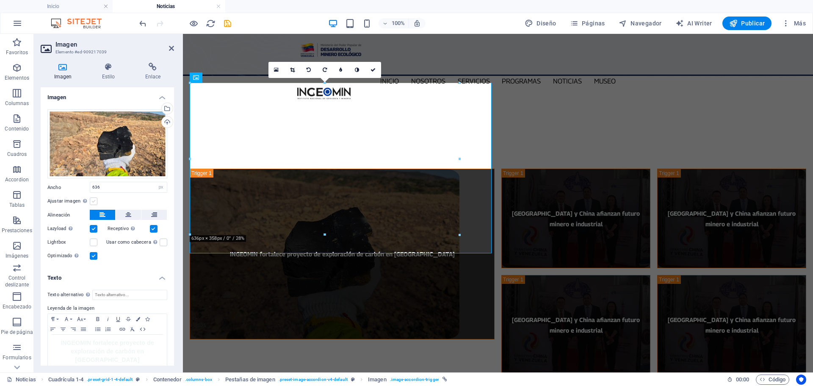
click at [96, 198] on label at bounding box center [94, 201] width 8 height 8
click at [0, 0] on input "Ajustar imagen Ajustar imagen automáticamente a un ancho y alto fijo" at bounding box center [0, 0] width 0 height 0
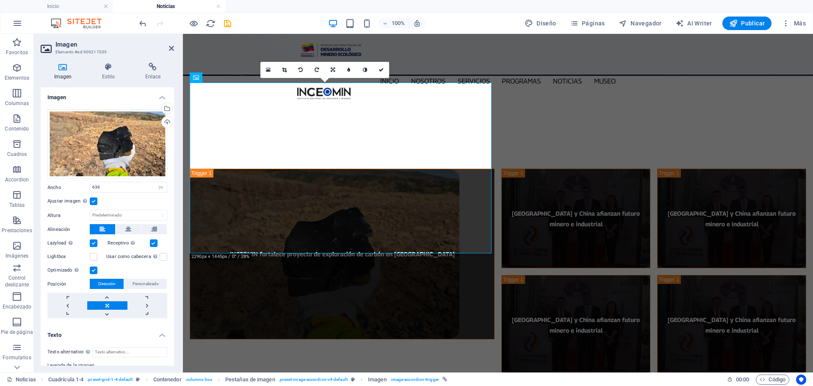
click at [94, 199] on label at bounding box center [94, 201] width 8 height 8
click at [0, 0] on input "Ajustar imagen Ajustar imagen automáticamente a un ancho y alto fijo" at bounding box center [0, 0] width 0 height 0
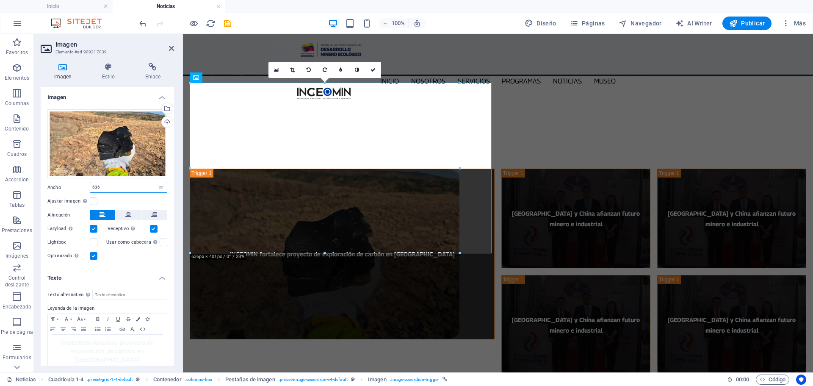
click at [136, 182] on input "636" at bounding box center [128, 187] width 77 height 10
click at [159, 186] on select "Predeterminado automático px rem % em vh vw" at bounding box center [161, 187] width 12 height 10
select select "auto"
click at [155, 182] on select "Predeterminado automático px rem % em vh vw" at bounding box center [161, 187] width 12 height 10
select select "DISABLED_OPTION_VALUE"
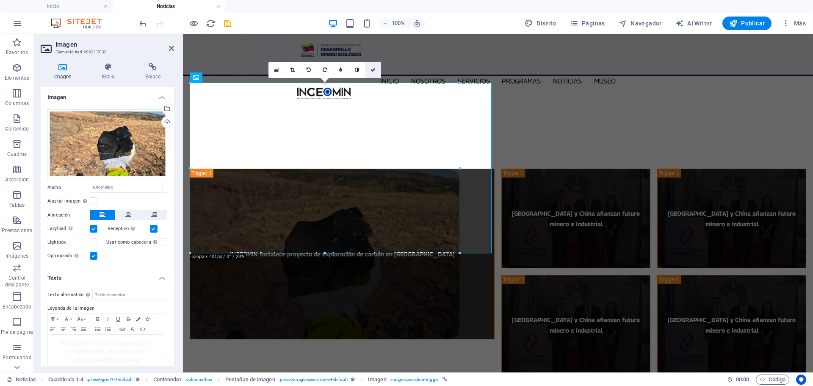
click at [374, 69] on icon at bounding box center [372, 69] width 5 height 5
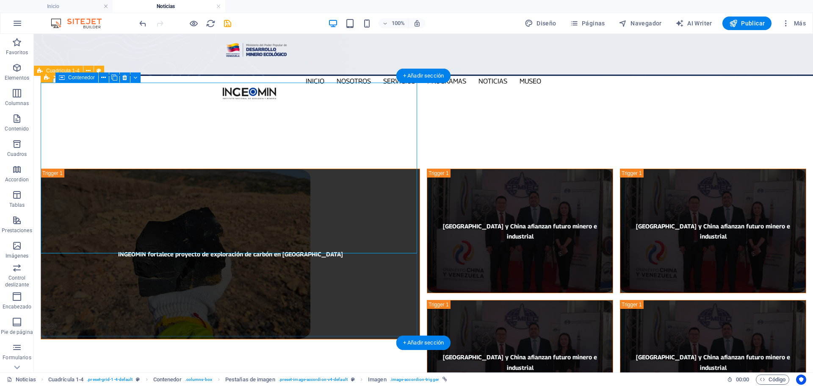
click at [305, 301] on div "INGEOMIN fortalece proyecto de exploración de carbón en [GEOGRAPHIC_DATA]" at bounding box center [230, 296] width 379 height 255
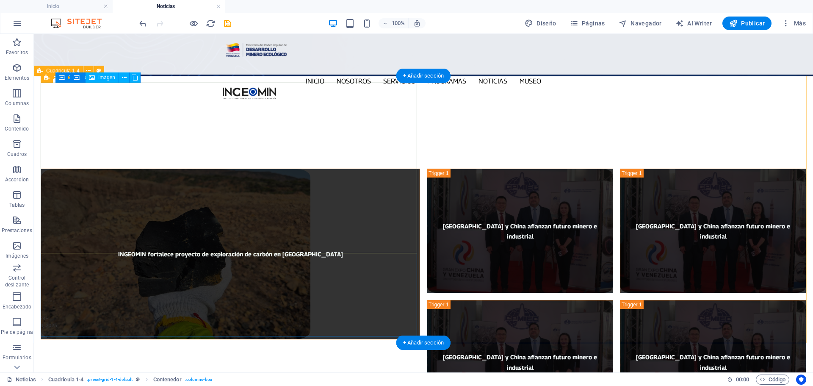
click at [271, 192] on figure "INGEOMIN fortalece proyecto de exploración de carbón en [GEOGRAPHIC_DATA]" at bounding box center [230, 254] width 379 height 171
click at [271, 191] on figure "INGEOMIN fortalece proyecto de exploración de carbón en [GEOGRAPHIC_DATA]" at bounding box center [230, 254] width 379 height 171
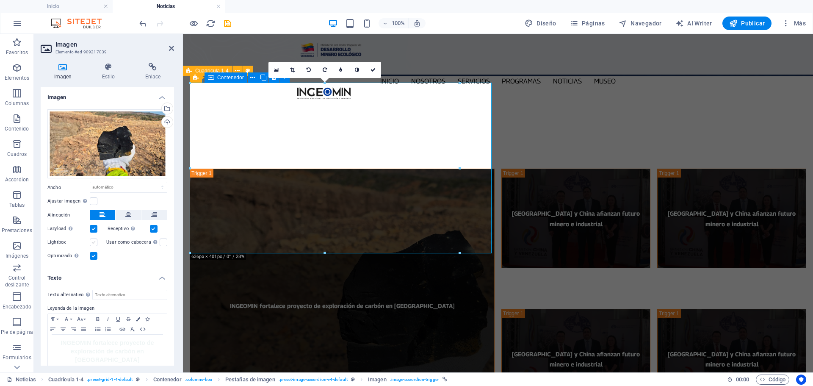
click at [93, 238] on label at bounding box center [94, 242] width 8 height 8
click at [0, 0] on input "Lightbox" at bounding box center [0, 0] width 0 height 0
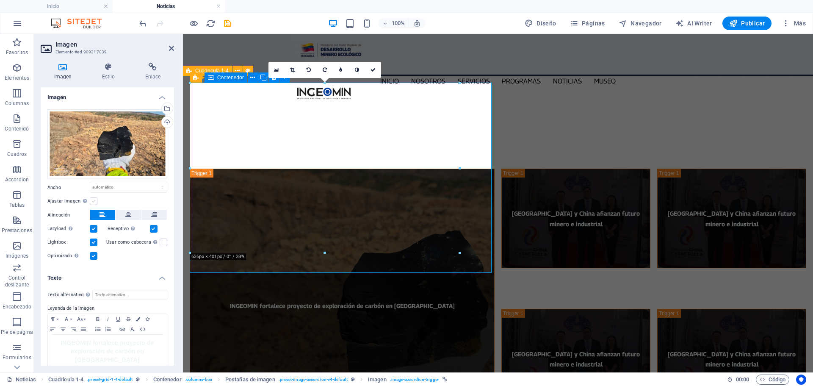
click at [96, 202] on label at bounding box center [94, 201] width 8 height 8
click at [0, 0] on input "Ajustar imagen Ajustar imagen automáticamente a un ancho y alto fijo" at bounding box center [0, 0] width 0 height 0
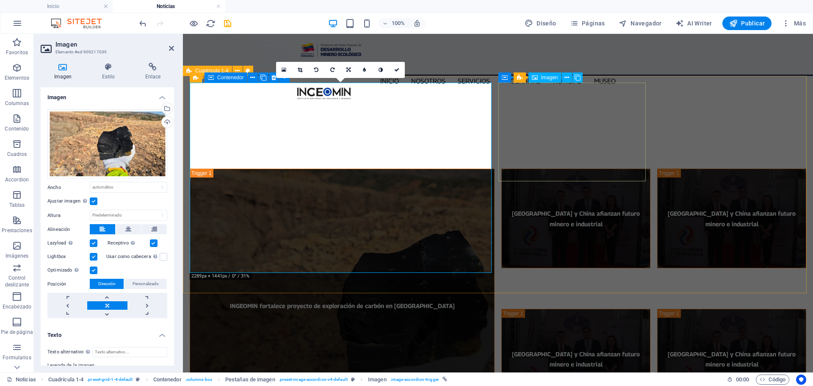
click at [591, 169] on figure "[GEOGRAPHIC_DATA] y China afianzan futuro minero e industrial" at bounding box center [575, 218] width 149 height 99
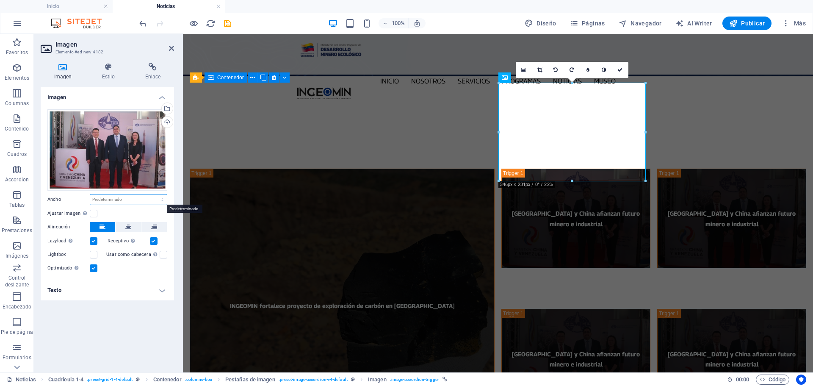
click at [134, 201] on select "Predeterminado automático px rem % em vh vw" at bounding box center [128, 199] width 77 height 10
select select "rem"
click at [155, 194] on select "Predeterminado automático px rem % em vh vw" at bounding box center [128, 199] width 77 height 10
type input "21.625"
click at [149, 201] on input "21.625" at bounding box center [128, 199] width 77 height 10
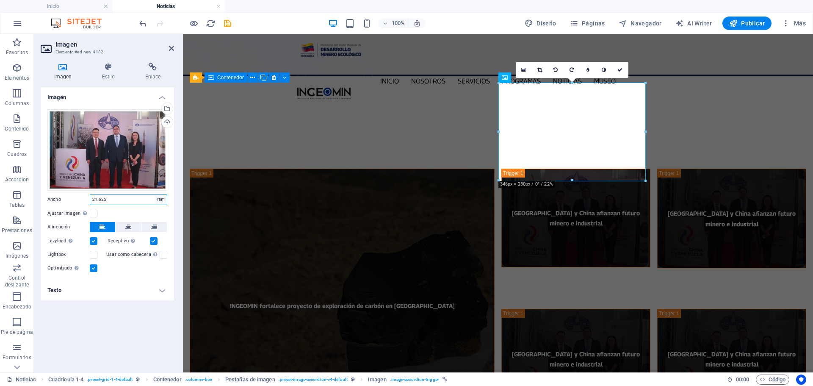
click at [165, 201] on select "Predeterminado automático px rem % em vh vw" at bounding box center [161, 199] width 12 height 10
select select "px"
click at [155, 194] on select "Predeterminado automático px rem % em vh vw" at bounding box center [161, 199] width 12 height 10
type input "346"
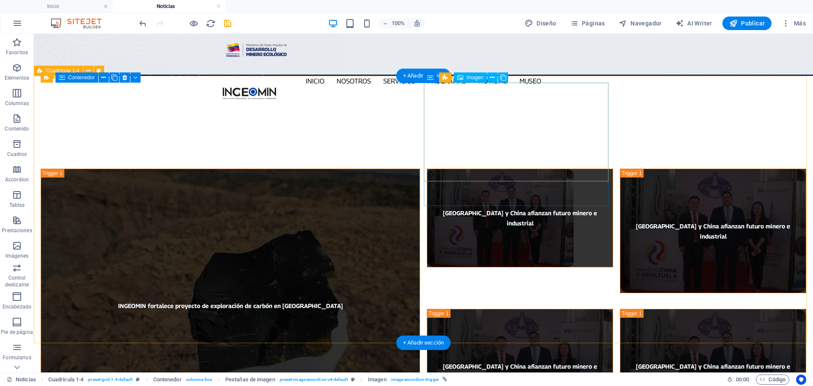
click at [503, 169] on figure "[GEOGRAPHIC_DATA] y China afianzan futuro minero e industrial" at bounding box center [520, 218] width 186 height 98
click at [539, 169] on figure "[GEOGRAPHIC_DATA] y China afianzan futuro minero e industrial" at bounding box center [520, 218] width 186 height 98
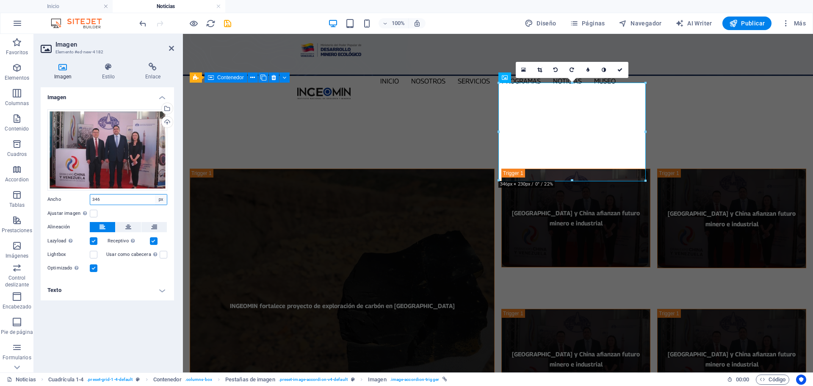
click at [158, 196] on select "Predeterminado automático px rem % em vh vw" at bounding box center [161, 199] width 12 height 10
select select "default"
click at [155, 194] on select "Predeterminado automático px rem % em vh vw" at bounding box center [161, 199] width 12 height 10
select select "DISABLED_OPTION_VALUE"
drag, startPoint x: 619, startPoint y: 70, endPoint x: 587, endPoint y: 36, distance: 47.0
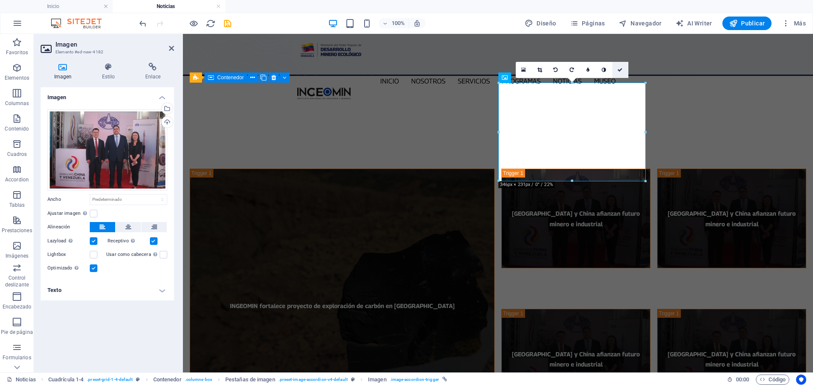
click at [619, 70] on icon at bounding box center [619, 69] width 5 height 5
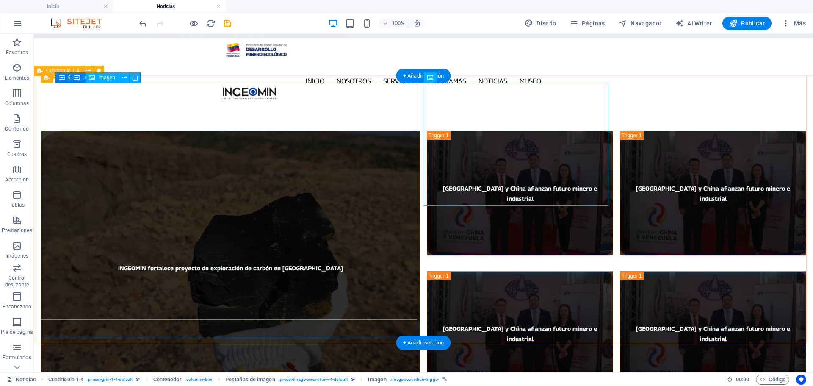
scroll to position [127, 0]
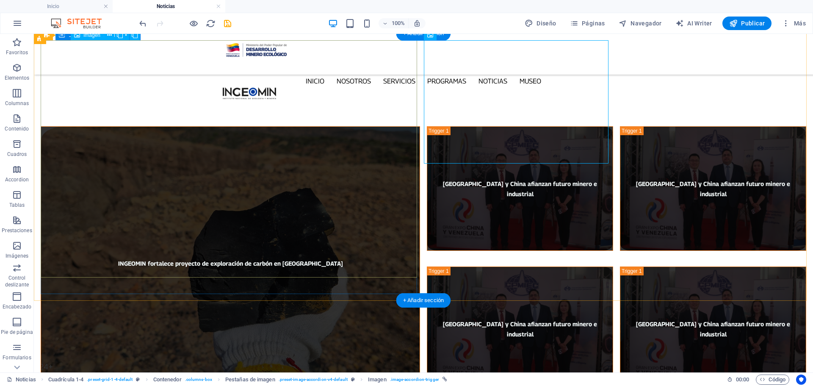
click at [338, 250] on figure "INGEOMIN fortalece proyecto de exploración de carbón en [GEOGRAPHIC_DATA]" at bounding box center [230, 263] width 379 height 274
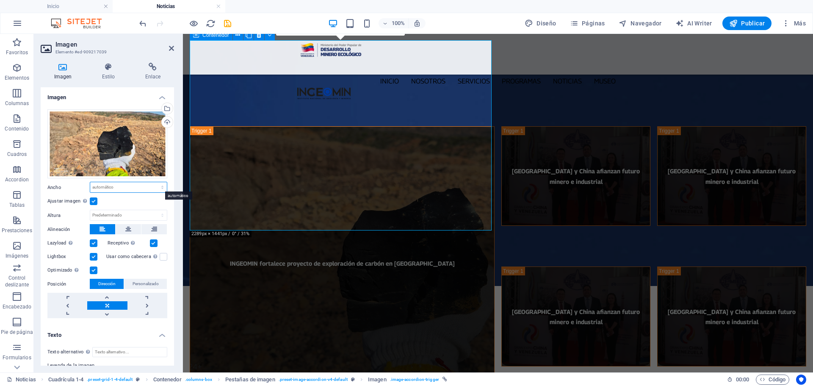
click at [131, 185] on select "Predeterminado automático px rem % em vh vw" at bounding box center [128, 187] width 77 height 10
select select "px"
click at [153, 182] on select "Predeterminado automático px rem % em vh vw" at bounding box center [128, 187] width 77 height 10
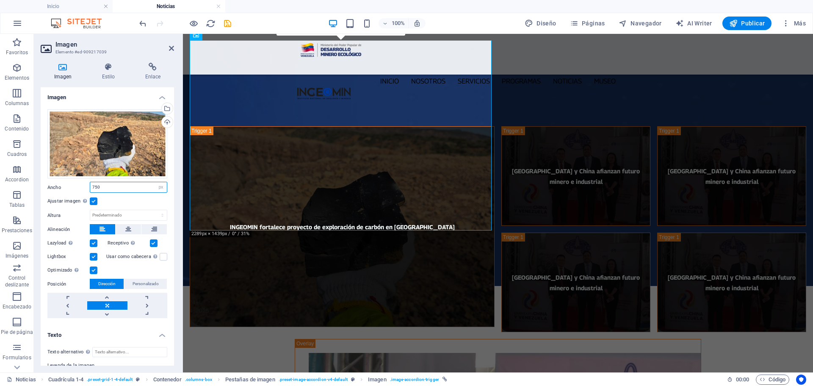
type input "750"
click at [90, 199] on label at bounding box center [94, 201] width 8 height 8
click at [0, 0] on input "Ajustar imagen Ajustar imagen automáticamente a un ancho y alto fijo" at bounding box center [0, 0] width 0 height 0
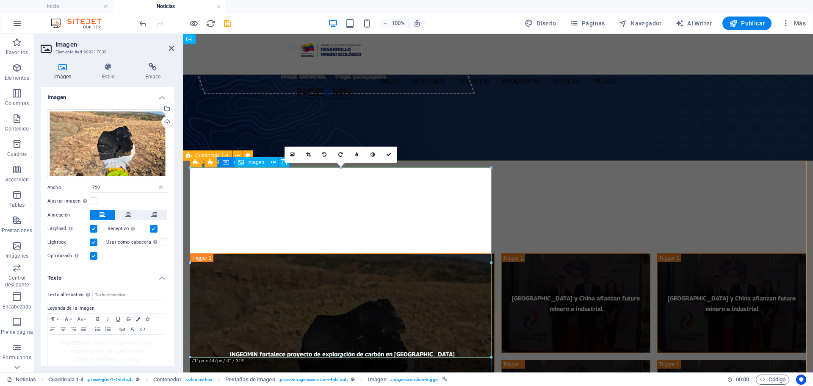
scroll to position [42, 0]
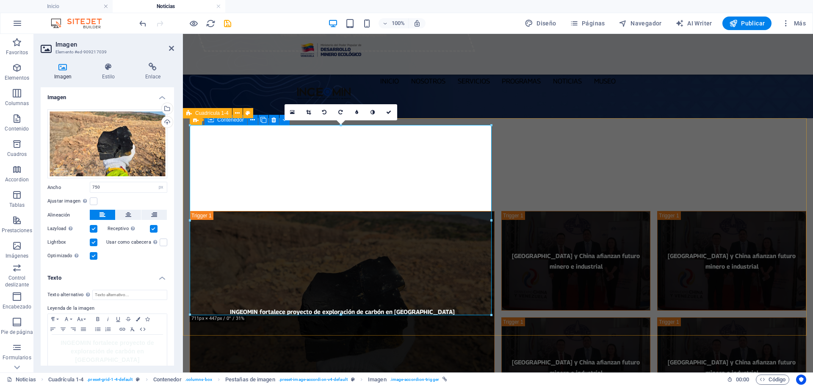
click at [488, 325] on div "INGEOMIN fortalece proyecto de exploración de carbón en [GEOGRAPHIC_DATA] [GEOG…" at bounding box center [498, 313] width 630 height 219
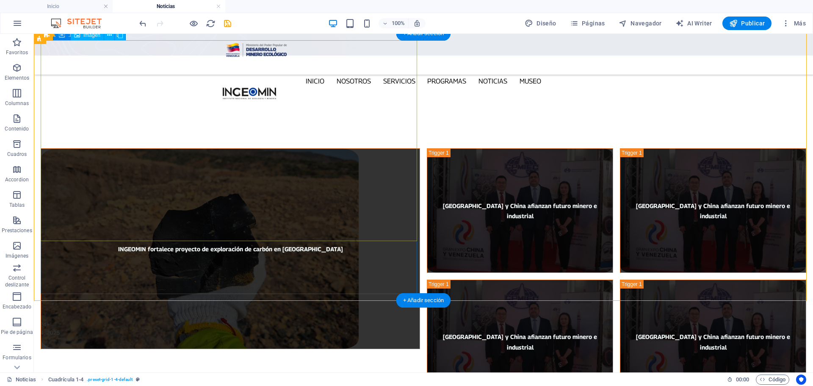
scroll to position [127, 0]
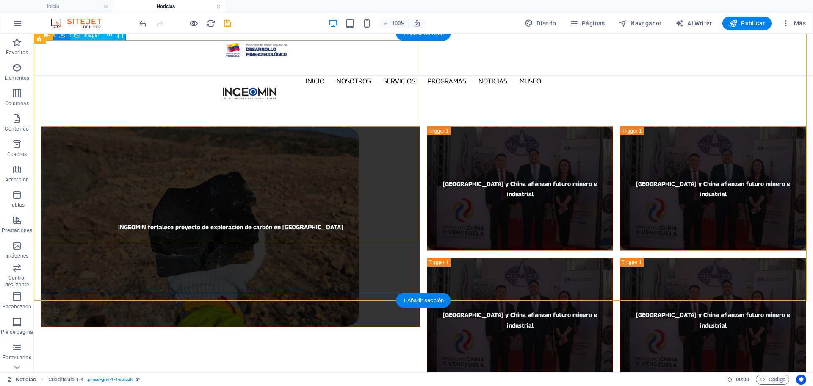
click at [317, 237] on figure "INGEOMIN fortalece proyecto de exploración de carbón en [GEOGRAPHIC_DATA]" at bounding box center [230, 226] width 379 height 201
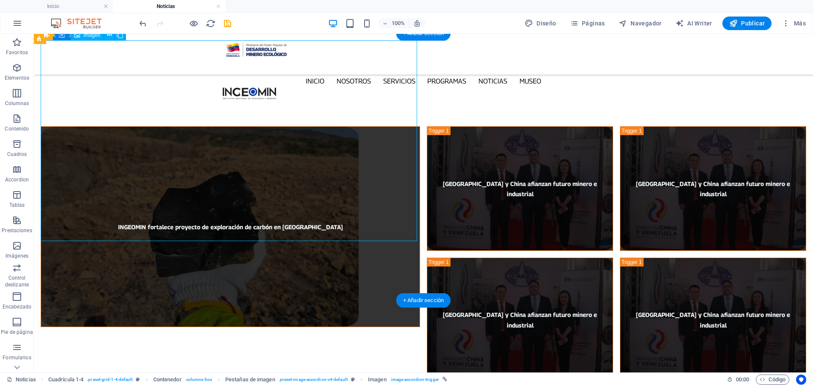
click at [317, 237] on figure "INGEOMIN fortalece proyecto de exploración de carbón en [GEOGRAPHIC_DATA]" at bounding box center [230, 226] width 379 height 201
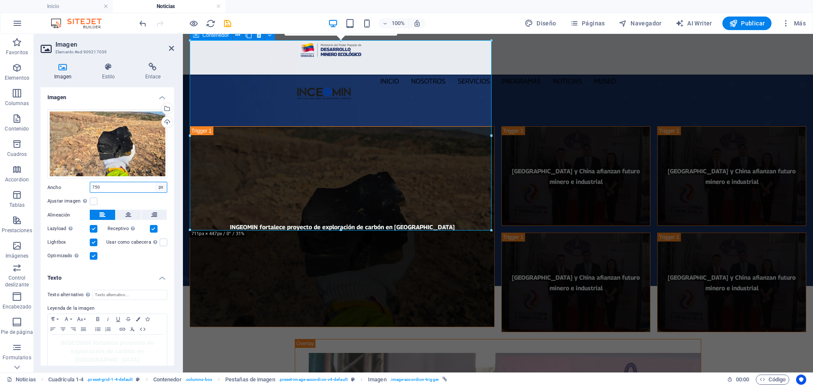
click at [163, 188] on select "Predeterminado automático px rem % em vh vw" at bounding box center [161, 187] width 12 height 10
select select "default"
click at [155, 182] on select "Predeterminado automático px rem % em vh vw" at bounding box center [161, 187] width 12 height 10
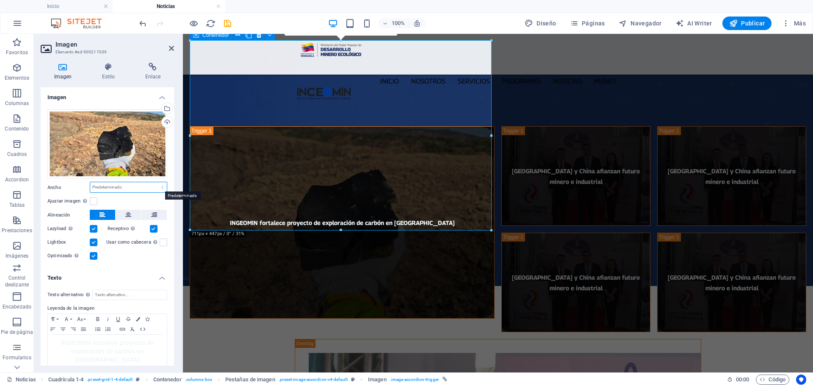
click at [160, 185] on select "Predeterminado automático px rem % em vh vw" at bounding box center [128, 187] width 77 height 10
click at [90, 182] on select "Predeterminado automático px rem % em vh vw" at bounding box center [128, 187] width 77 height 10
select select "DISABLED_OPTION_VALUE"
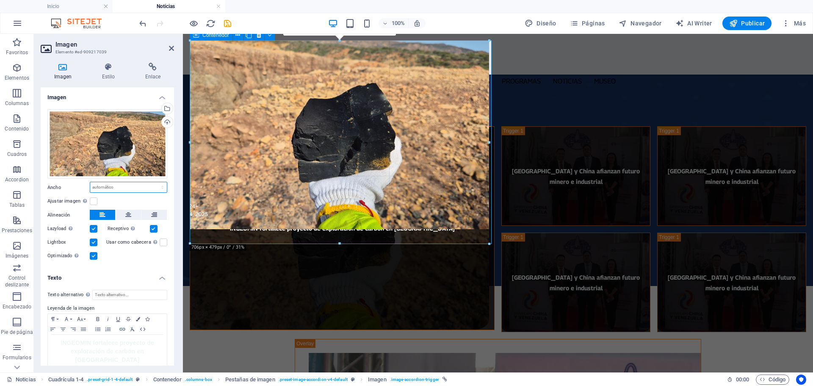
drag, startPoint x: 340, startPoint y: 230, endPoint x: 342, endPoint y: 244, distance: 13.6
type input "706"
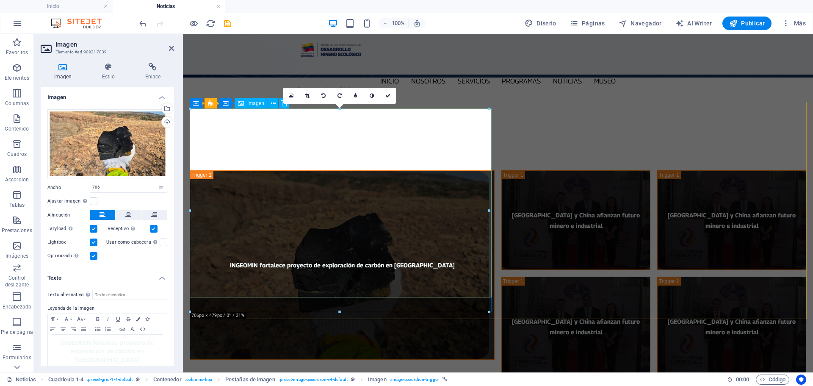
scroll to position [85, 0]
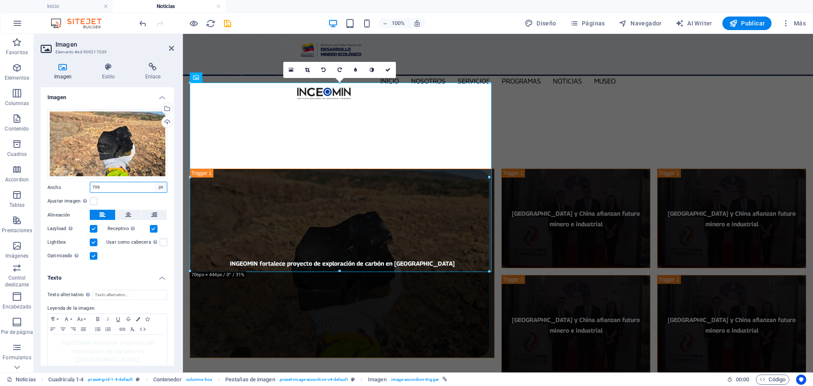
click at [160, 186] on select "Predeterminado automático px rem % em vh vw" at bounding box center [161, 187] width 12 height 10
select select "auto"
click at [155, 182] on select "Predeterminado automático px rem % em vh vw" at bounding box center [161, 187] width 12 height 10
select select "DISABLED_OPTION_VALUE"
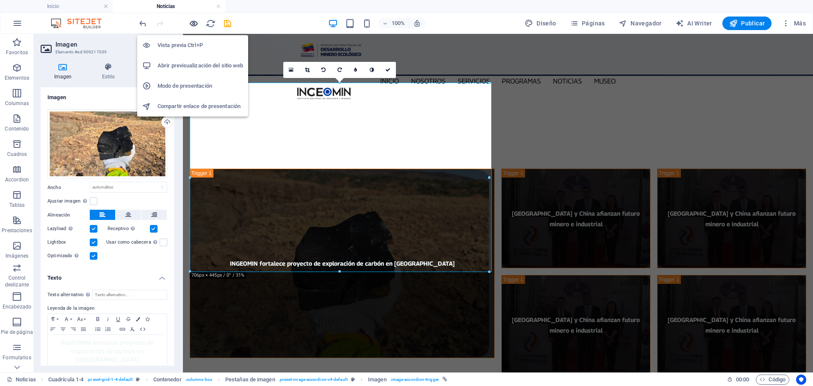
click at [191, 24] on icon "button" at bounding box center [194, 24] width 10 height 10
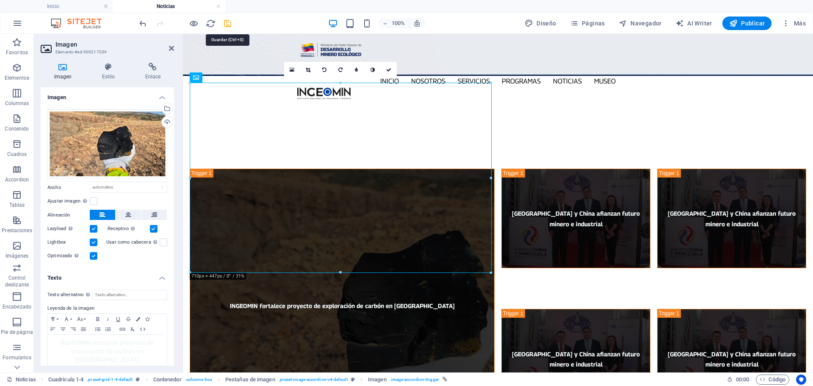
click at [231, 26] on icon "save" at bounding box center [228, 24] width 10 height 10
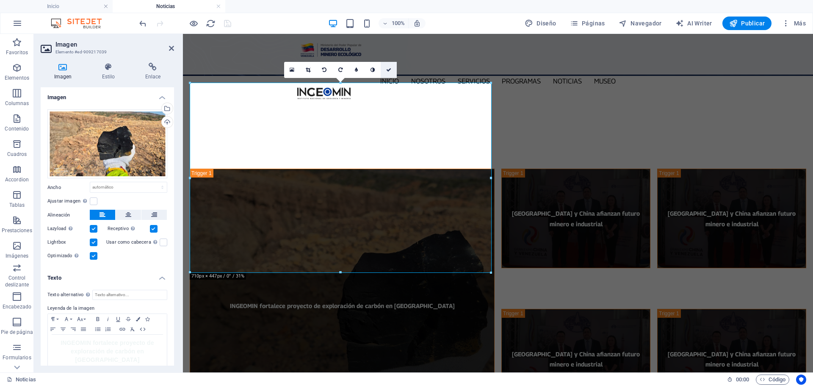
click at [387, 69] on icon at bounding box center [388, 69] width 5 height 5
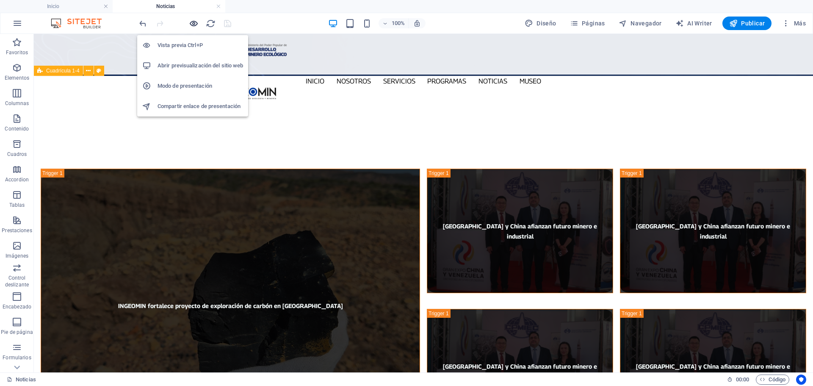
click at [195, 26] on icon "button" at bounding box center [194, 24] width 10 height 10
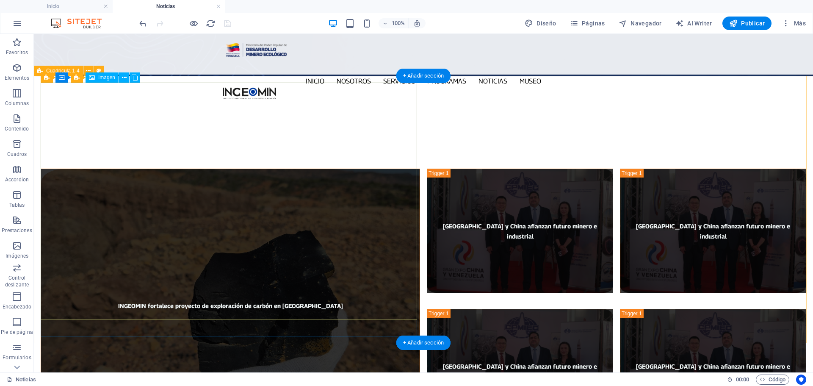
click at [320, 171] on figure "INGEOMIN fortalece proyecto de exploración de carbón en [GEOGRAPHIC_DATA]" at bounding box center [230, 306] width 379 height 274
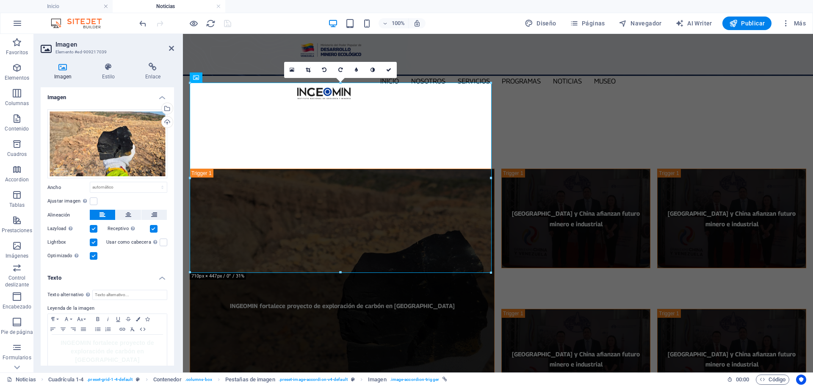
click at [306, 71] on icon at bounding box center [308, 69] width 5 height 5
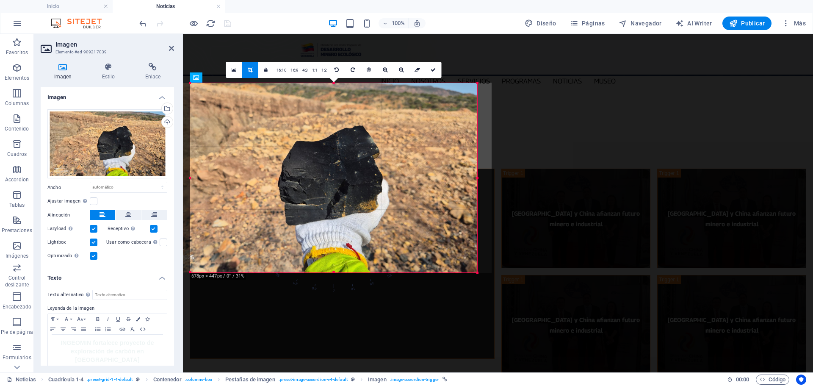
drag, startPoint x: 191, startPoint y: 178, endPoint x: 204, endPoint y: 176, distance: 14.2
click at [204, 176] on div "180 170 160 150 140 130 120 110 100 90 80 70 60 50 40 30 20 10 0 -10 -20 -30 -4…" at bounding box center [333, 177] width 287 height 189
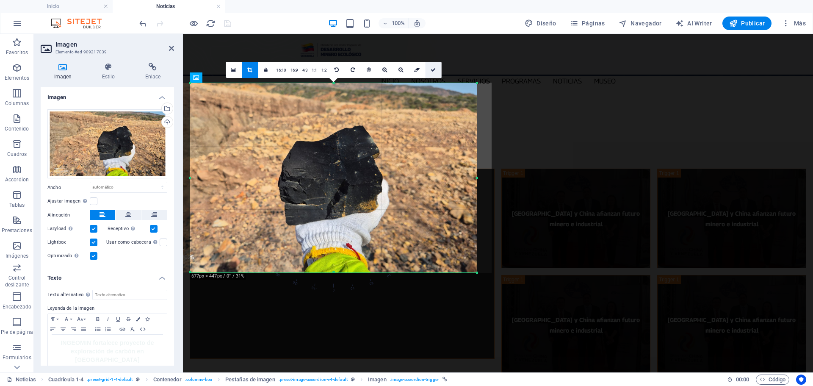
drag, startPoint x: 434, startPoint y: 73, endPoint x: 253, endPoint y: 38, distance: 184.6
click at [434, 73] on link at bounding box center [433, 70] width 16 height 16
type input "676"
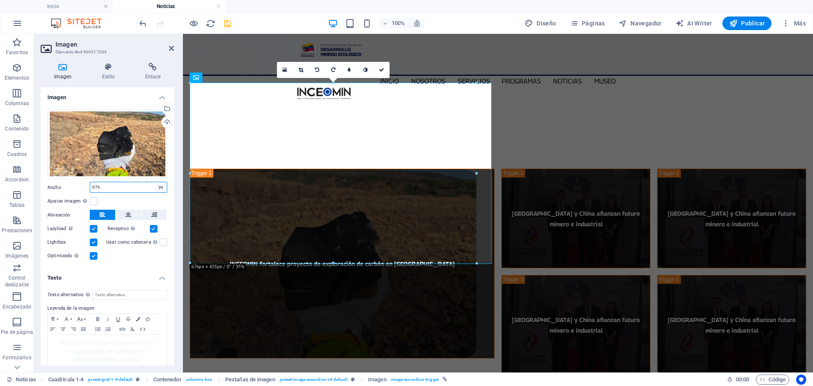
click at [157, 185] on select "Predeterminado automático px rem % em vh vw" at bounding box center [161, 187] width 12 height 10
select select "auto"
click at [155, 182] on select "Predeterminado automático px rem % em vh vw" at bounding box center [161, 187] width 12 height 10
select select "DISABLED_OPTION_VALUE"
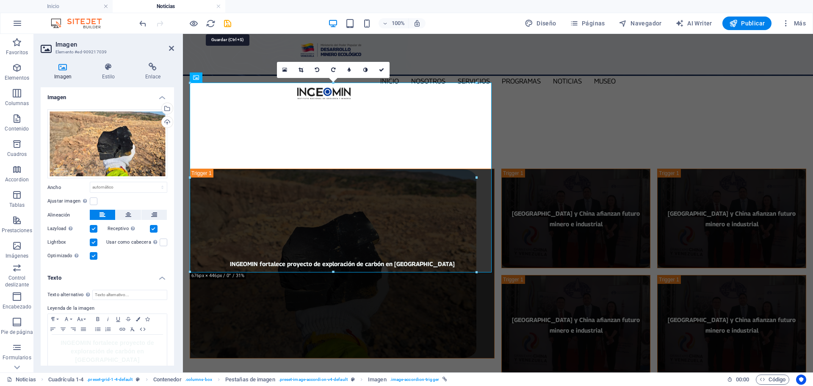
click at [225, 27] on icon "save" at bounding box center [228, 24] width 10 height 10
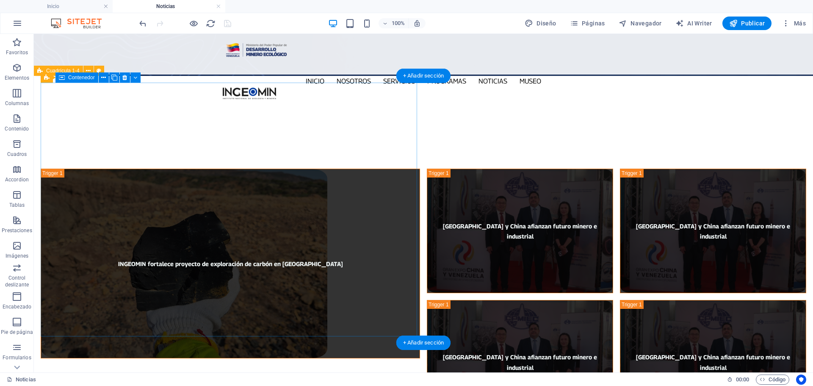
click at [410, 313] on div "INGEOMIN fortalece proyecto de exploración de carbón en [GEOGRAPHIC_DATA]" at bounding box center [230, 296] width 379 height 255
click at [422, 162] on div "INGEOMIN fortalece proyecto de exploración de carbón en [GEOGRAPHIC_DATA] [GEOG…" at bounding box center [423, 296] width 779 height 269
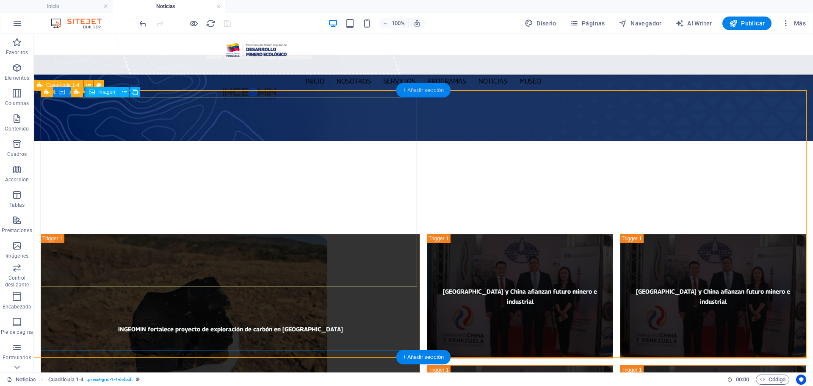
scroll to position [0, 0]
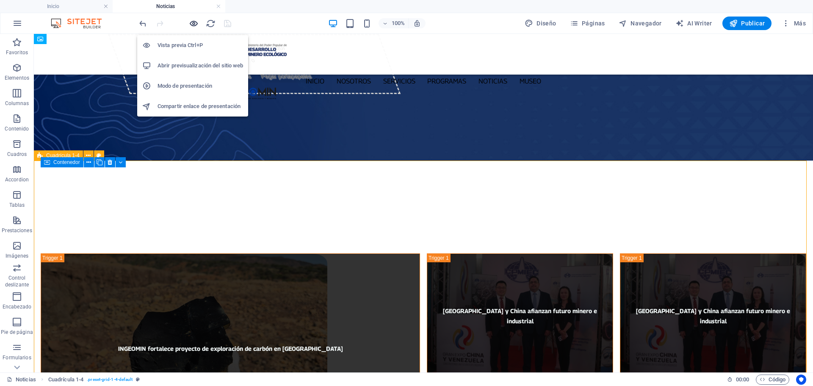
click at [198, 22] on icon "button" at bounding box center [194, 24] width 10 height 10
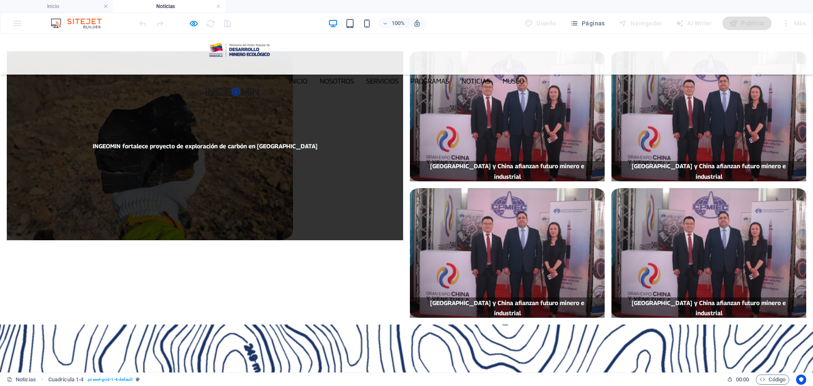
scroll to position [42, 0]
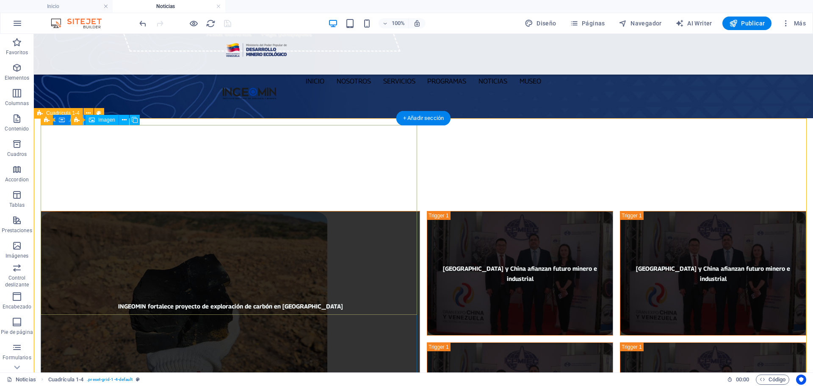
click at [336, 211] on figure "INGEOMIN fortalece proyecto de exploración de carbón en [GEOGRAPHIC_DATA]" at bounding box center [230, 306] width 379 height 190
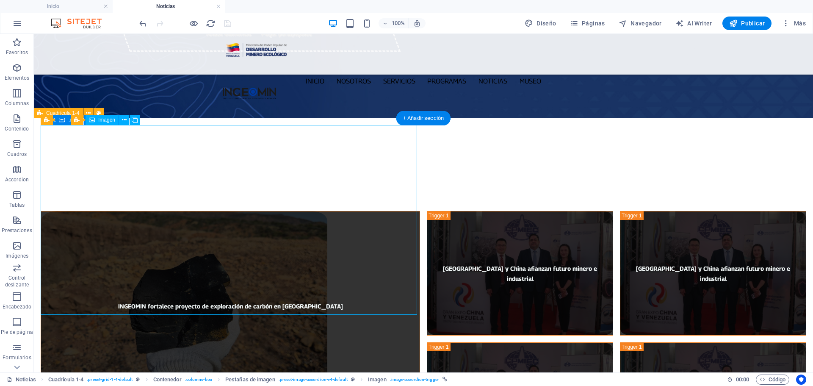
click at [336, 211] on figure "INGEOMIN fortalece proyecto de exploración de carbón en [GEOGRAPHIC_DATA]" at bounding box center [230, 306] width 379 height 190
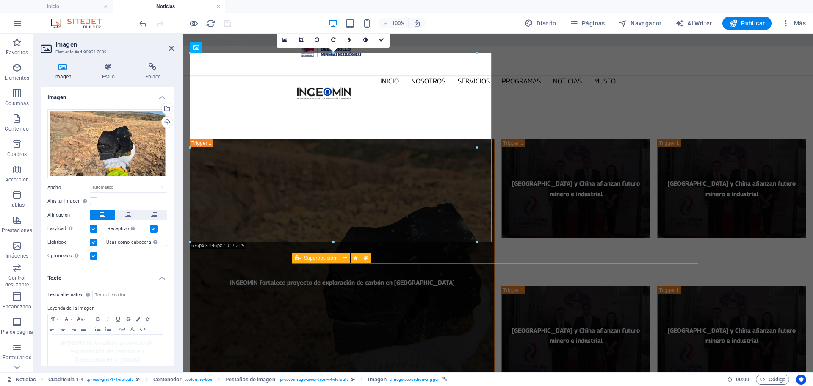
scroll to position [85, 0]
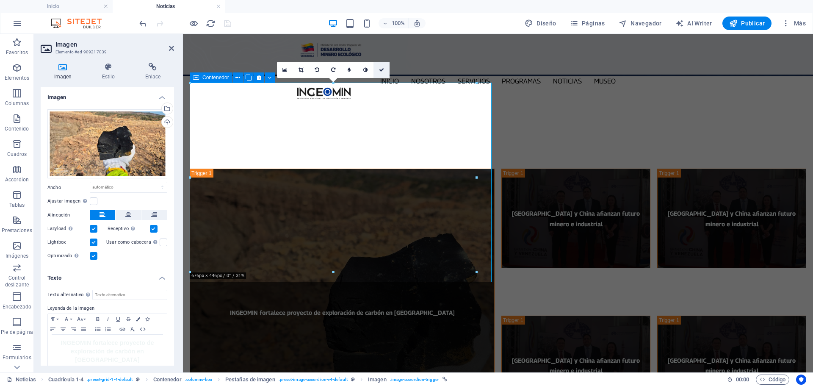
click at [382, 71] on icon at bounding box center [381, 69] width 5 height 5
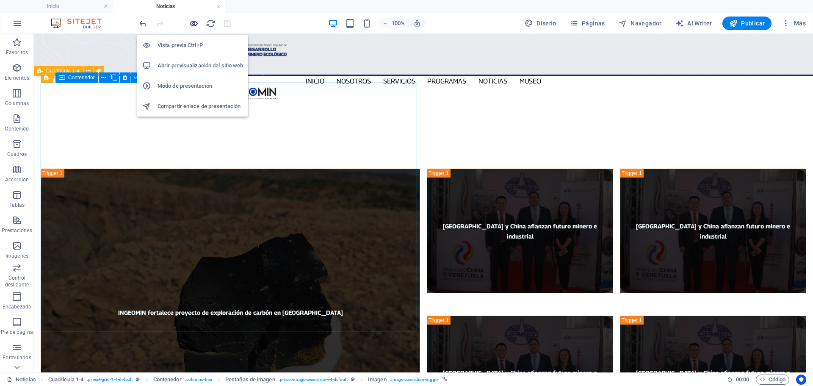
click at [194, 25] on icon "button" at bounding box center [194, 24] width 10 height 10
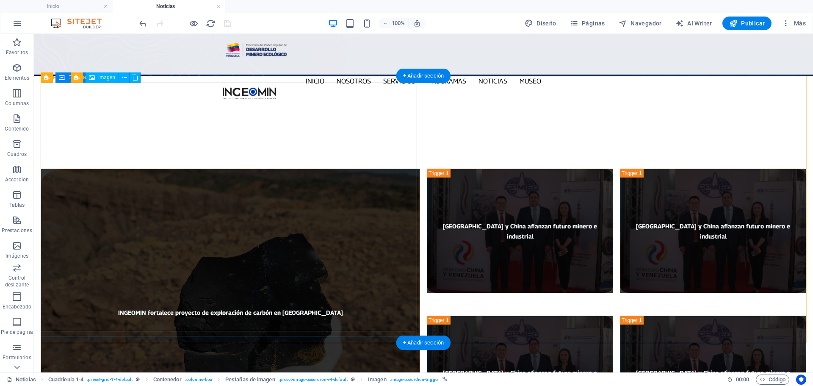
click at [365, 255] on figure "INGEOMIN fortalece proyecto de exploración de carbón en [GEOGRAPHIC_DATA]" at bounding box center [230, 312] width 379 height 287
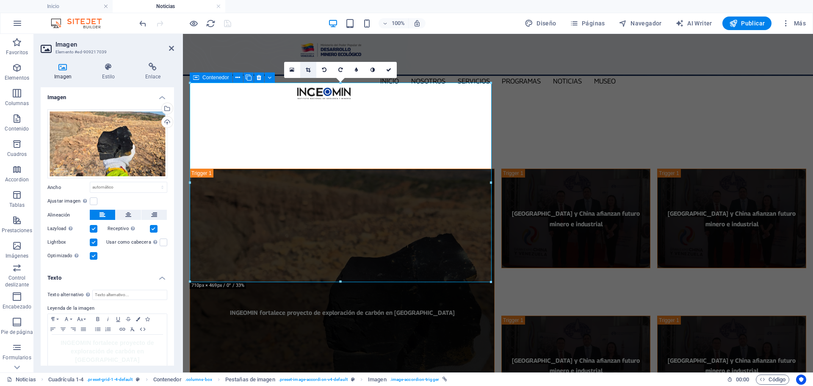
click at [307, 69] on icon at bounding box center [308, 69] width 5 height 5
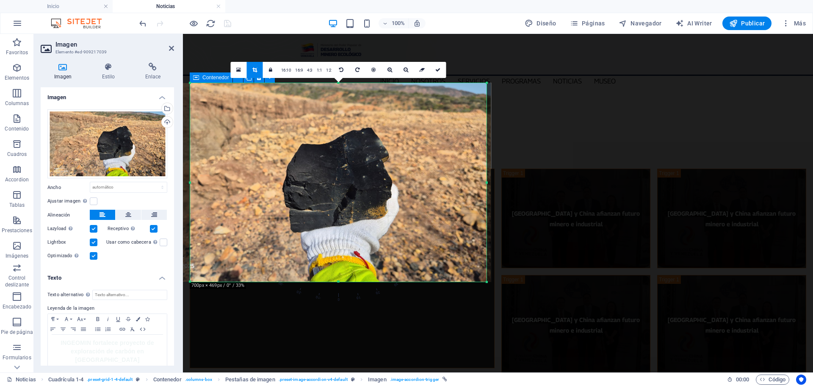
click at [487, 182] on div at bounding box center [486, 182] width 3 height 199
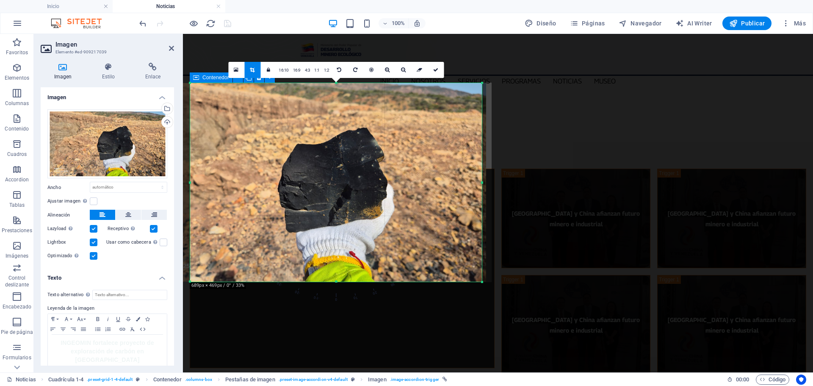
click at [195, 182] on div "180 170 160 150 140 130 120 110 100 90 80 70 60 50 40 30 20 10 0 -10 -20 -30 -4…" at bounding box center [336, 182] width 292 height 199
drag, startPoint x: 436, startPoint y: 65, endPoint x: 254, endPoint y: 32, distance: 185.0
click at [436, 65] on link at bounding box center [436, 70] width 16 height 16
type input "689"
select select "px"
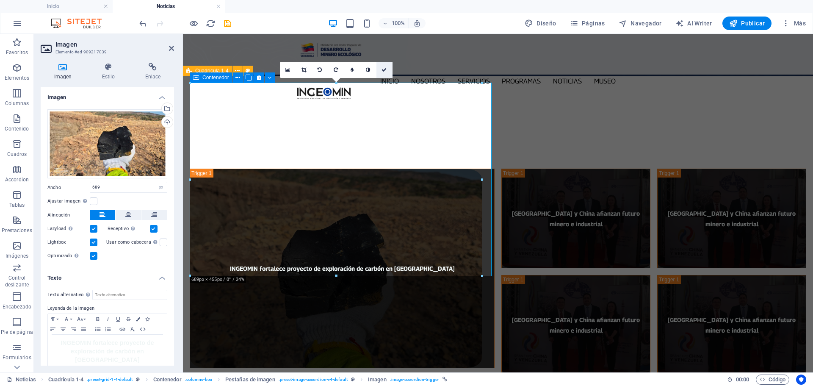
click at [382, 71] on icon at bounding box center [383, 69] width 5 height 5
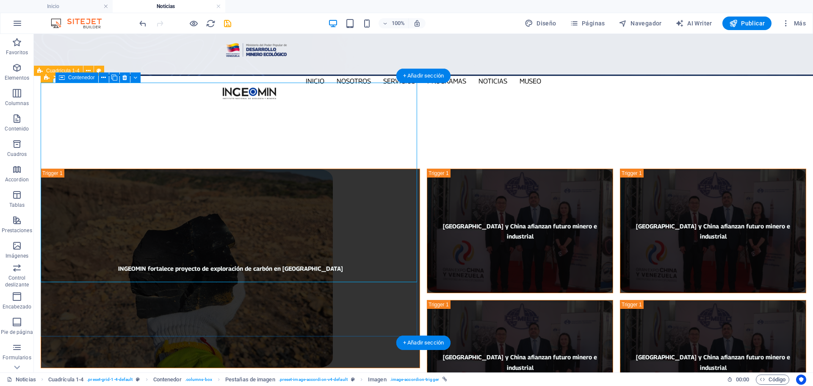
click at [372, 305] on div "INGEOMIN fortalece proyecto de exploración de carbón en [GEOGRAPHIC_DATA]" at bounding box center [230, 296] width 379 height 255
click at [373, 304] on div "INGEOMIN fortalece proyecto de exploración de carbón en [GEOGRAPHIC_DATA]" at bounding box center [230, 296] width 379 height 255
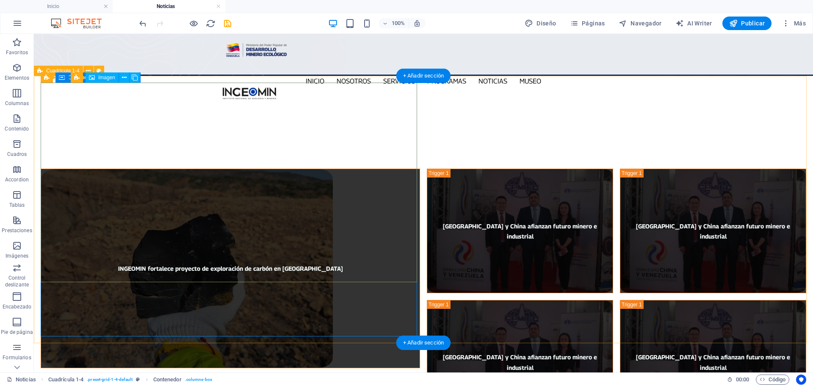
click at [390, 210] on figure "INGEOMIN fortalece proyecto de exploración de carbón en [GEOGRAPHIC_DATA]" at bounding box center [230, 268] width 379 height 199
select select "px"
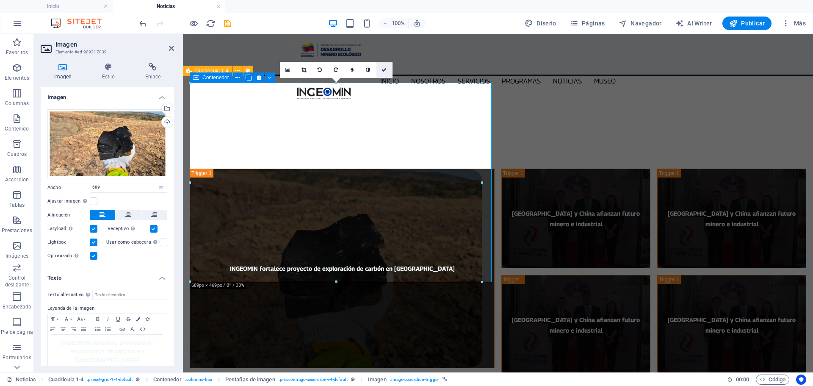
click at [383, 69] on icon at bounding box center [383, 69] width 5 height 5
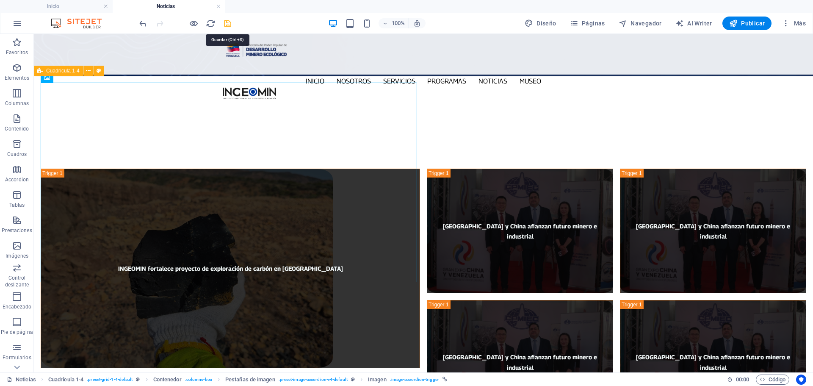
click at [225, 22] on icon "save" at bounding box center [228, 24] width 10 height 10
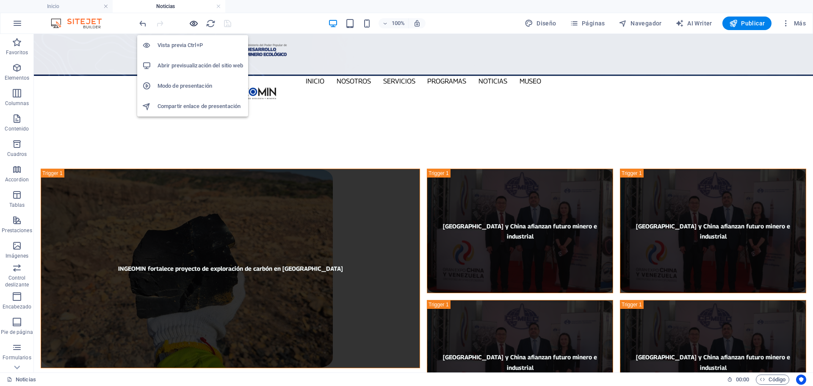
click at [191, 19] on icon "button" at bounding box center [194, 24] width 10 height 10
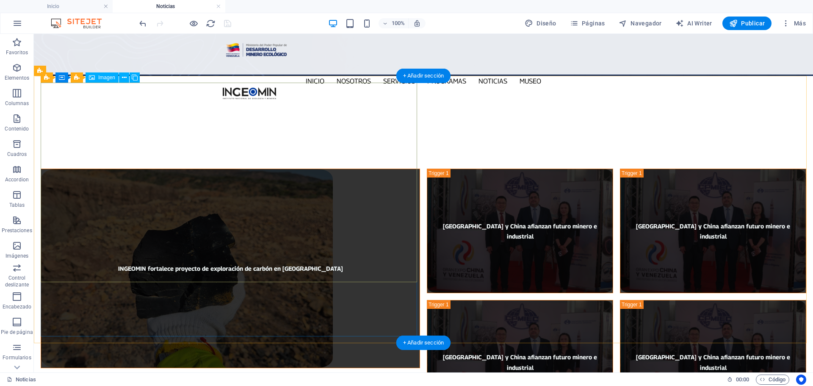
click at [254, 176] on figure "INGEOMIN fortalece proyecto de exploración de carbón en [GEOGRAPHIC_DATA]" at bounding box center [230, 268] width 379 height 199
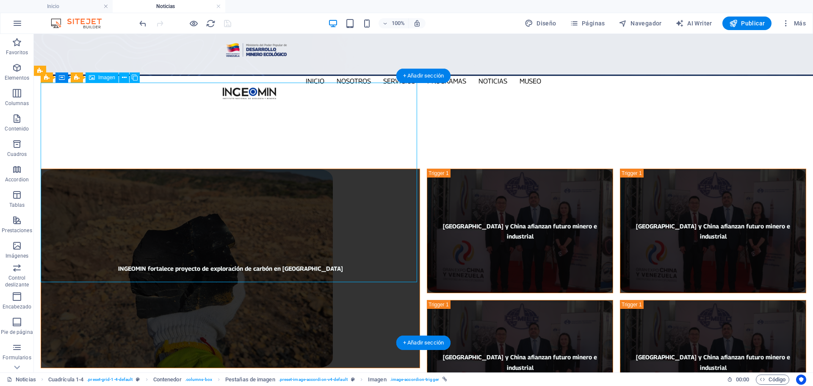
click at [254, 176] on figure "INGEOMIN fortalece proyecto de exploración de carbón en [GEOGRAPHIC_DATA]" at bounding box center [230, 268] width 379 height 199
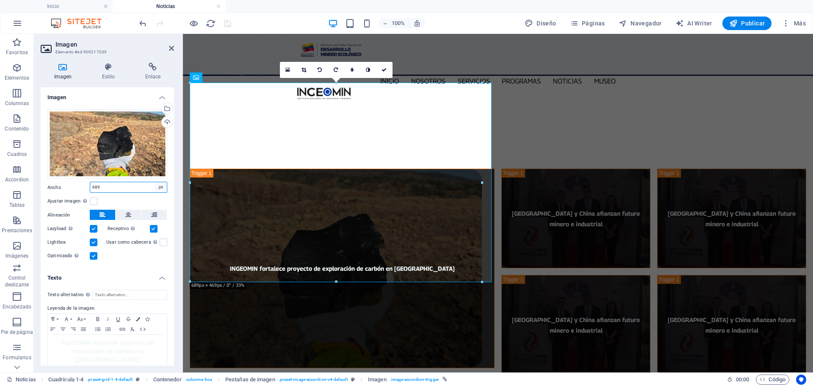
click at [158, 184] on select "Predeterminado automático px rem % em vh vw" at bounding box center [161, 187] width 12 height 10
select select "auto"
click at [155, 182] on select "Predeterminado automático px rem % em vh vw" at bounding box center [161, 187] width 12 height 10
click at [160, 187] on select "Predeterminado automático px rem % em vh vw" at bounding box center [128, 187] width 77 height 10
click at [90, 182] on select "Predeterminado automático px rem % em vh vw" at bounding box center [128, 187] width 77 height 10
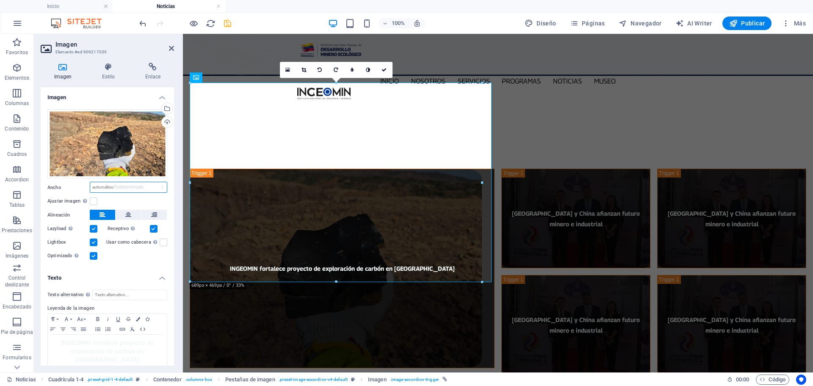
select select "DISABLED_OPTION_VALUE"
click at [94, 201] on label at bounding box center [94, 201] width 8 height 8
click at [0, 0] on input "Ajustar imagen Ajustar imagen automáticamente a un ancho y alto fijo" at bounding box center [0, 0] width 0 height 0
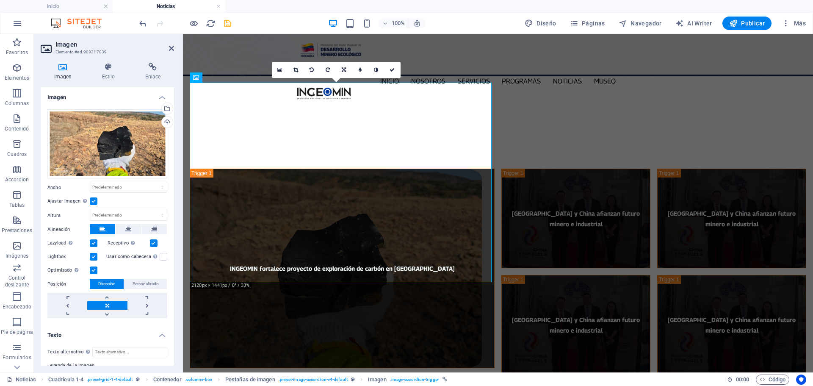
click at [94, 201] on label at bounding box center [94, 201] width 8 height 8
click at [0, 0] on input "Ajustar imagen Ajustar imagen automáticamente a un ancho y alto fijo" at bounding box center [0, 0] width 0 height 0
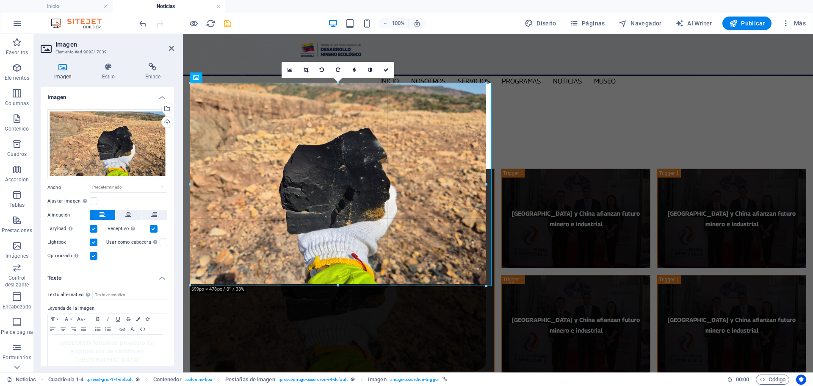
drag, startPoint x: 337, startPoint y: 281, endPoint x: 156, endPoint y: 254, distance: 182.9
type input "696"
select select "px"
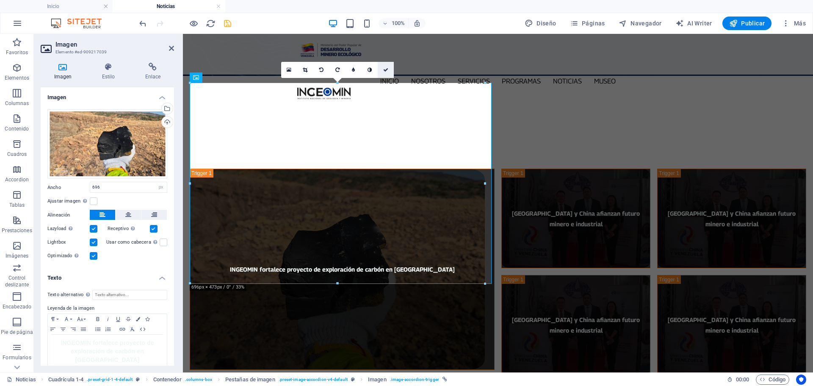
click at [388, 70] on icon at bounding box center [385, 69] width 5 height 5
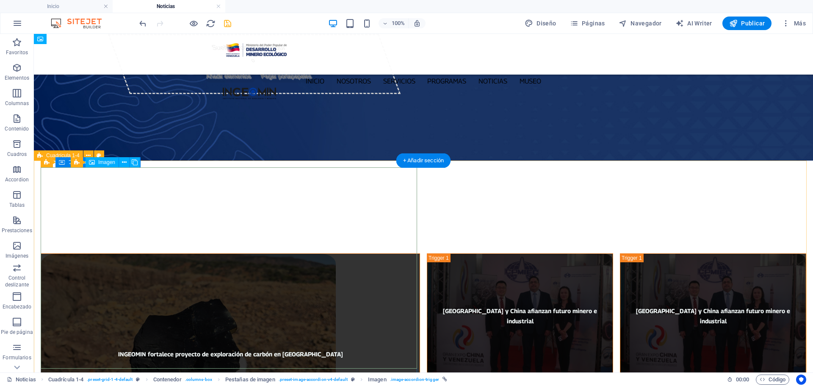
scroll to position [169, 0]
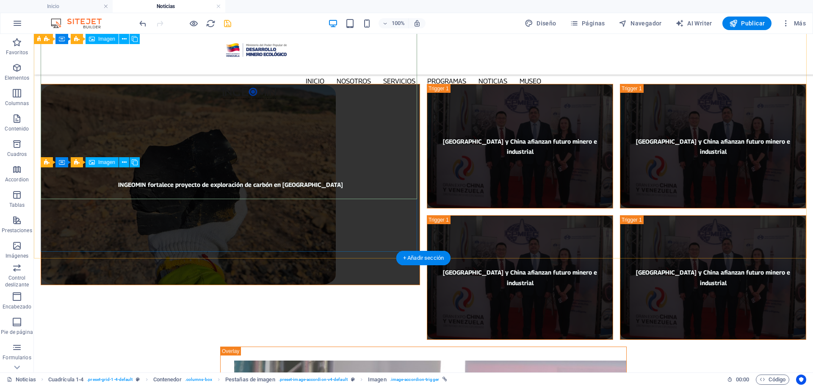
click at [185, 152] on figure "INGEOMIN fortalece proyecto de exploración de carbón en [GEOGRAPHIC_DATA]" at bounding box center [230, 184] width 379 height 201
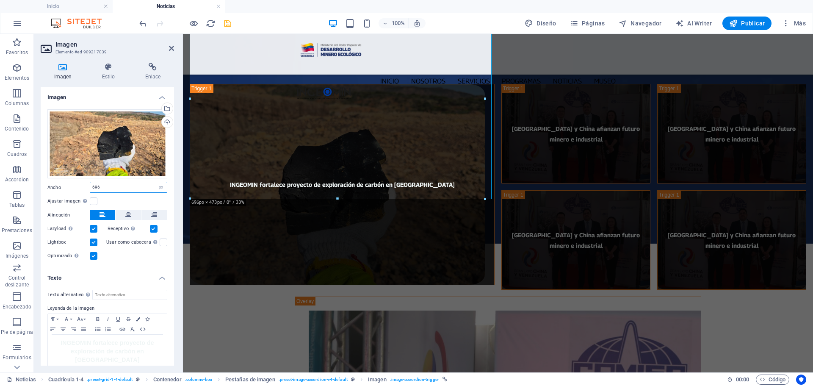
click at [126, 184] on input "696" at bounding box center [128, 187] width 77 height 10
click at [160, 186] on select "Predeterminado automático px rem % em vh vw" at bounding box center [161, 187] width 12 height 10
select select "auto"
click at [155, 182] on select "Predeterminado automático px rem % em vh vw" at bounding box center [161, 187] width 12 height 10
click at [160, 186] on select "Predeterminado automático px rem % em vh vw" at bounding box center [128, 187] width 77 height 10
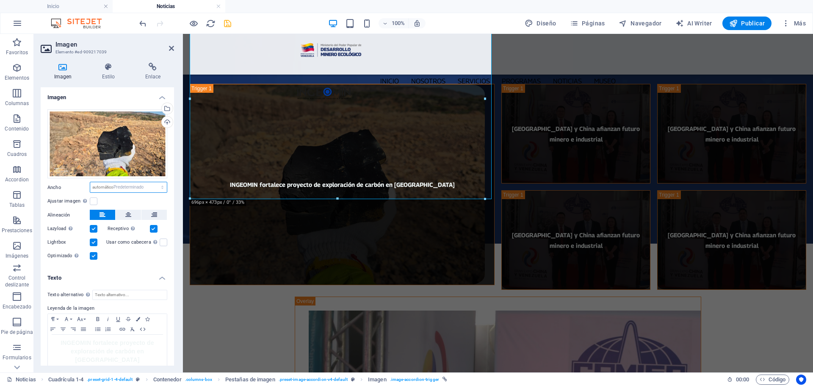
click at [90, 182] on select "Predeterminado automático px rem % em vh vw" at bounding box center [128, 187] width 77 height 10
select select "DISABLED_OPTION_VALUE"
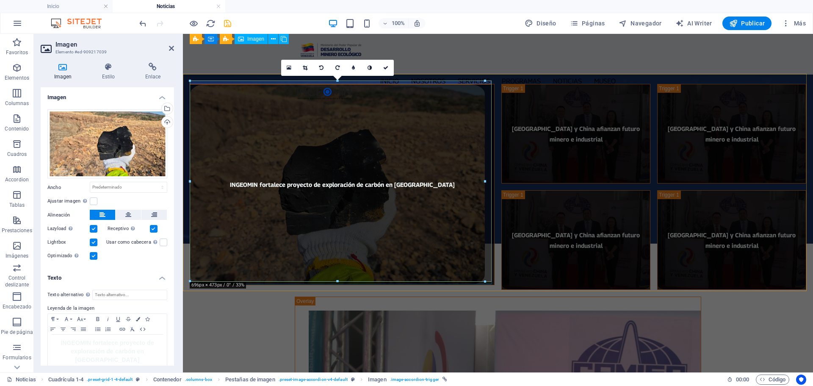
scroll to position [85, 0]
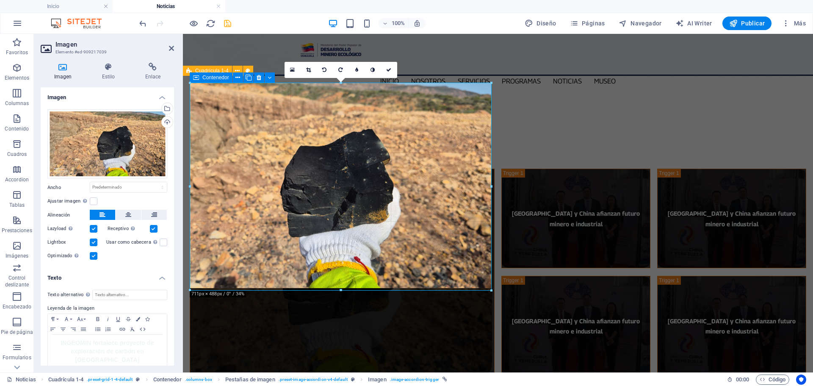
drag, startPoint x: 484, startPoint y: 185, endPoint x: 492, endPoint y: 185, distance: 7.2
type input "711"
select select "px"
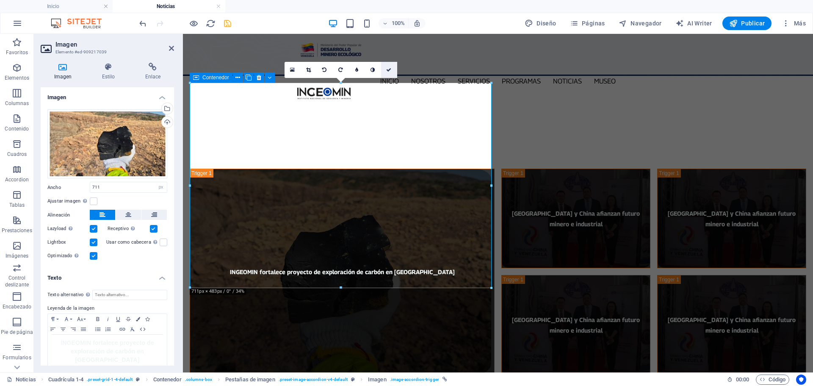
click at [388, 69] on icon at bounding box center [388, 69] width 5 height 5
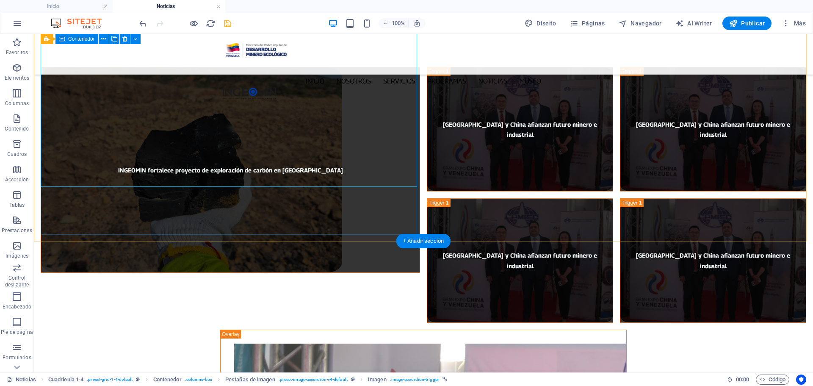
scroll to position [42, 0]
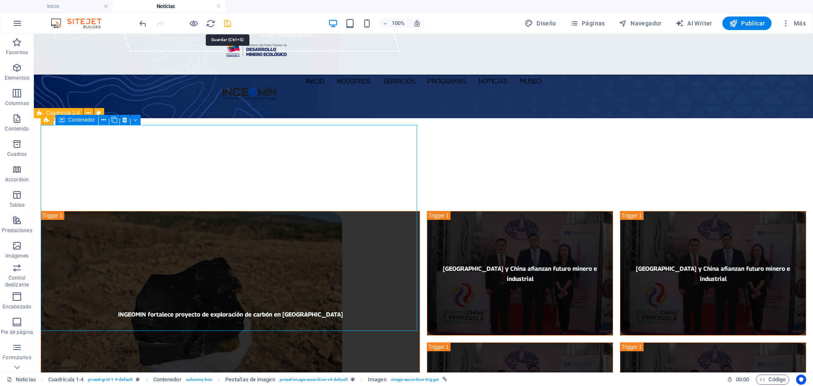
click at [231, 19] on icon "save" at bounding box center [228, 24] width 10 height 10
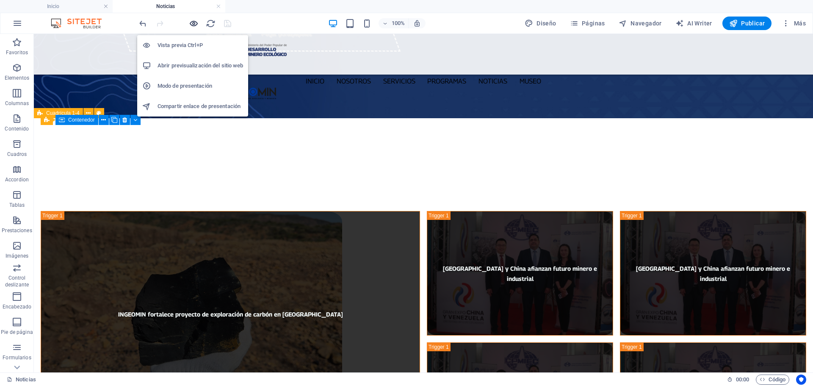
click at [192, 21] on icon "button" at bounding box center [194, 24] width 10 height 10
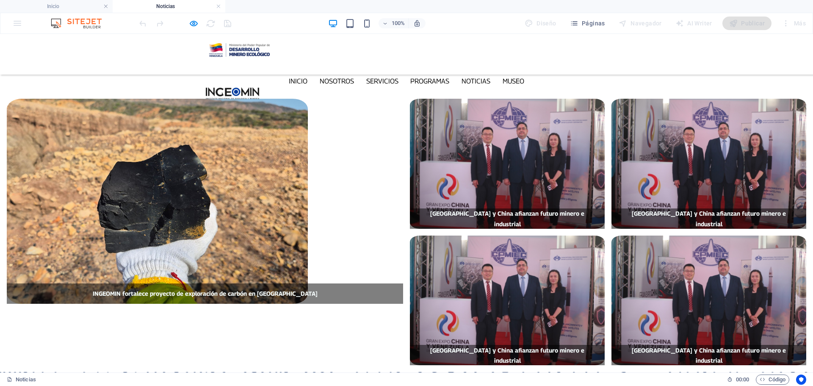
scroll to position [85, 0]
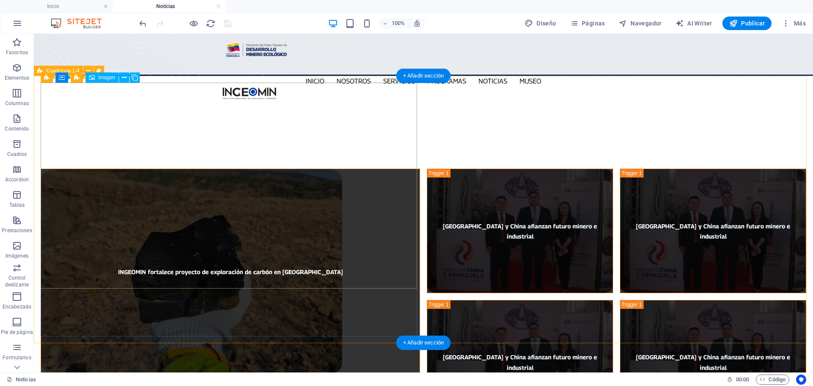
click at [241, 181] on figure "INGEOMIN fortalece proyecto de exploración de carbón en [GEOGRAPHIC_DATA]" at bounding box center [230, 272] width 379 height 206
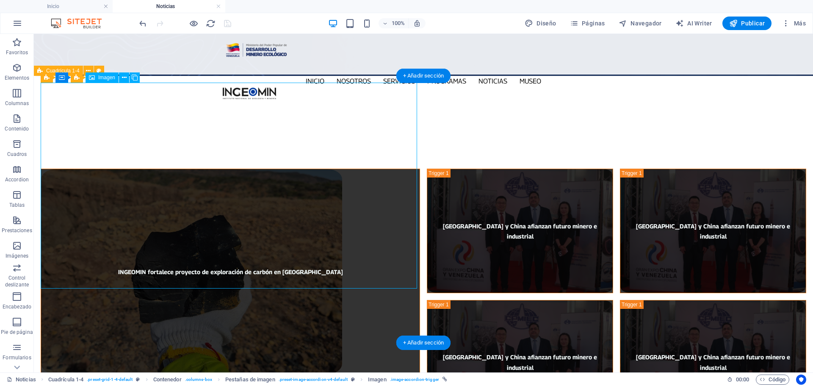
click at [240, 181] on figure "INGEOMIN fortalece proyecto de exploración de carbón en [GEOGRAPHIC_DATA]" at bounding box center [230, 272] width 379 height 206
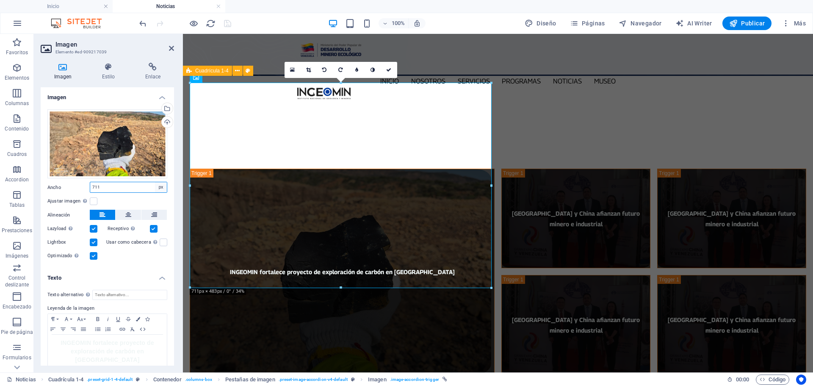
click at [157, 187] on select "Predeterminado automático px rem % em vh vw" at bounding box center [161, 187] width 12 height 10
select select "default"
click at [155, 182] on select "Predeterminado automático px rem % em vh vw" at bounding box center [161, 187] width 12 height 10
select select "DISABLED_OPTION_VALUE"
click at [389, 68] on icon at bounding box center [388, 69] width 5 height 5
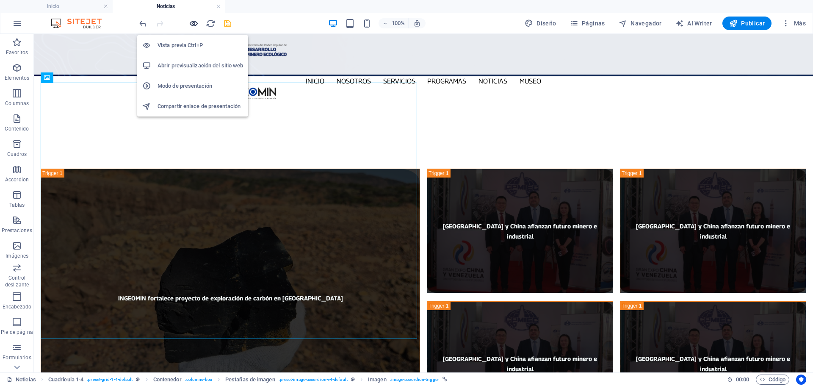
click at [197, 21] on icon "button" at bounding box center [194, 24] width 10 height 10
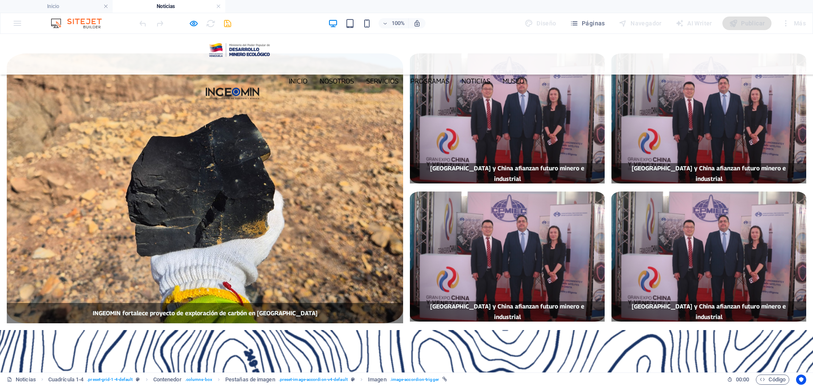
scroll to position [0, 0]
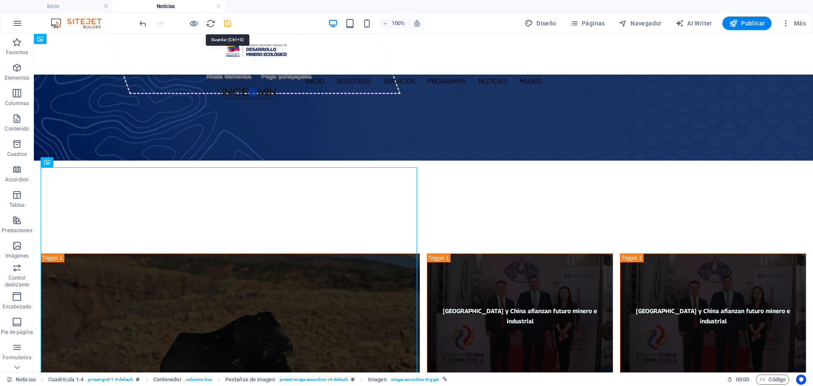
click at [231, 20] on icon "save" at bounding box center [228, 24] width 10 height 10
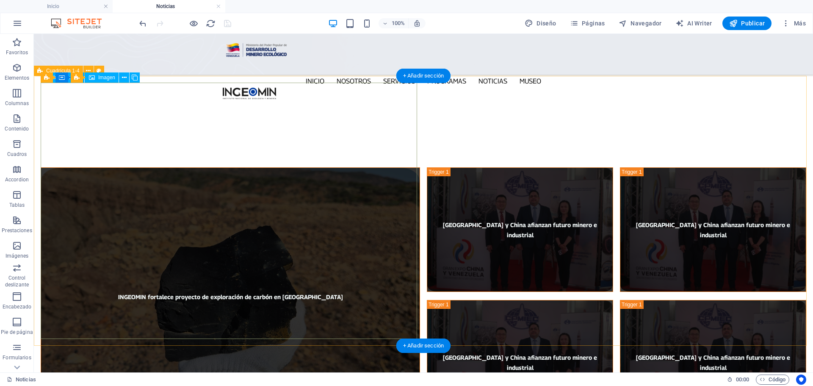
scroll to position [85, 0]
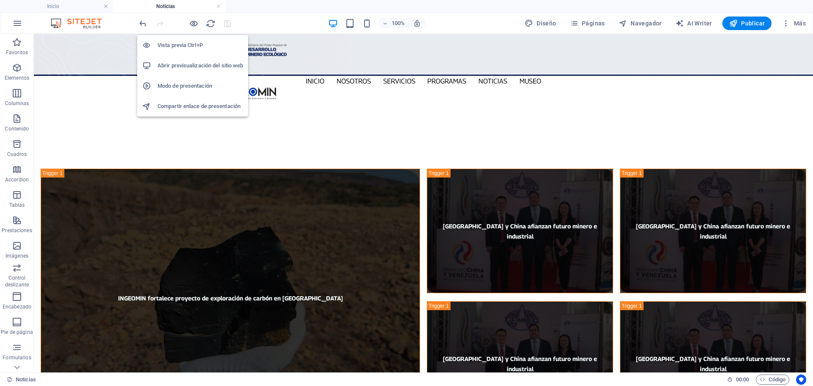
click at [193, 63] on h6 "Abrir previsualización del sitio web" at bounding box center [200, 66] width 86 height 10
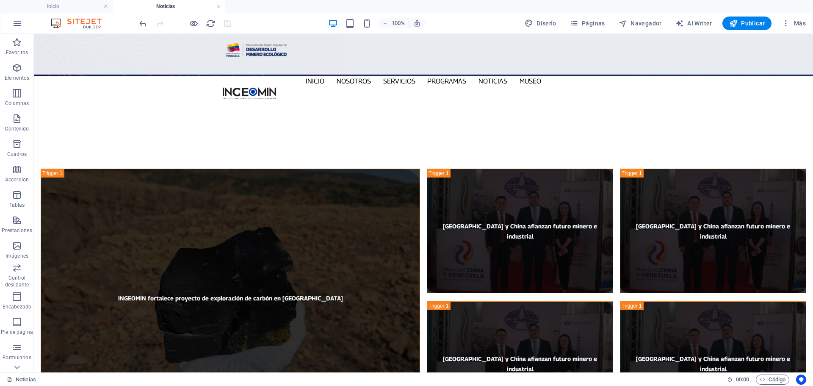
click at [173, 7] on h4 "Noticias" at bounding box center [169, 6] width 113 height 9
click at [47, 69] on span "Cuadrícula 1-4" at bounding box center [62, 70] width 33 height 5
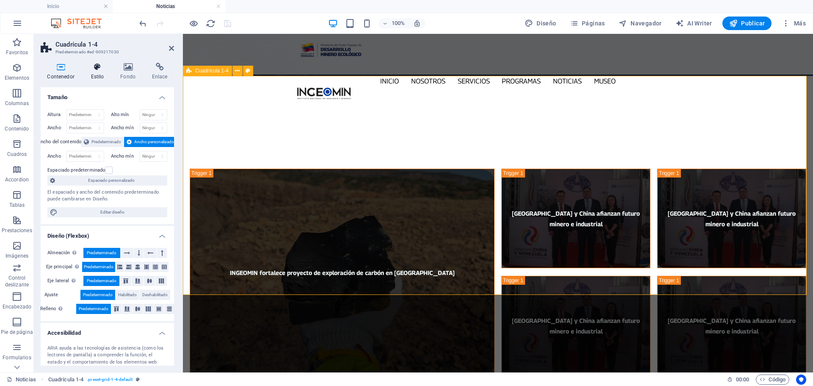
click at [98, 67] on icon at bounding box center [97, 67] width 26 height 8
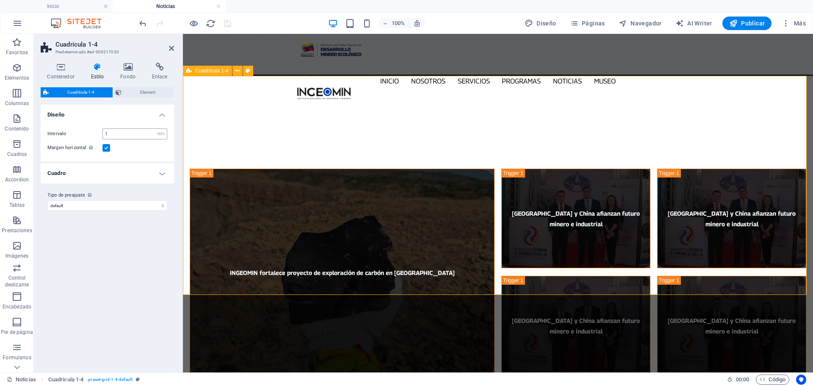
click at [120, 128] on div "1 px rem % vw vh" at bounding box center [134, 133] width 65 height 11
click at [120, 130] on input "1" at bounding box center [135, 134] width 64 height 10
type input "0"
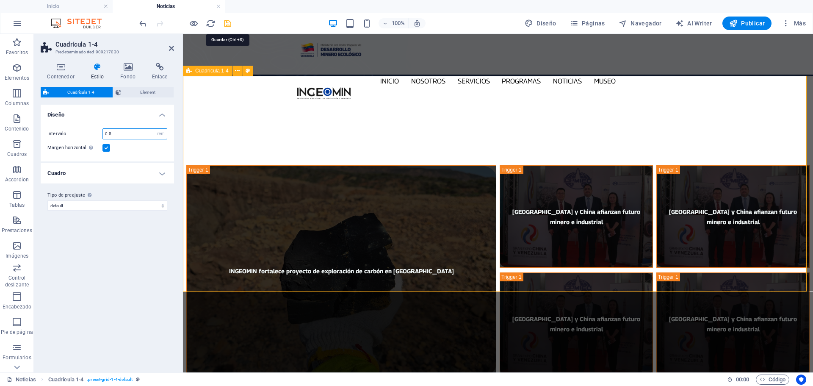
type input "0.5"
click at [229, 23] on icon "save" at bounding box center [228, 24] width 10 height 10
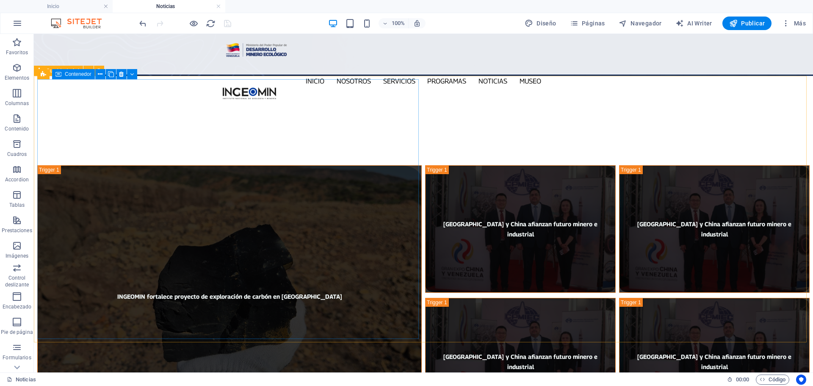
click at [70, 76] on span "Contenedor" at bounding box center [78, 74] width 27 height 5
click at [109, 72] on icon at bounding box center [111, 74] width 6 height 9
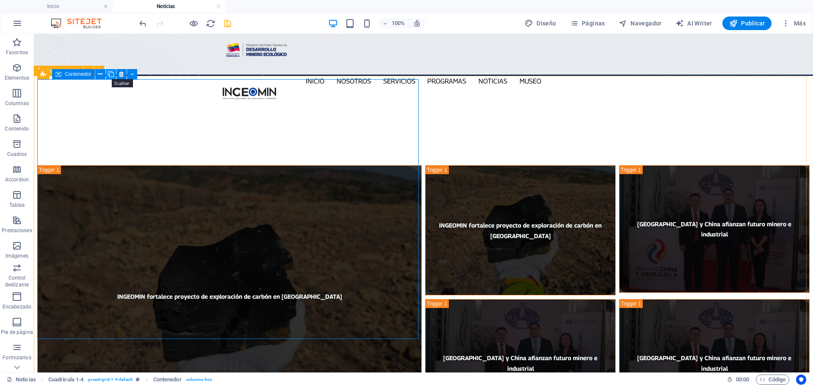
click at [111, 73] on icon at bounding box center [111, 74] width 6 height 9
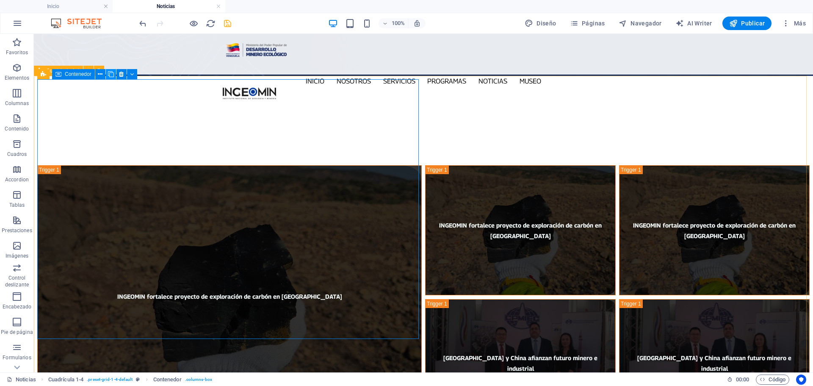
click at [111, 72] on icon at bounding box center [111, 74] width 6 height 9
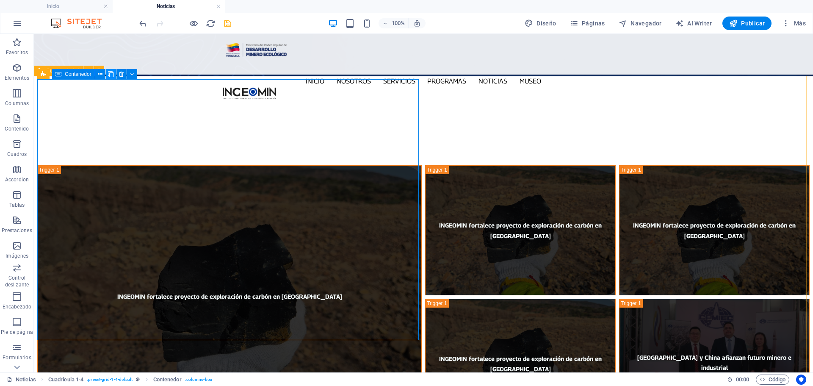
click at [111, 72] on icon at bounding box center [111, 74] width 6 height 9
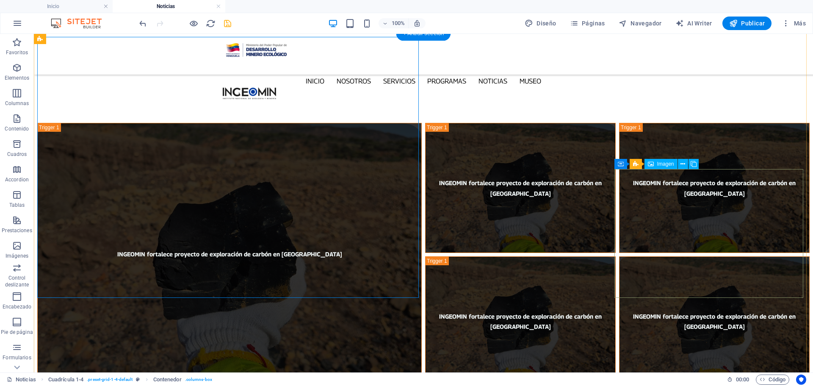
scroll to position [42, 0]
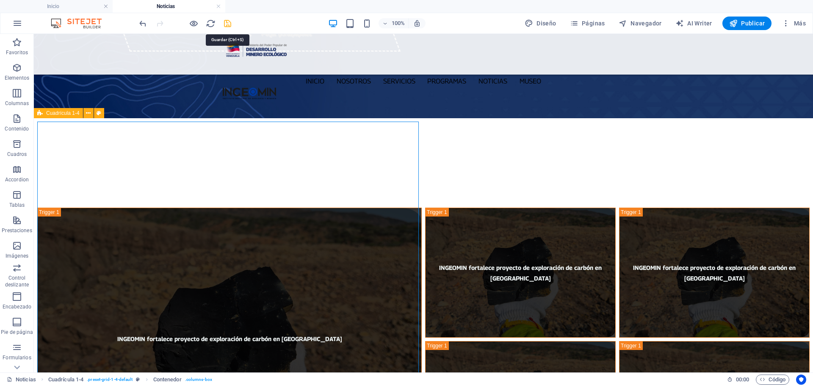
click at [229, 25] on icon "save" at bounding box center [228, 24] width 10 height 10
